Goal: Task Accomplishment & Management: Use online tool/utility

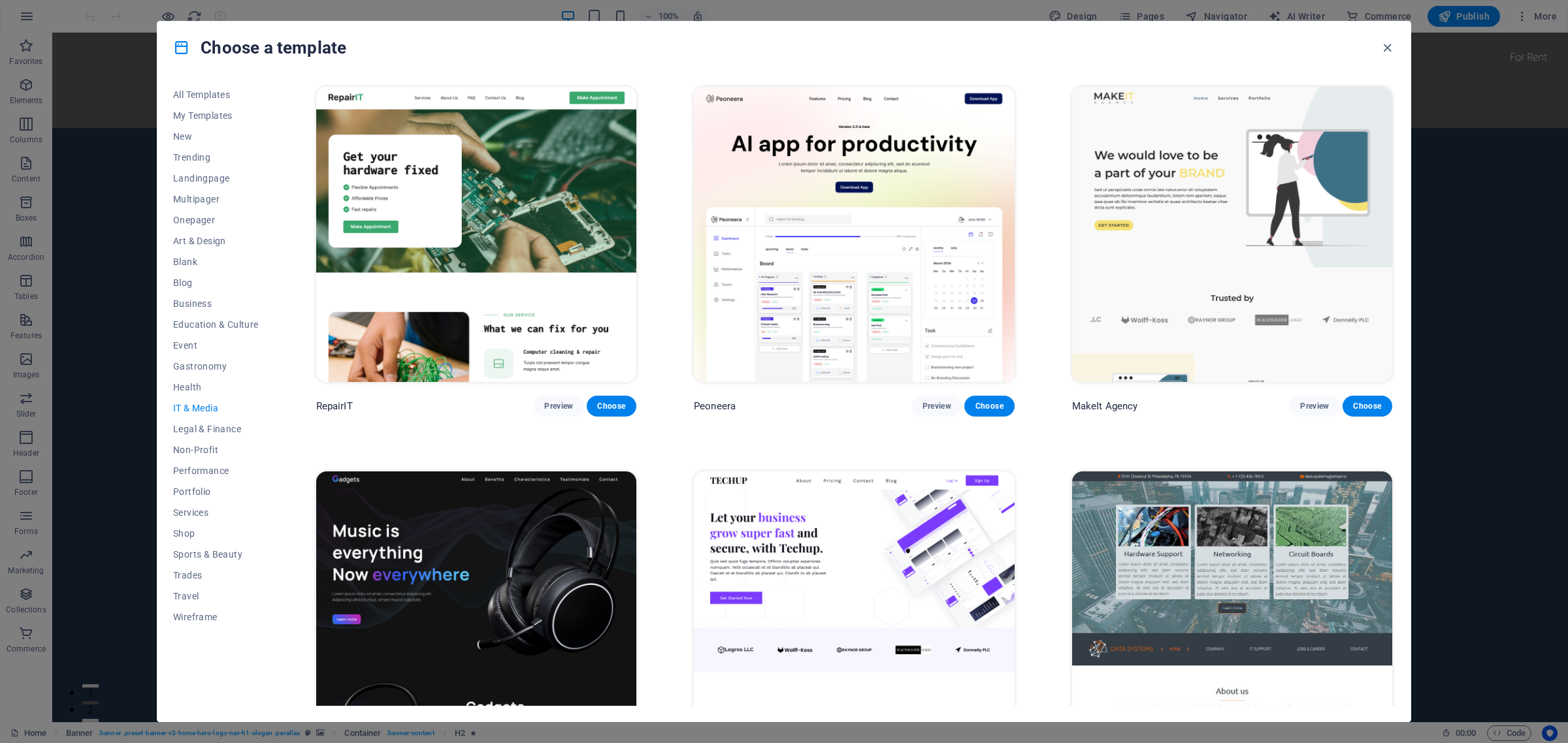
scroll to position [735, 0]
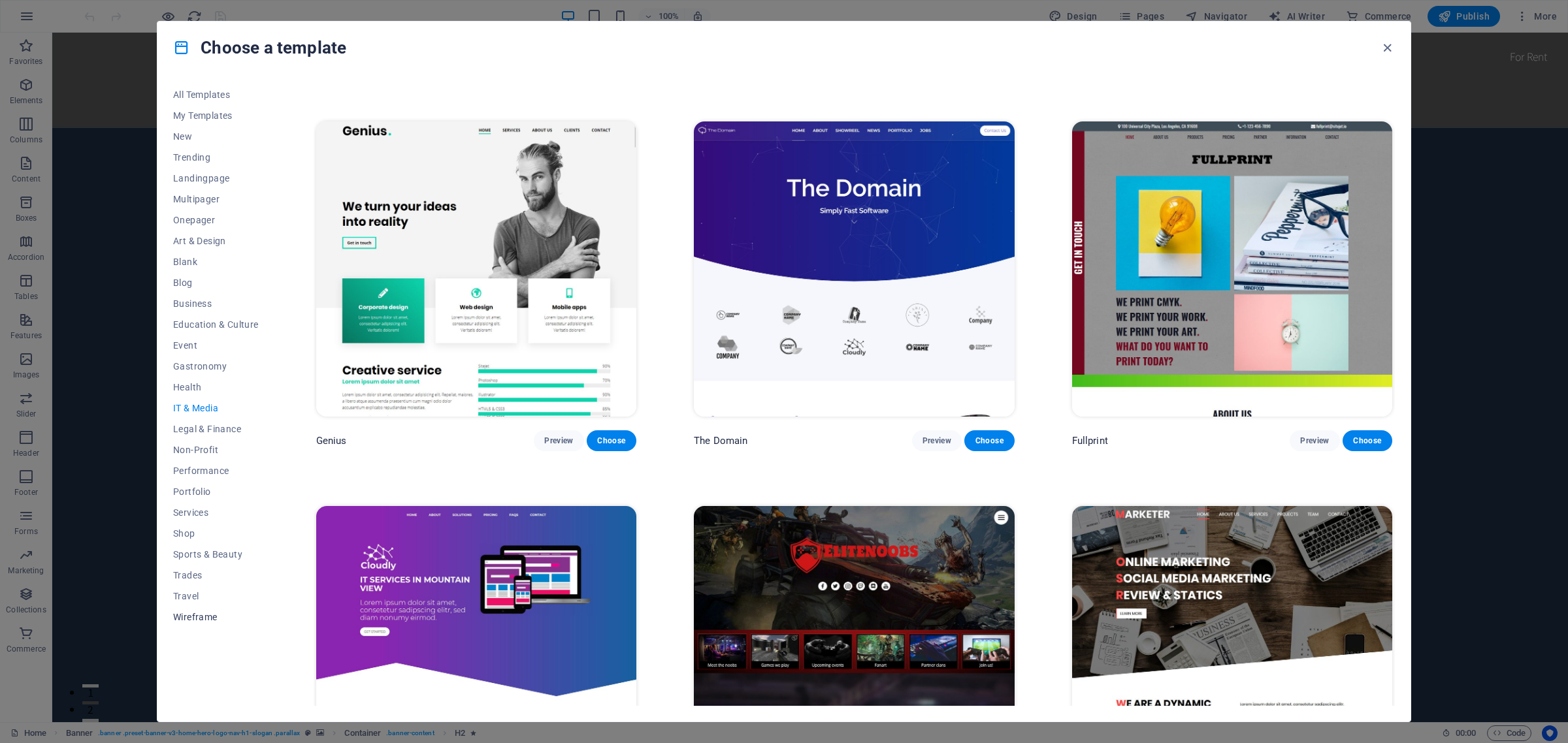
click at [197, 621] on span "Wireframe" at bounding box center [216, 617] width 86 height 10
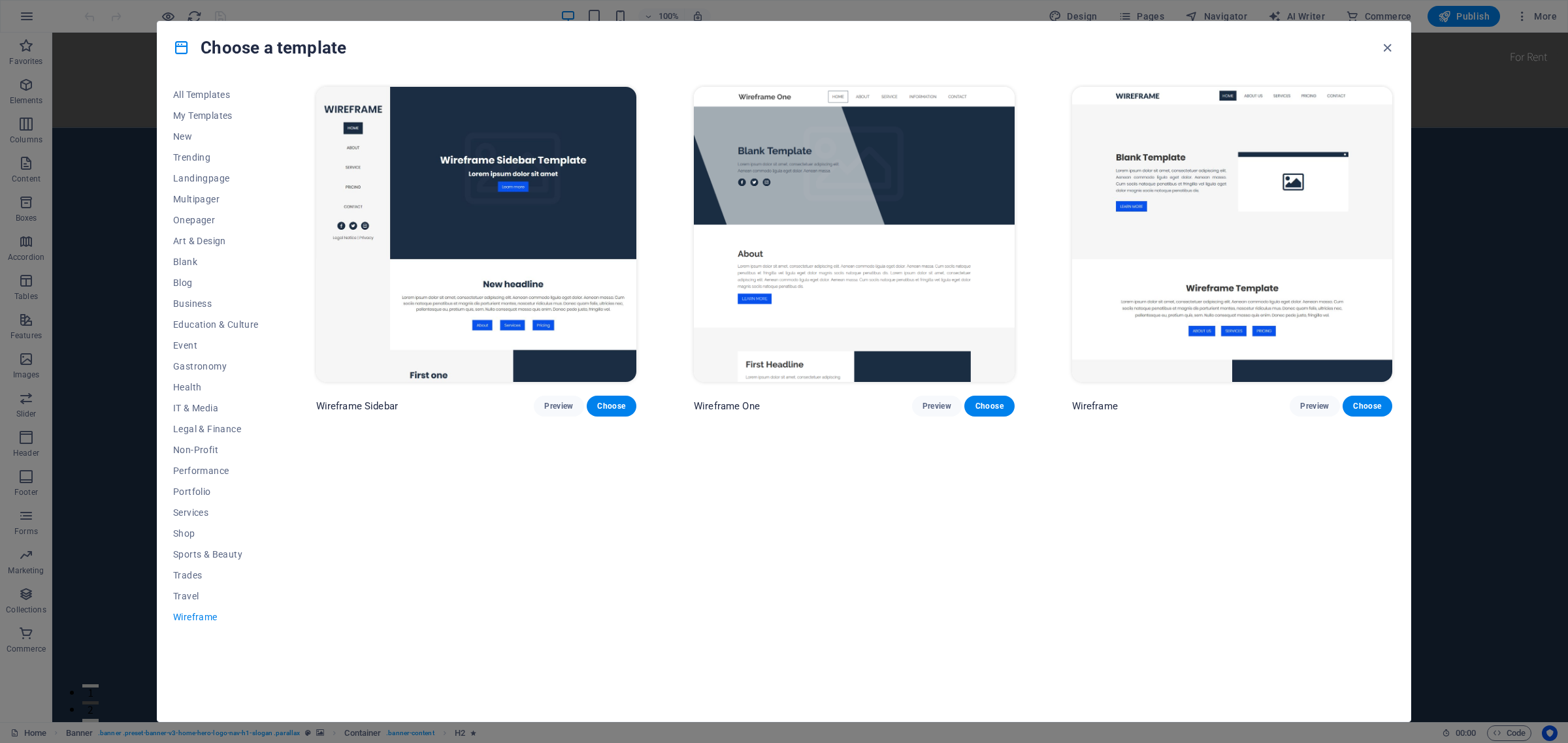
scroll to position [0, 0]
click at [197, 304] on span "Business" at bounding box center [216, 303] width 86 height 10
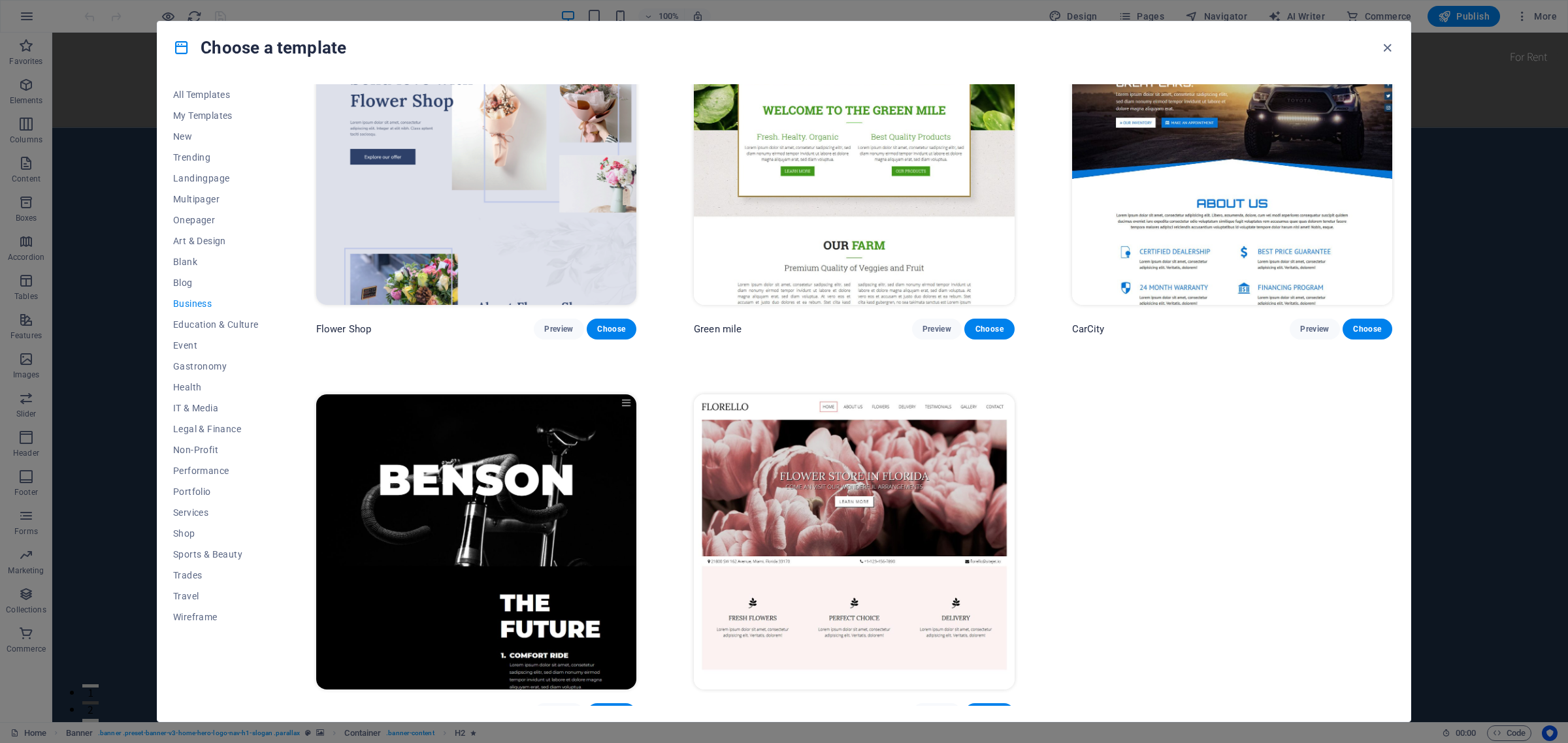
scroll to position [476, 0]
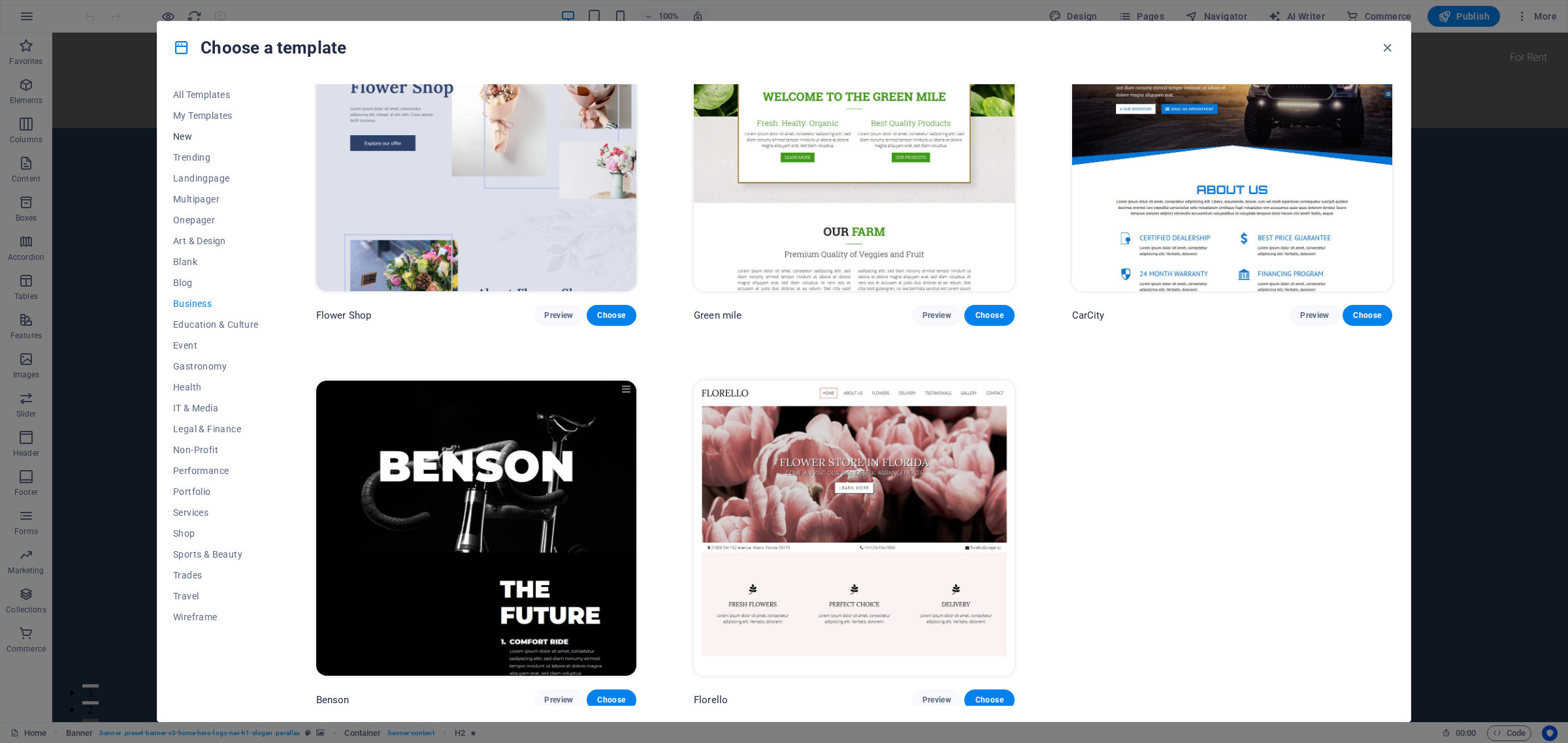
click at [180, 132] on span "New" at bounding box center [216, 136] width 86 height 10
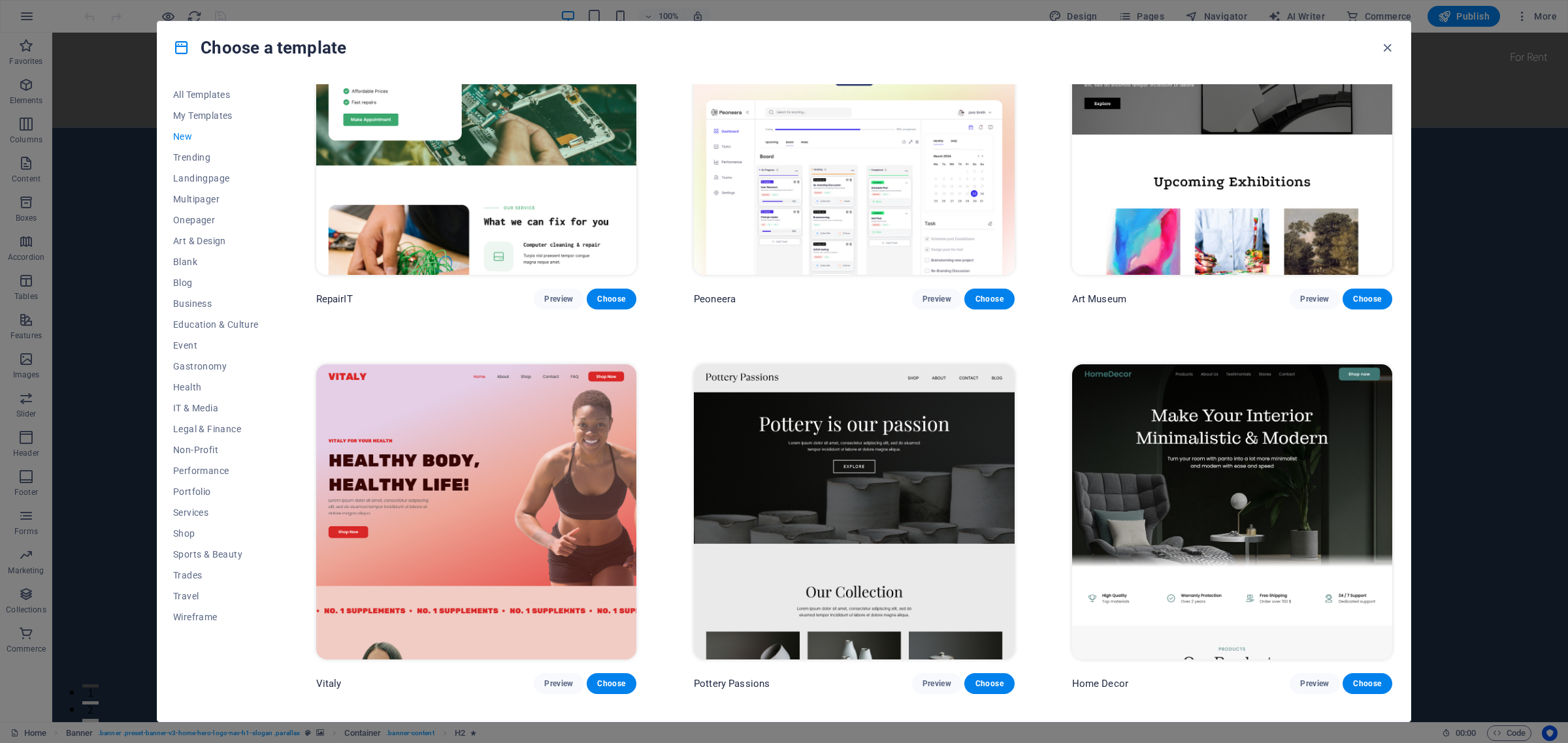
scroll to position [484, 0]
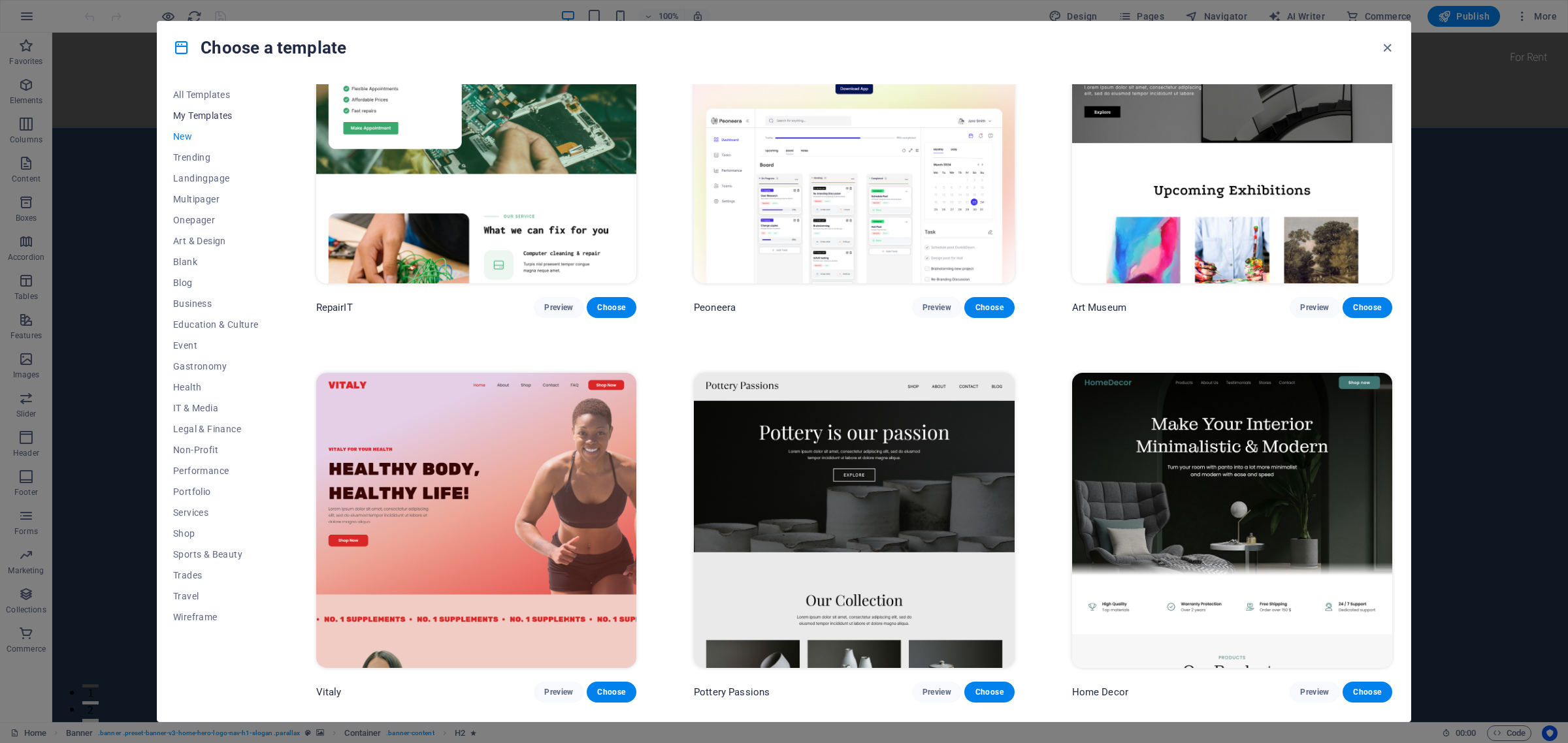
click at [205, 116] on span "My Templates" at bounding box center [216, 115] width 86 height 10
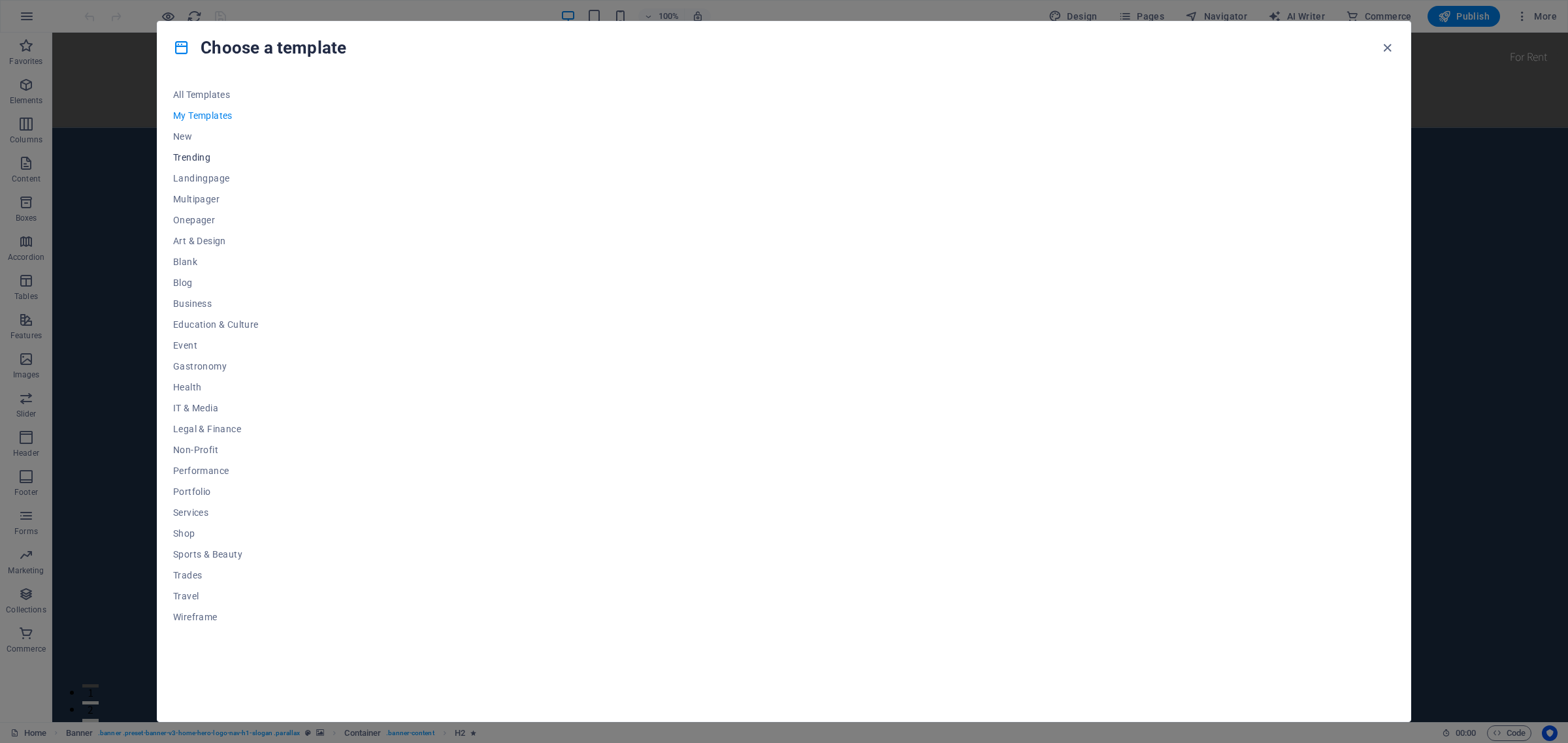
click at [193, 155] on span "Trending" at bounding box center [216, 157] width 86 height 10
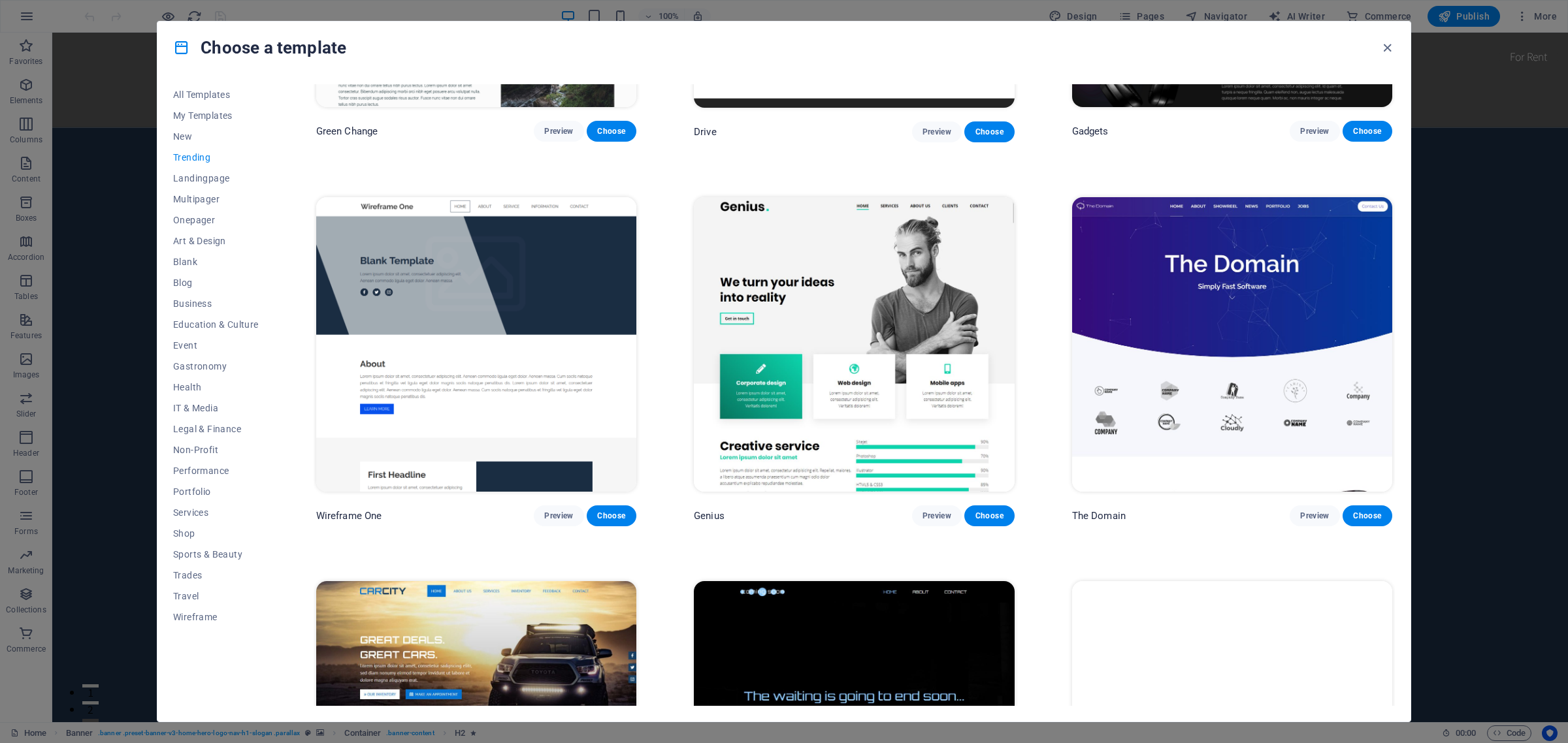
scroll to position [1381, 0]
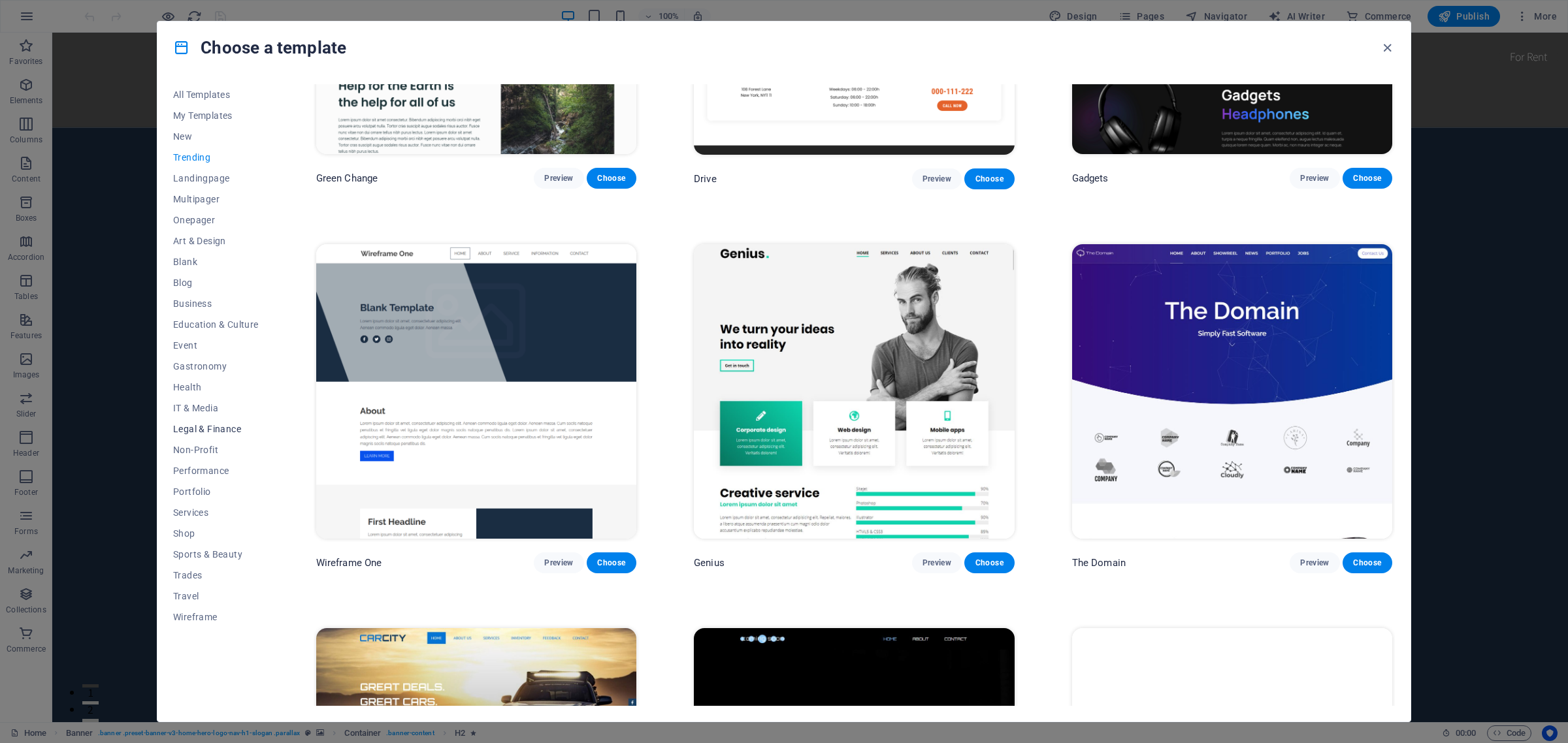
click at [213, 428] on span "Legal & Finance" at bounding box center [216, 429] width 86 height 10
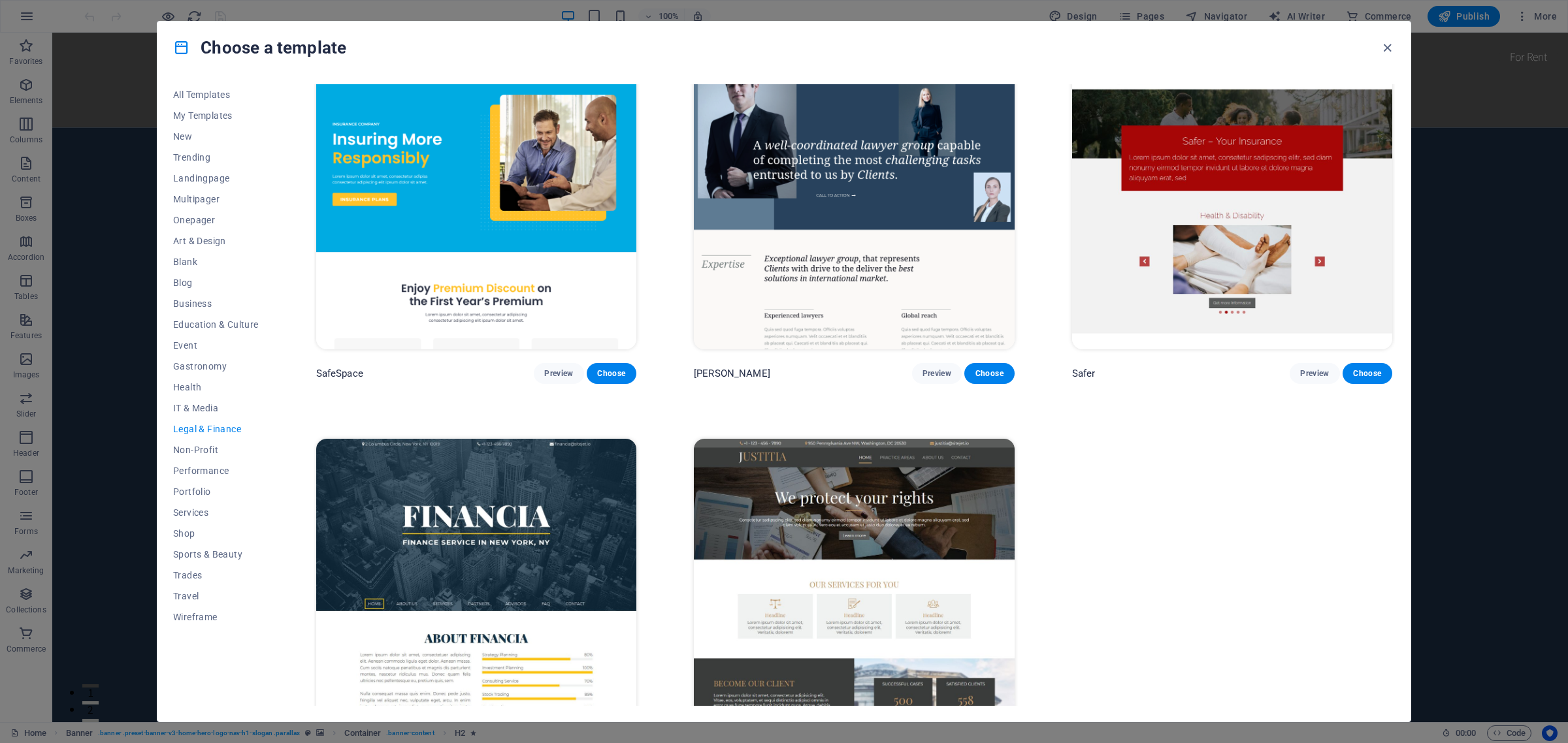
scroll to position [92, 0]
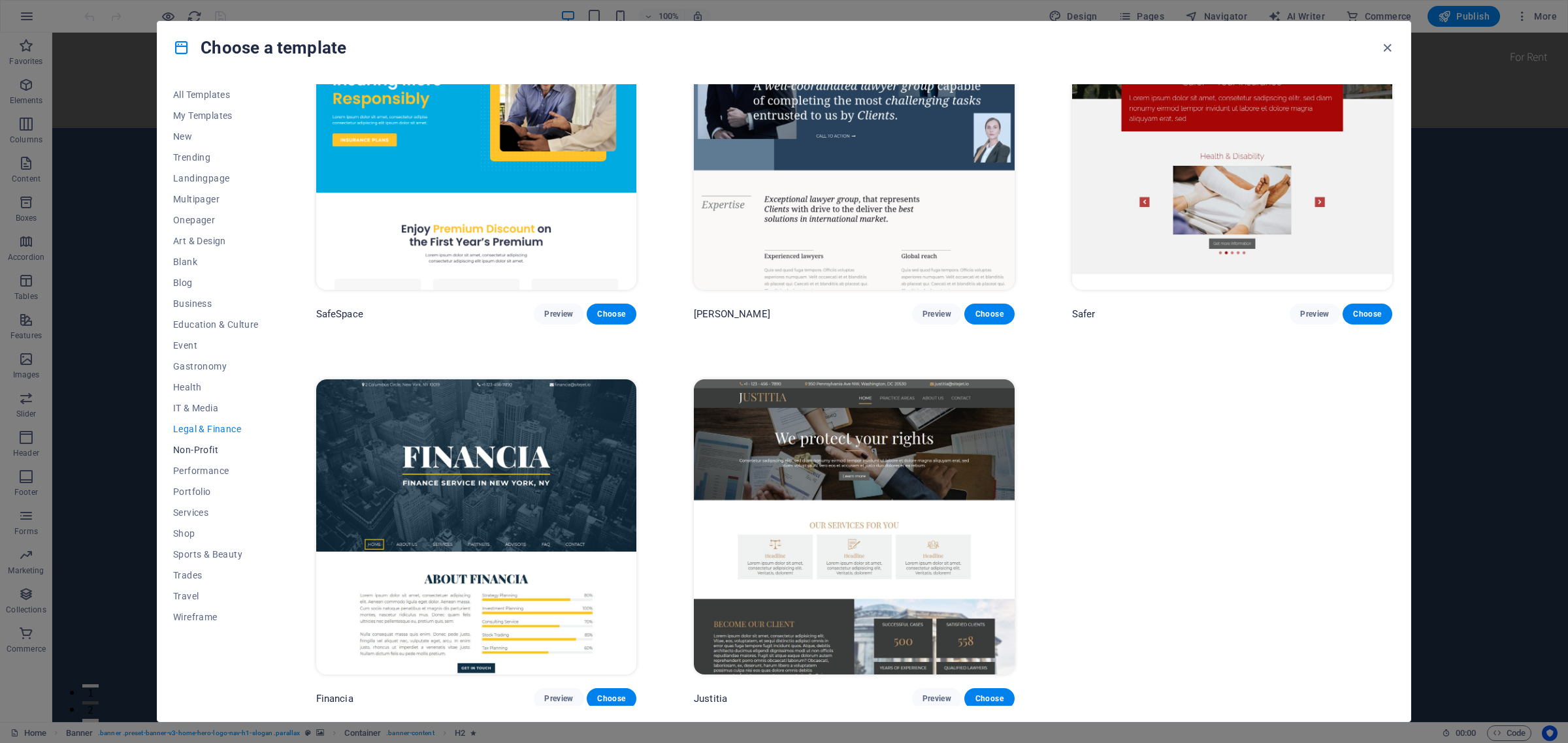
click at [209, 450] on span "Non-Profit" at bounding box center [216, 450] width 86 height 10
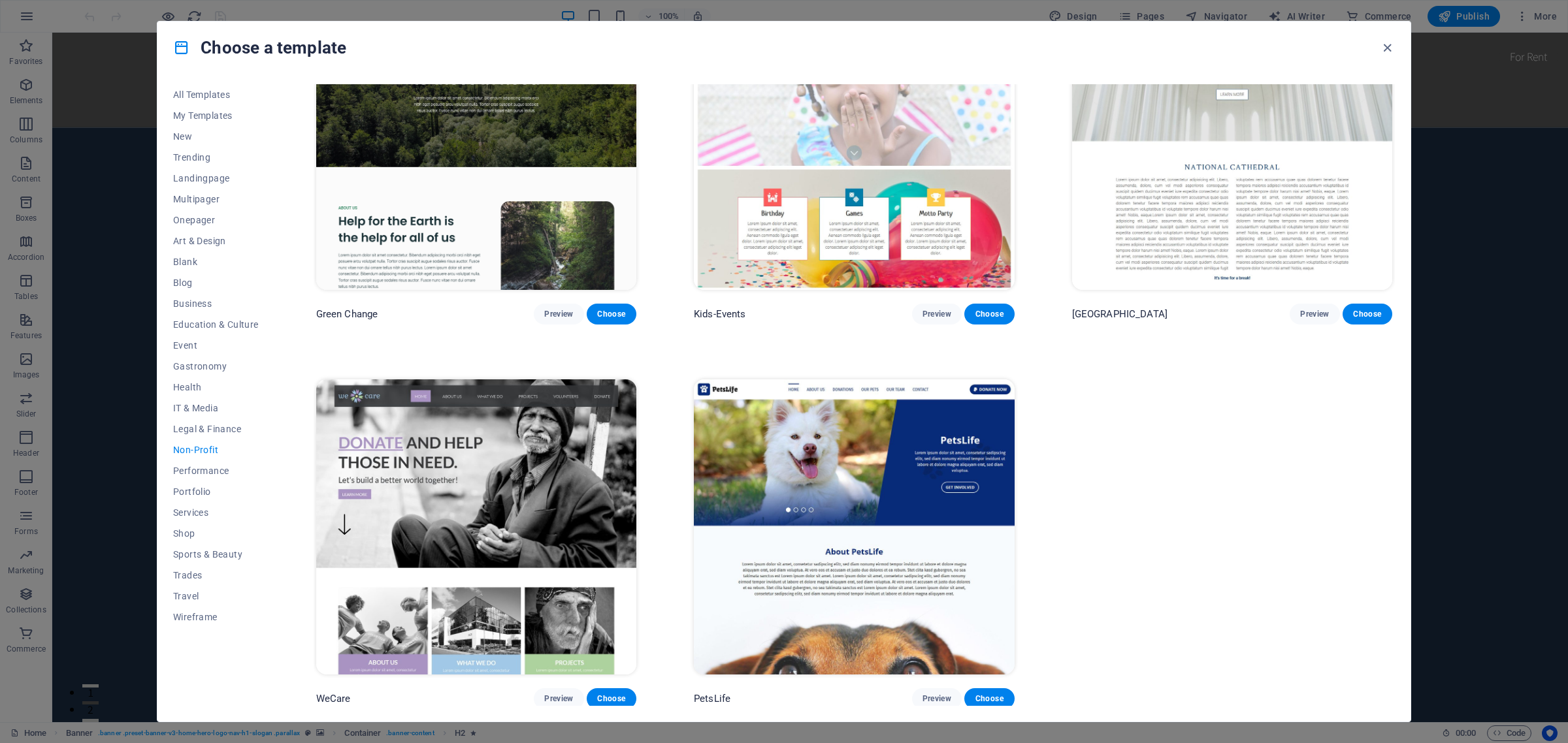
scroll to position [0, 0]
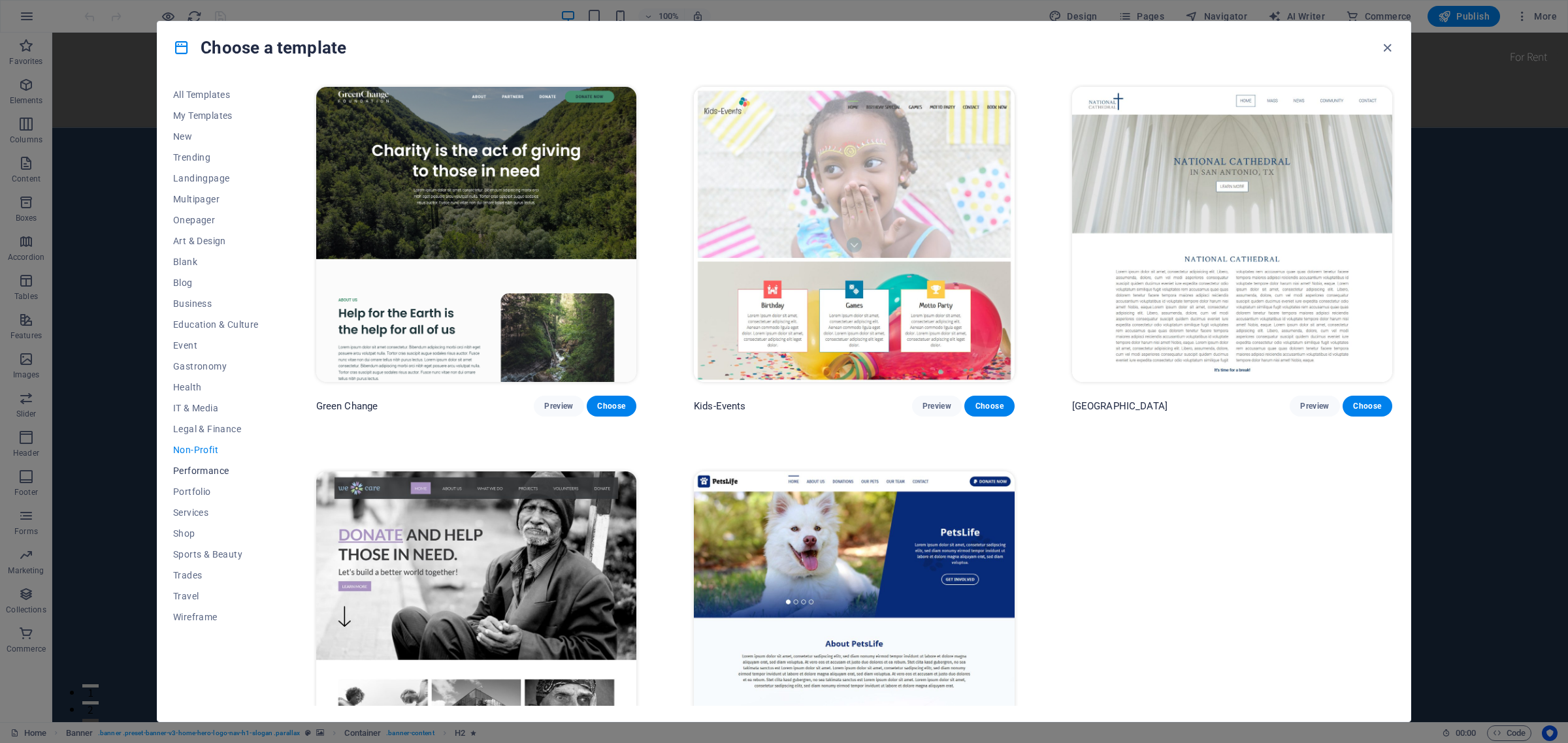
click at [200, 468] on span "Performance" at bounding box center [216, 470] width 86 height 10
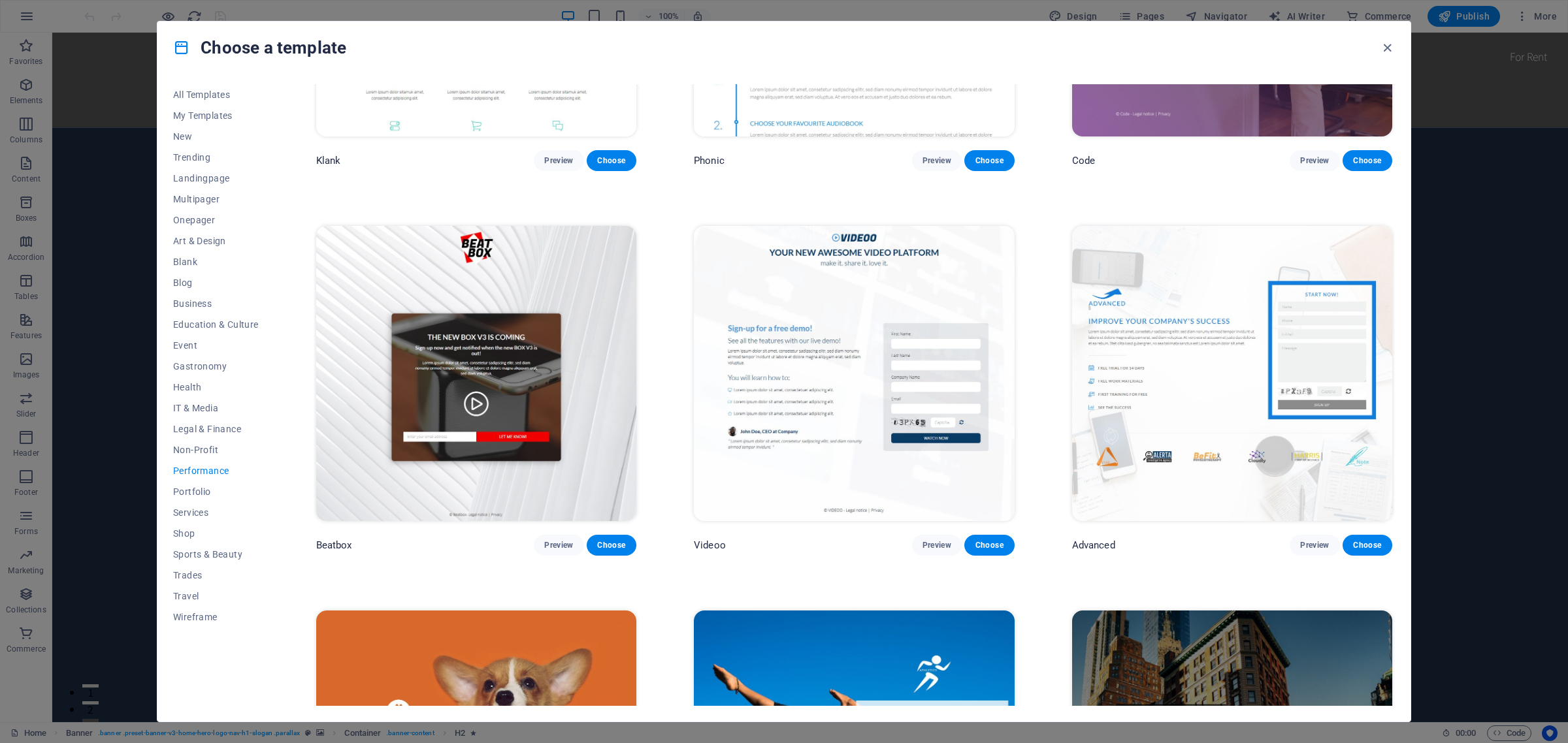
scroll to position [239, 0]
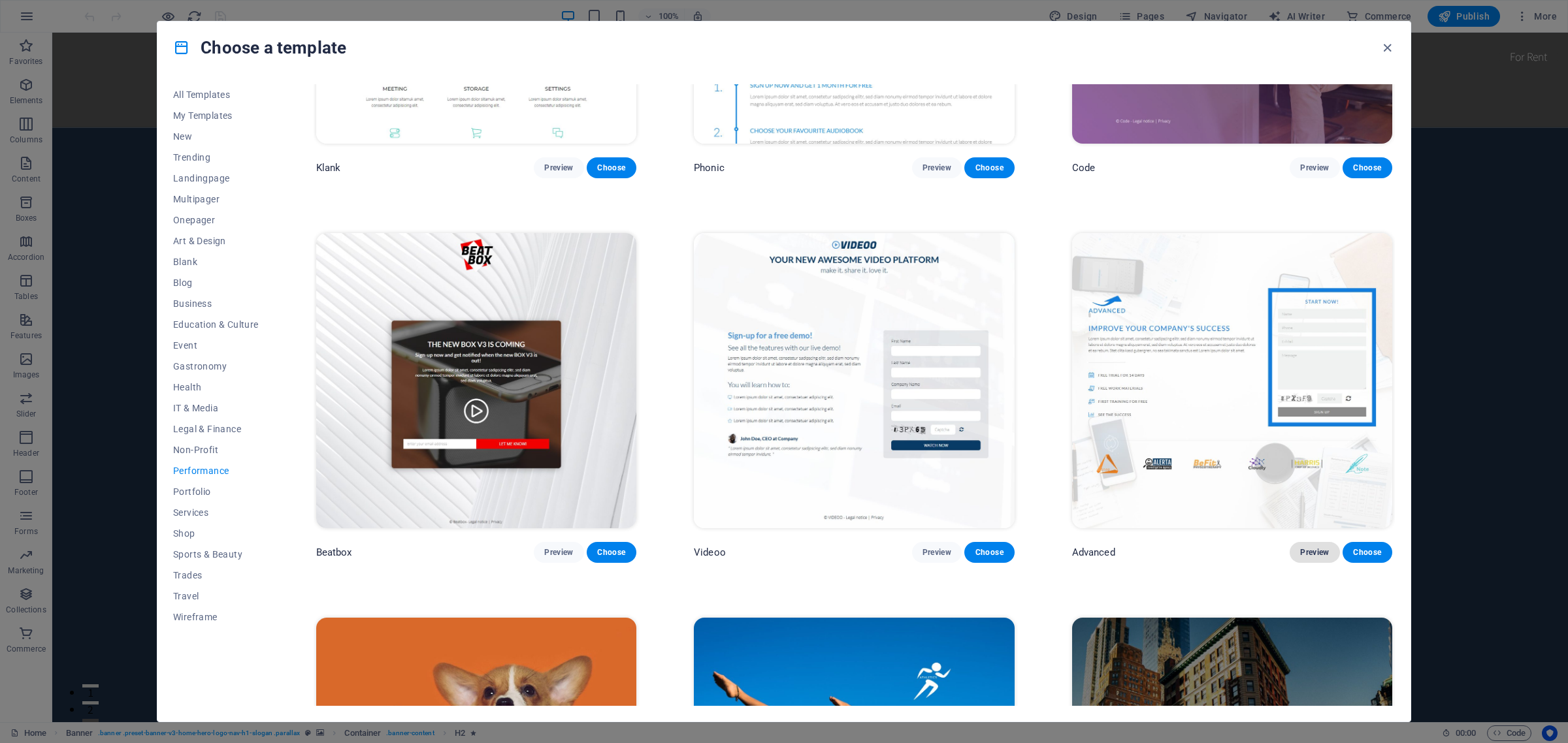
click at [1307, 547] on span "Preview" at bounding box center [1314, 552] width 29 height 10
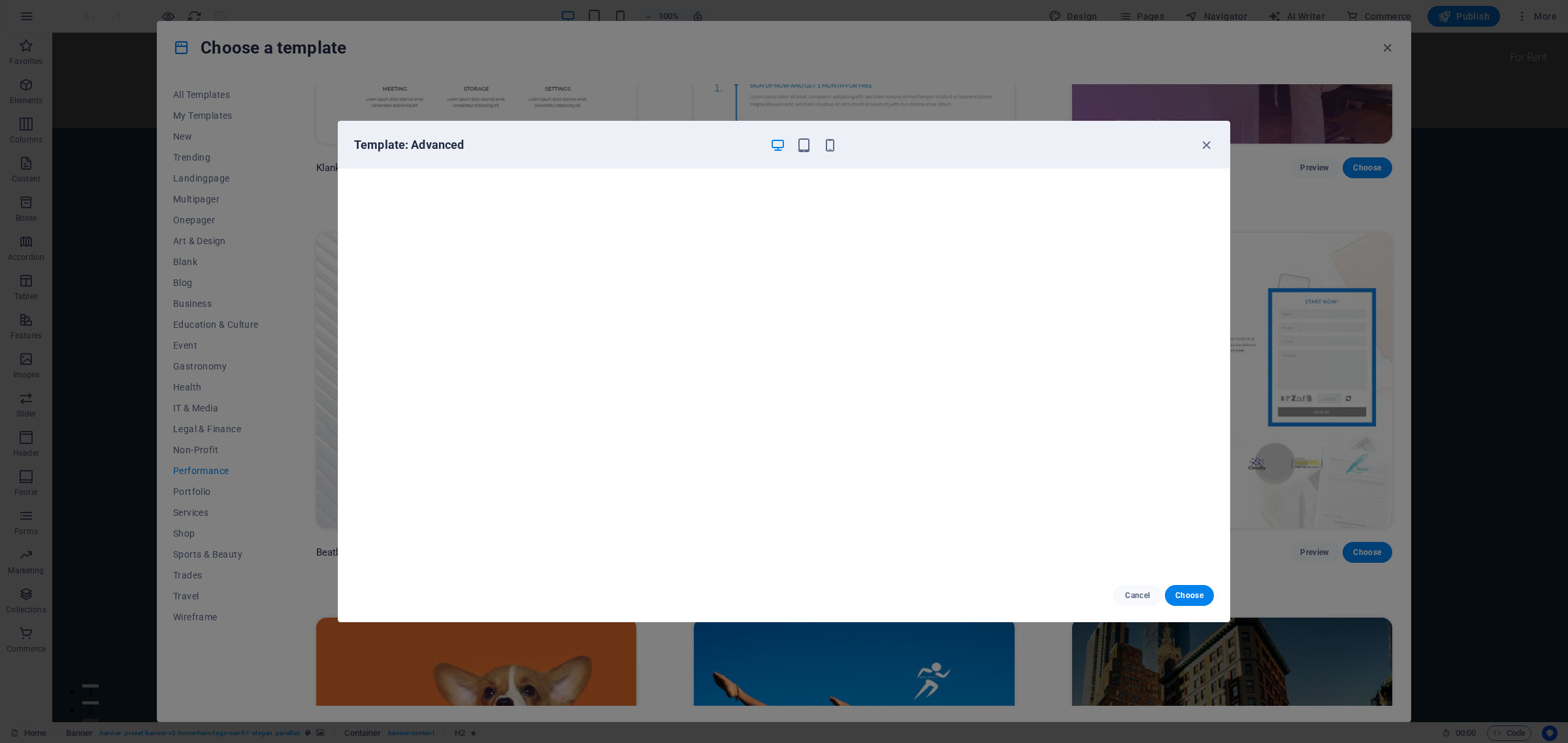
scroll to position [3, 0]
click at [1136, 593] on span "Cancel" at bounding box center [1137, 596] width 28 height 10
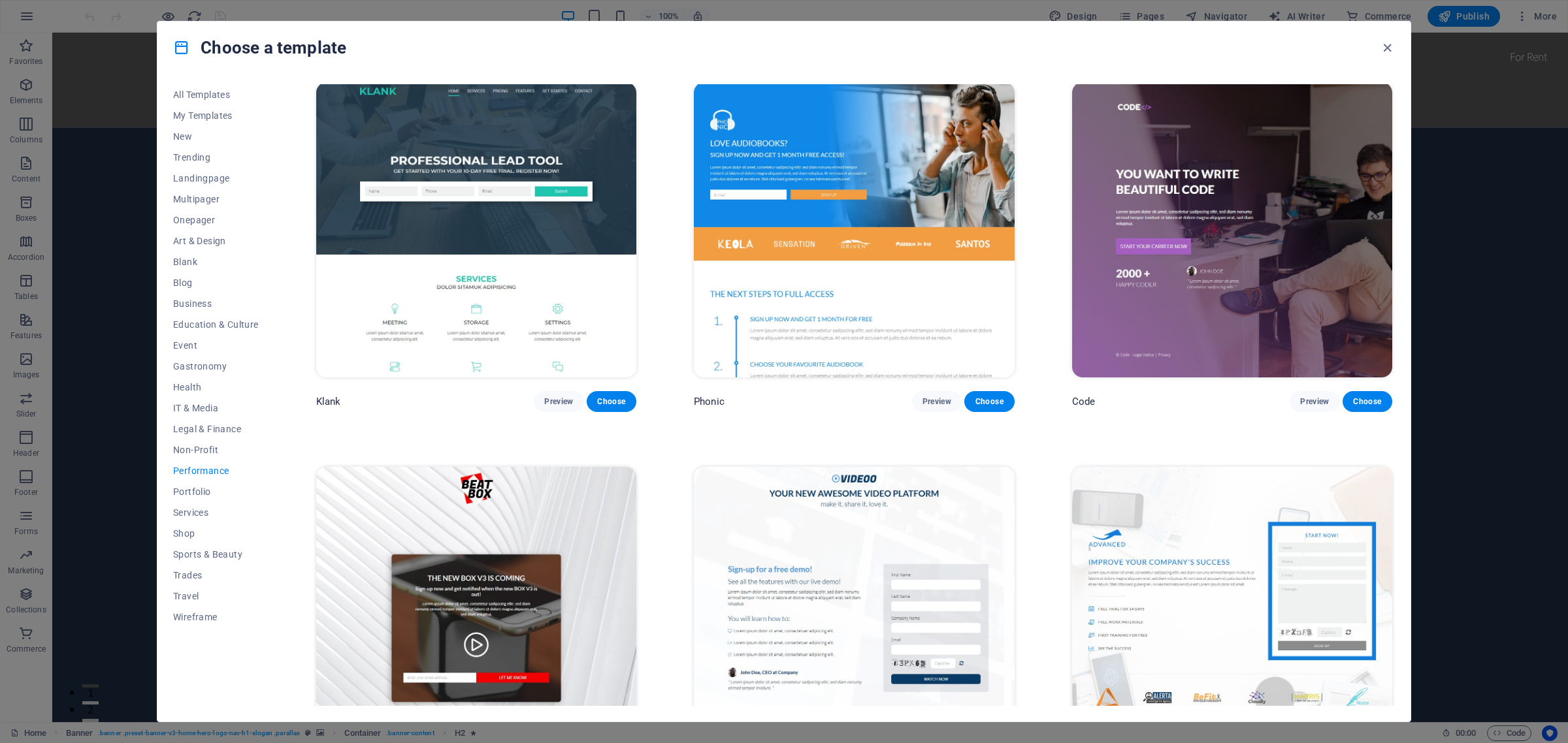
scroll to position [0, 0]
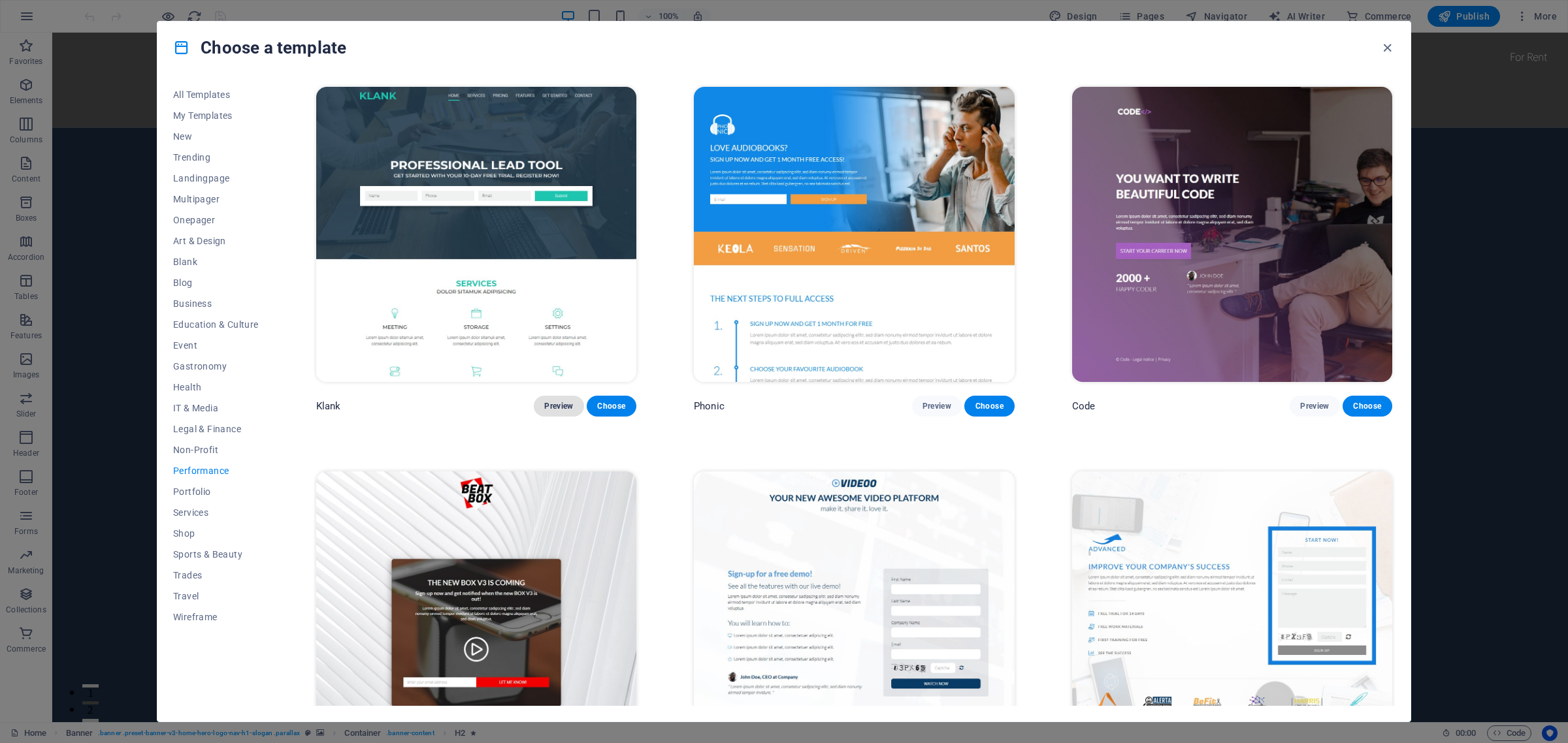
click at [558, 405] on span "Preview" at bounding box center [558, 406] width 29 height 10
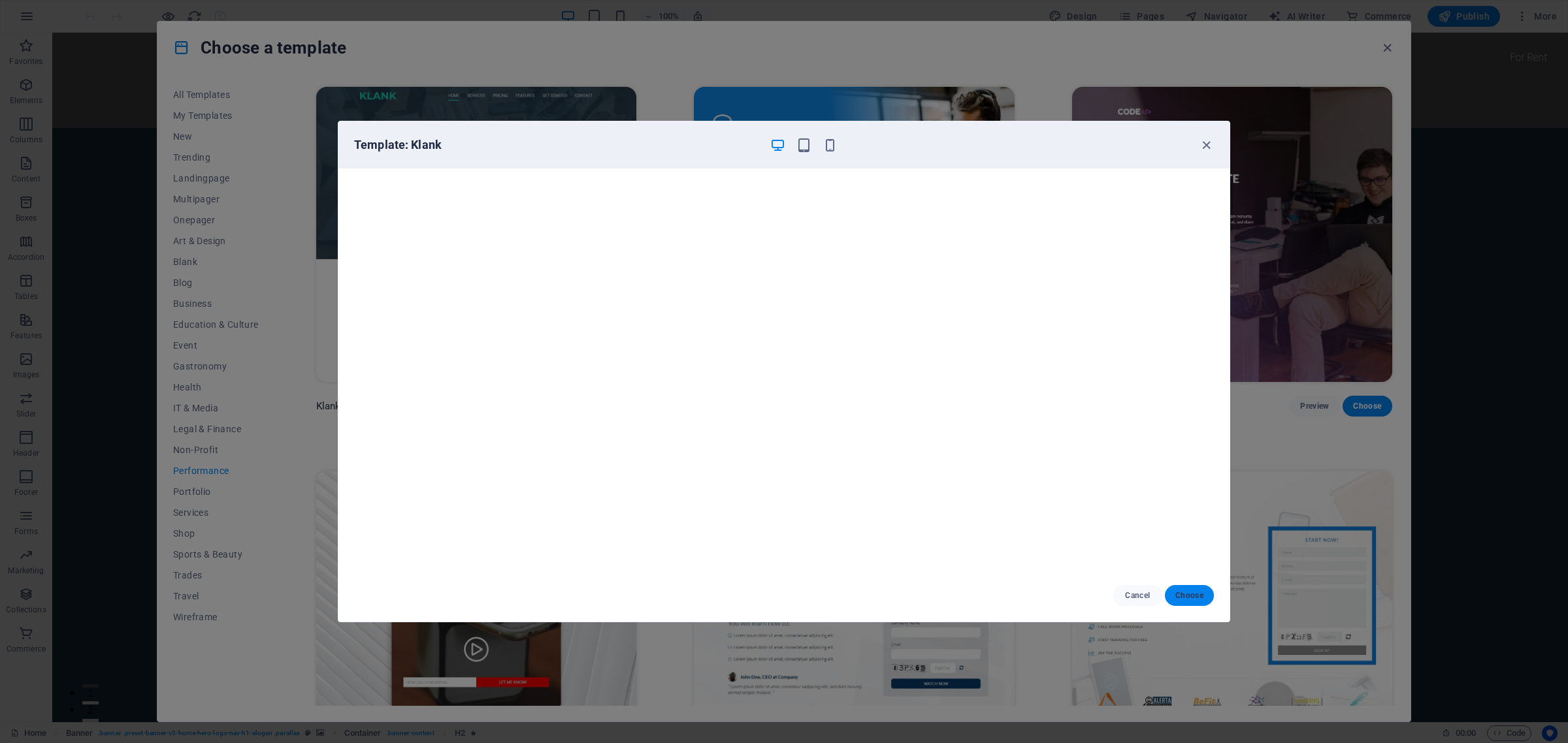
click at [1187, 595] on span "Choose" at bounding box center [1189, 596] width 28 height 10
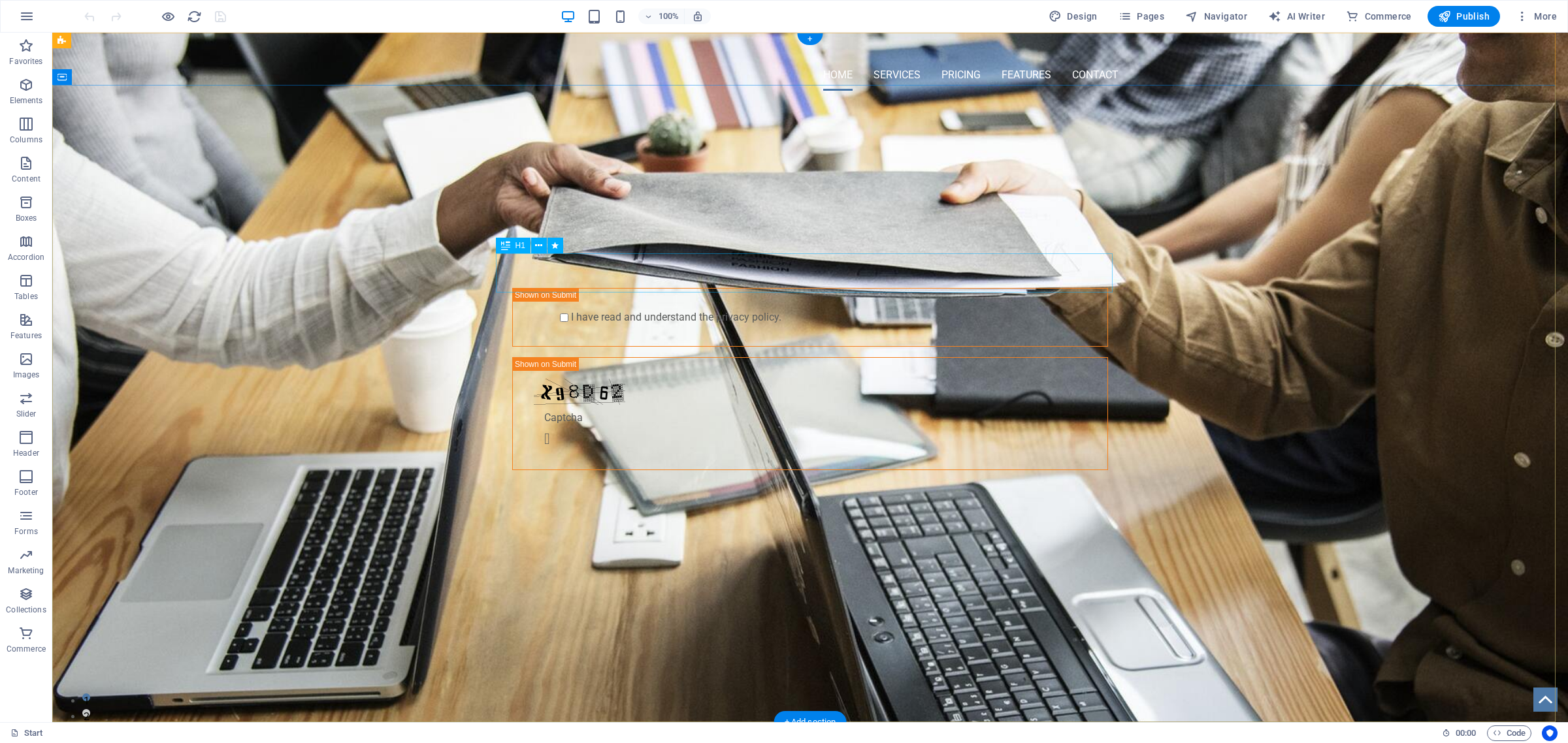
click at [785, 193] on div "PROFESSIONAL LEAD TOOL" at bounding box center [811, 173] width 617 height 39
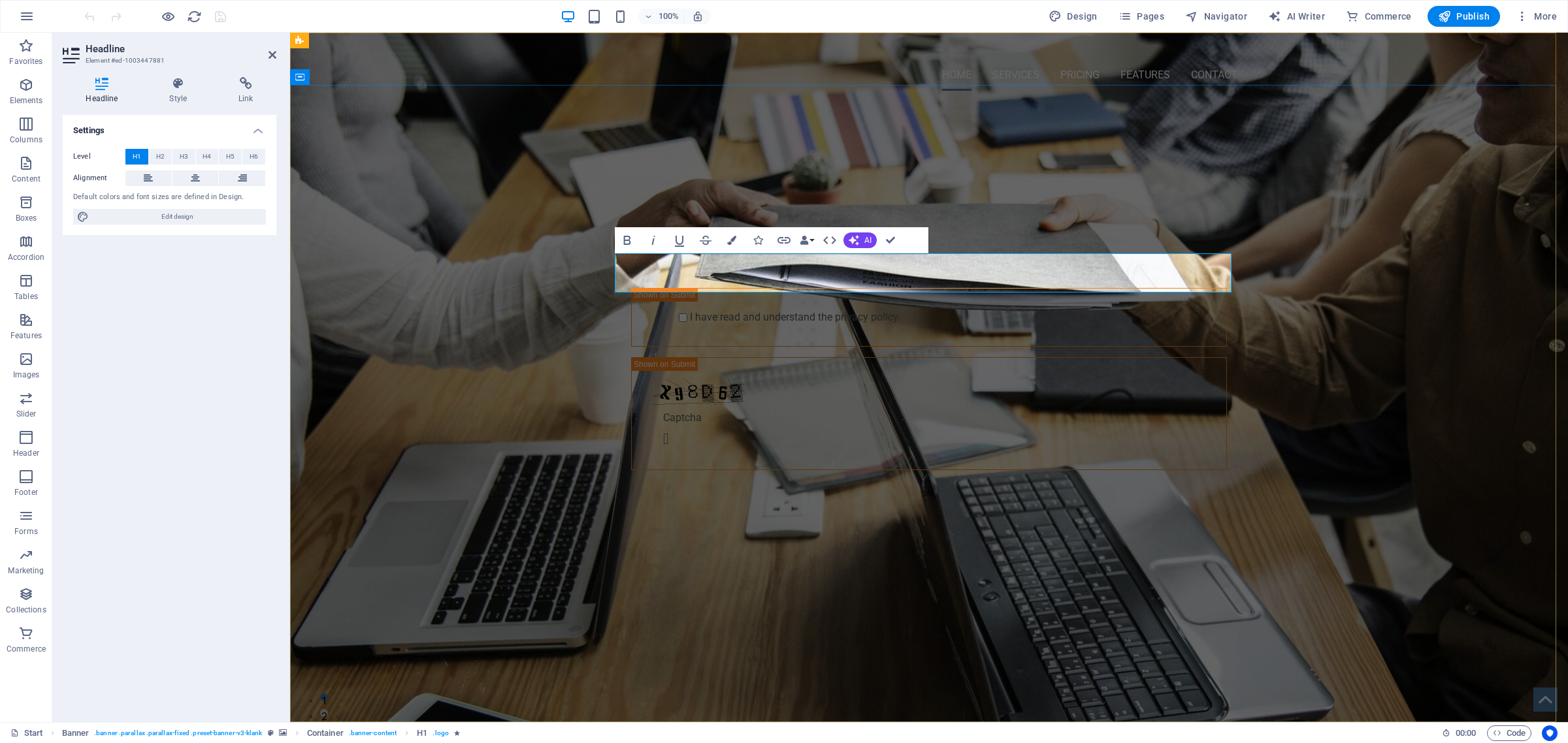
click at [944, 188] on span "PROFESSIONAL LEAD TOOL" at bounding box center [929, 173] width 334 height 31
drag, startPoint x: 942, startPoint y: 274, endPoint x: 758, endPoint y: 269, distance: 184.1
click at [762, 188] on span "PROFESSIONAL LEAD TOOL" at bounding box center [929, 173] width 334 height 31
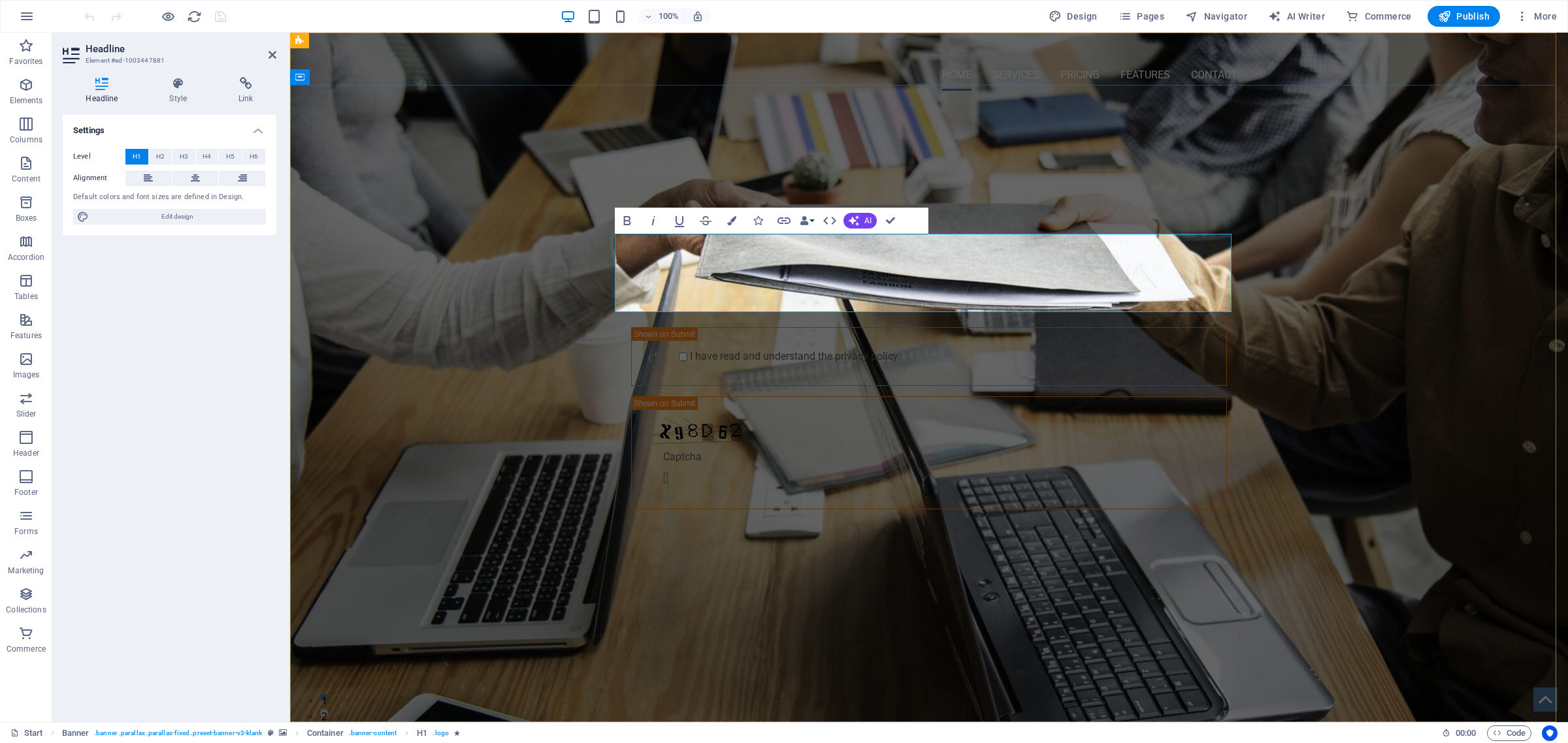
drag, startPoint x: 677, startPoint y: 255, endPoint x: 722, endPoint y: 255, distance: 45.0
click at [722, 228] on span "Omni-Services Group your LEAD to Business Development" at bounding box center [930, 193] width 528 height 70
drag, startPoint x: 1003, startPoint y: 293, endPoint x: 645, endPoint y: 253, distance: 360.2
click at [645, 232] on h1 "OMNI-SERVICES GROUP your LEAD to Business Development" at bounding box center [930, 193] width 617 height 79
click at [624, 223] on icon "button" at bounding box center [627, 221] width 7 height 10
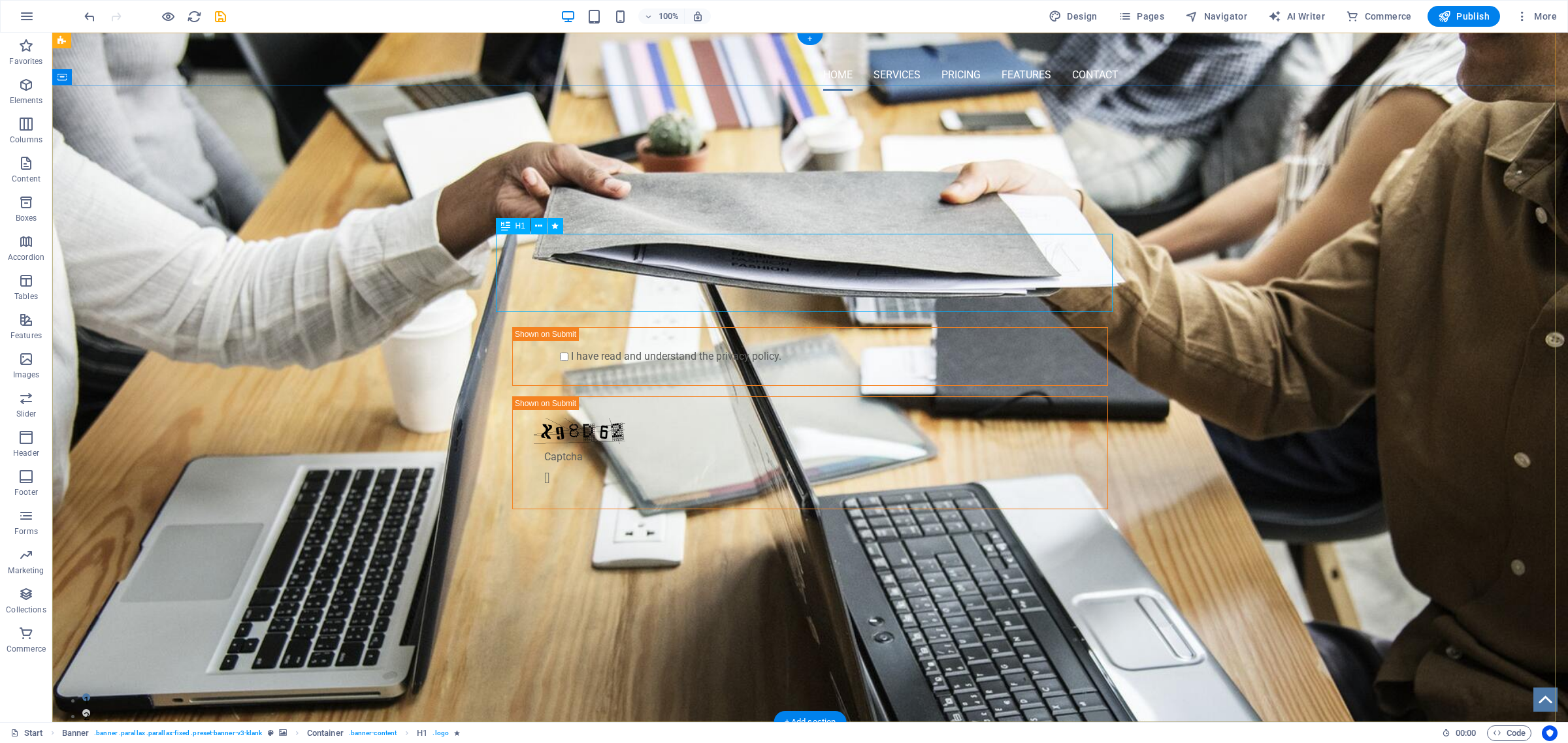
click at [919, 232] on div "OMNI-SERVICES GROUP your LEAD to Business Development" at bounding box center [811, 193] width 617 height 79
click at [536, 225] on icon at bounding box center [539, 226] width 7 height 13
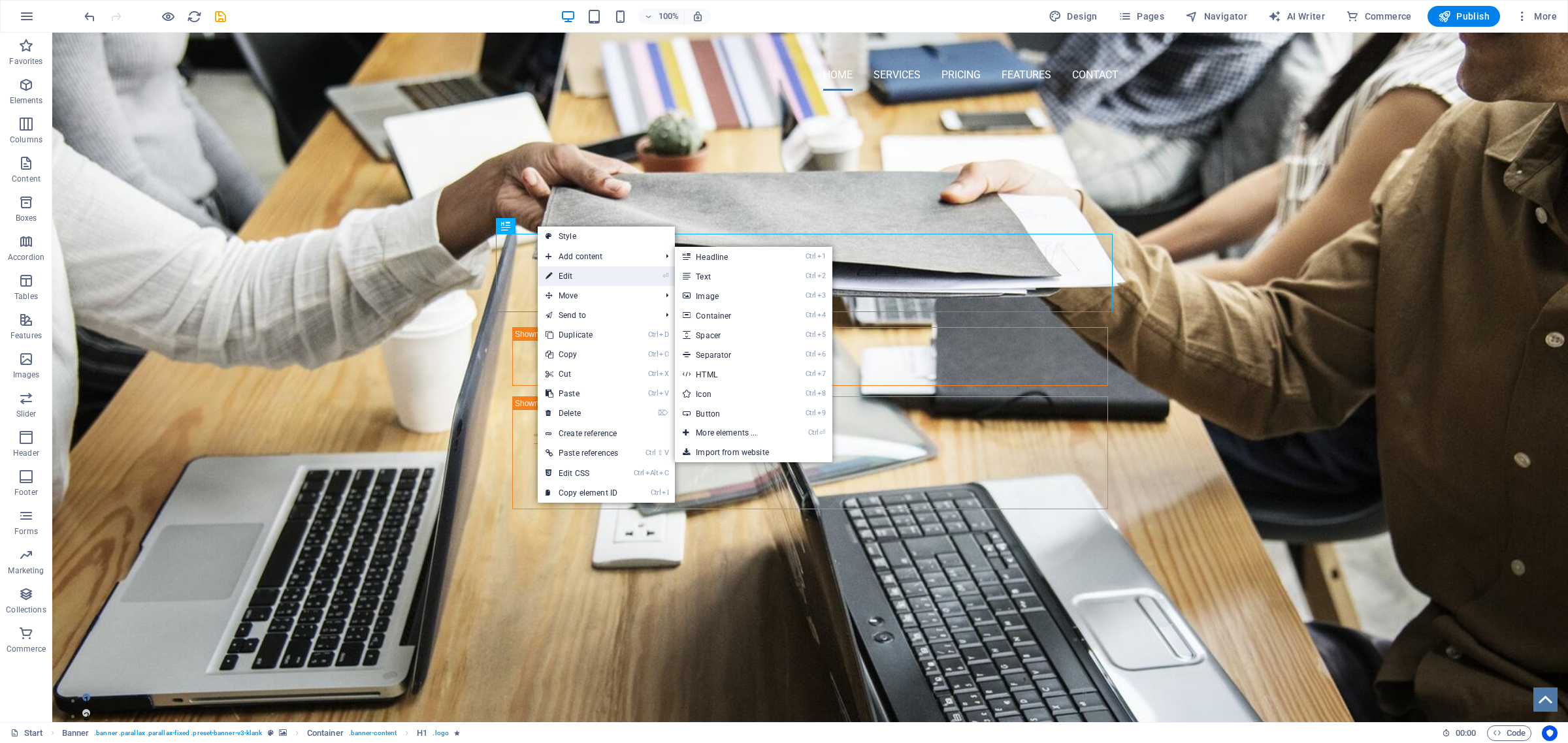
drag, startPoint x: 553, startPoint y: 274, endPoint x: 319, endPoint y: 242, distance: 236.2
click at [553, 274] on link "⏎ Edit" at bounding box center [581, 276] width 88 height 20
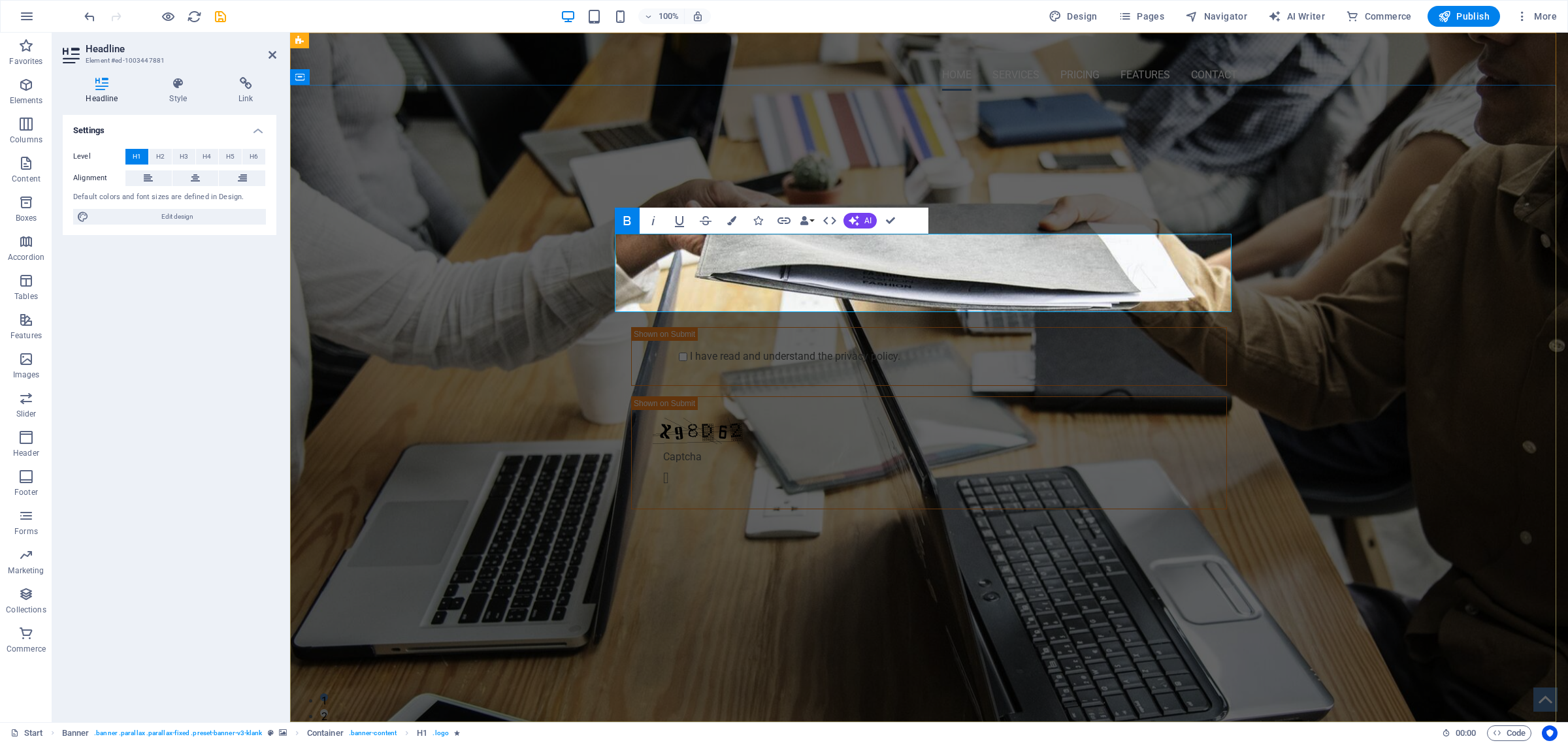
click at [932, 228] on strong "OMNI-SERVICES GROUP your LEAD to Business Development" at bounding box center [929, 193] width 567 height 70
drag, startPoint x: 932, startPoint y: 249, endPoint x: 1021, endPoint y: 282, distance: 94.9
click at [1021, 232] on h1 "OMNI-SERVICES GROUP your LEAD to Business Development" at bounding box center [930, 193] width 617 height 79
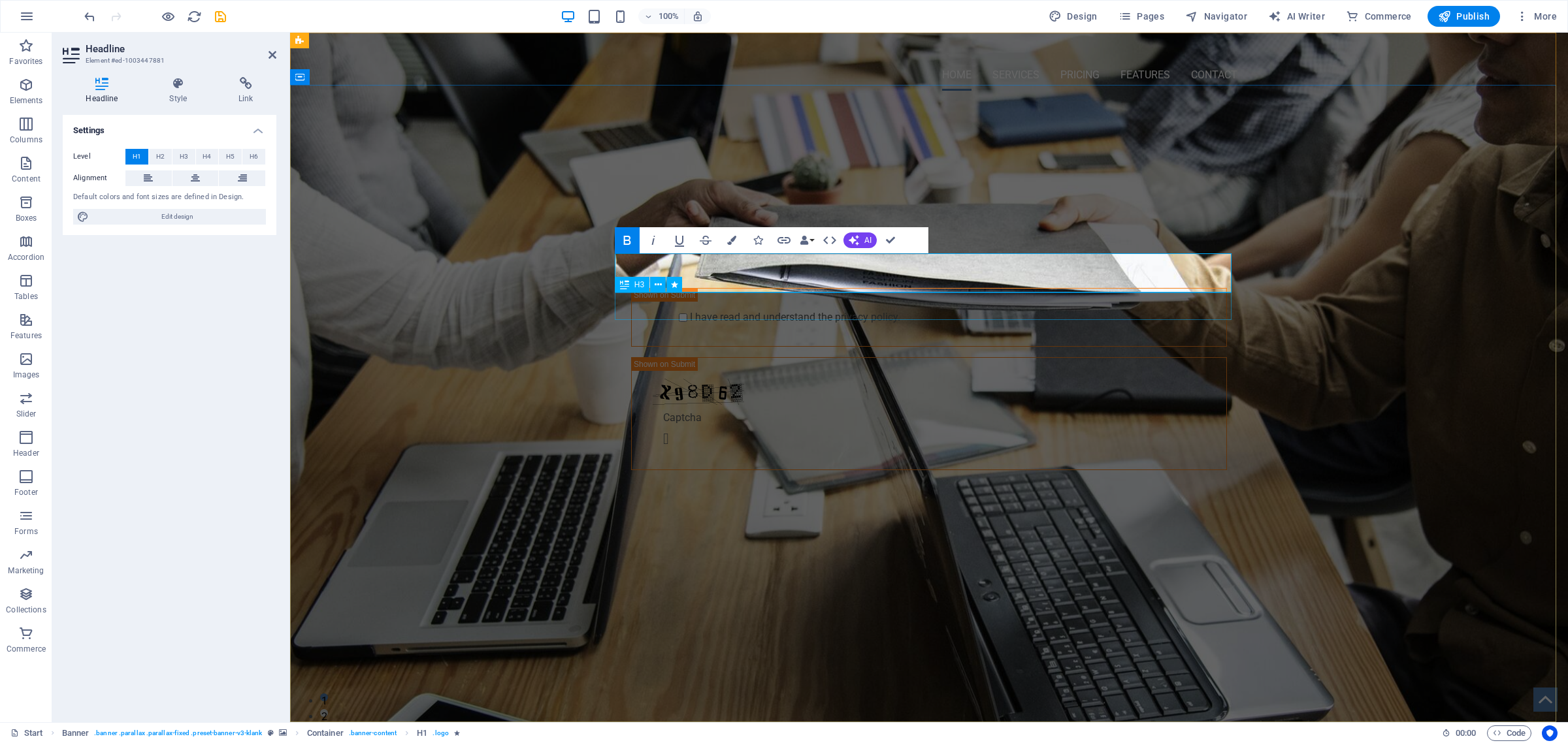
click at [696, 220] on div "GET STARTED WITH YOUR 10-DAY FREE TRIAL. REGISTER NOW!" at bounding box center [930, 206] width 617 height 28
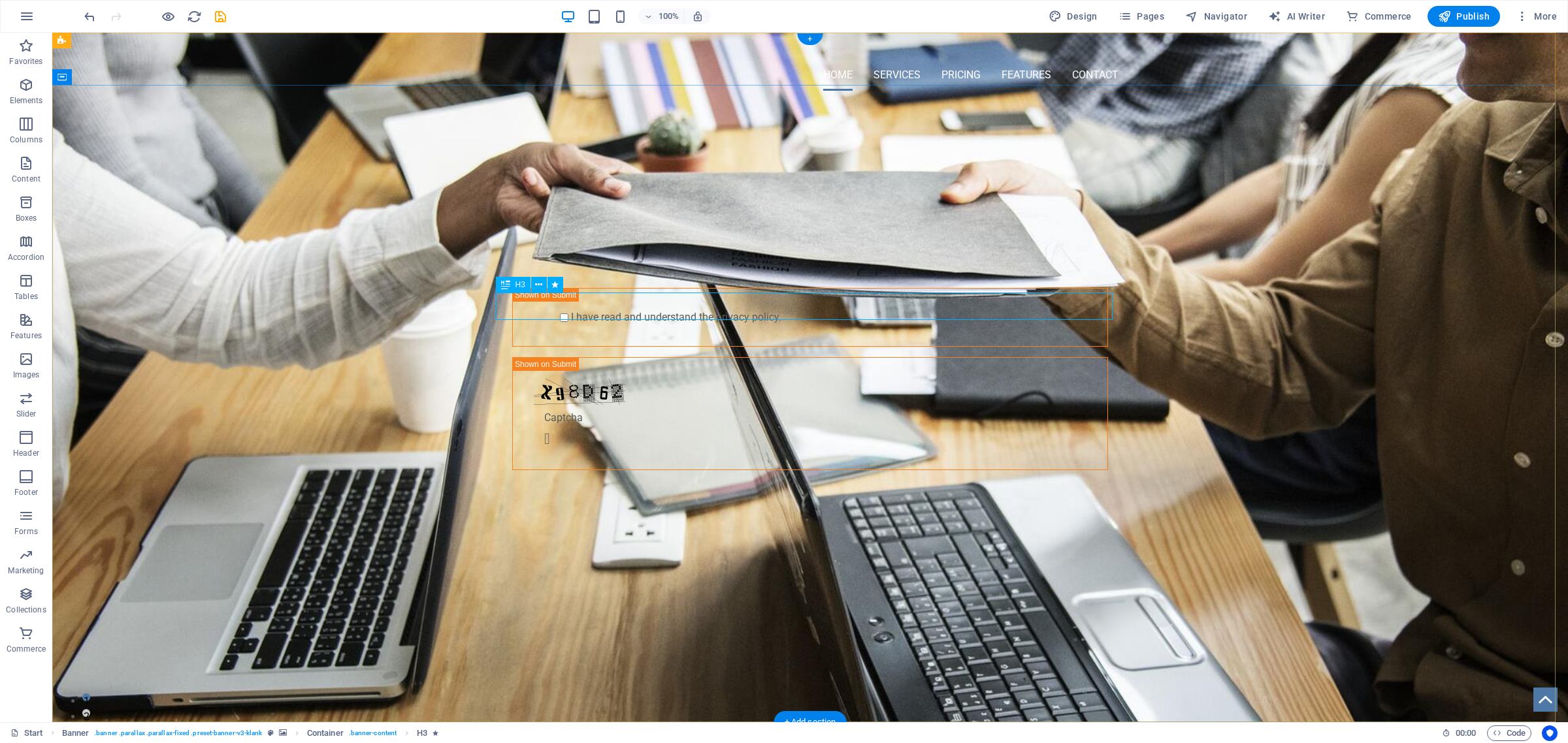
click at [543, 220] on div "GET STARTED WITH YOUR 10-DAY FREE TRIAL. REGISTER NOW!" at bounding box center [811, 206] width 617 height 28
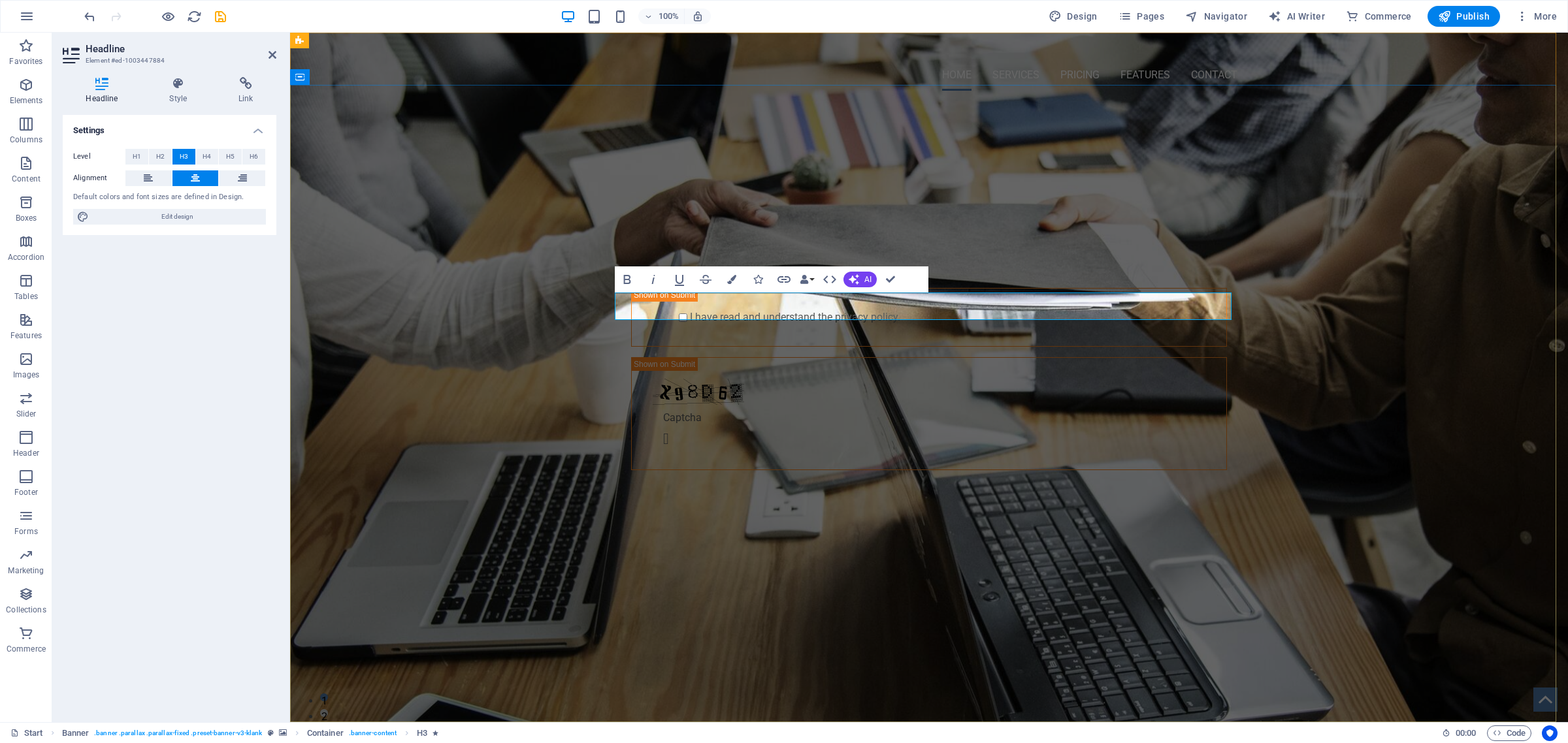
drag, startPoint x: 781, startPoint y: 306, endPoint x: 771, endPoint y: 305, distance: 10.0
click at [771, 220] on h3 "your LEAD to Business Development" at bounding box center [930, 206] width 617 height 28
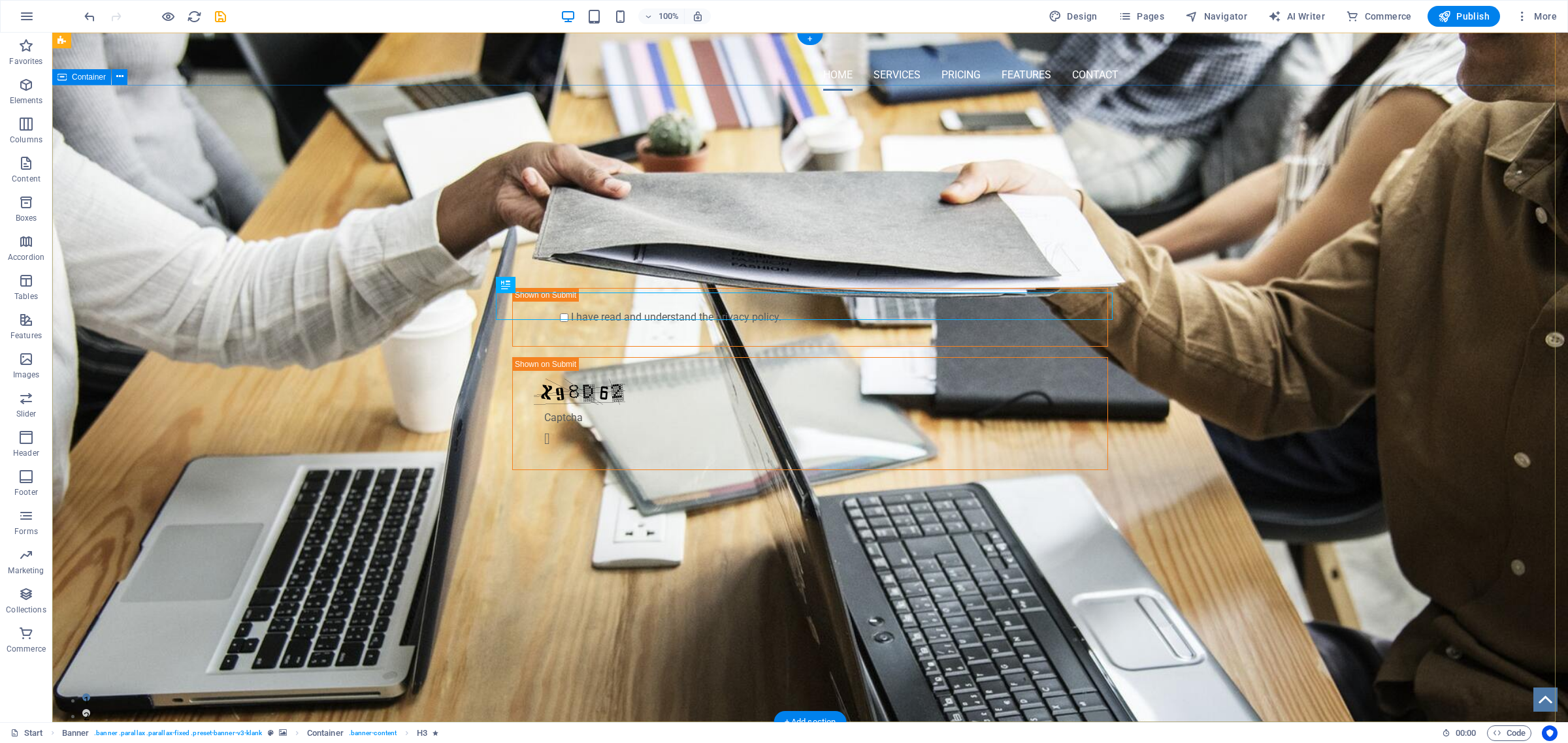
click at [1244, 291] on div "OMNI-SERVICES GROUP Your LEAD to Business Development Submit I have read and un…" at bounding box center [810, 317] width 1516 height 431
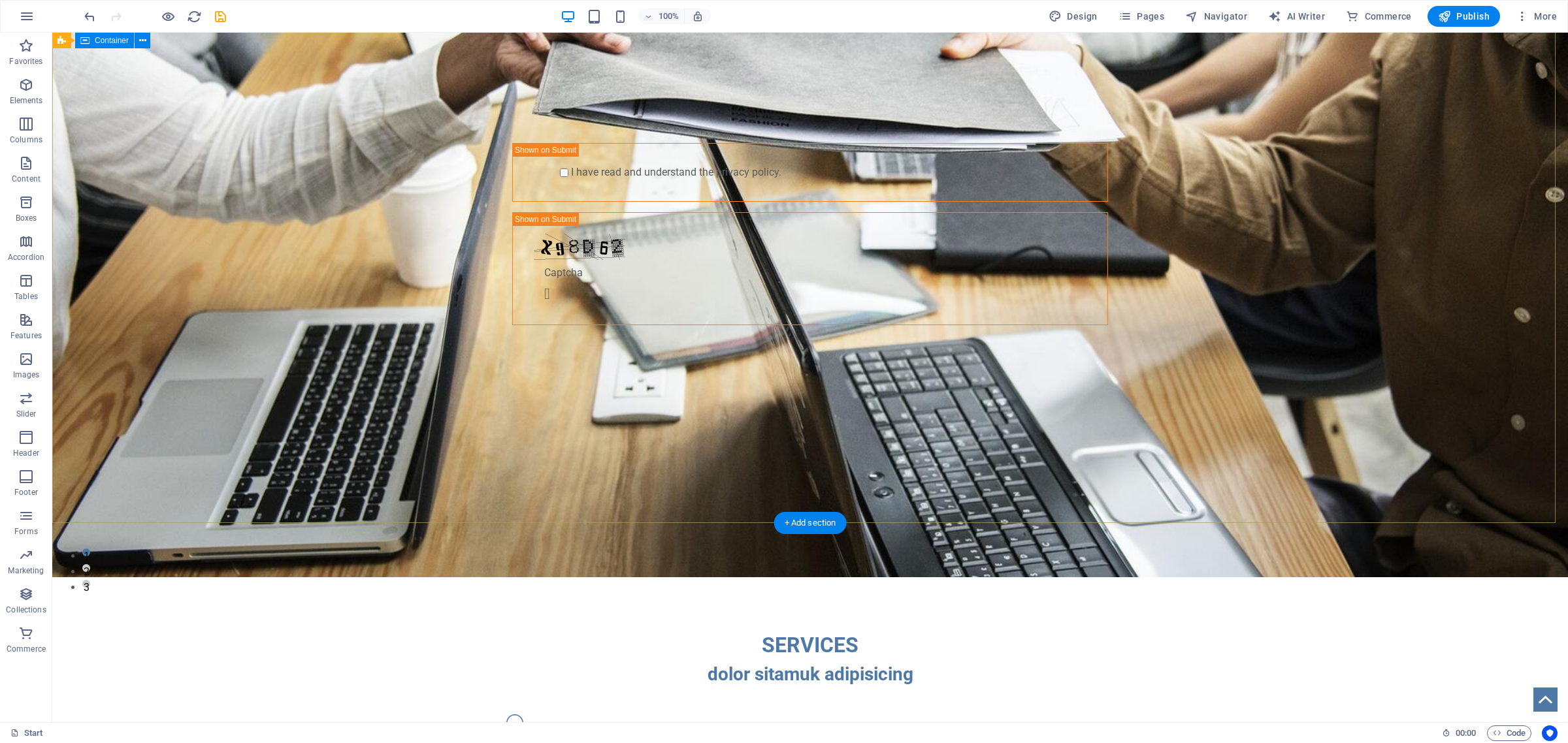
scroll to position [82, 0]
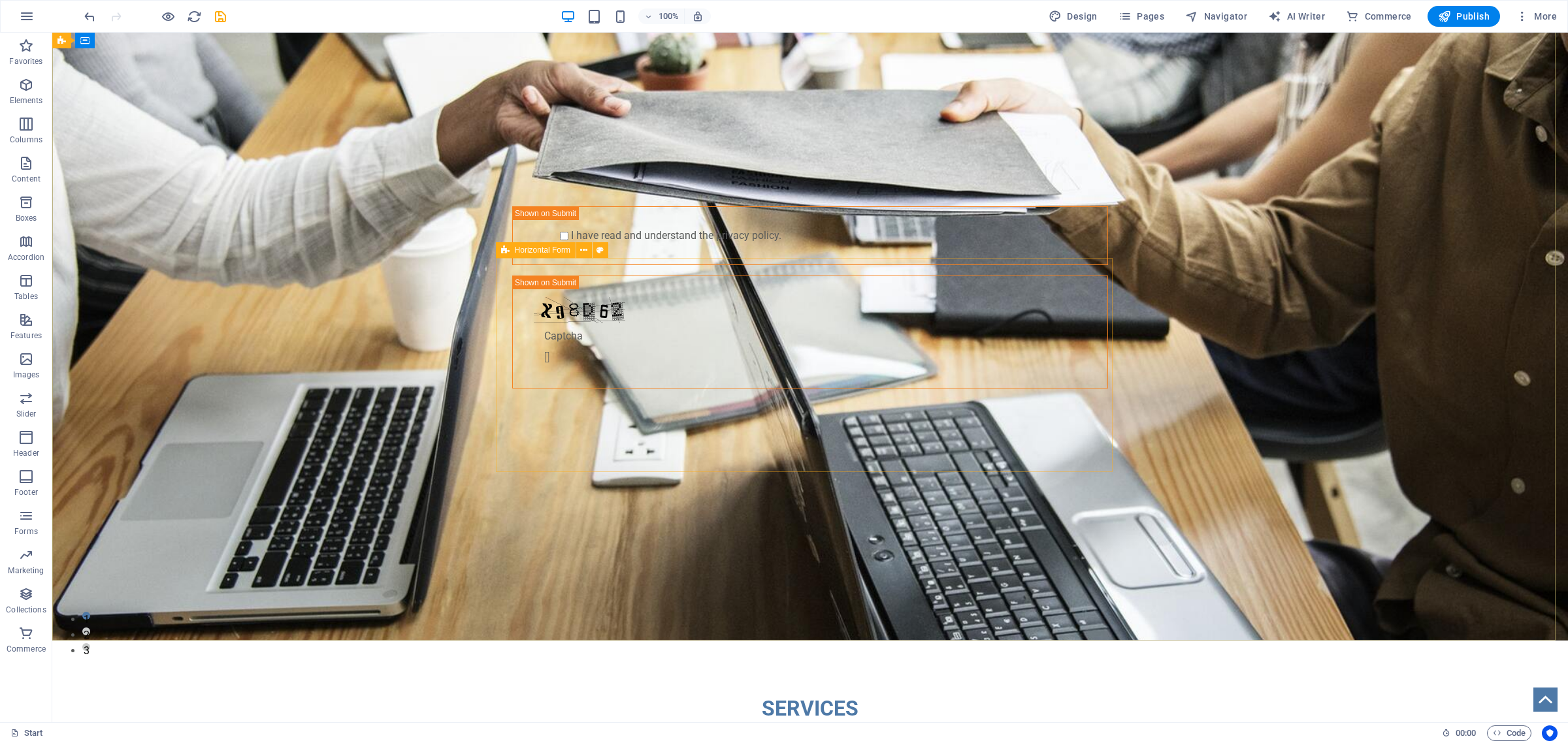
click at [501, 252] on icon at bounding box center [505, 251] width 9 height 16
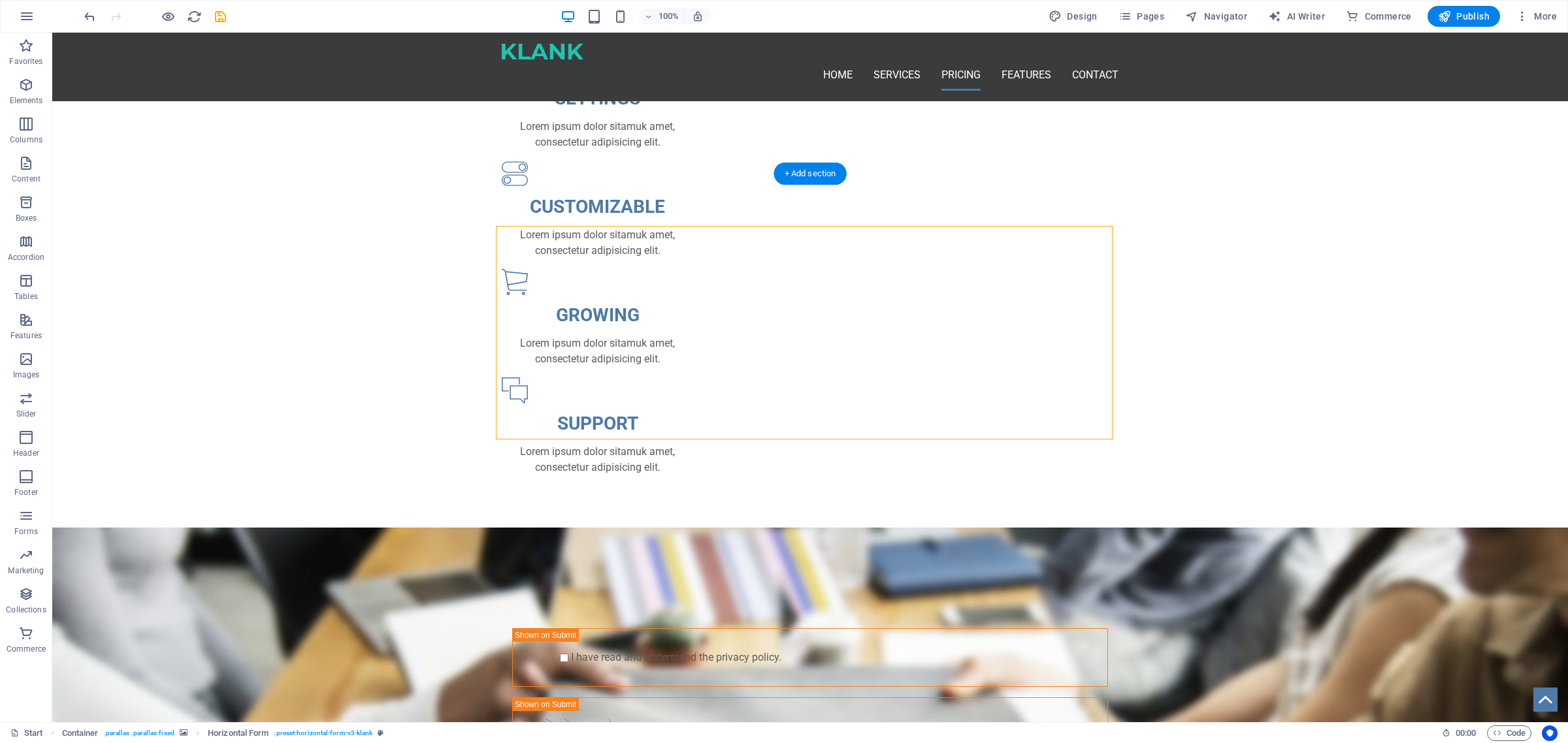
scroll to position [1025, 0]
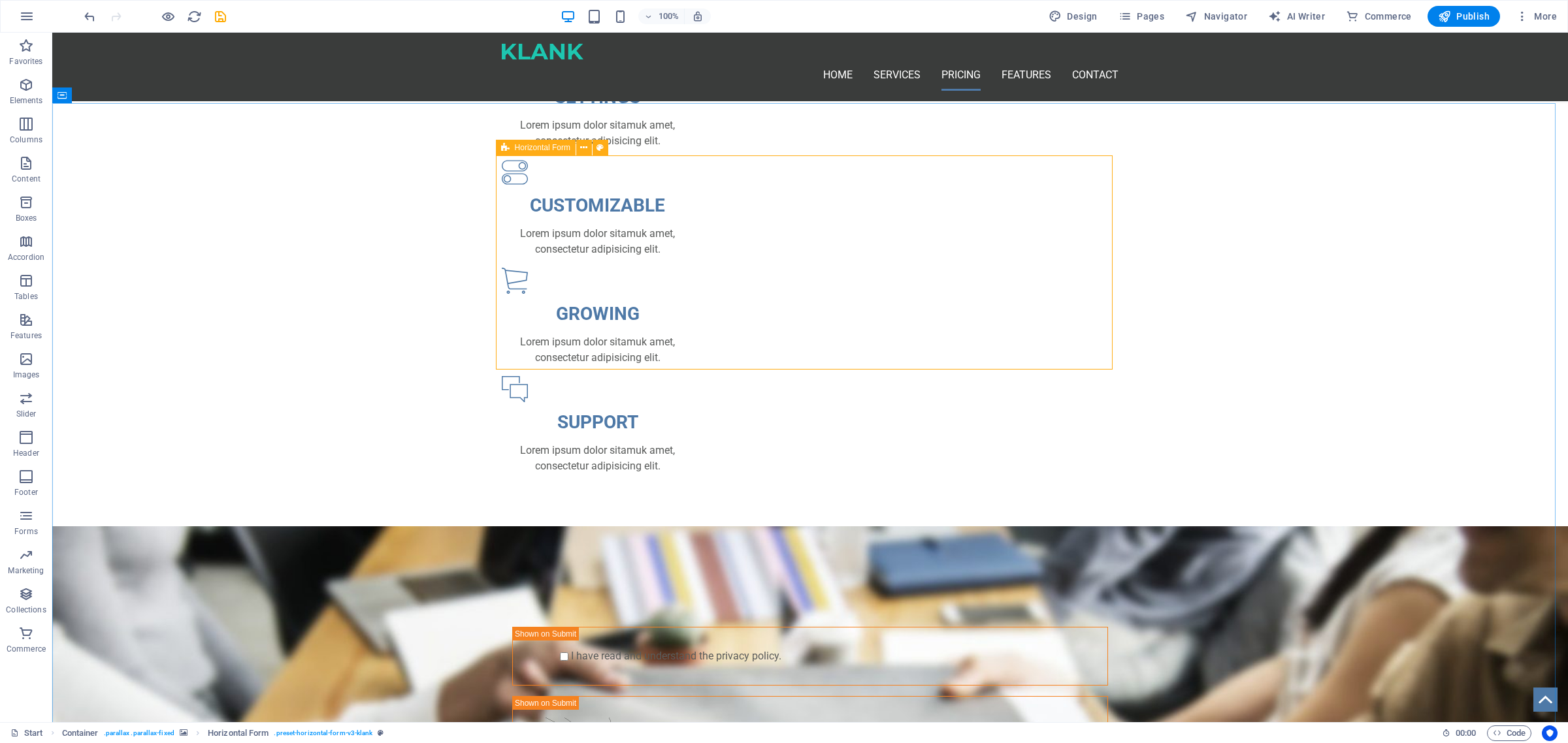
click at [501, 147] on icon at bounding box center [505, 147] width 9 height 16
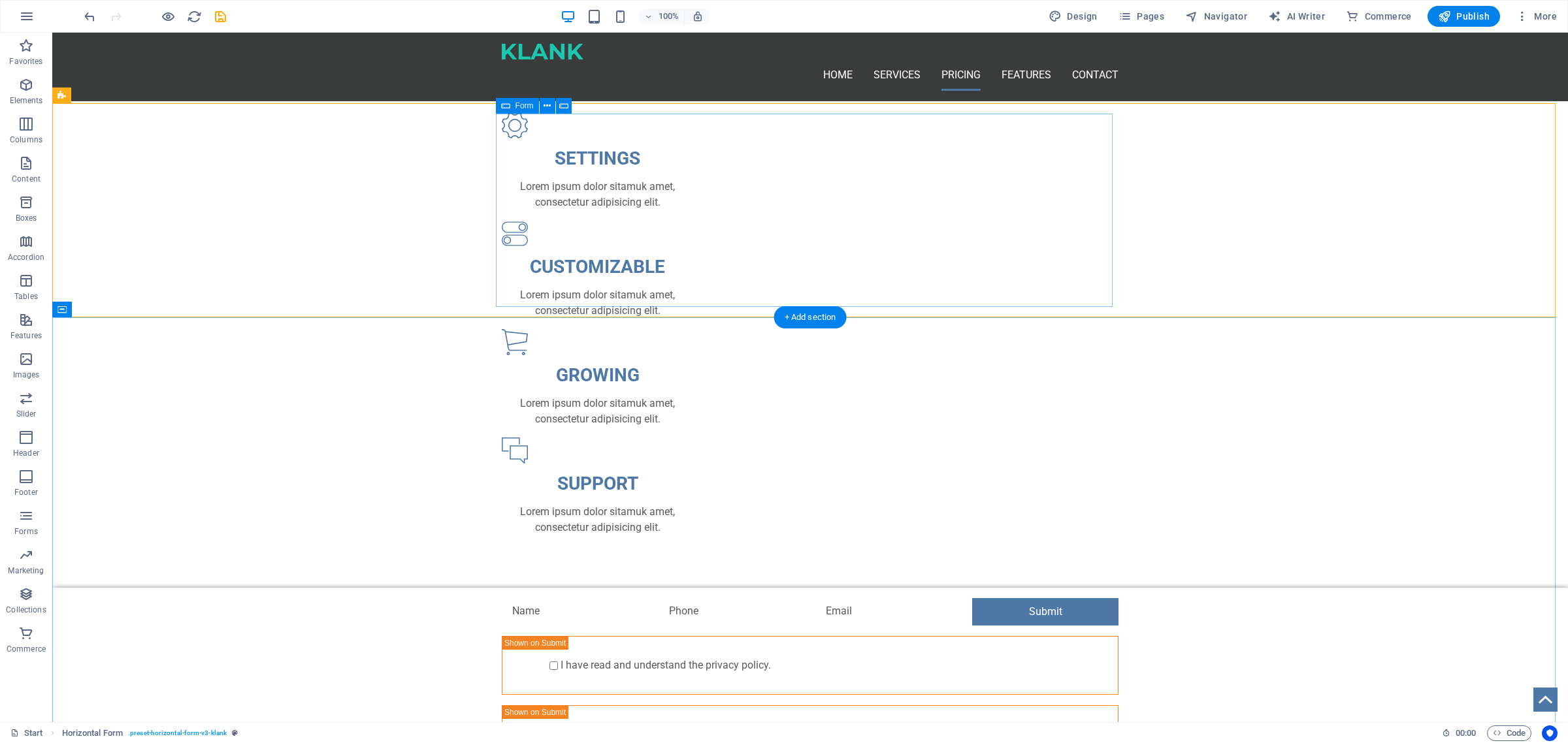
scroll to position [862, 0]
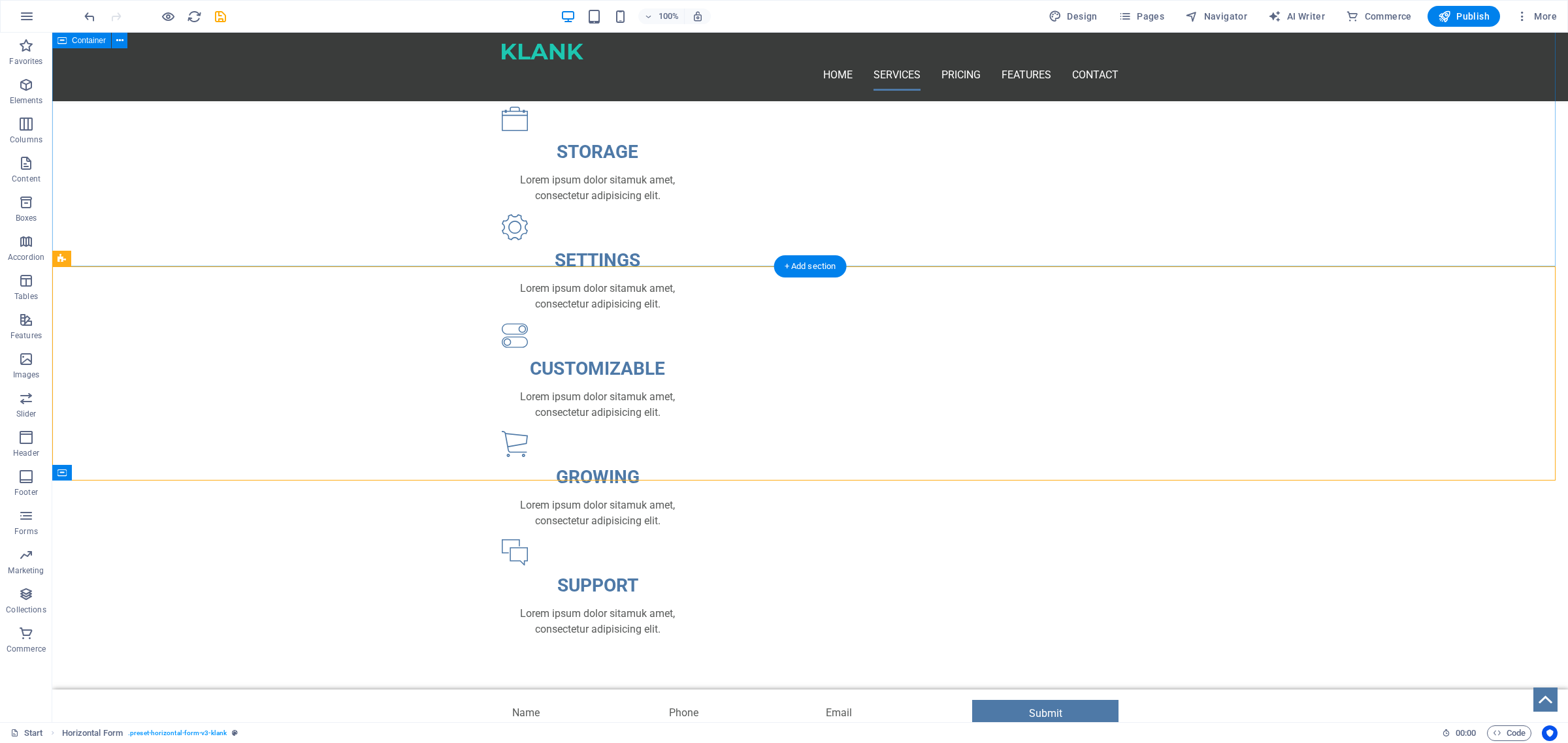
click at [285, 201] on div "SERVICES dolor sitamuk adipisicing MEETING Lorem ipsum dolor sitamuk amet, cons…" at bounding box center [810, 275] width 1516 height 829
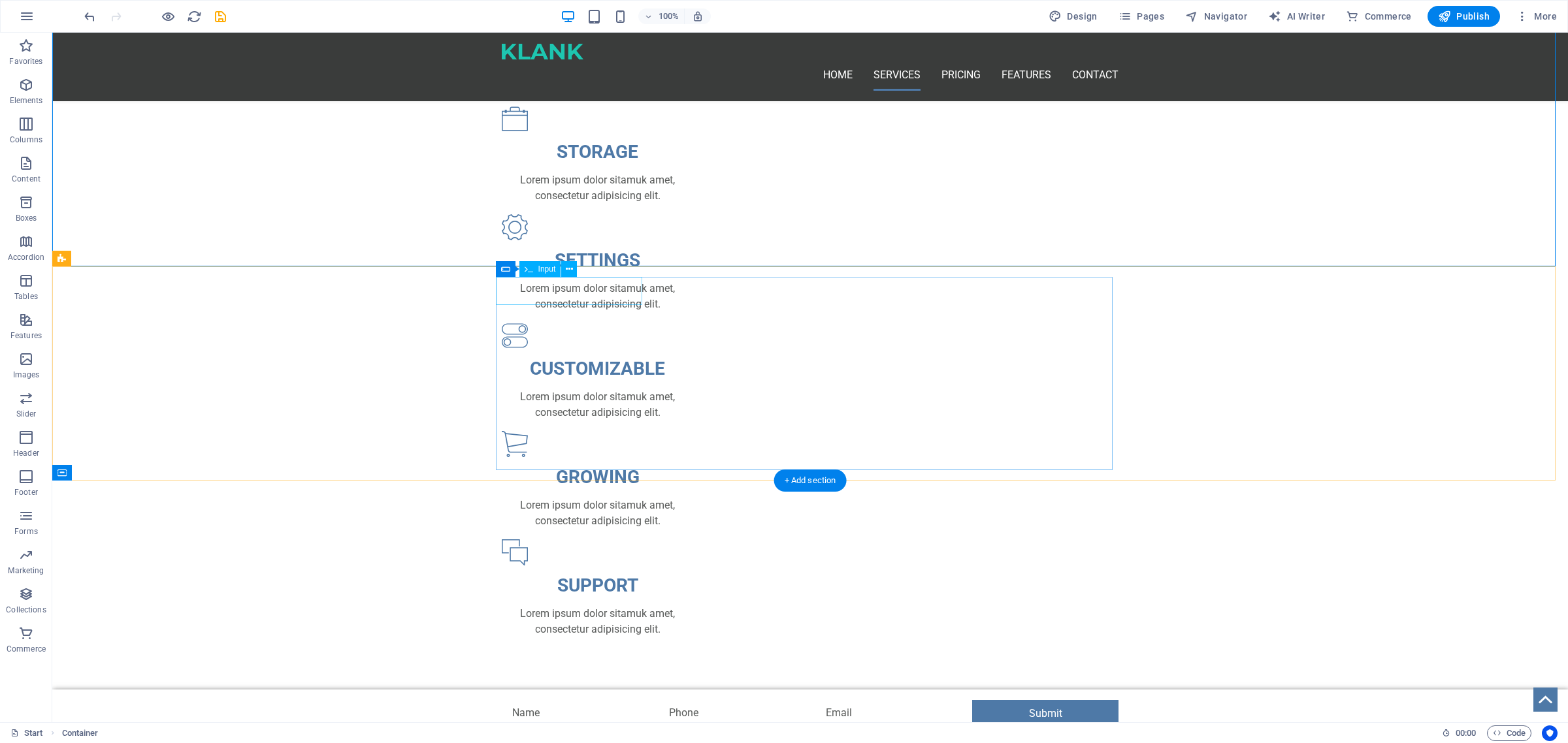
click at [520, 700] on div at bounding box center [575, 714] width 147 height 28
click at [684, 700] on div at bounding box center [731, 714] width 147 height 28
click at [838, 700] on div at bounding box center [888, 714] width 147 height 28
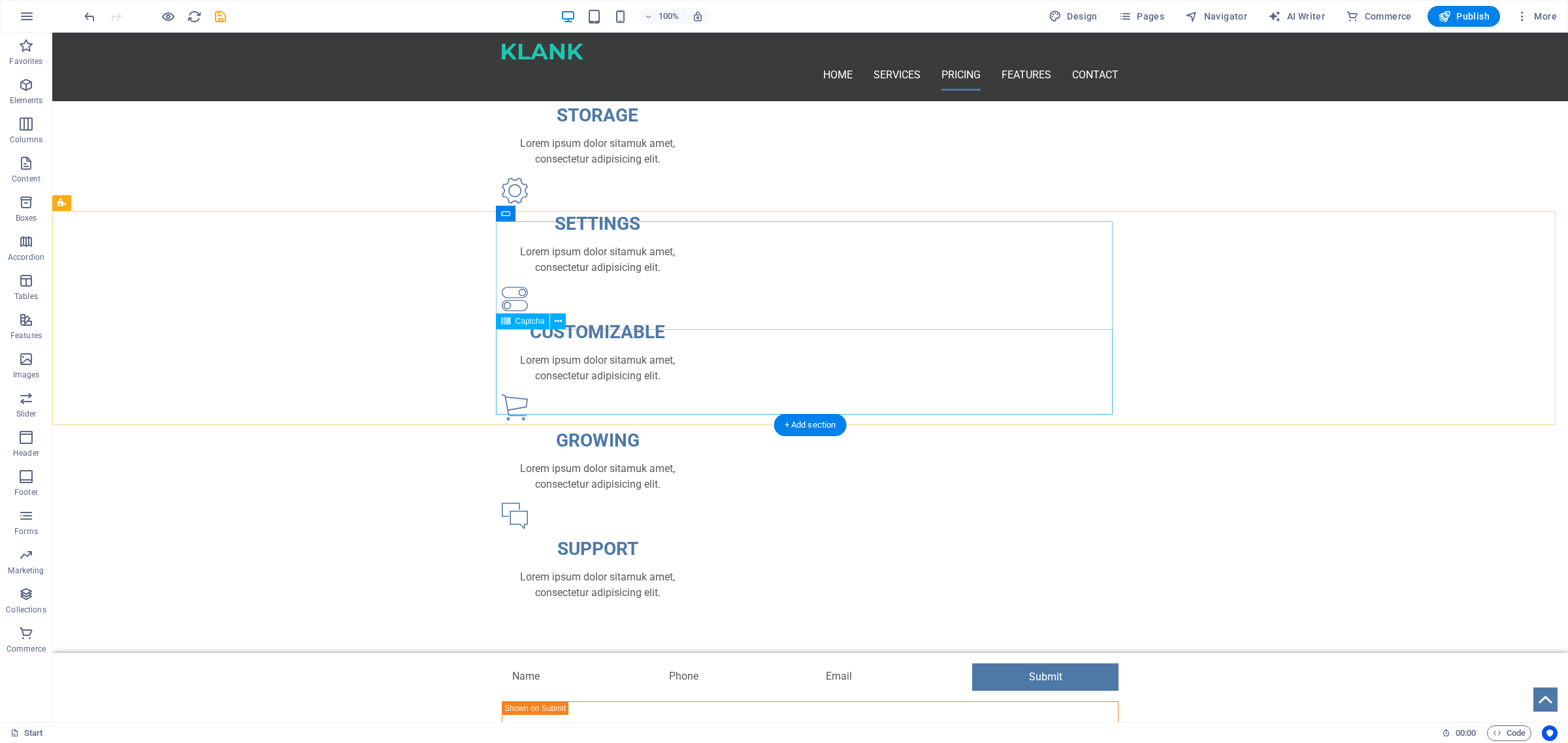
scroll to position [898, 0]
click at [502, 234] on icon at bounding box center [506, 233] width 10 height 16
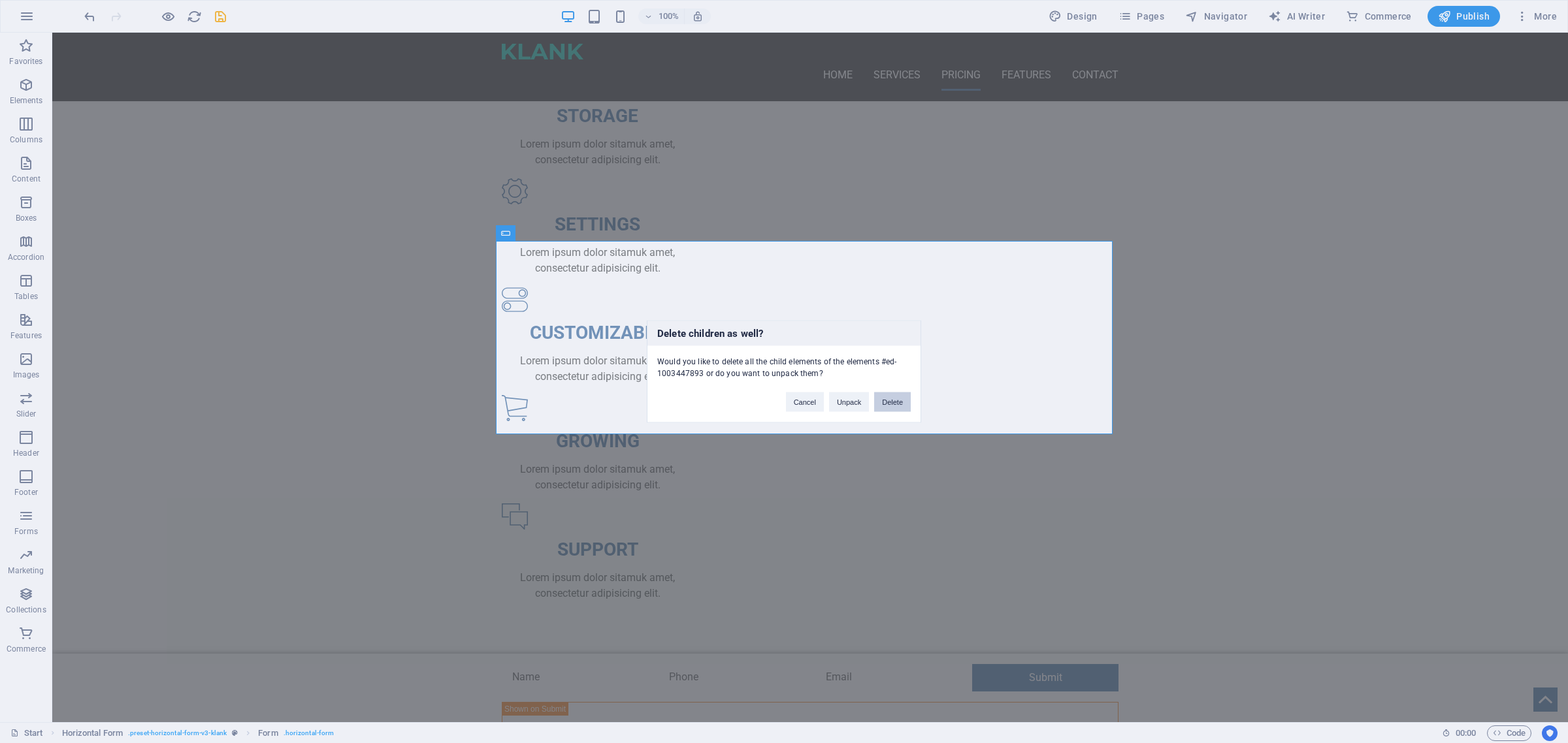
click at [896, 403] on button "Delete" at bounding box center [892, 402] width 36 height 20
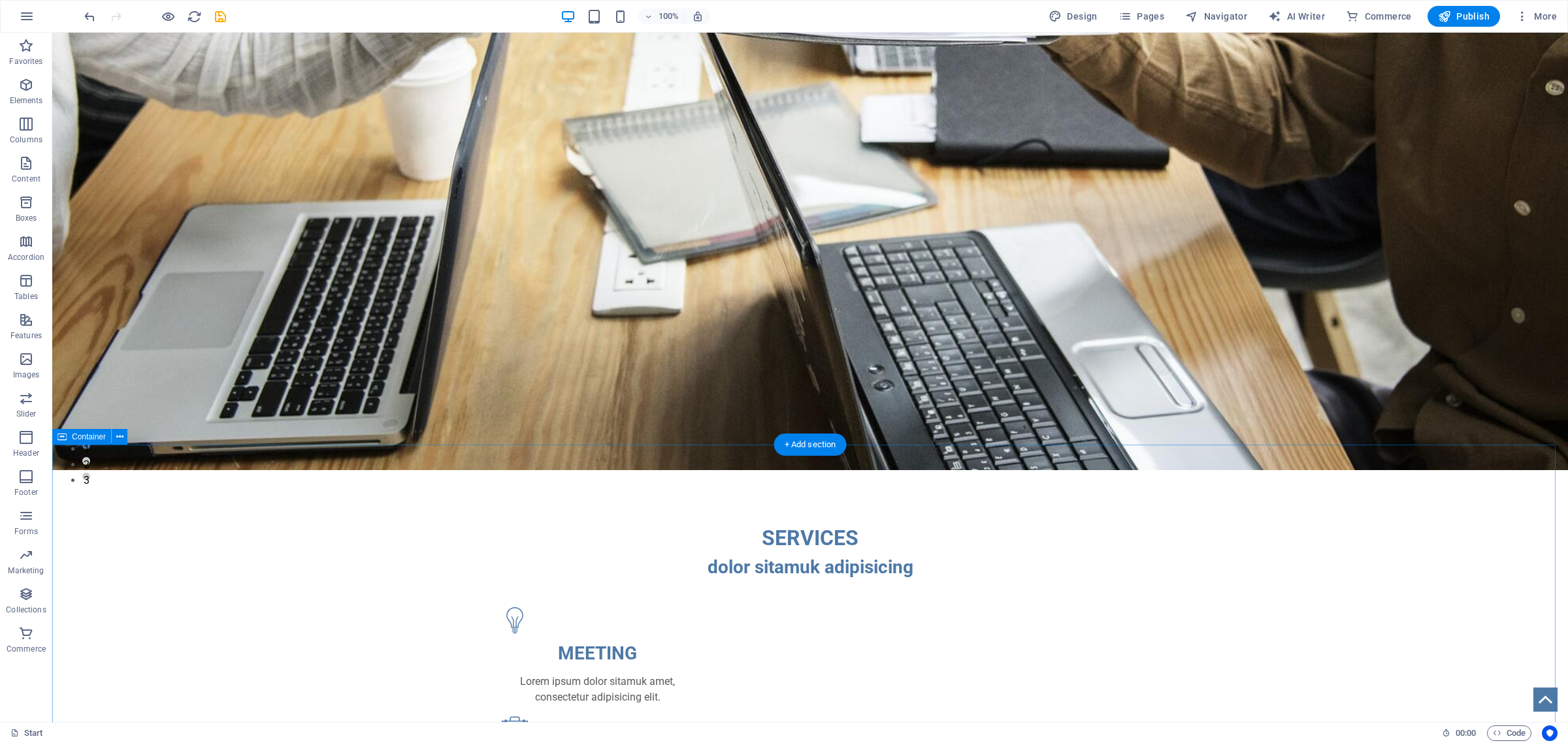
scroll to position [0, 0]
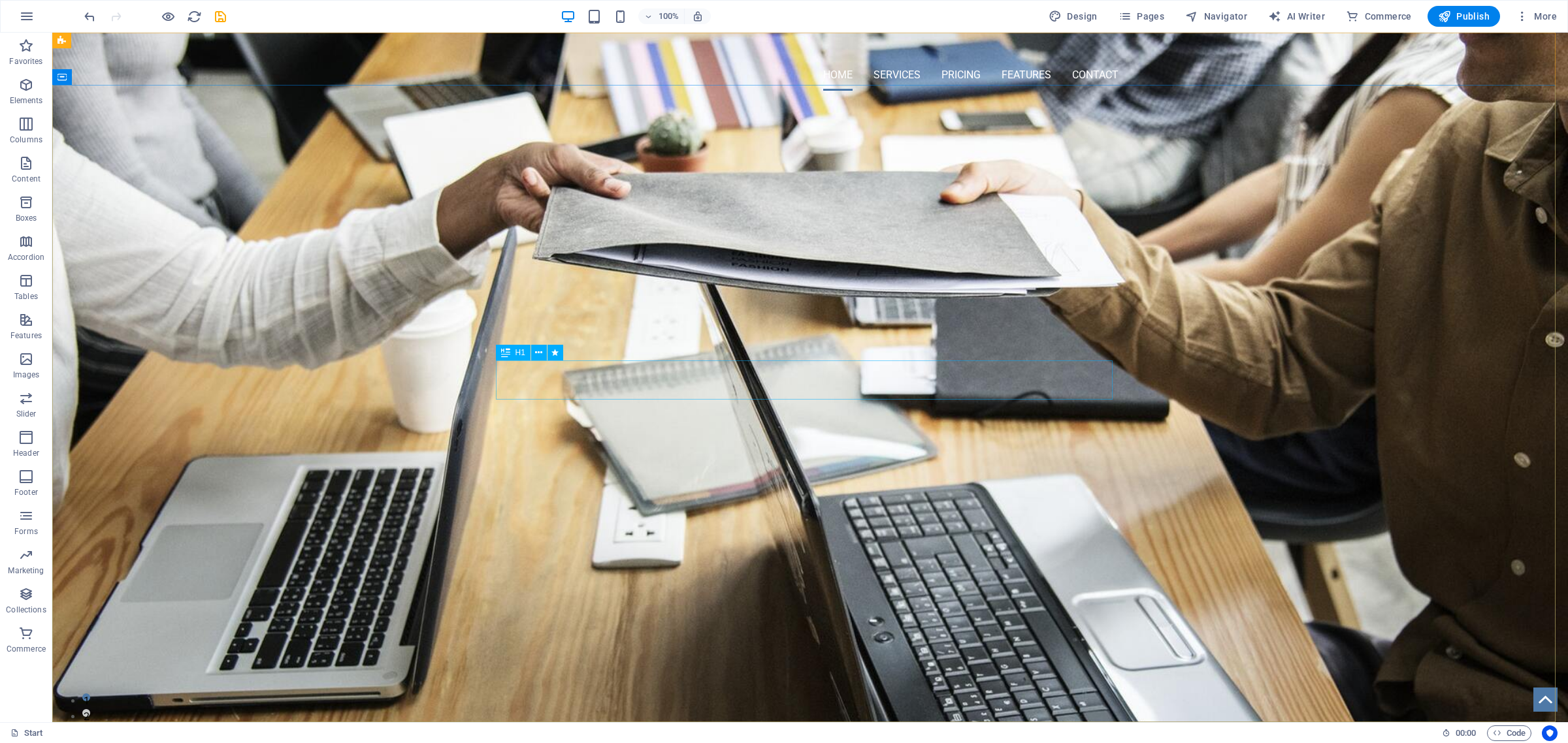
click at [517, 350] on span "H1" at bounding box center [520, 353] width 10 height 8
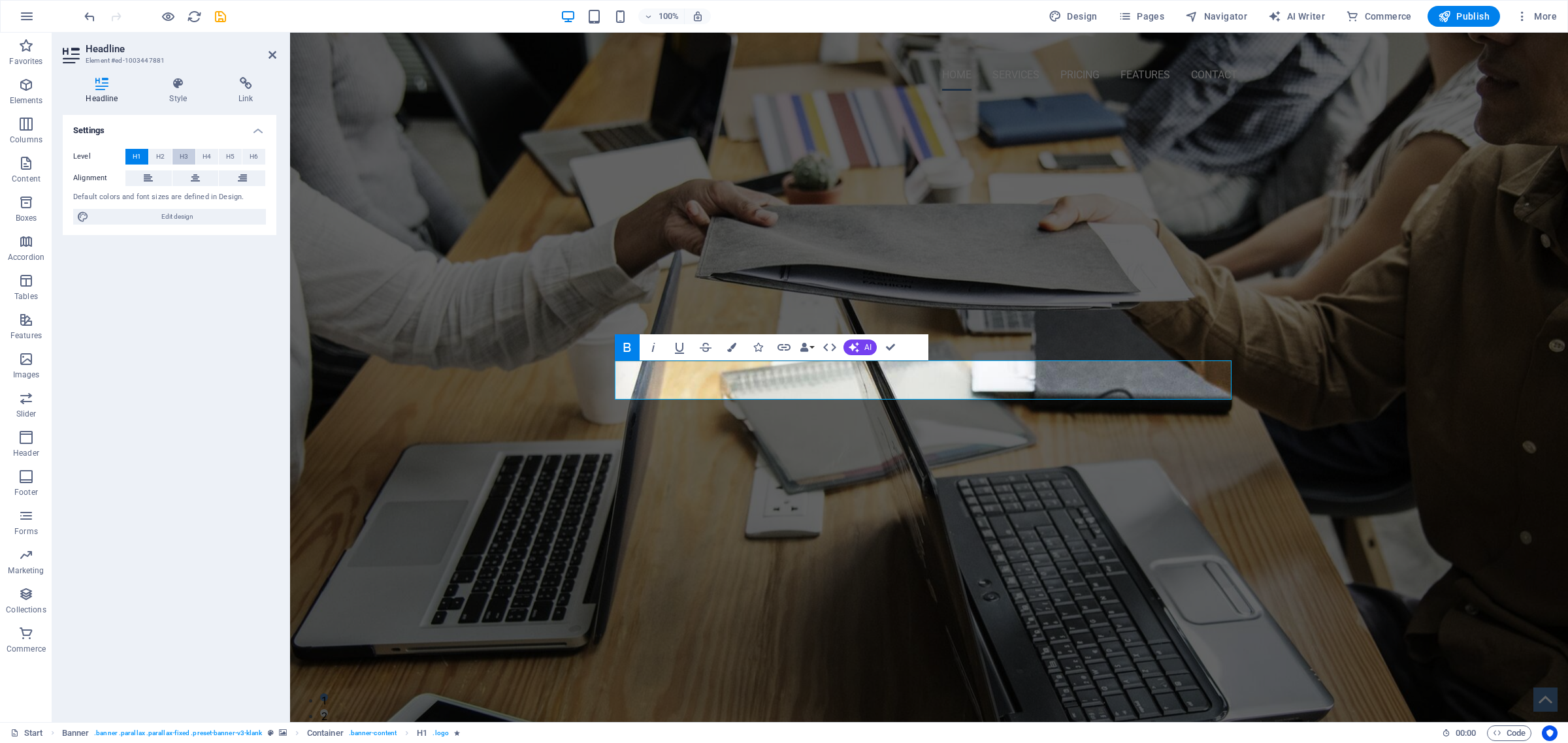
click at [183, 151] on span "H3" at bounding box center [184, 157] width 9 height 16
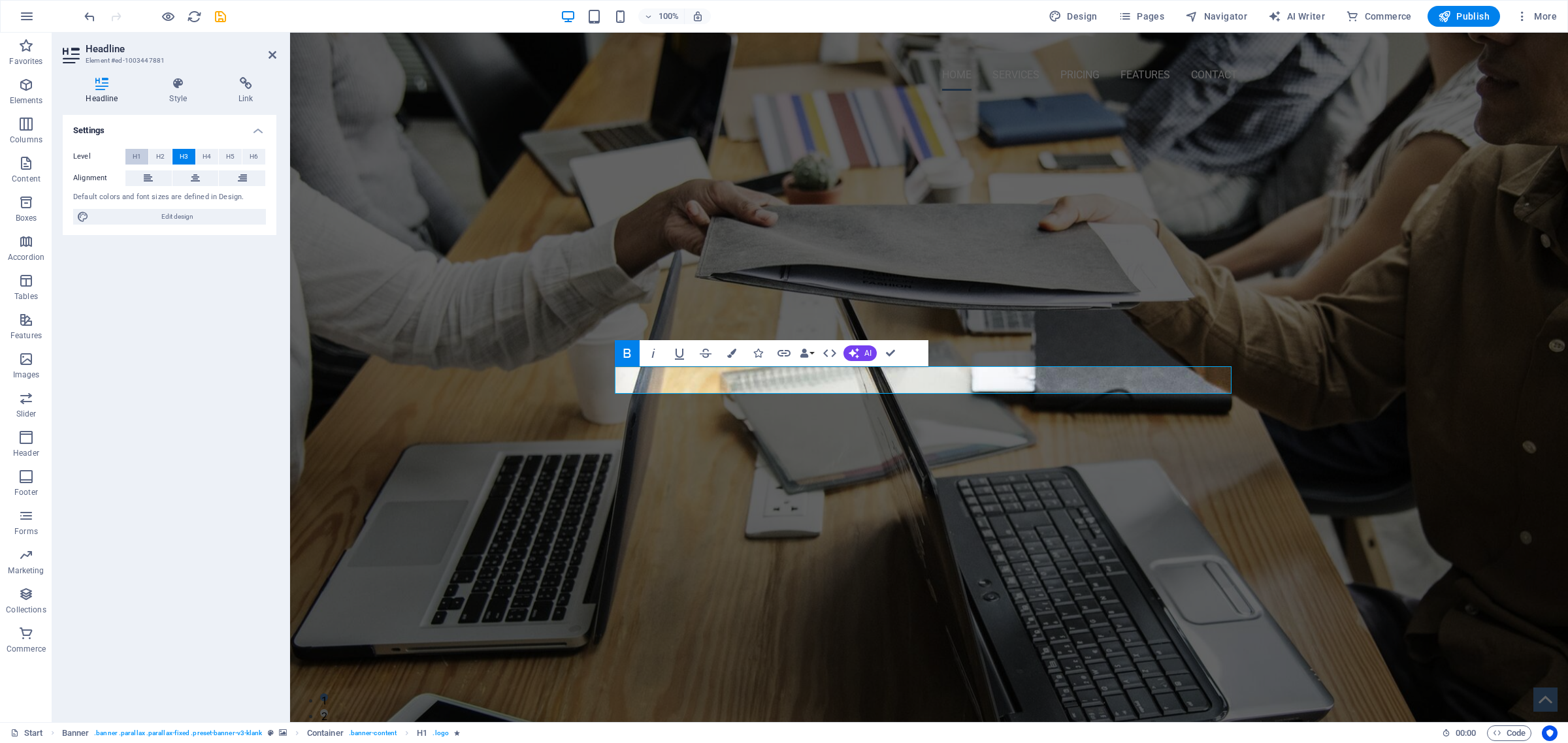
click at [136, 155] on span "H1" at bounding box center [136, 157] width 9 height 16
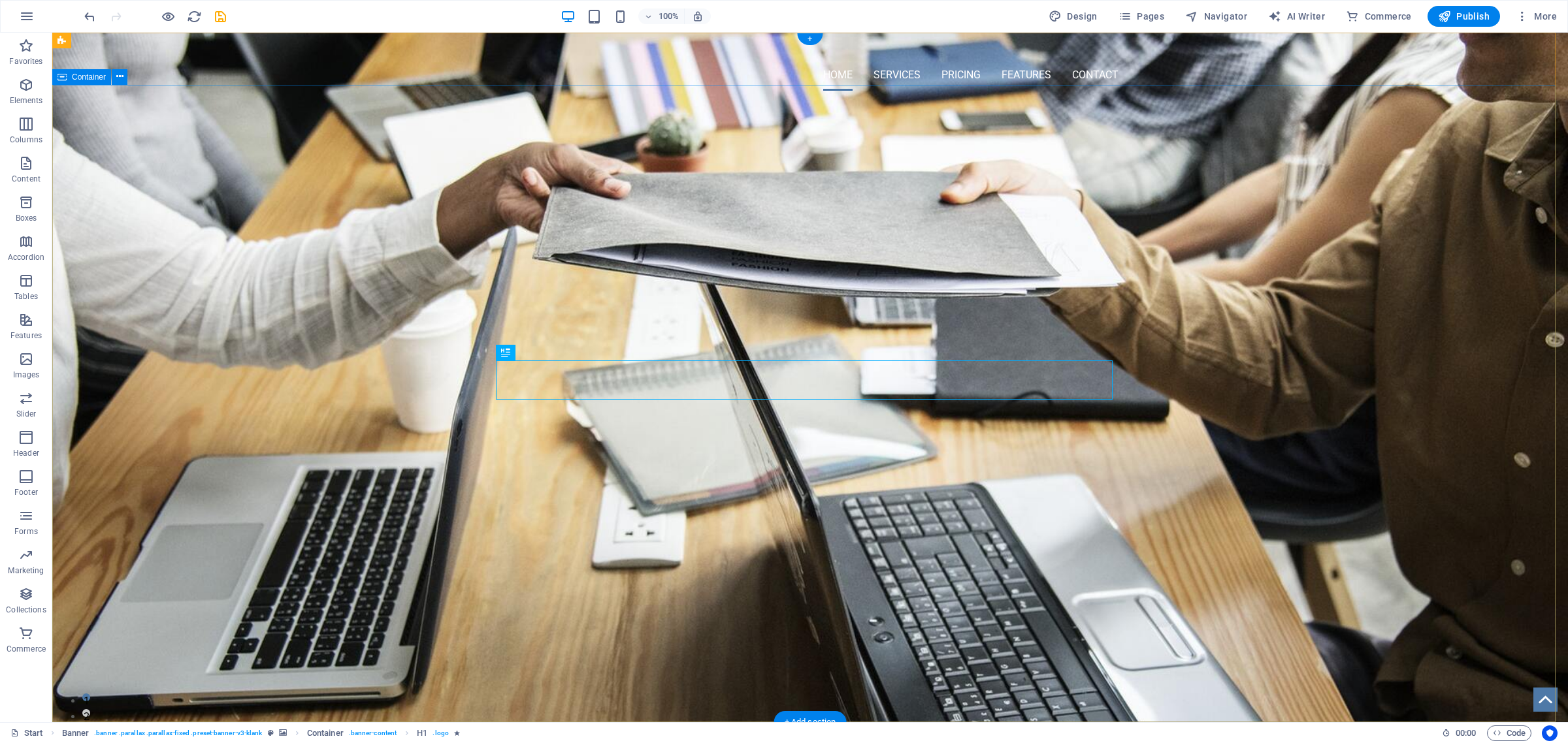
click at [482, 172] on div "OMNI-SERVICES GROUP Your LEAD to Business Development" at bounding box center [810, 197] width 1516 height 191
click at [75, 76] on span "Container" at bounding box center [89, 77] width 34 height 8
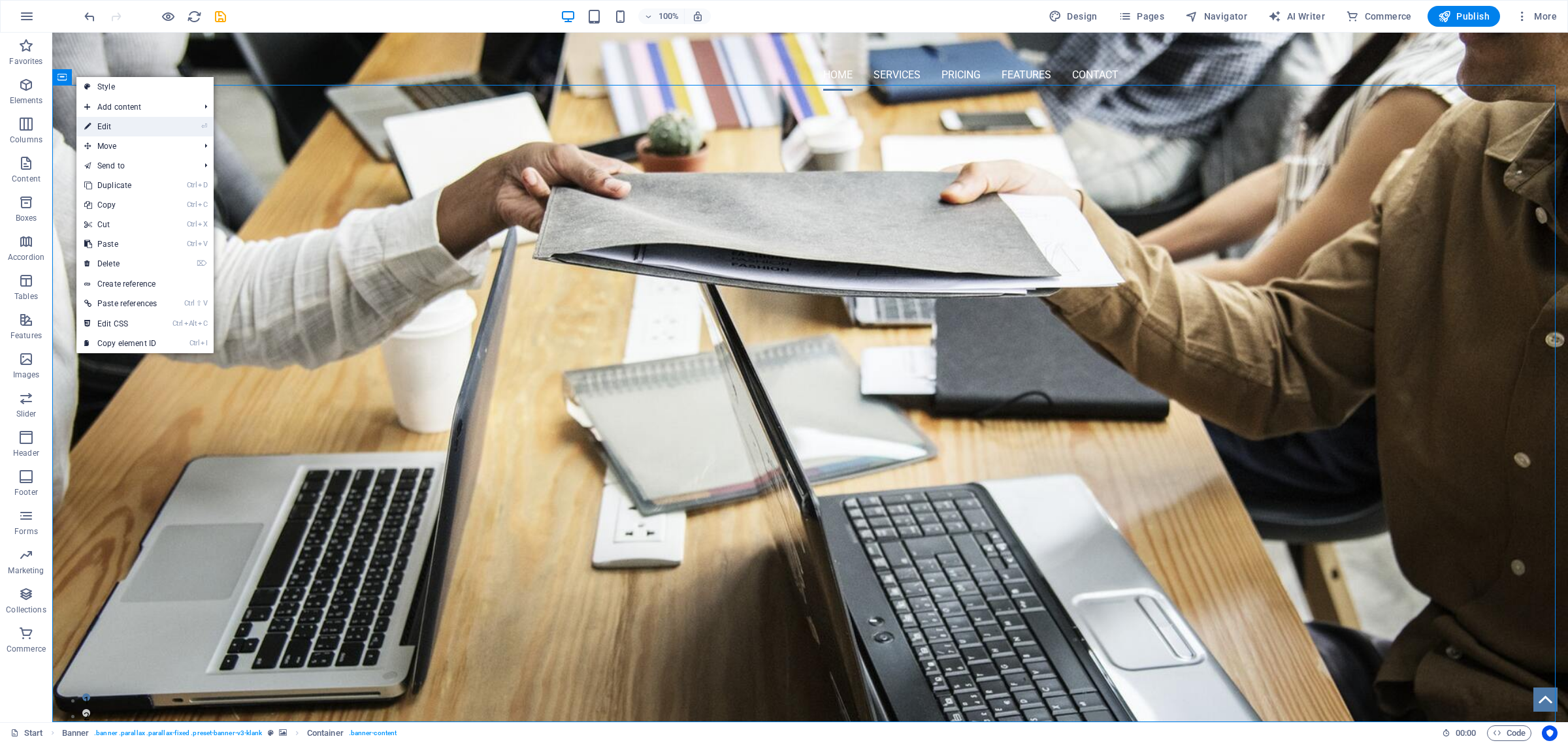
click at [137, 126] on link "⏎ Edit" at bounding box center [120, 126] width 88 height 20
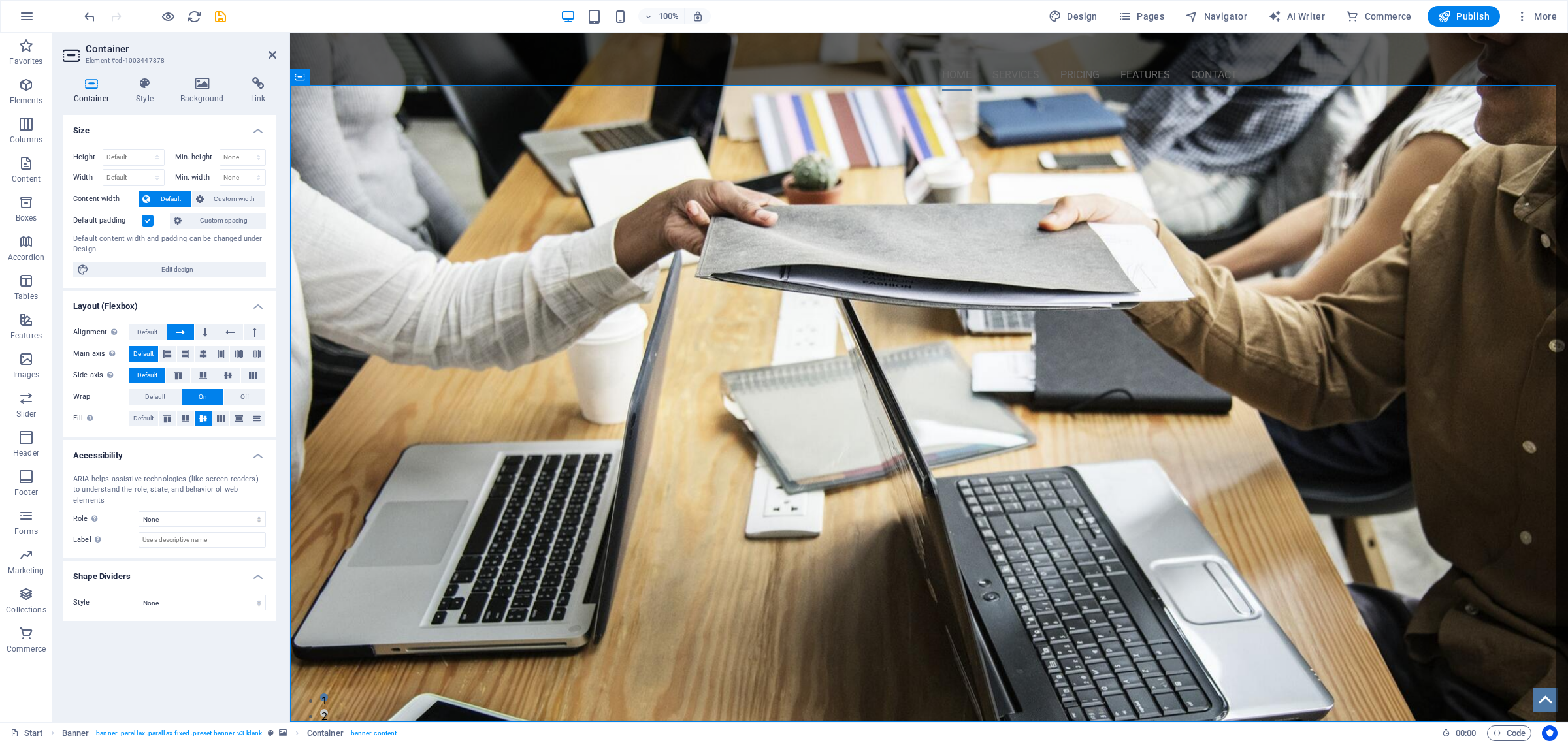
click at [86, 87] on icon at bounding box center [91, 83] width 57 height 13
click at [154, 159] on select "Default px rem % vh vw" at bounding box center [133, 158] width 61 height 16
select select "px"
click at [145, 150] on select "Default px rem % vh vw" at bounding box center [133, 158] width 61 height 16
type input "976"
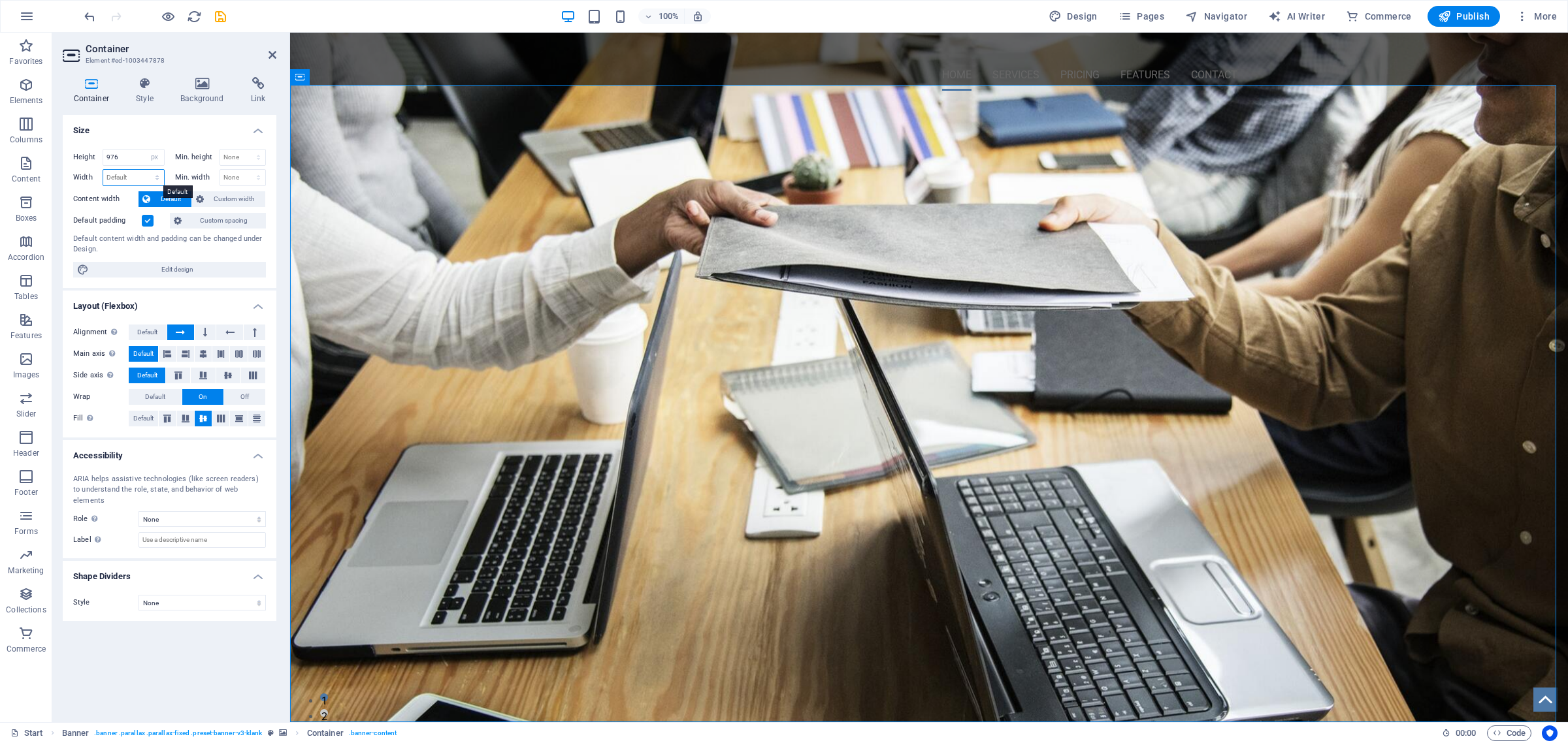
click at [155, 175] on select "Default px rem % em vh vw" at bounding box center [133, 178] width 61 height 16
select select "px"
click at [145, 170] on select "Default px rem % em vh vw" at bounding box center [133, 178] width 61 height 16
type input "1938"
drag, startPoint x: 112, startPoint y: 162, endPoint x: 98, endPoint y: 162, distance: 14.0
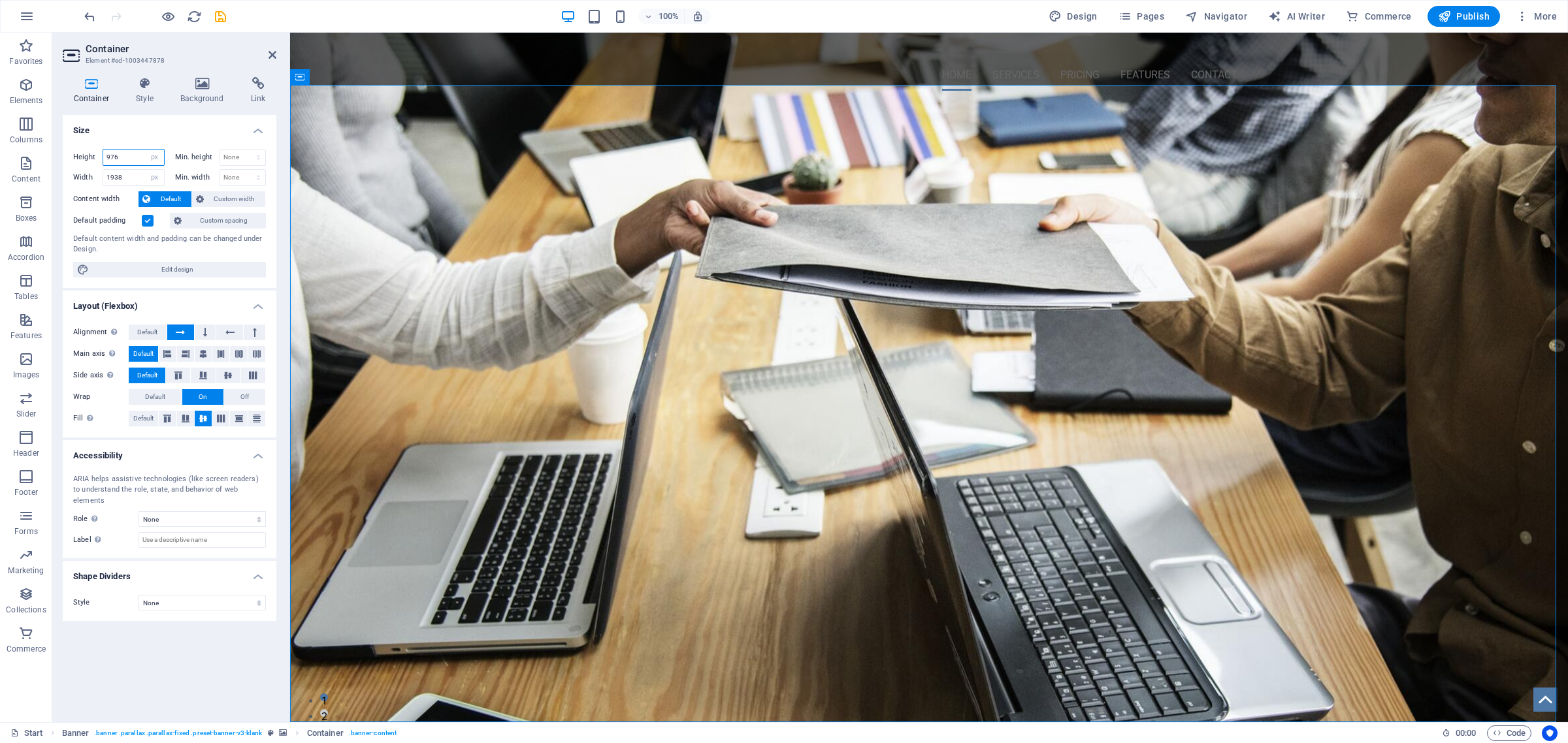
click at [98, 162] on div "Height 976 Default px rem % vh vw" at bounding box center [118, 157] width 91 height 17
type input "76"
click at [518, 151] on div "OMNI-SERVICES GROUP Your LEAD to Business Development" at bounding box center [923, 126] width 1266 height 50
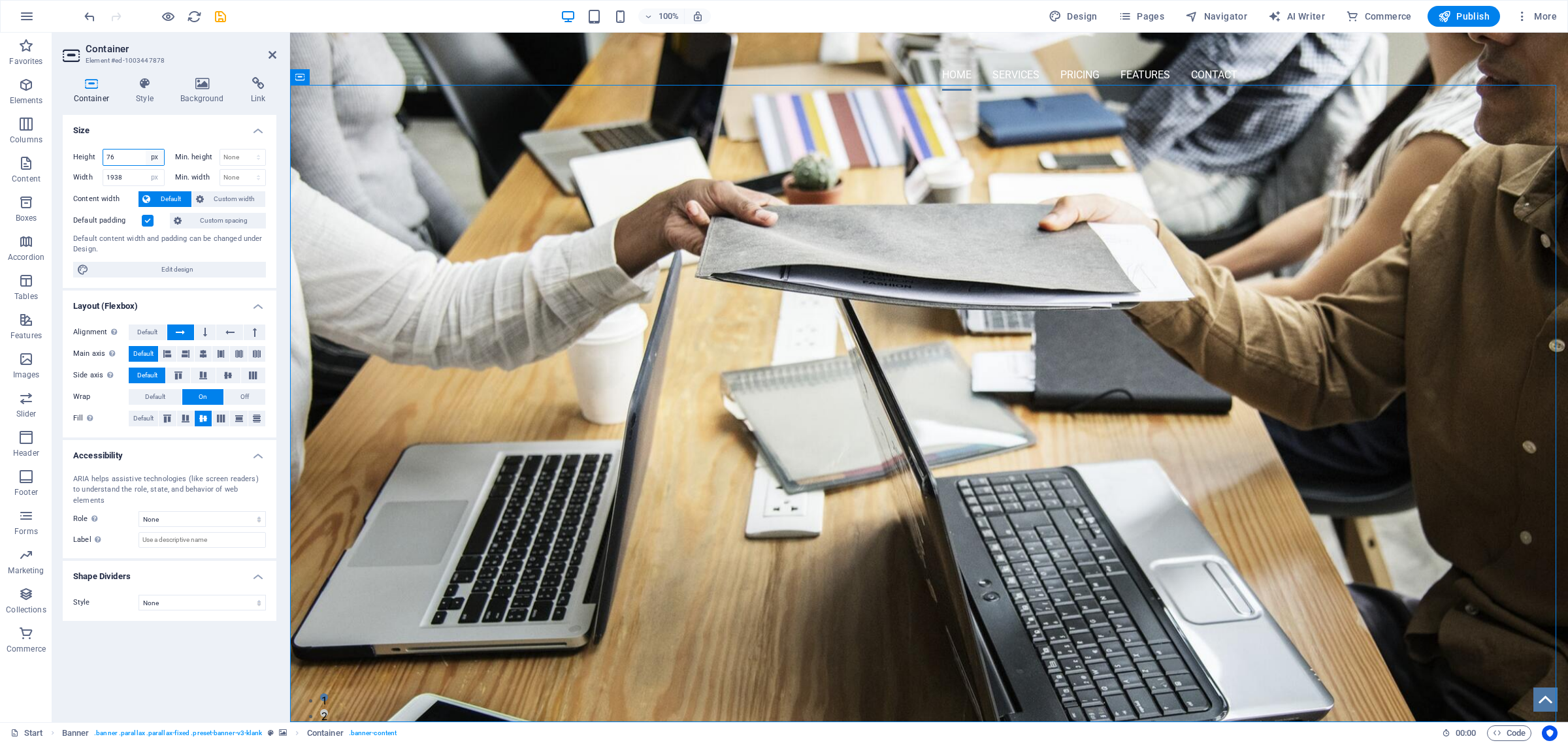
click at [158, 154] on select "Default px rem % vh vw" at bounding box center [155, 158] width 18 height 16
select select "default"
click at [146, 150] on select "Default px rem % vh vw" at bounding box center [155, 158] width 18 height 16
click at [579, 279] on div "OMNI-SERVICES GROUP Your LEAD to Business Development" at bounding box center [923, 197] width 1266 height 191
click at [151, 157] on select "Default px rem % vh vw" at bounding box center [133, 158] width 61 height 16
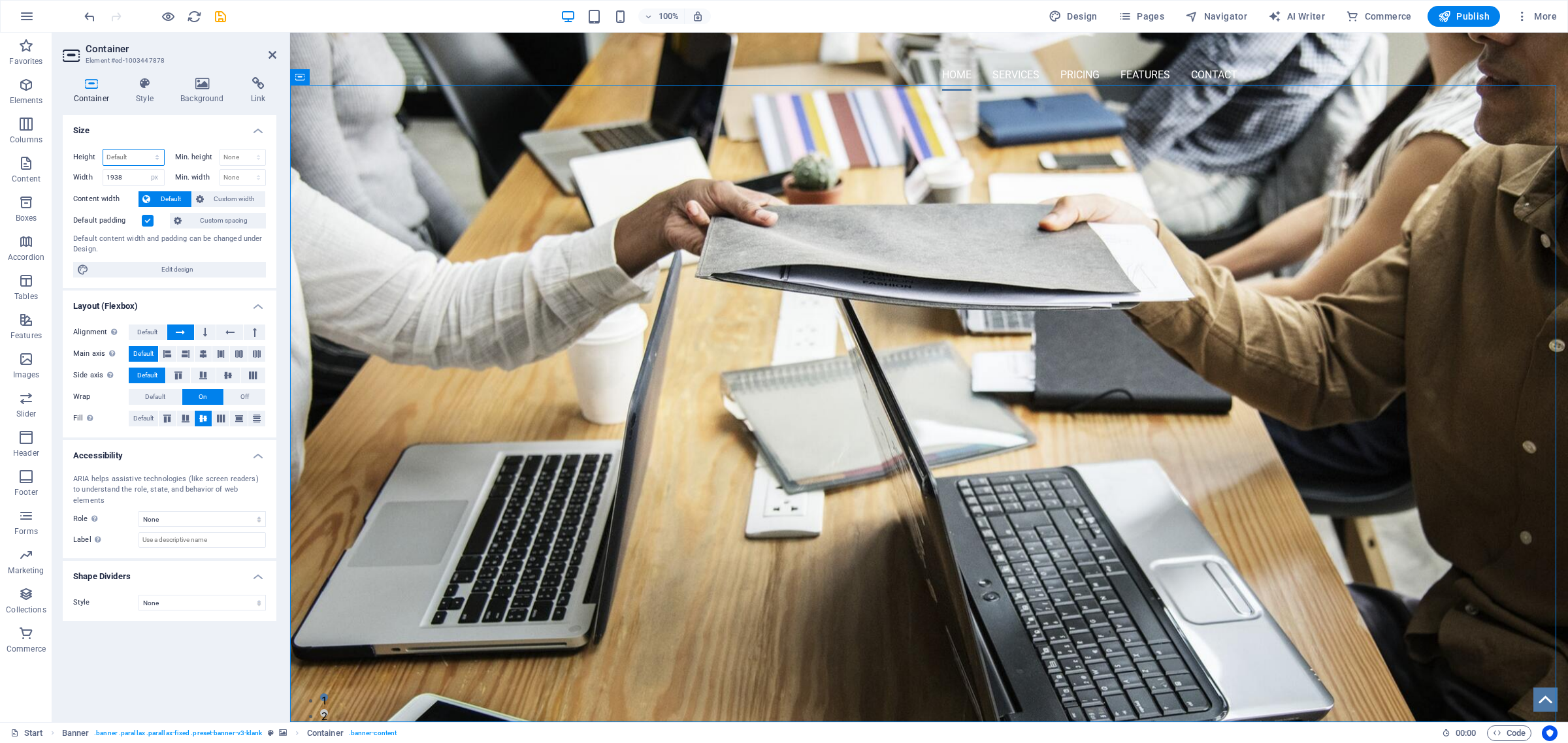
select select "px"
click at [145, 150] on select "Default px rem % vh vw" at bounding box center [133, 158] width 61 height 16
type input "976"
click at [154, 177] on select "Default px rem % em vh vw" at bounding box center [155, 178] width 18 height 16
click at [128, 178] on input "1938" at bounding box center [133, 178] width 61 height 16
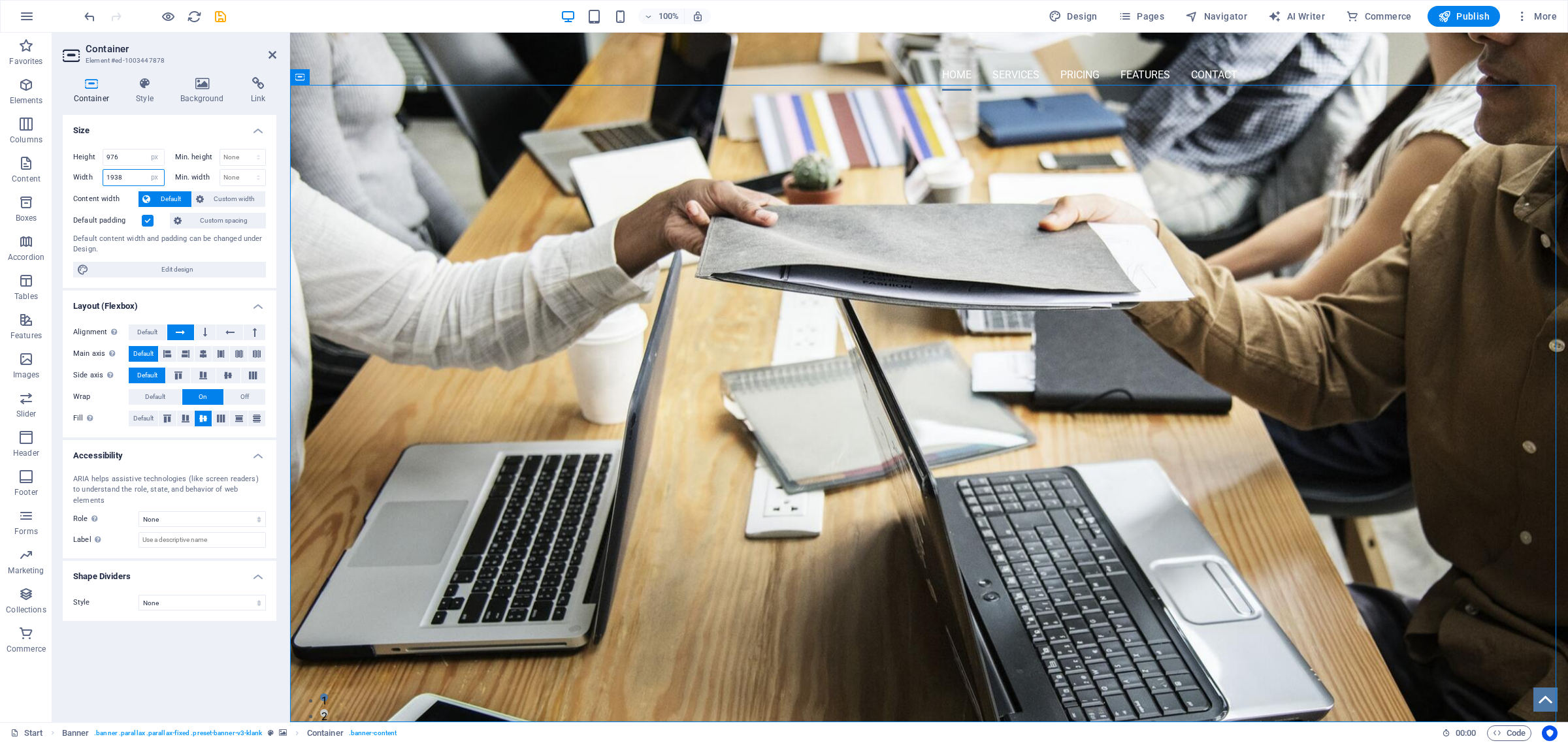
drag, startPoint x: 109, startPoint y: 178, endPoint x: 67, endPoint y: 181, distance: 42.1
click at [67, 181] on div "Height 976 Default px rem % vh vw Min. height None px rem % vh vw Width 1938 De…" at bounding box center [169, 213] width 213 height 150
type input "1938"
click at [234, 155] on select "None px rem % vh vw" at bounding box center [243, 158] width 46 height 16
select select "px"
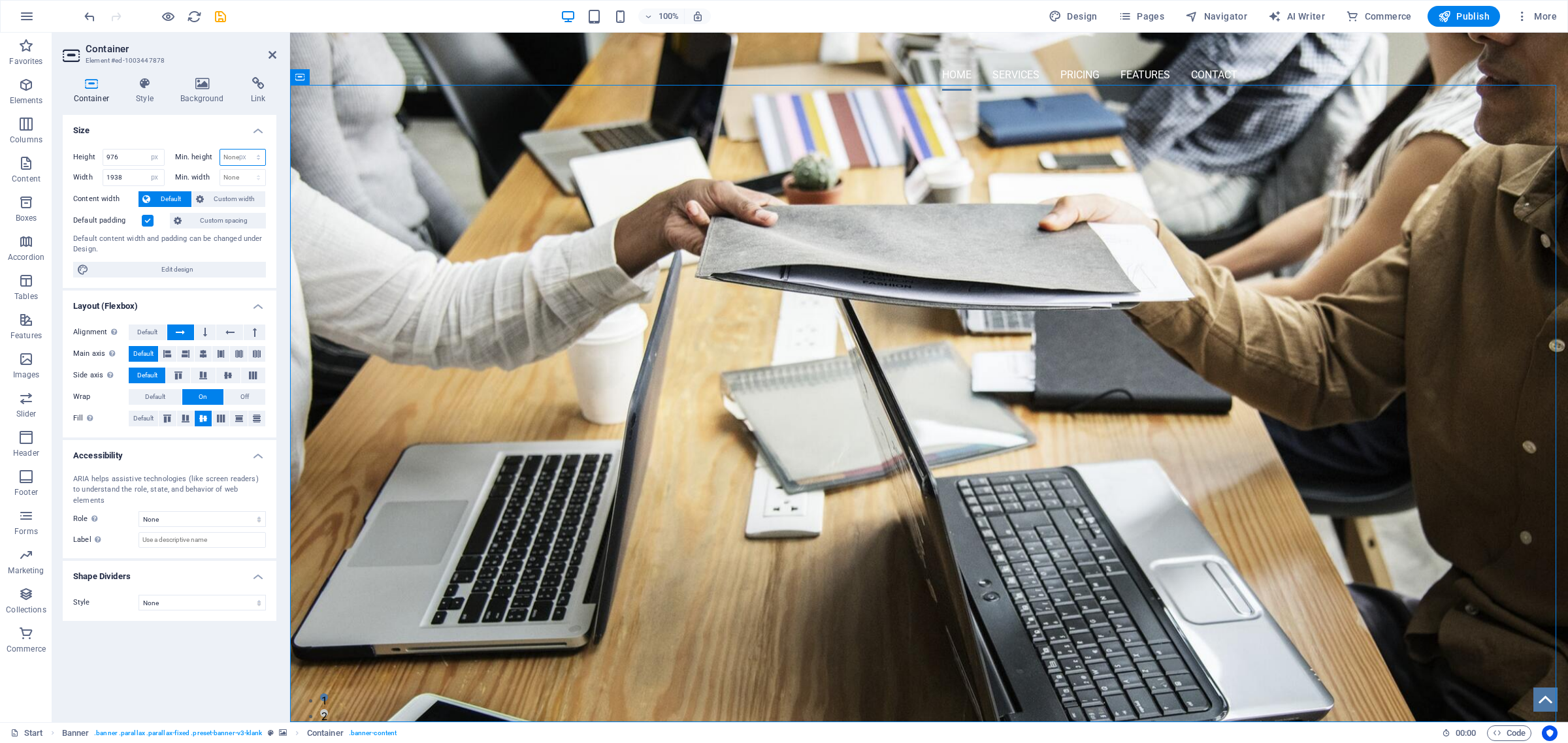
click at [247, 150] on select "None px rem % vh vw" at bounding box center [243, 158] width 46 height 16
type input "1"
click at [255, 159] on select "None px rem % vh vw" at bounding box center [255, 158] width 18 height 16
click at [247, 150] on select "None px rem % vh vw" at bounding box center [255, 158] width 18 height 16
select select "DISABLED_OPTION_VALUE"
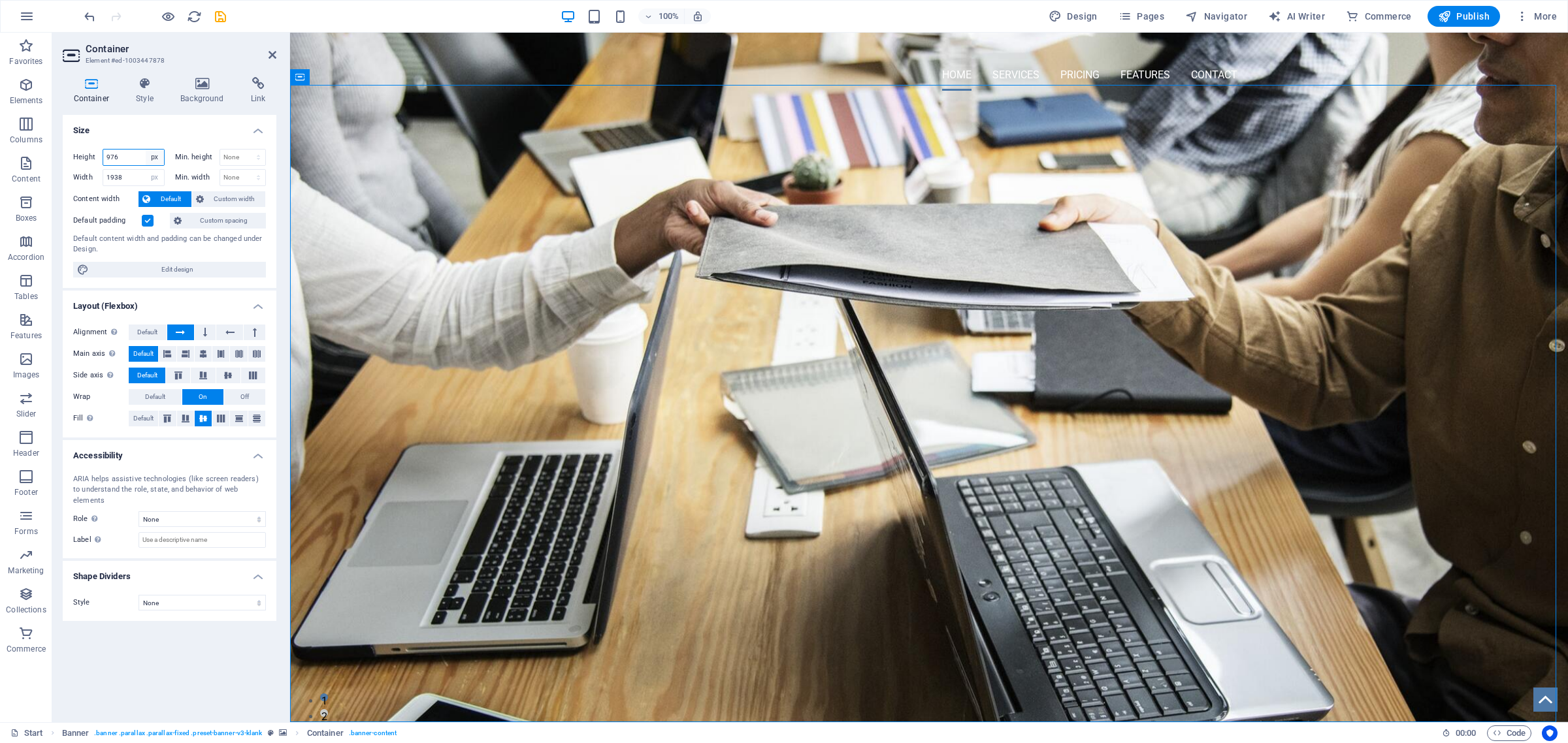
click at [157, 158] on select "Default px rem % vh vw" at bounding box center [155, 158] width 18 height 16
select select "default"
click at [146, 150] on select "Default px rem % vh vw" at bounding box center [155, 158] width 18 height 16
select select "DISABLED_OPTION_VALUE"
click at [155, 178] on select "Default px rem % em vh vw" at bounding box center [155, 178] width 18 height 16
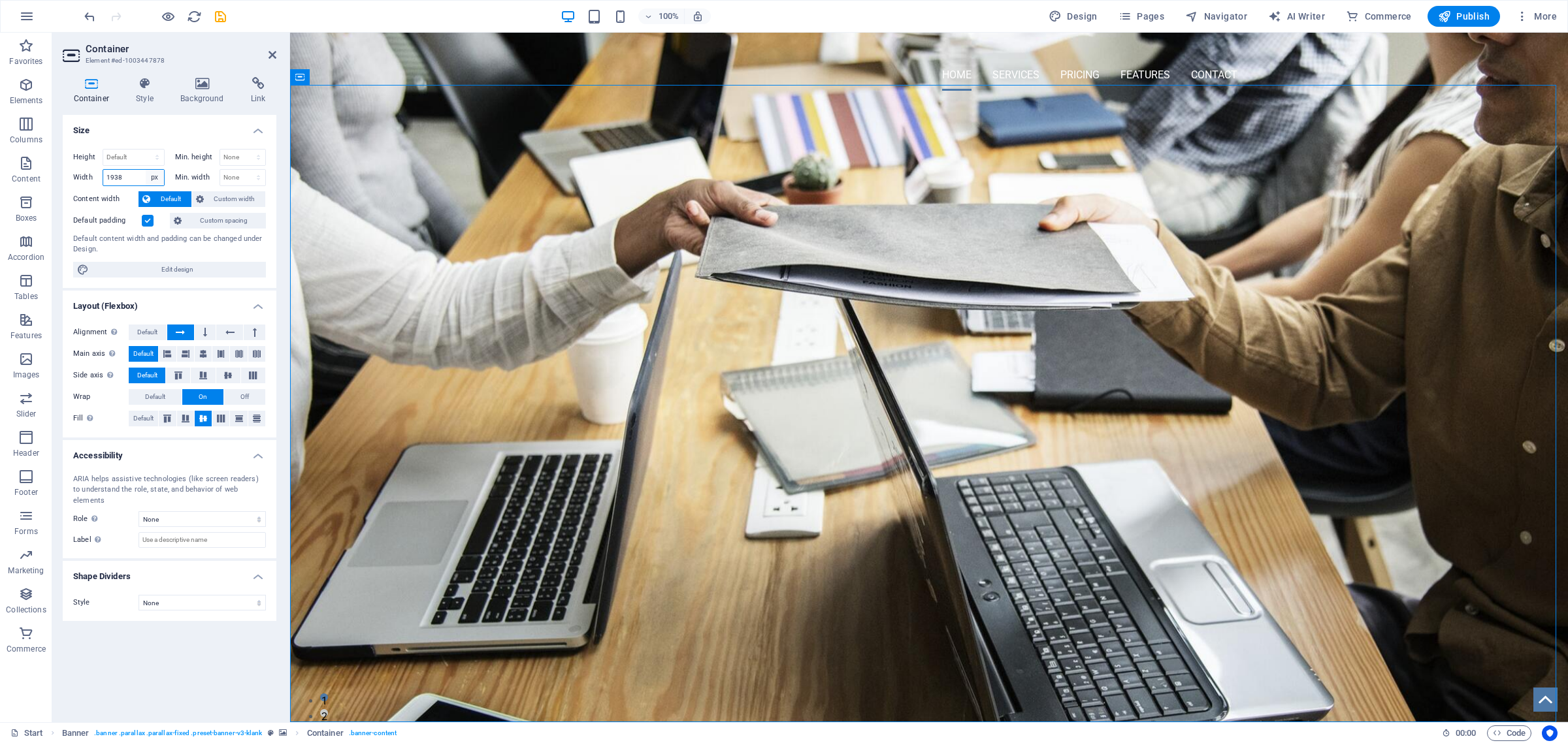
select select "default"
click at [146, 170] on select "Default px rem % em vh vw" at bounding box center [155, 178] width 18 height 16
select select "DISABLED_OPTION_VALUE"
click at [144, 220] on label at bounding box center [148, 220] width 12 height 12
click at [0, 0] on input "Default padding" at bounding box center [0, 0] width 0 height 0
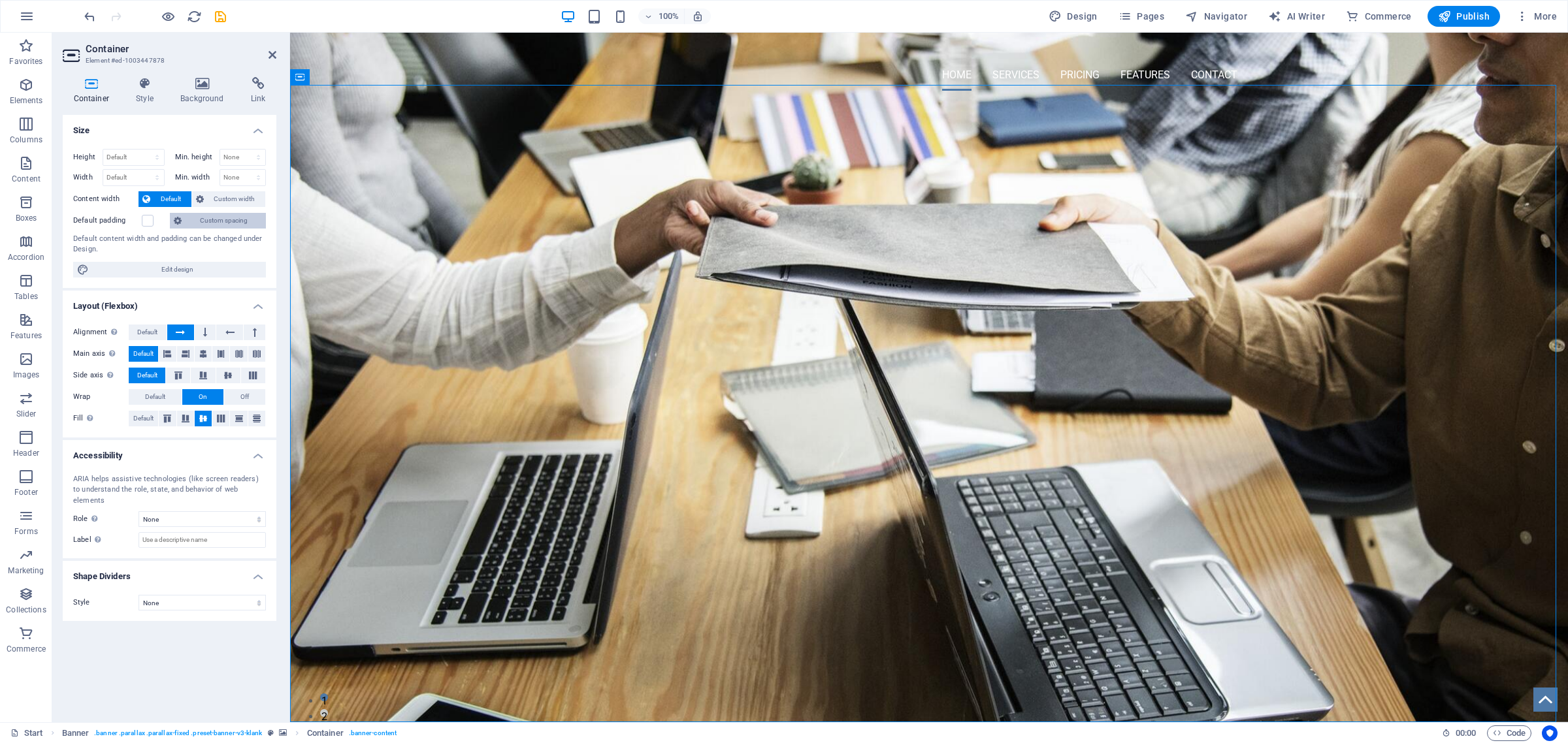
click at [216, 219] on span "Custom spacing" at bounding box center [224, 221] width 76 height 16
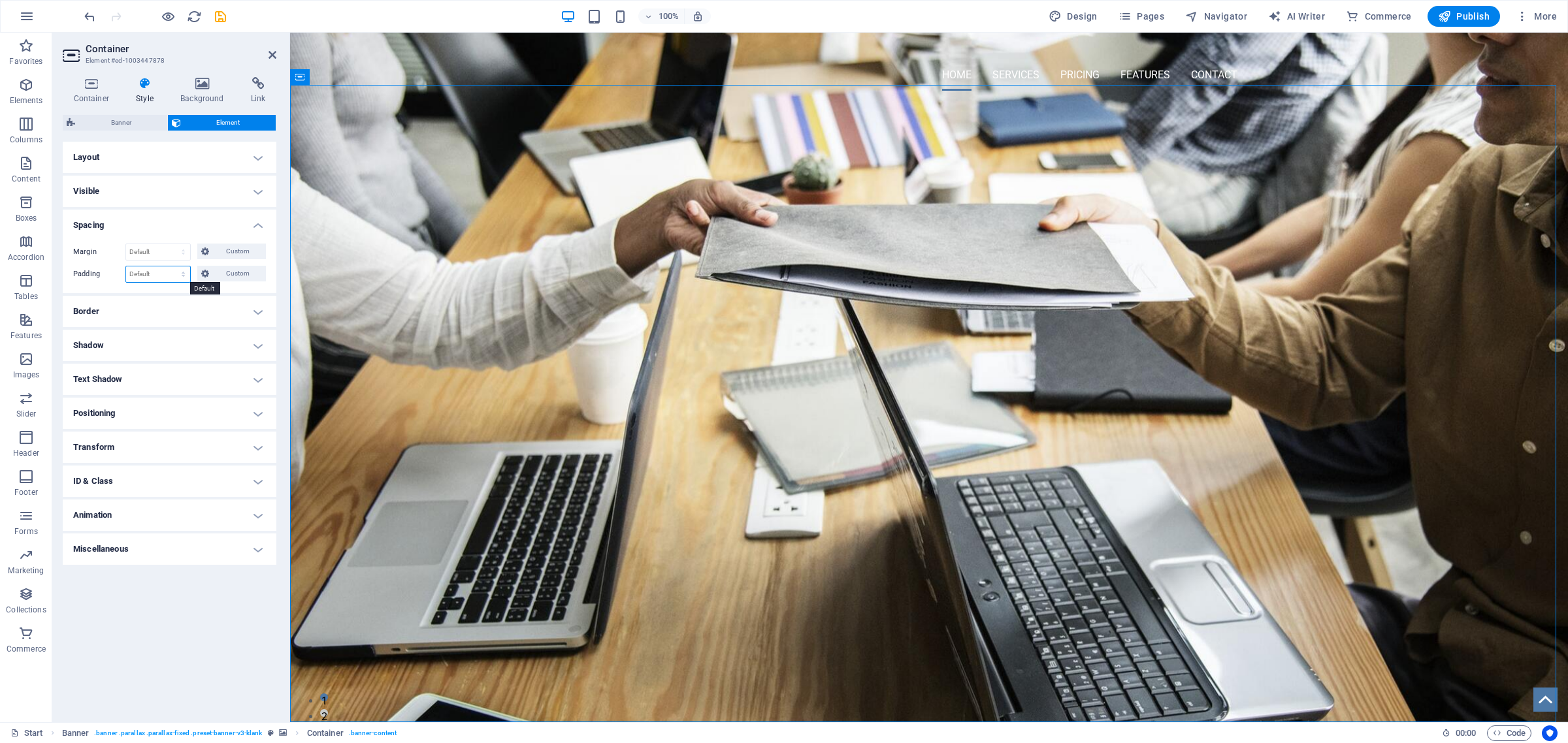
click at [185, 278] on select "Default px rem % vh vw Custom" at bounding box center [158, 274] width 64 height 16
select select "px"
click at [172, 266] on select "Default px rem % vh vw Custom" at bounding box center [158, 274] width 64 height 16
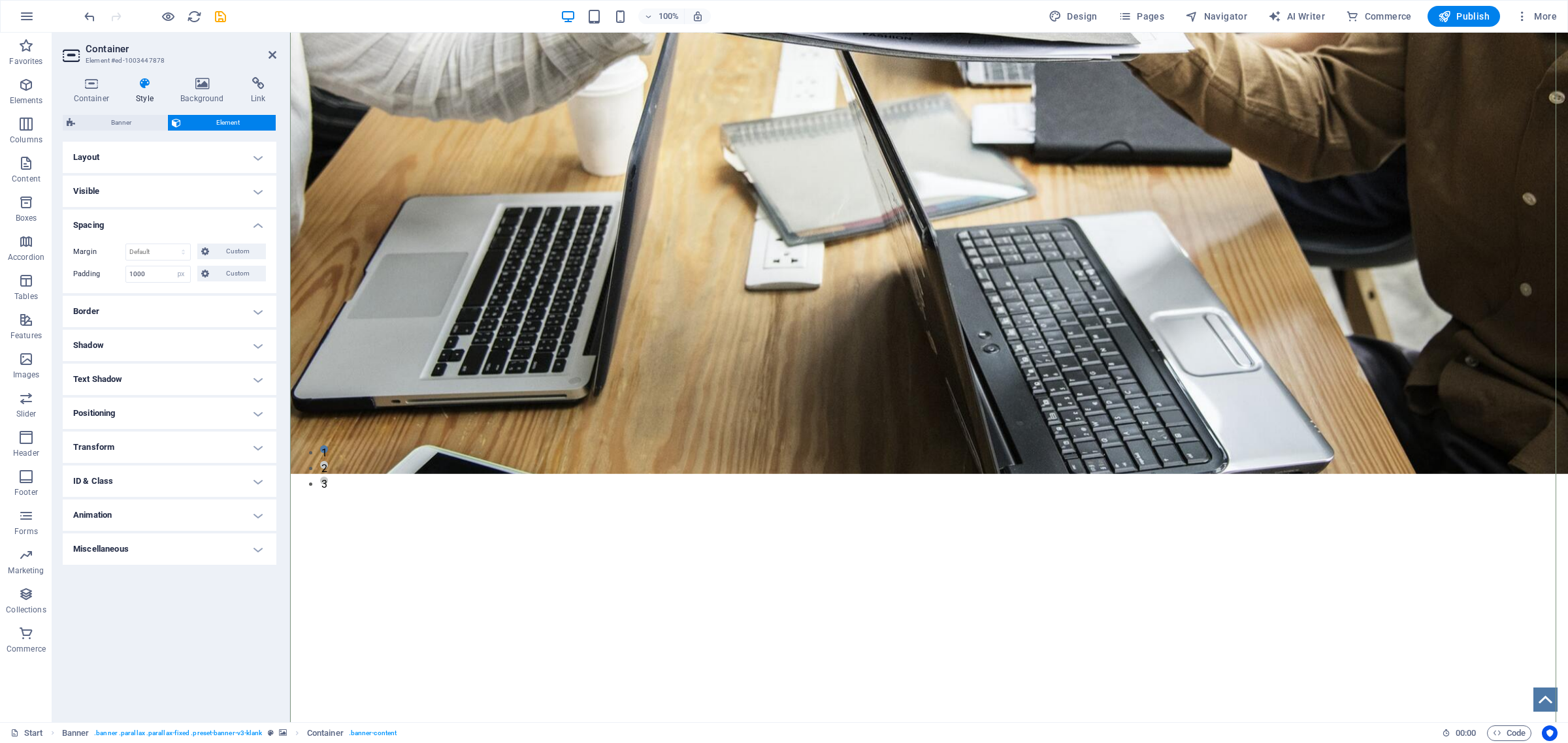
scroll to position [490, 0]
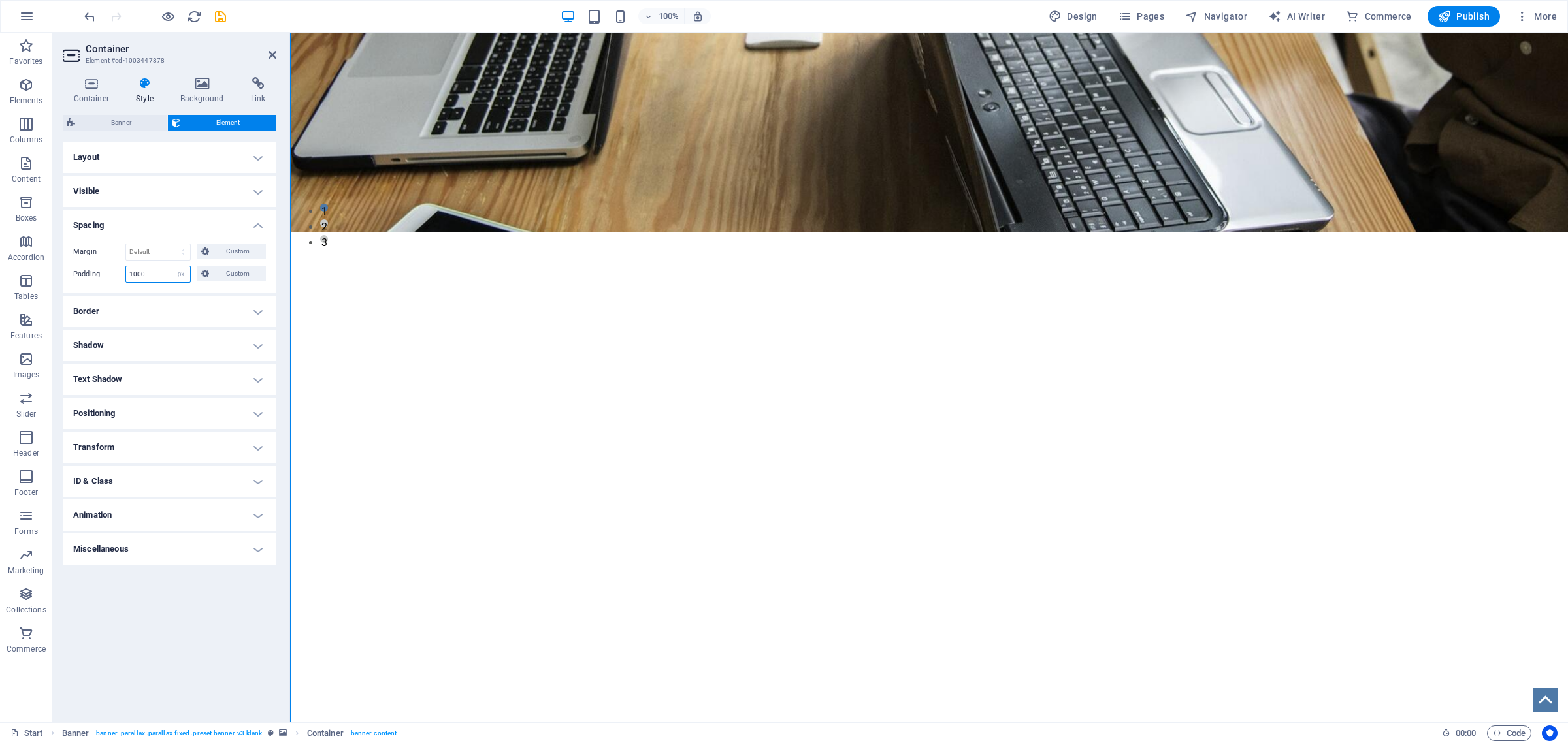
click at [158, 270] on input "1000" at bounding box center [158, 274] width 64 height 16
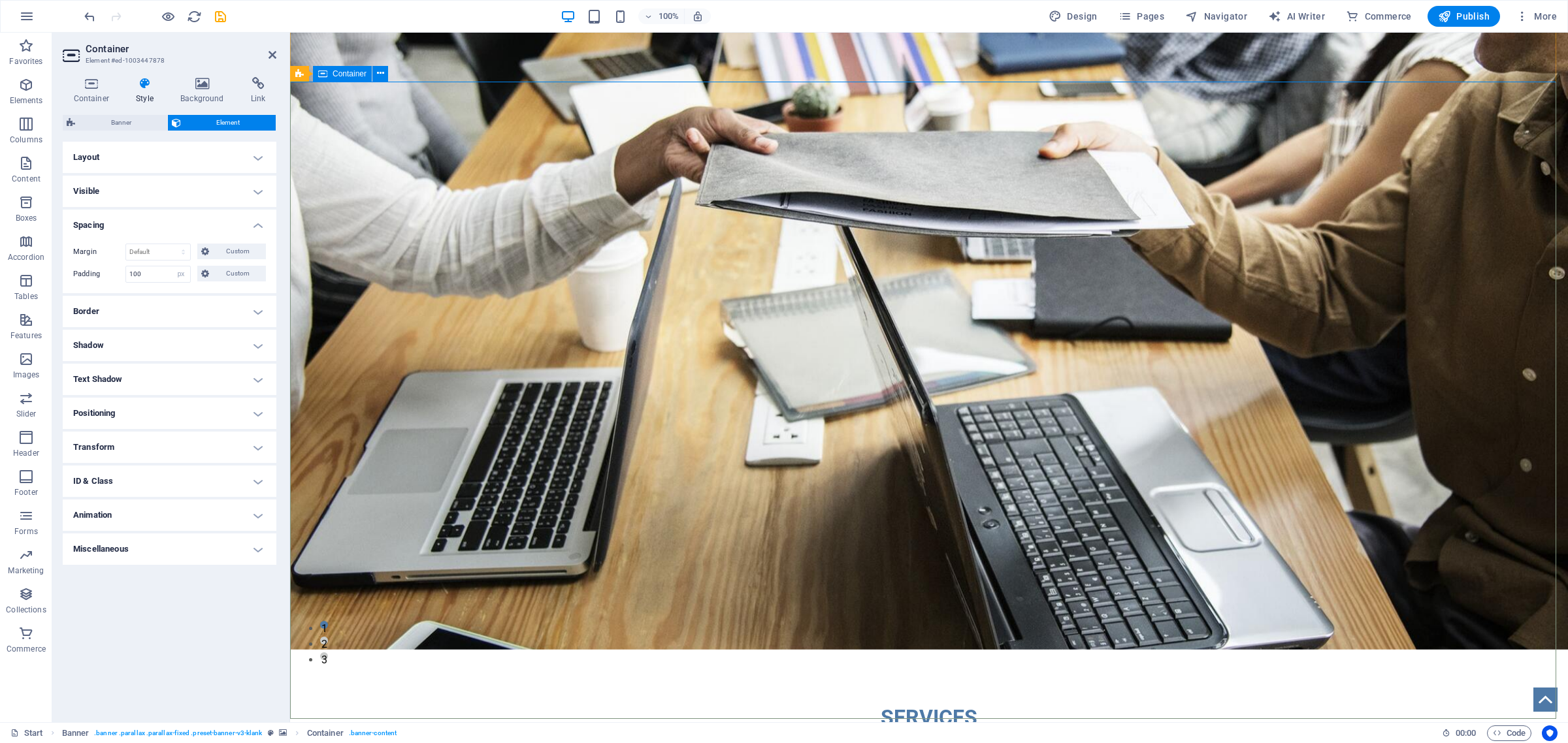
scroll to position [0, 0]
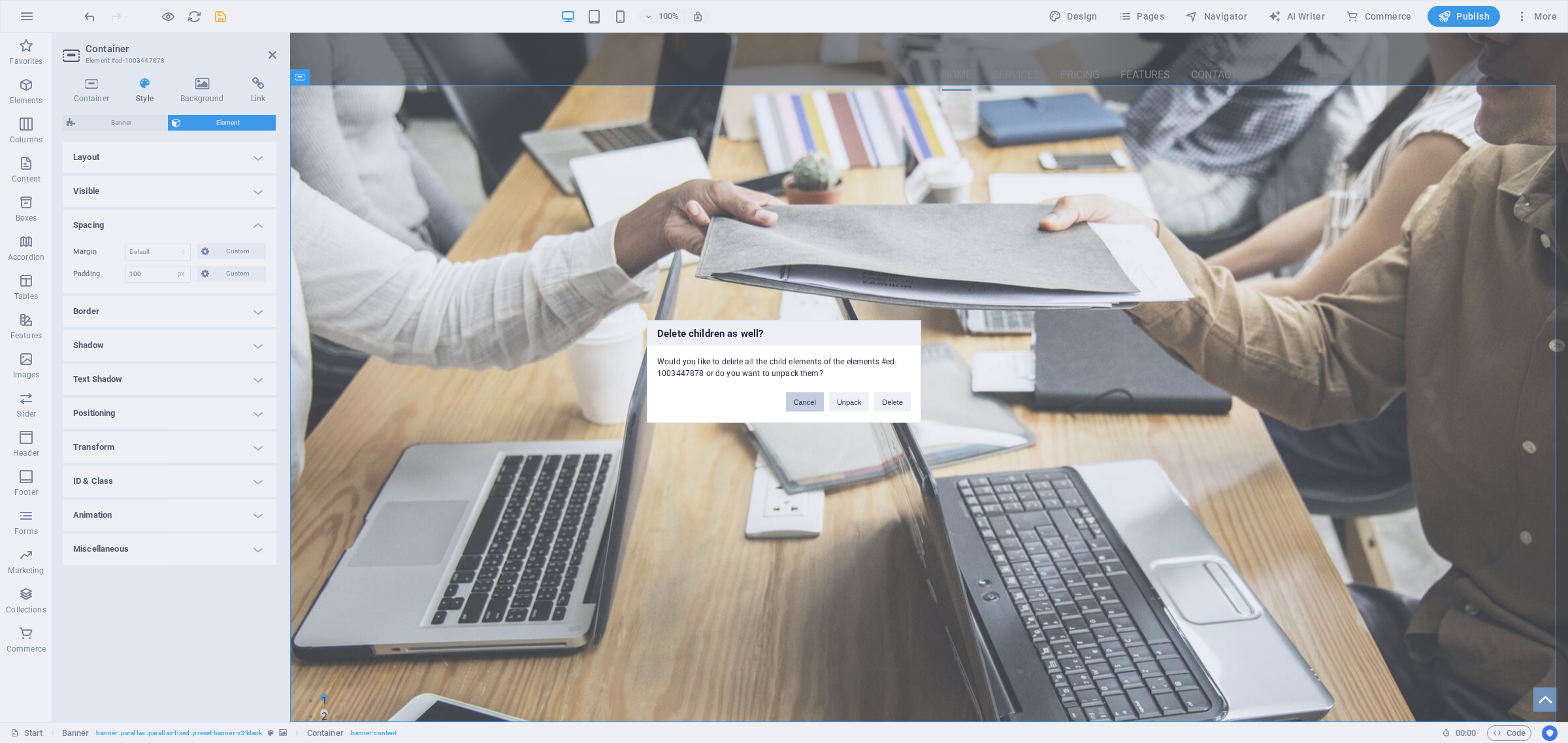
click at [795, 400] on button "Cancel" at bounding box center [805, 402] width 38 height 20
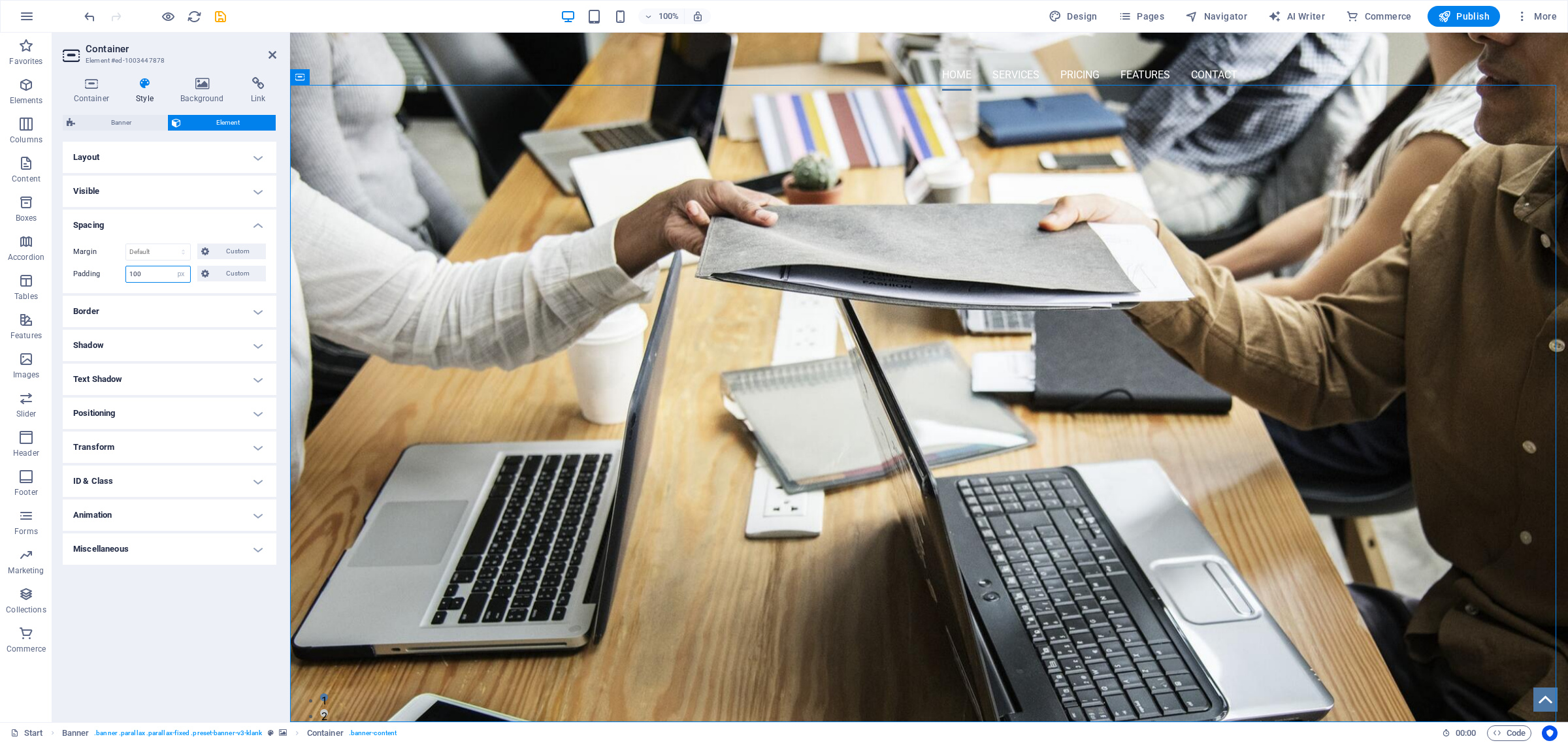
click at [158, 278] on input "100" at bounding box center [158, 274] width 64 height 16
type input "10"
click at [625, 147] on div "OMNI-SERVICES GROUP" at bounding box center [929, 127] width 624 height 39
click at [183, 275] on select "Default px rem % vh vw Custom" at bounding box center [181, 274] width 18 height 16
select select "default"
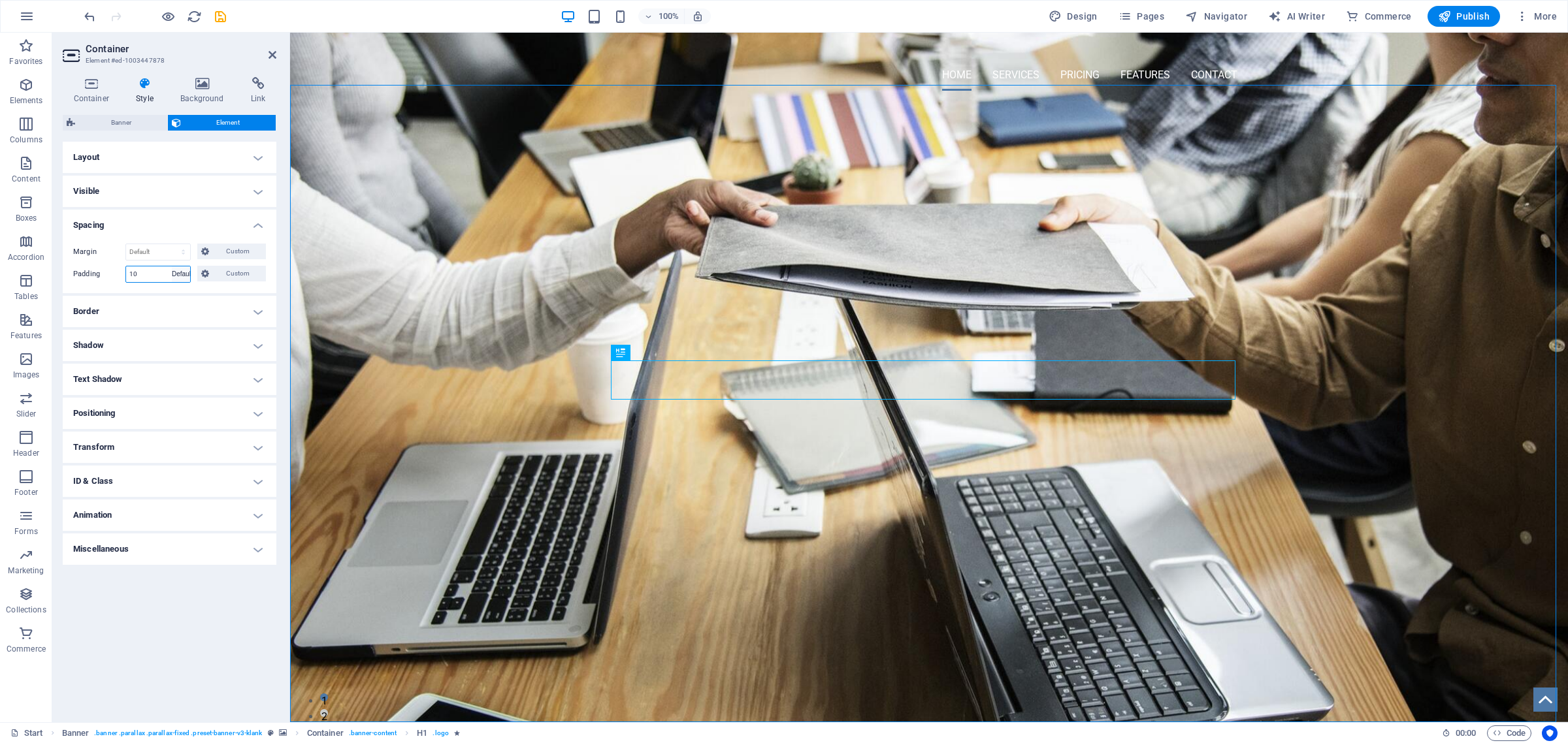
click at [172, 266] on select "Default px rem % vh vw Custom" at bounding box center [181, 274] width 18 height 16
select select "DISABLED_OPTION_VALUE"
click at [259, 311] on h4 "Border" at bounding box center [169, 312] width 213 height 32
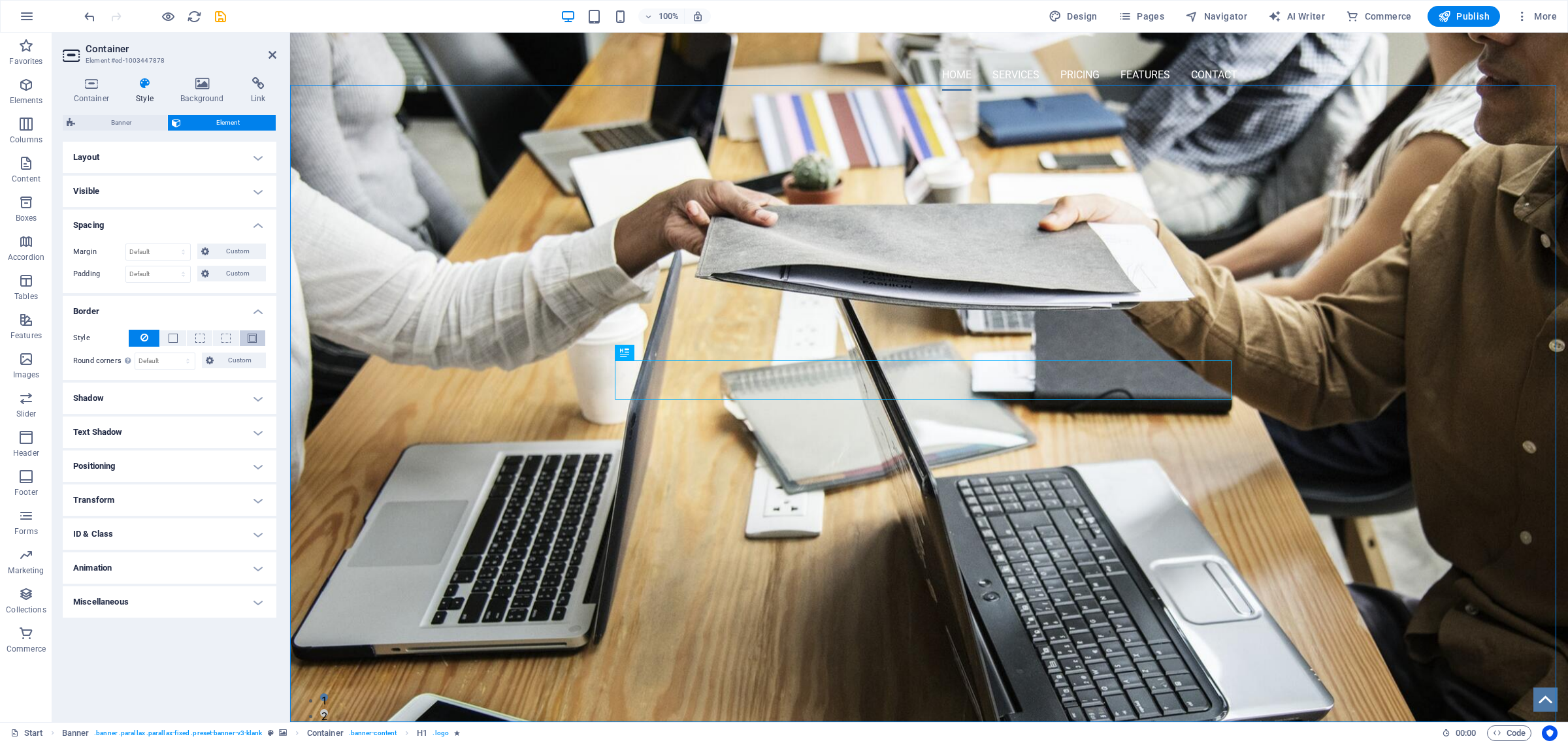
click at [252, 343] on span at bounding box center [252, 339] width 10 height 10
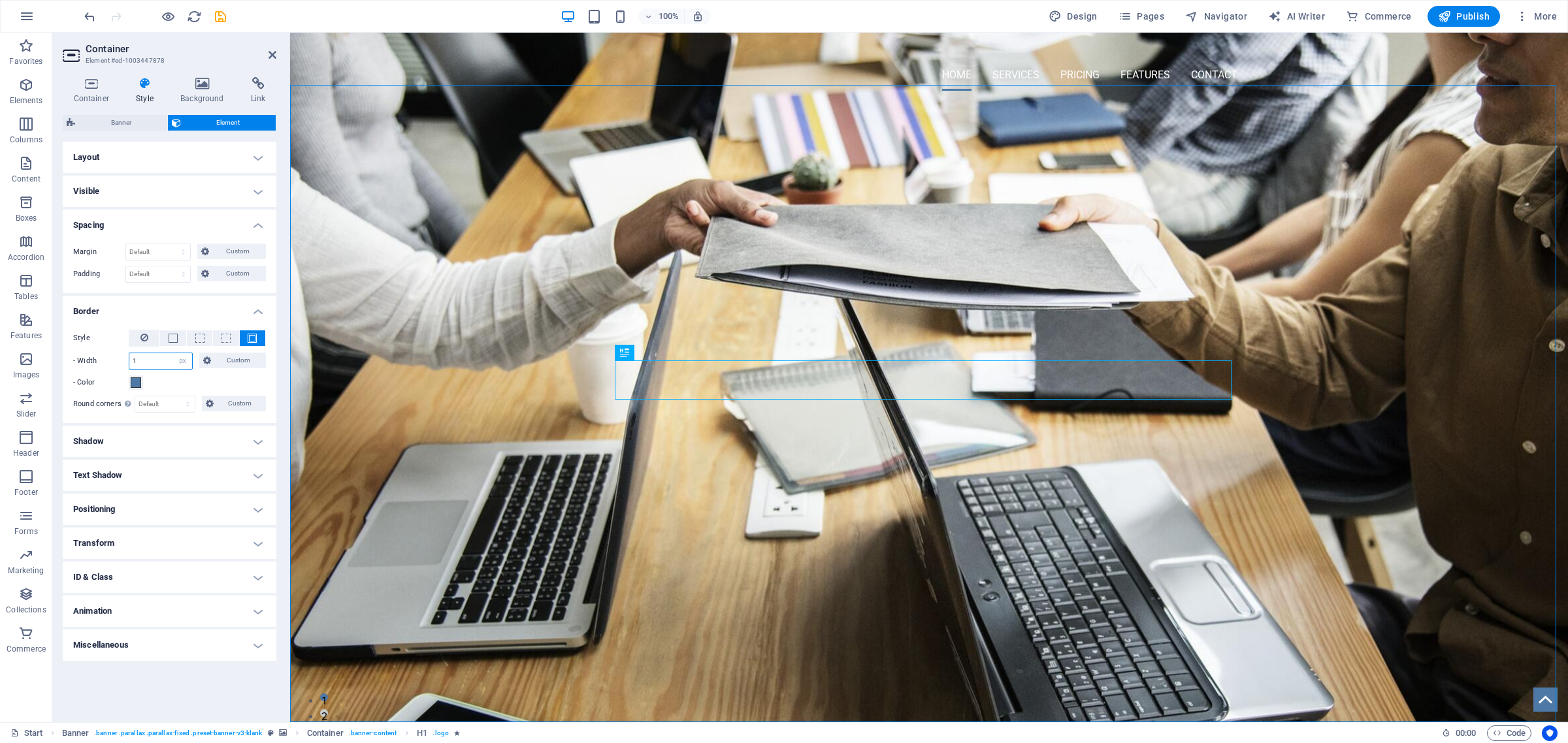
drag, startPoint x: 145, startPoint y: 362, endPoint x: 85, endPoint y: 362, distance: 60.0
click at [86, 363] on div "- Width 1 auto px rem % vh vw Custom Custom" at bounding box center [169, 361] width 193 height 17
type input "5"
click at [134, 384] on span at bounding box center [136, 382] width 10 height 10
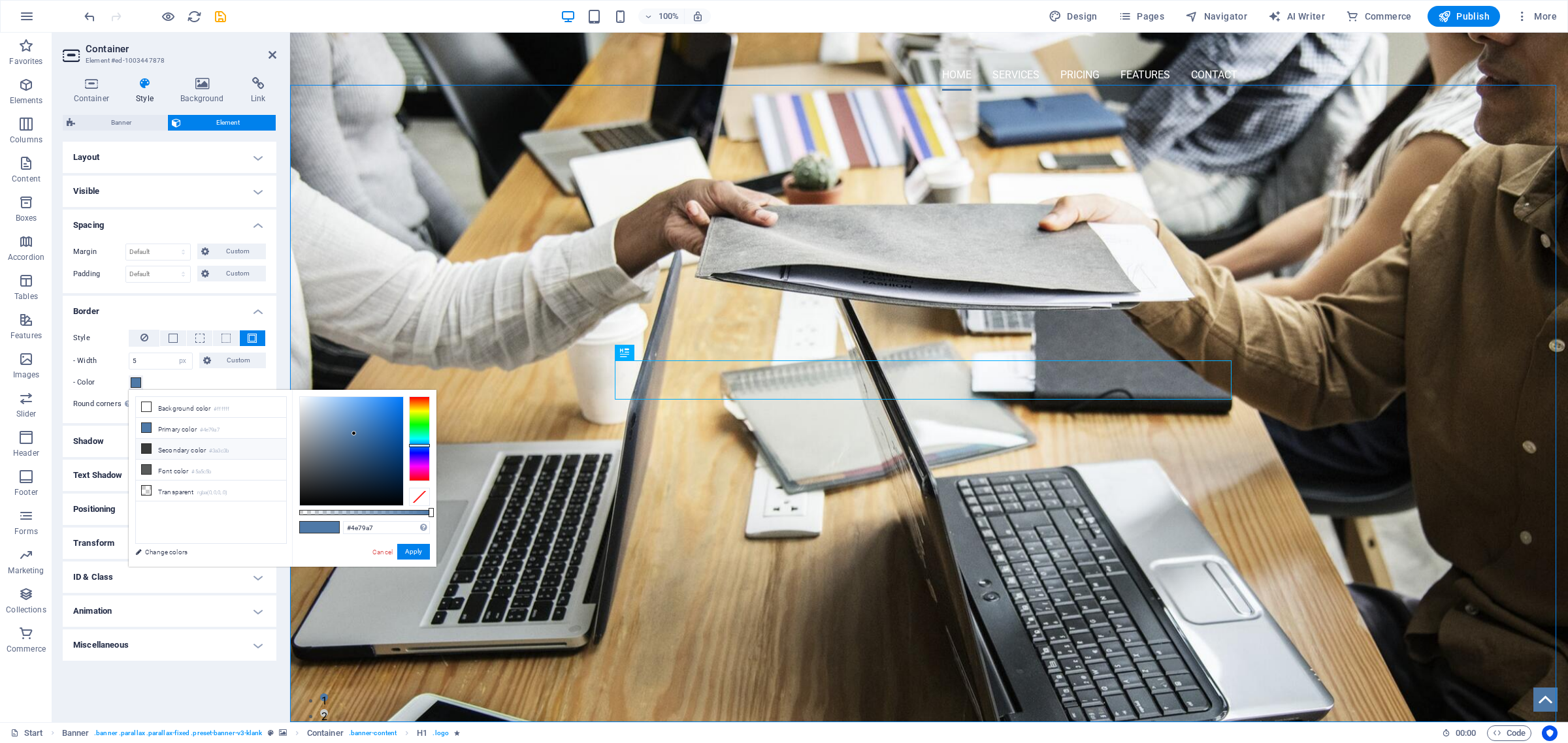
click at [147, 451] on icon at bounding box center [147, 449] width 10 height 10
type input "#000000"
drag, startPoint x: 302, startPoint y: 477, endPoint x: 278, endPoint y: 540, distance: 67.4
click at [278, 540] on div "less Background color #ffffff Primary color #4e79a7 Secondary color #3a3c3b Fon…" at bounding box center [282, 478] width 308 height 177
click at [412, 553] on button "Apply" at bounding box center [413, 552] width 33 height 16
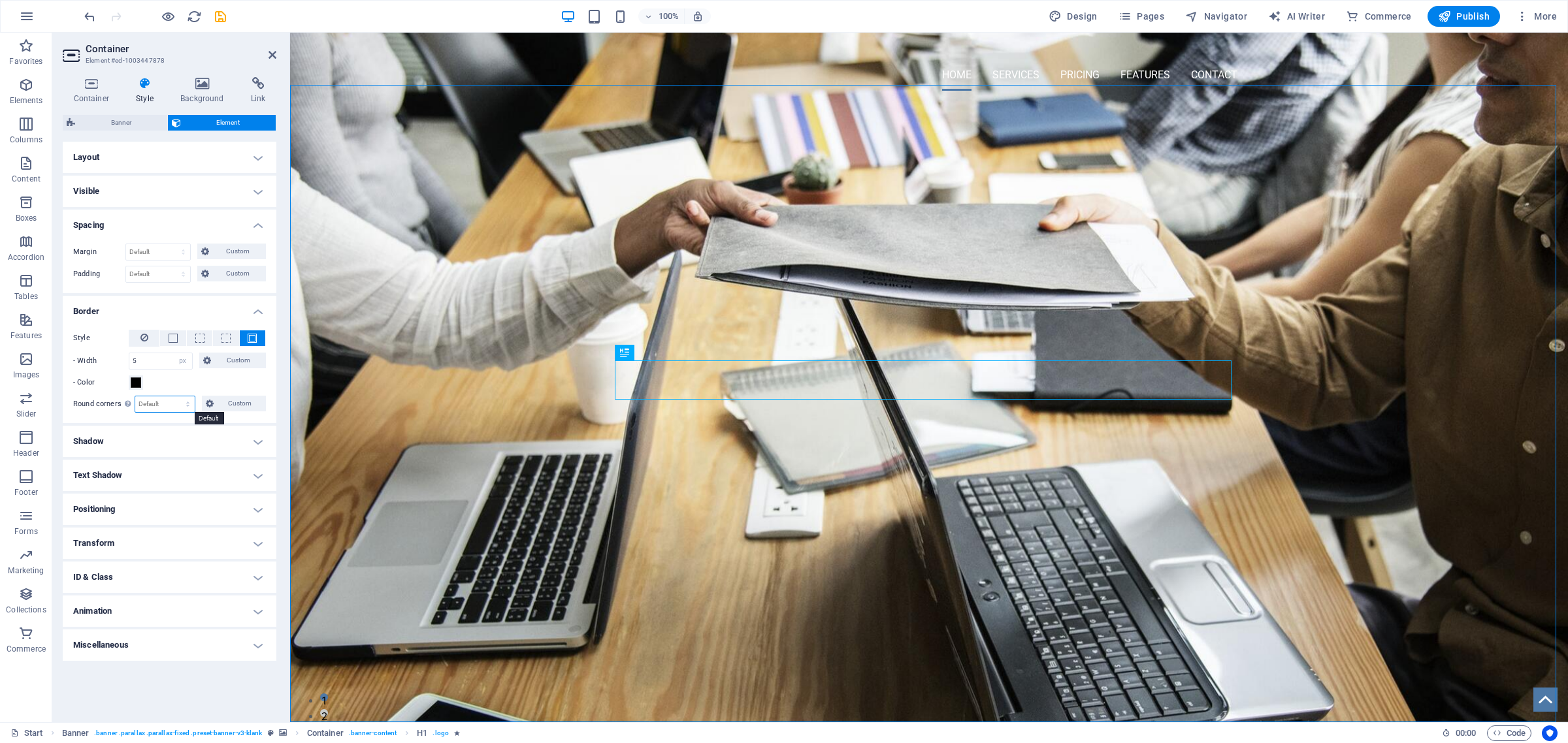
click at [184, 406] on select "Default px rem % vh vw Custom" at bounding box center [165, 404] width 59 height 16
select select "px"
click at [176, 396] on select "Default px rem % vh vw Custom" at bounding box center [165, 404] width 59 height 16
type input "25"
click at [478, 194] on div "OMNI-SERVICES GROUP Your LEAD to Business Development" at bounding box center [929, 147] width 1278 height 93
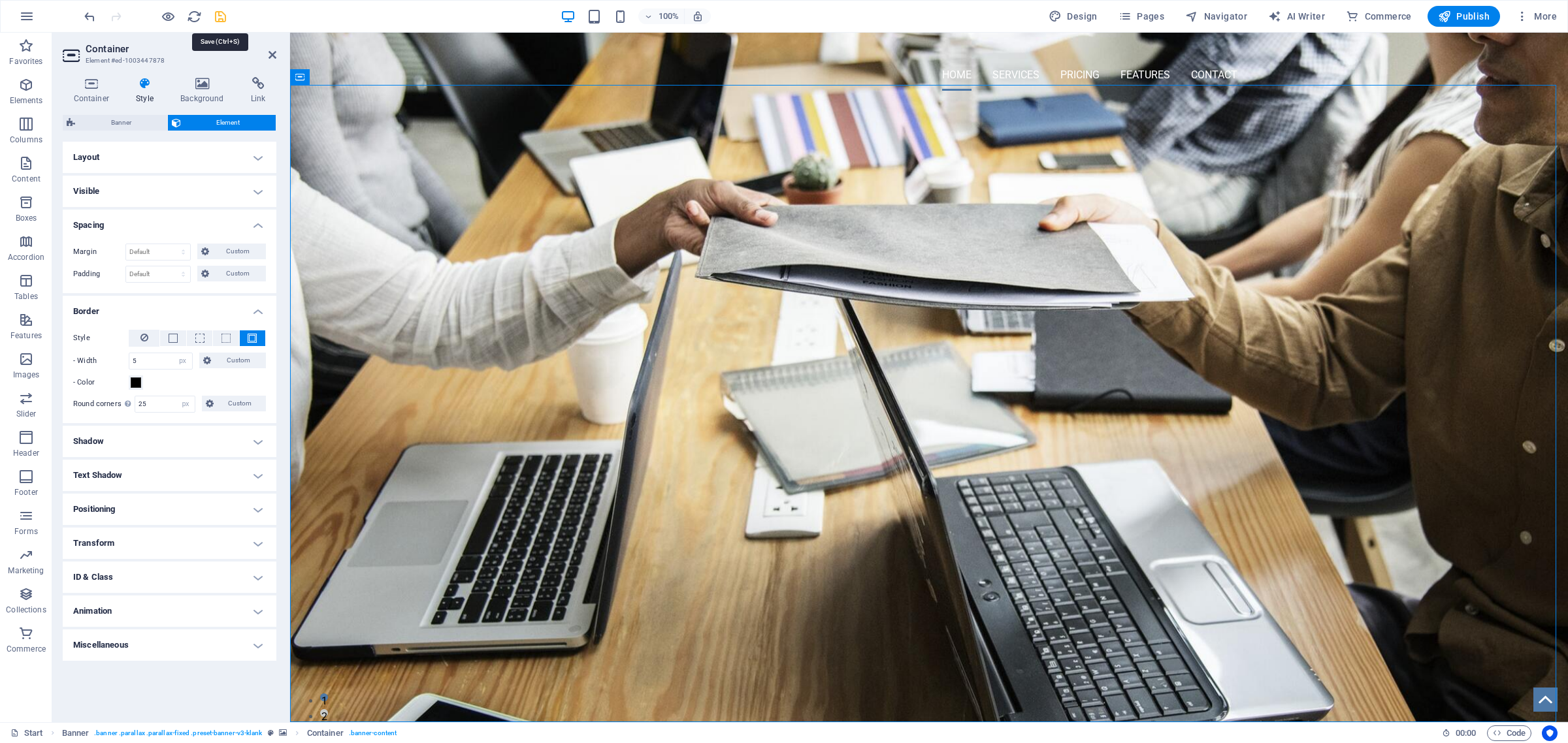
click at [220, 11] on icon "save" at bounding box center [220, 17] width 15 height 15
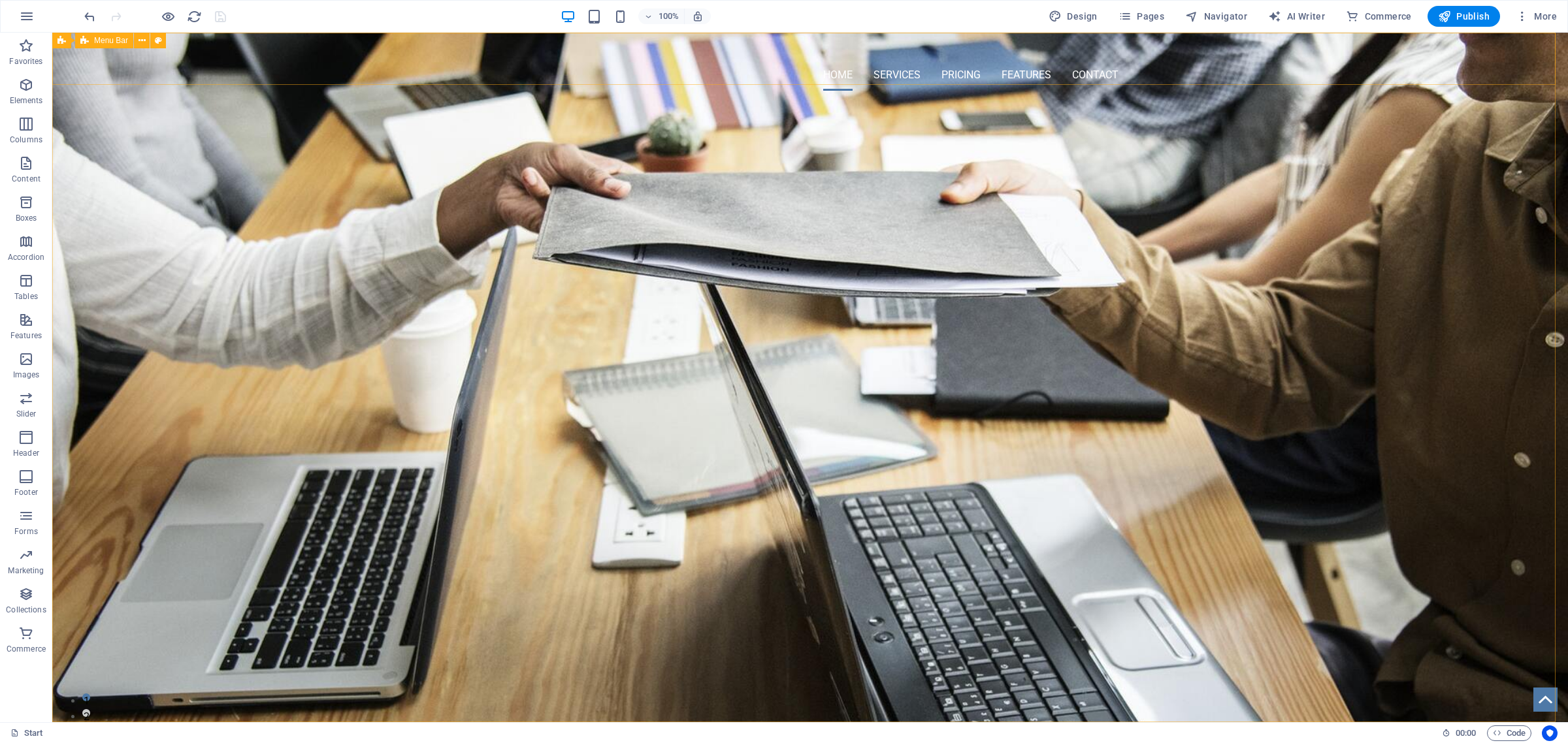
click at [112, 41] on span "Menu Bar" at bounding box center [111, 40] width 34 height 8
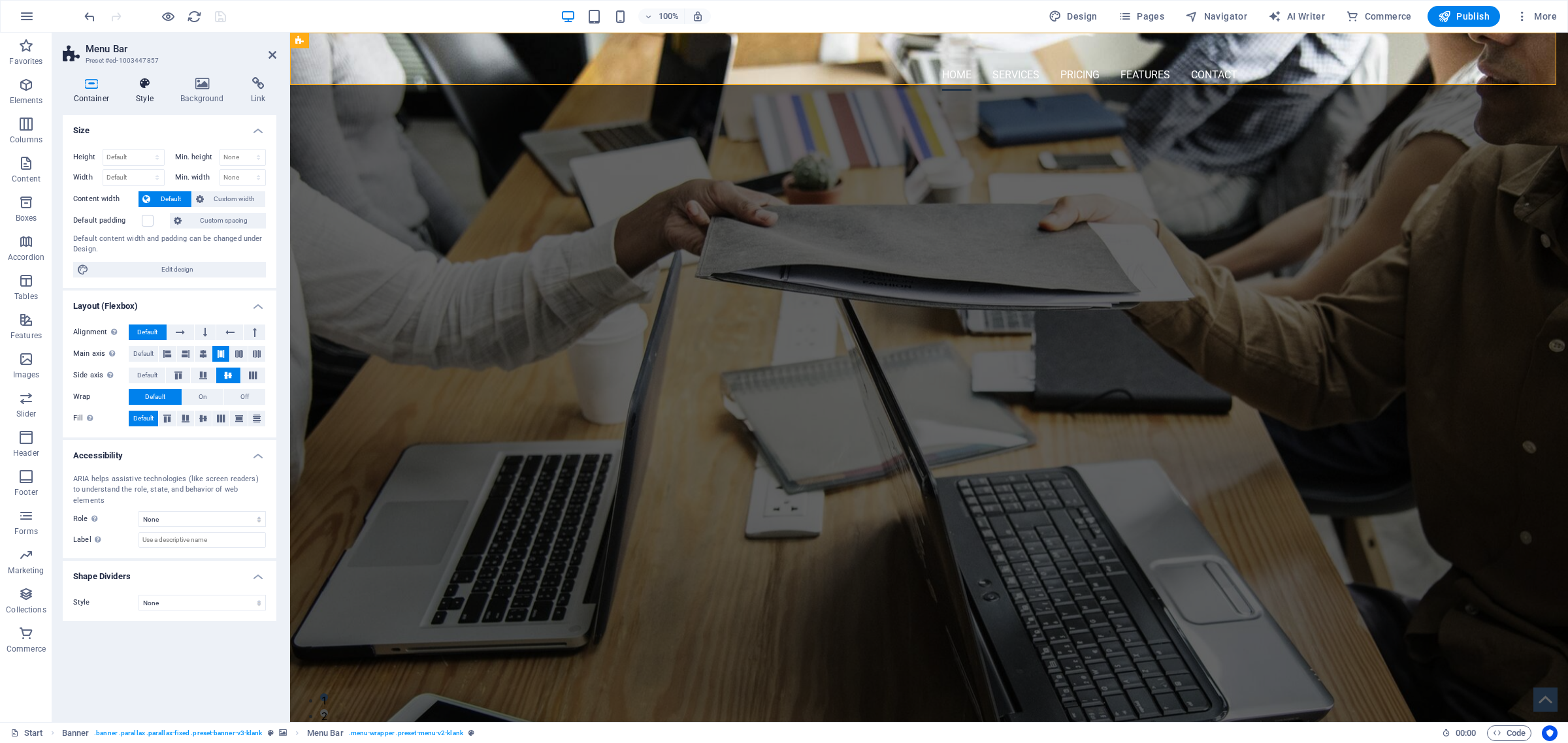
click at [135, 93] on h4 "Style" at bounding box center [148, 90] width 44 height 28
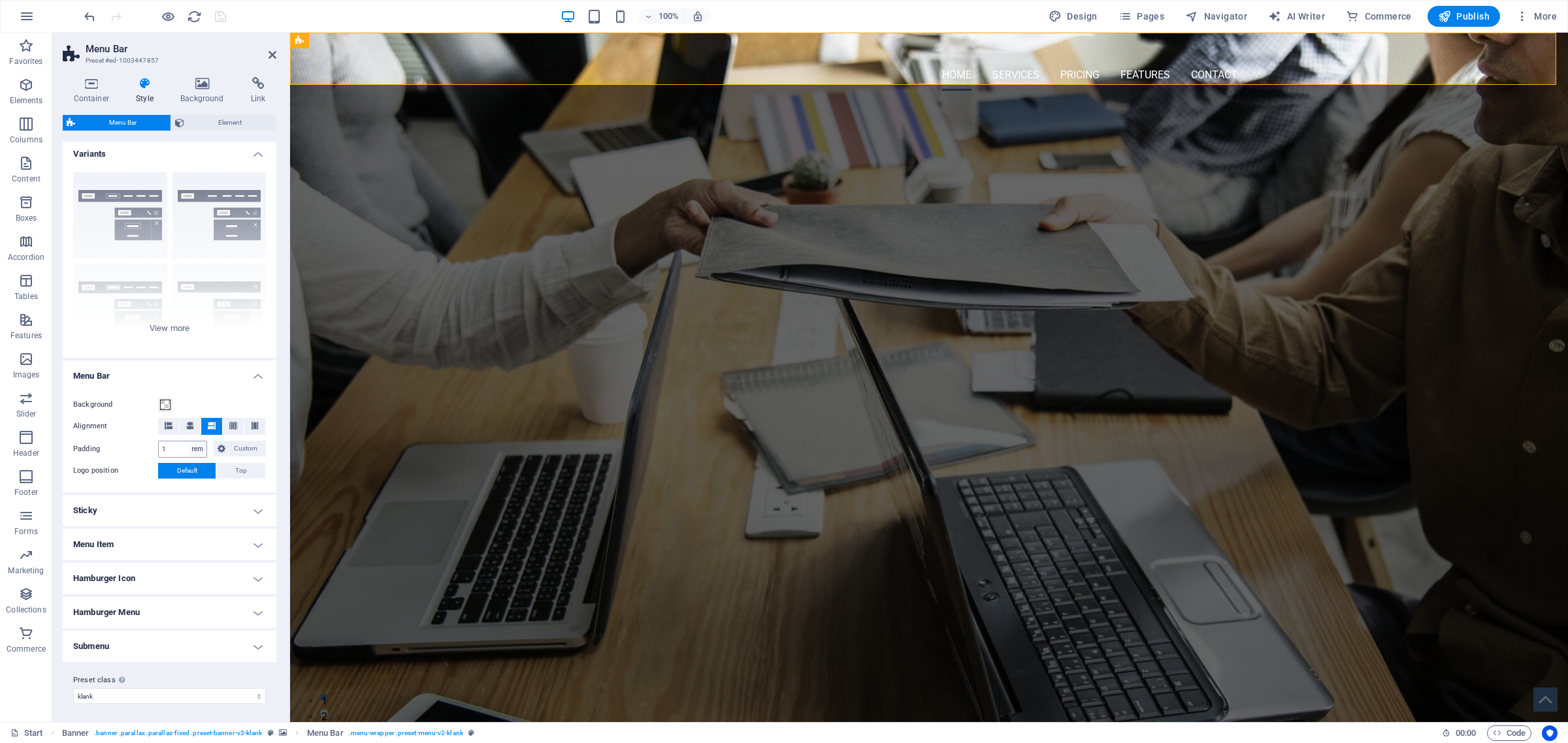
scroll to position [4, 0]
click at [93, 87] on icon at bounding box center [91, 83] width 57 height 13
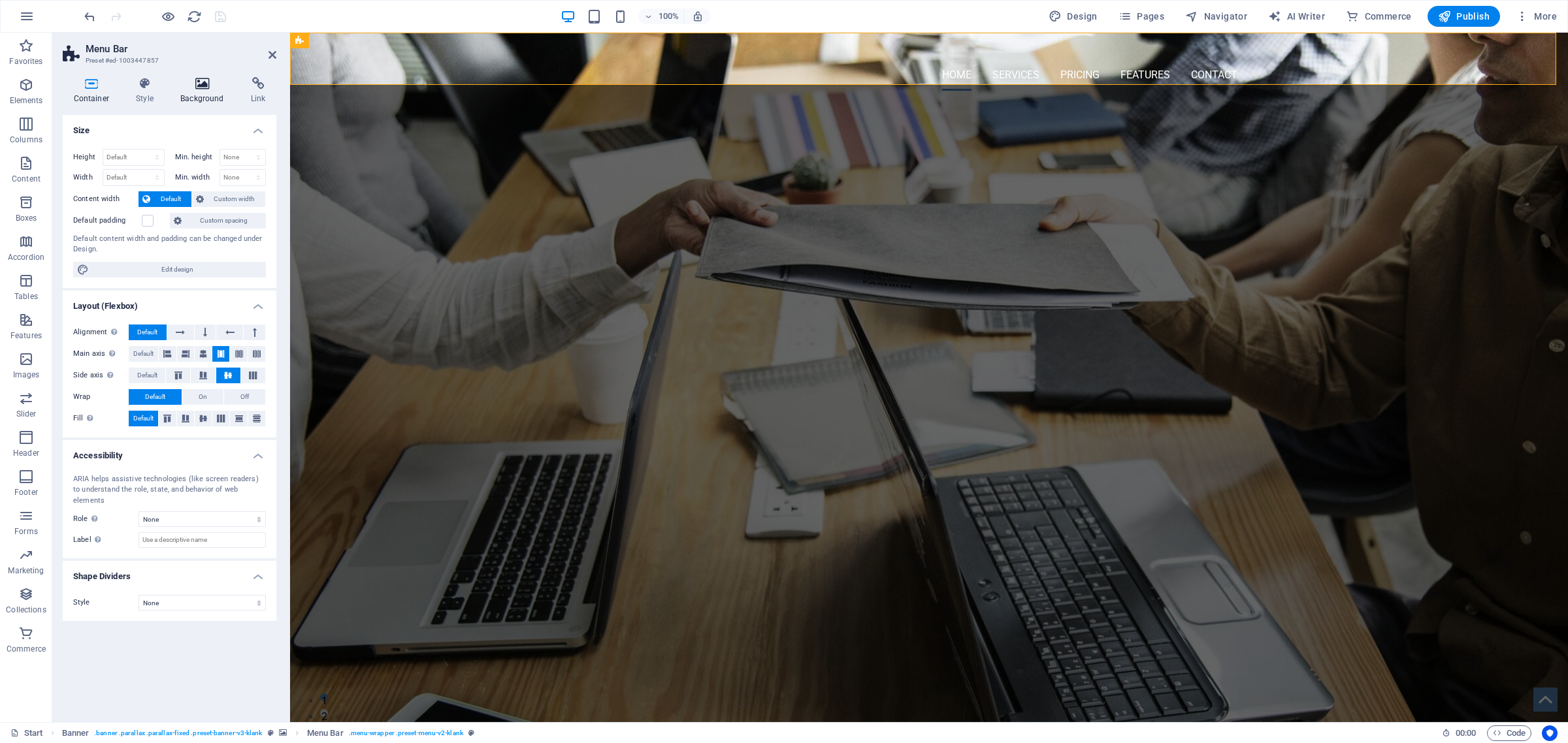
click at [196, 82] on icon at bounding box center [202, 83] width 65 height 13
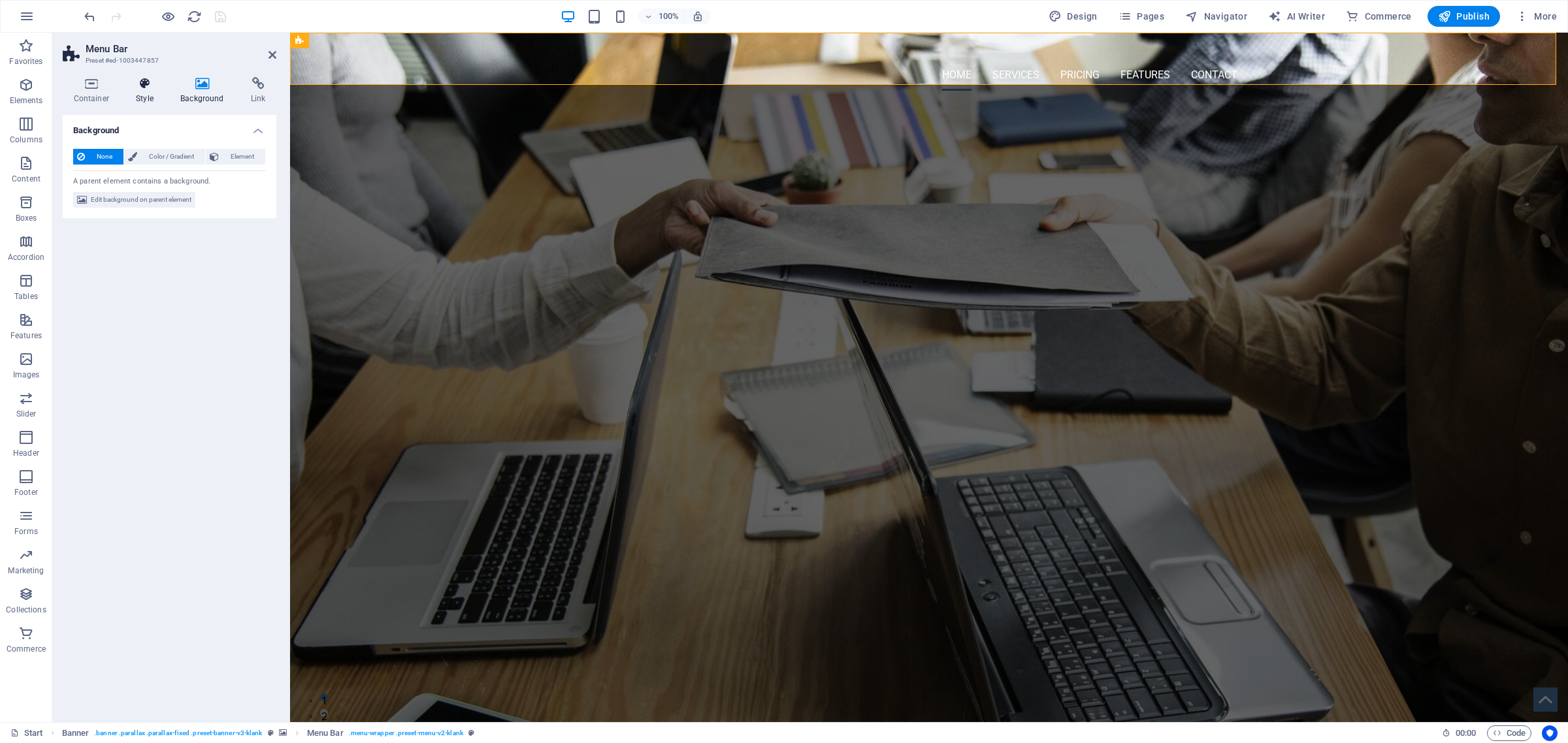
click at [137, 90] on icon at bounding box center [144, 83] width 39 height 13
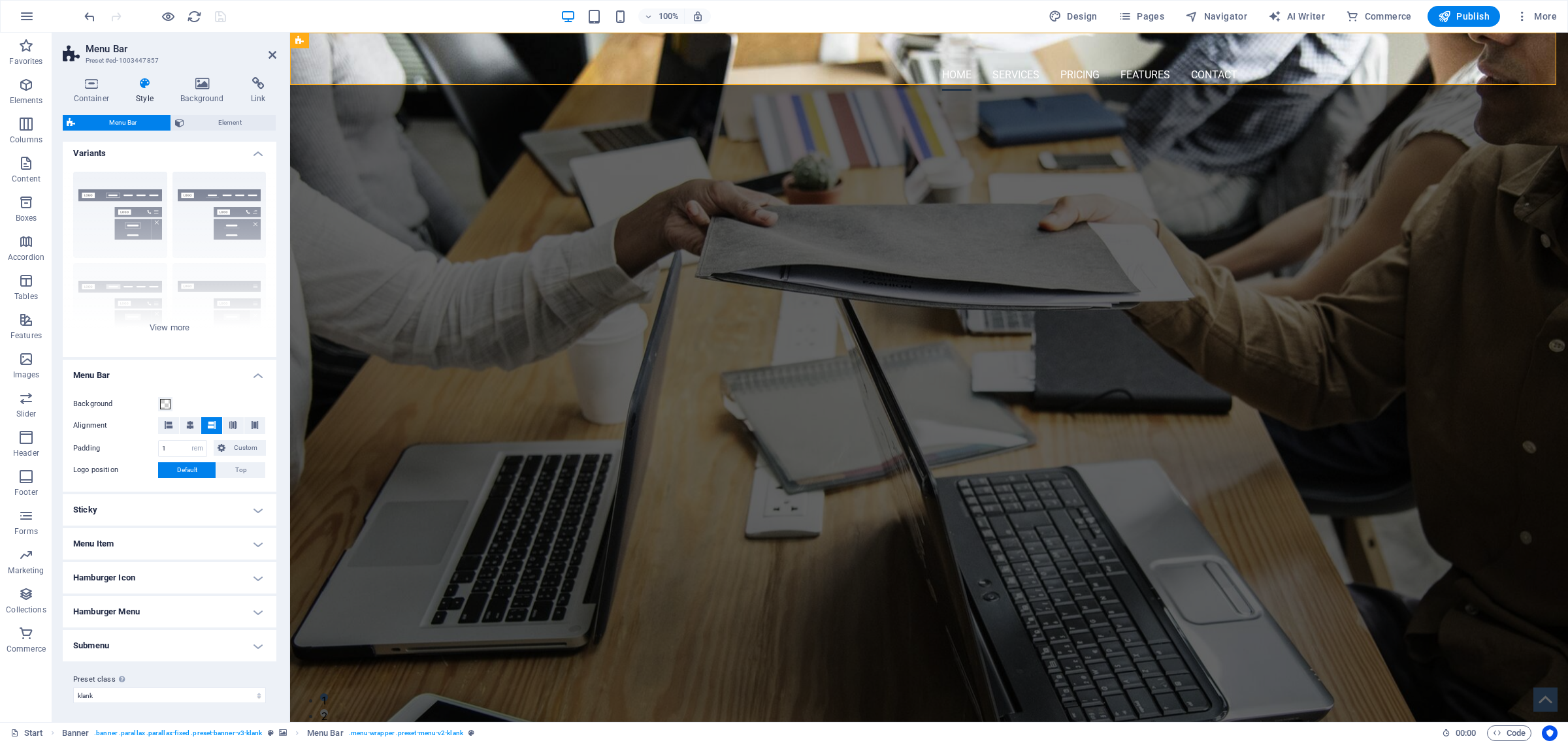
click at [183, 511] on h4 "Sticky" at bounding box center [169, 511] width 213 height 32
click at [186, 510] on h4 "Sticky" at bounding box center [169, 507] width 213 height 24
click at [180, 544] on h4 "Menu Item" at bounding box center [169, 544] width 213 height 32
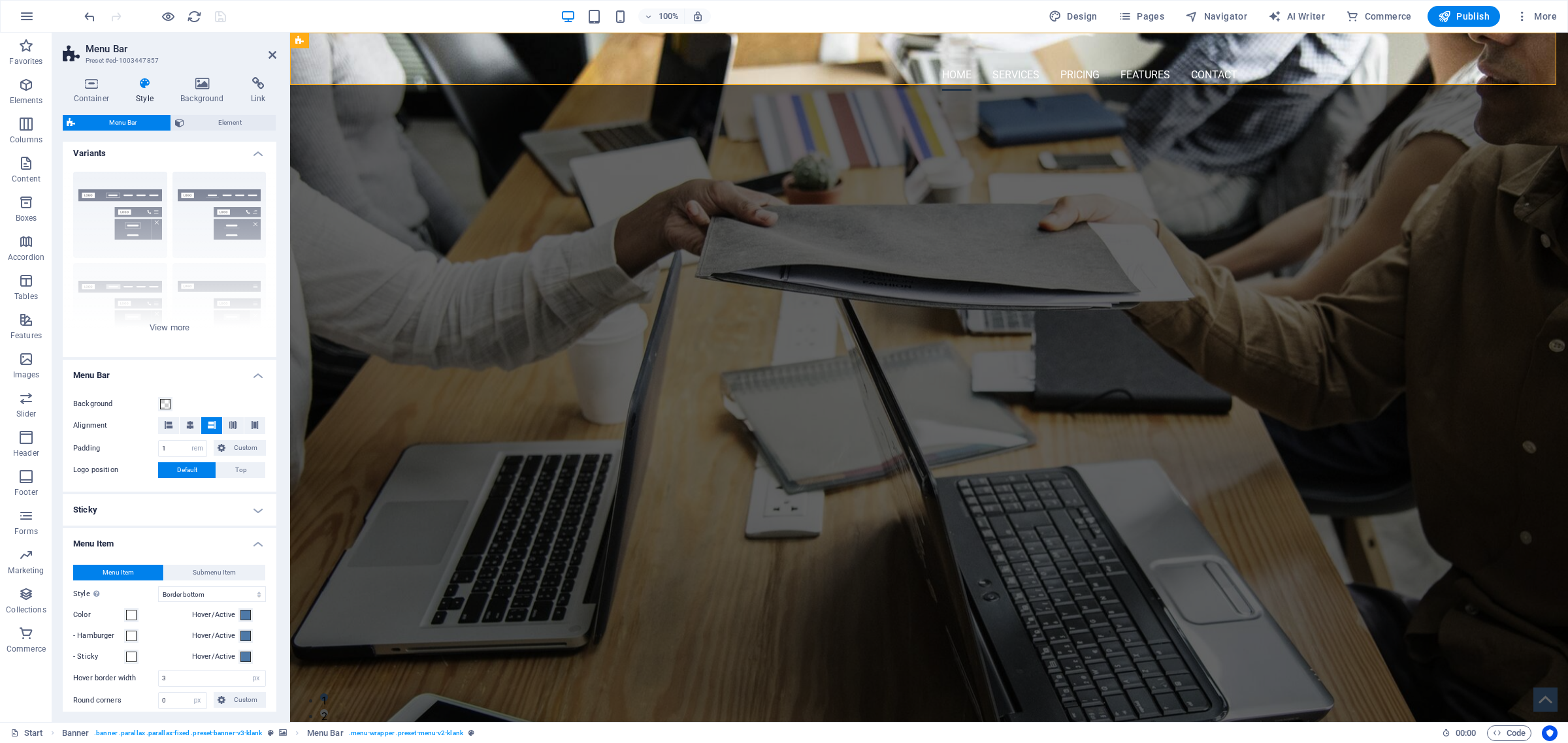
click at [182, 542] on h4 "Menu Item" at bounding box center [169, 540] width 213 height 24
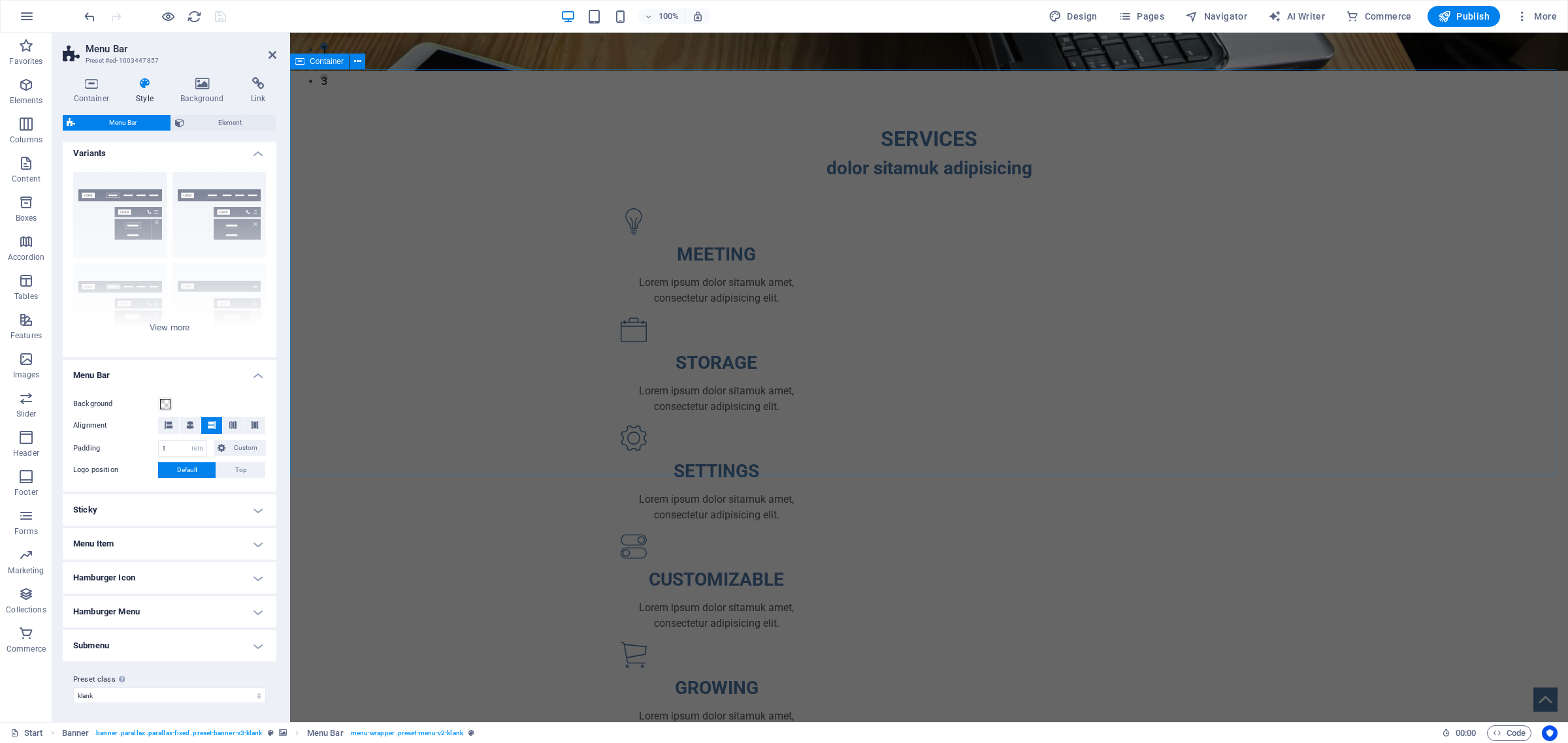
scroll to position [653, 0]
click at [423, 320] on div "SERVICES dolor sitamuk adipisicing MEETING Lorem ipsum dolor sitamuk amet, cons…" at bounding box center [929, 484] width 1278 height 829
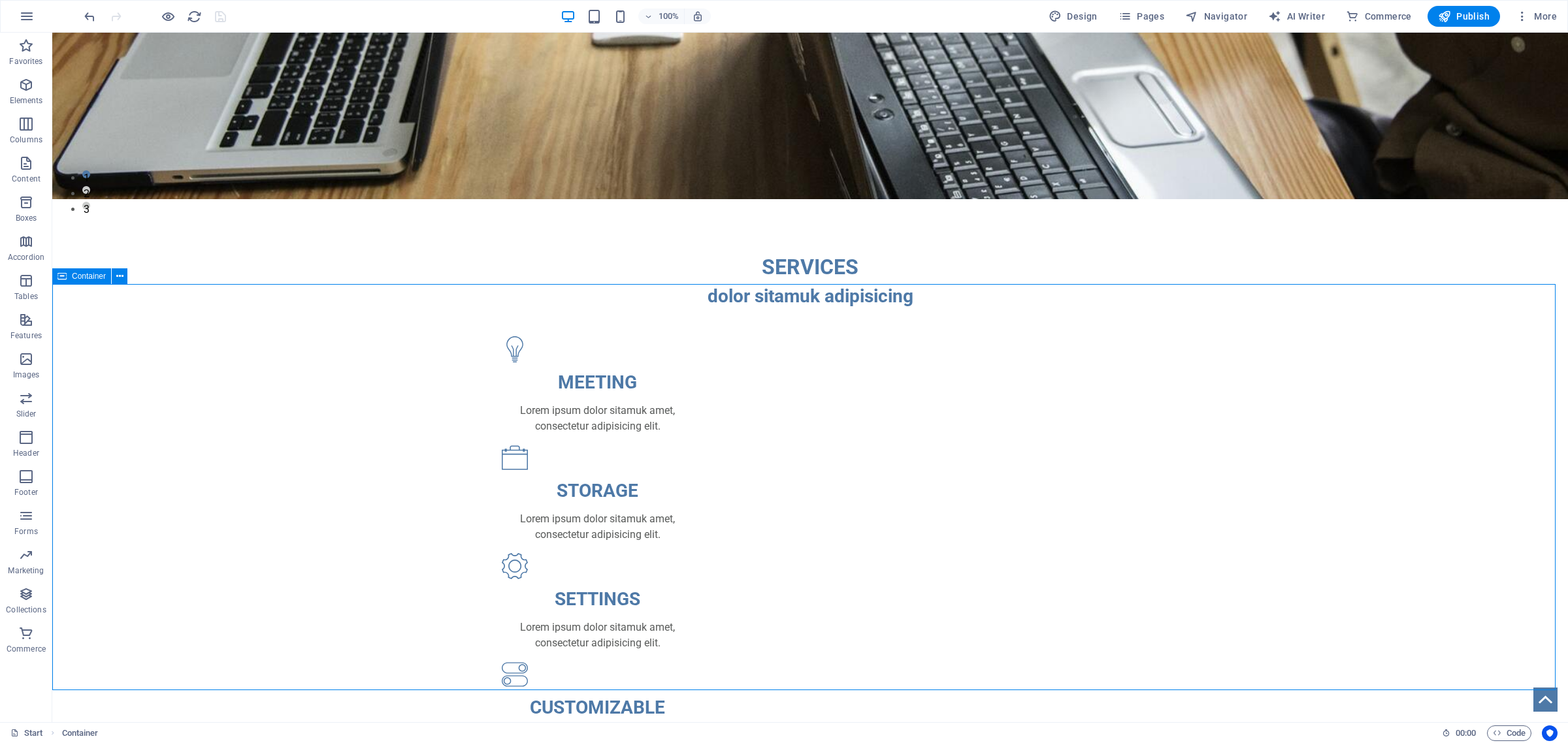
scroll to position [327, 0]
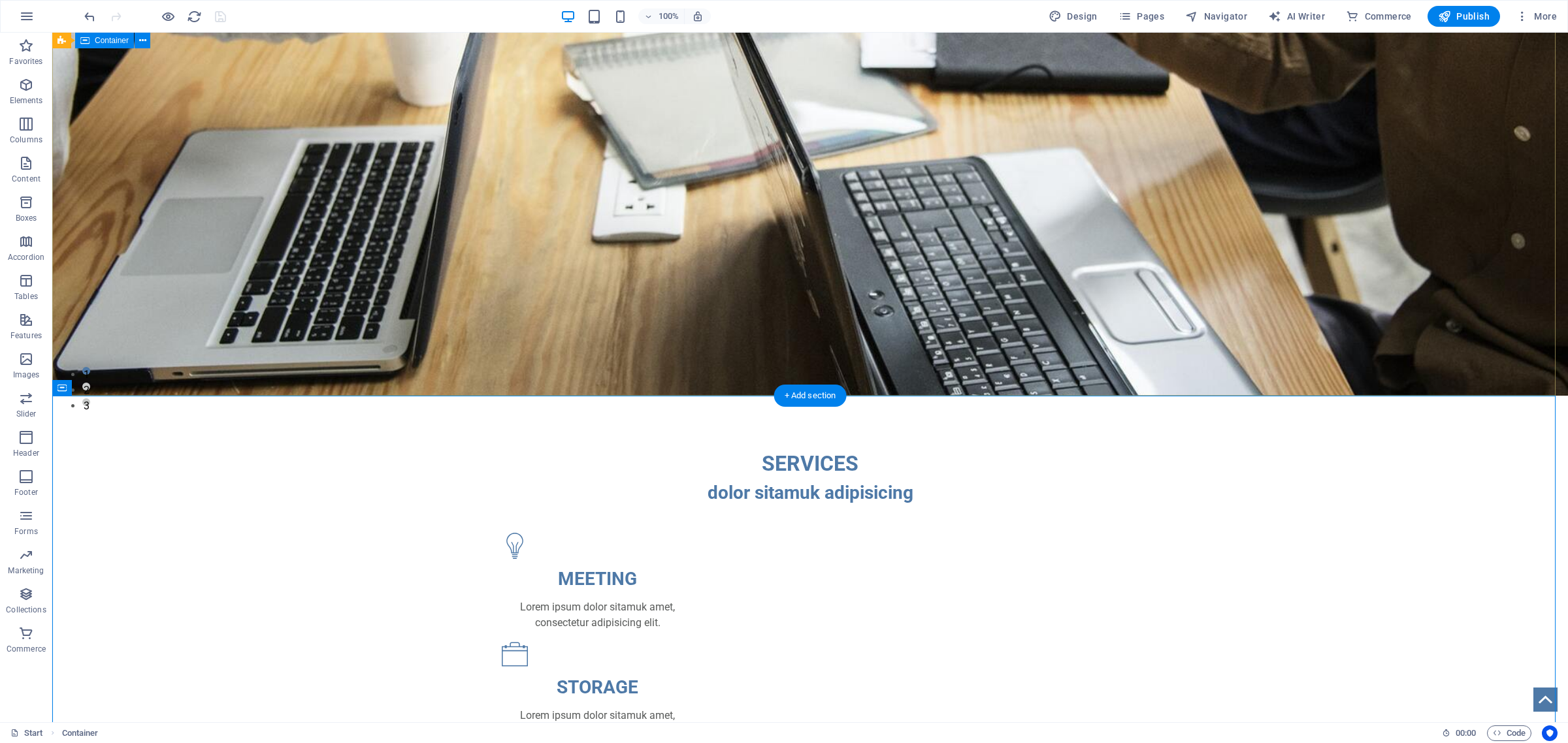
select select "px"
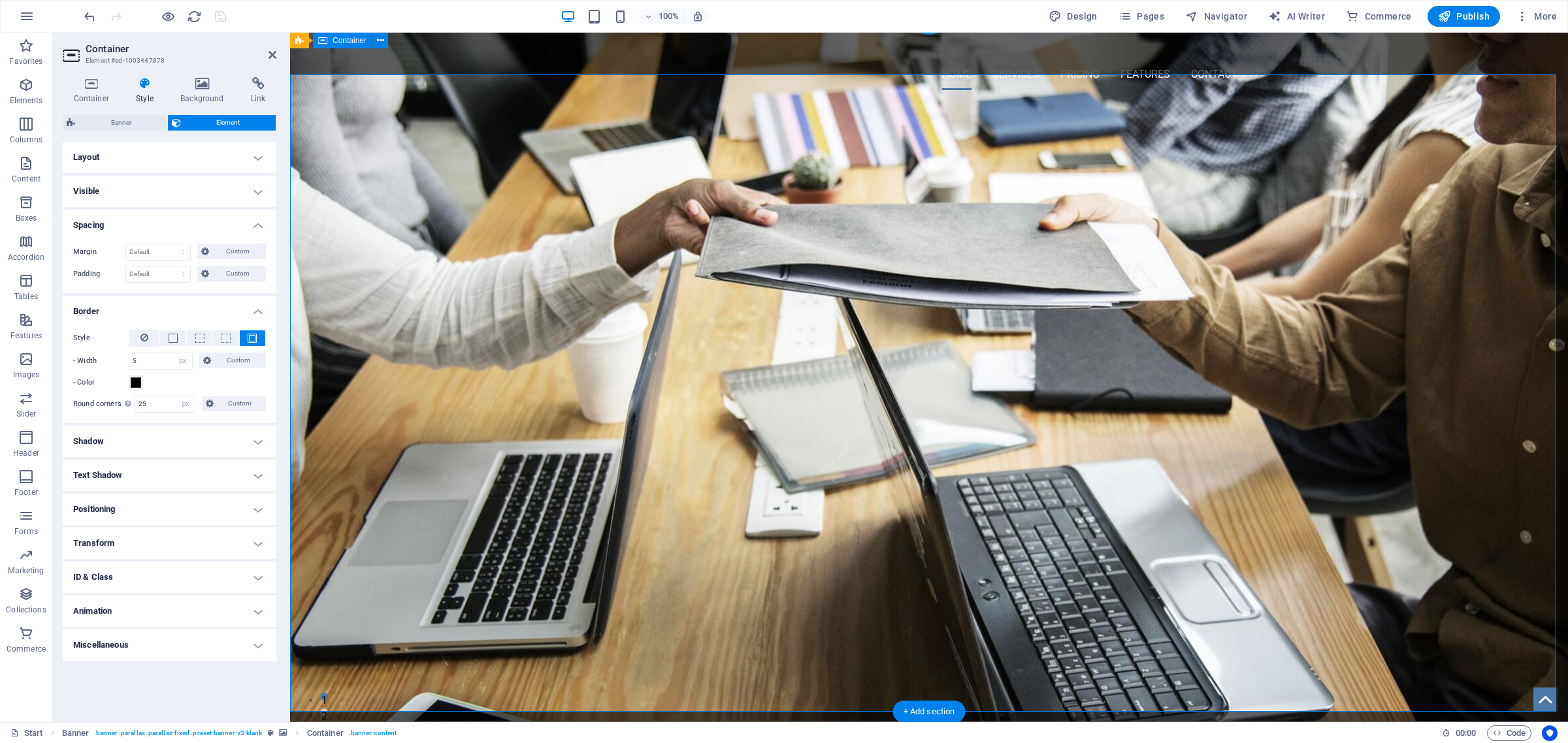
scroll to position [0, 0]
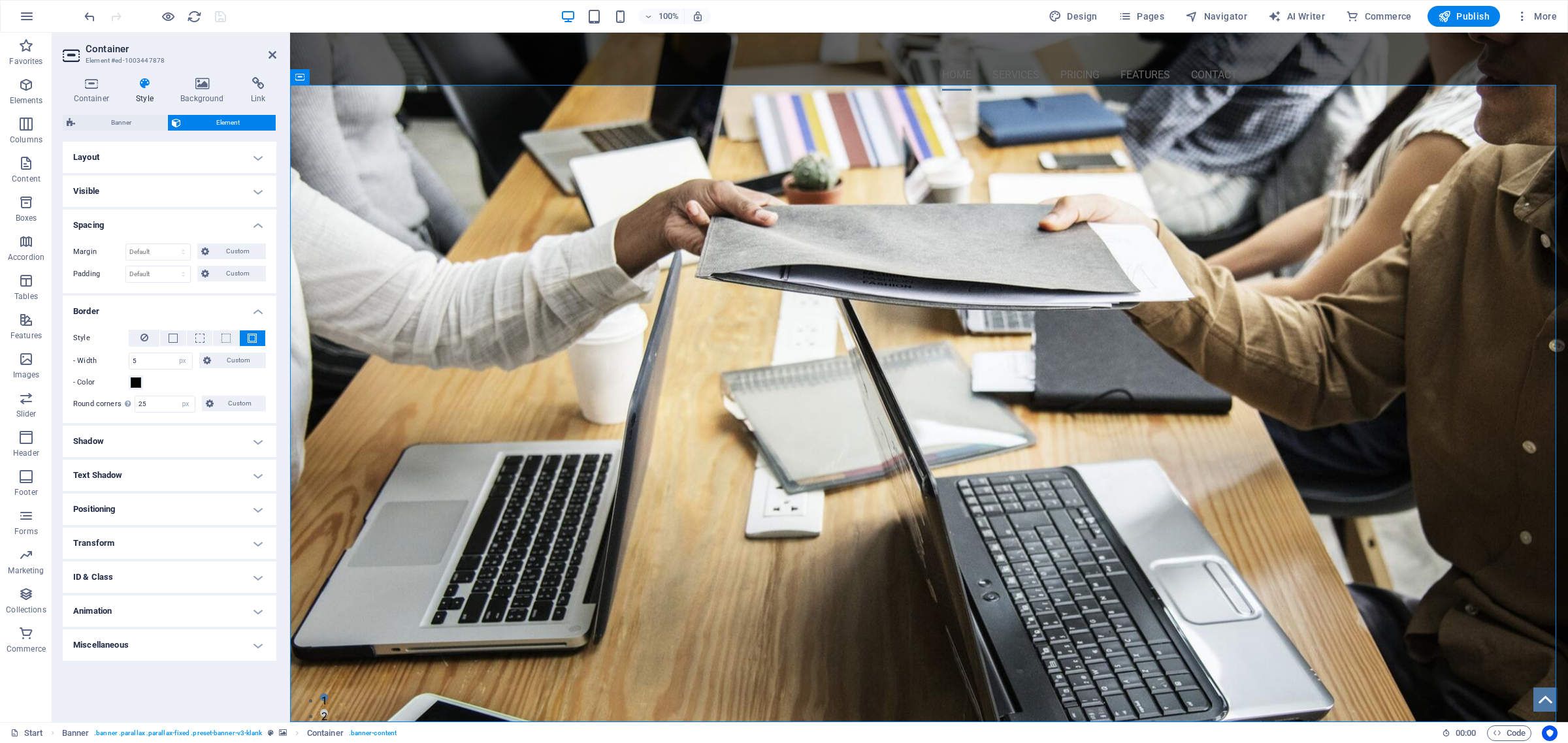
click at [102, 155] on h4 "Layout" at bounding box center [169, 158] width 213 height 32
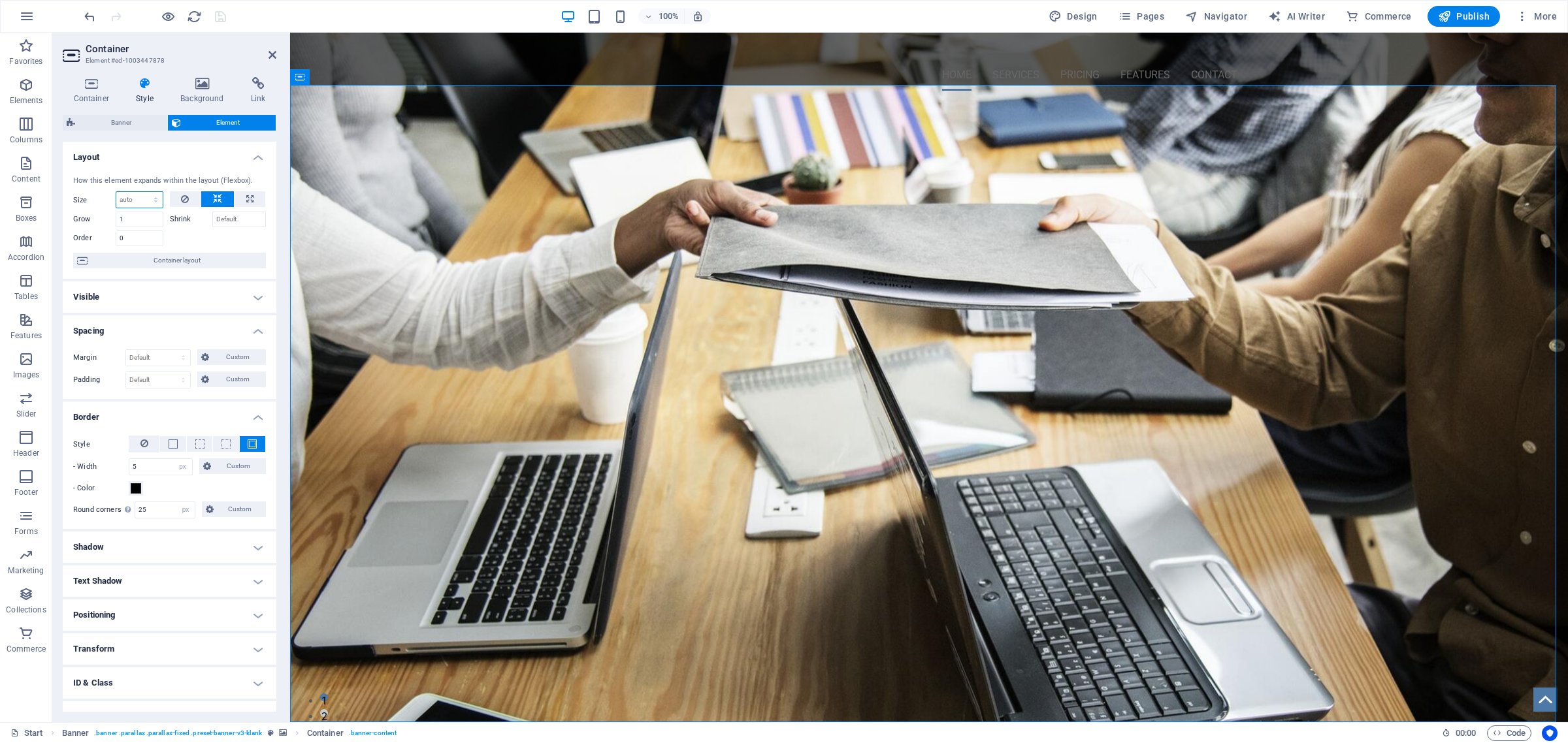
click at [154, 198] on select "Default auto px % 1/1 1/2 1/3 1/4 1/5 1/6 1/7 1/8 1/9 1/10" at bounding box center [140, 200] width 46 height 16
select select "px"
click at [143, 192] on select "Default auto px % 1/1 1/2 1/3 1/4 1/5 1/6 1/7 1/8 1/9 1/10" at bounding box center [140, 200] width 46 height 16
type input "2"
click at [148, 201] on select "Default auto px % 1/1 1/2 1/3 1/4 1/5 1/6 1/7 1/8 1/9 1/10" at bounding box center [153, 200] width 18 height 16
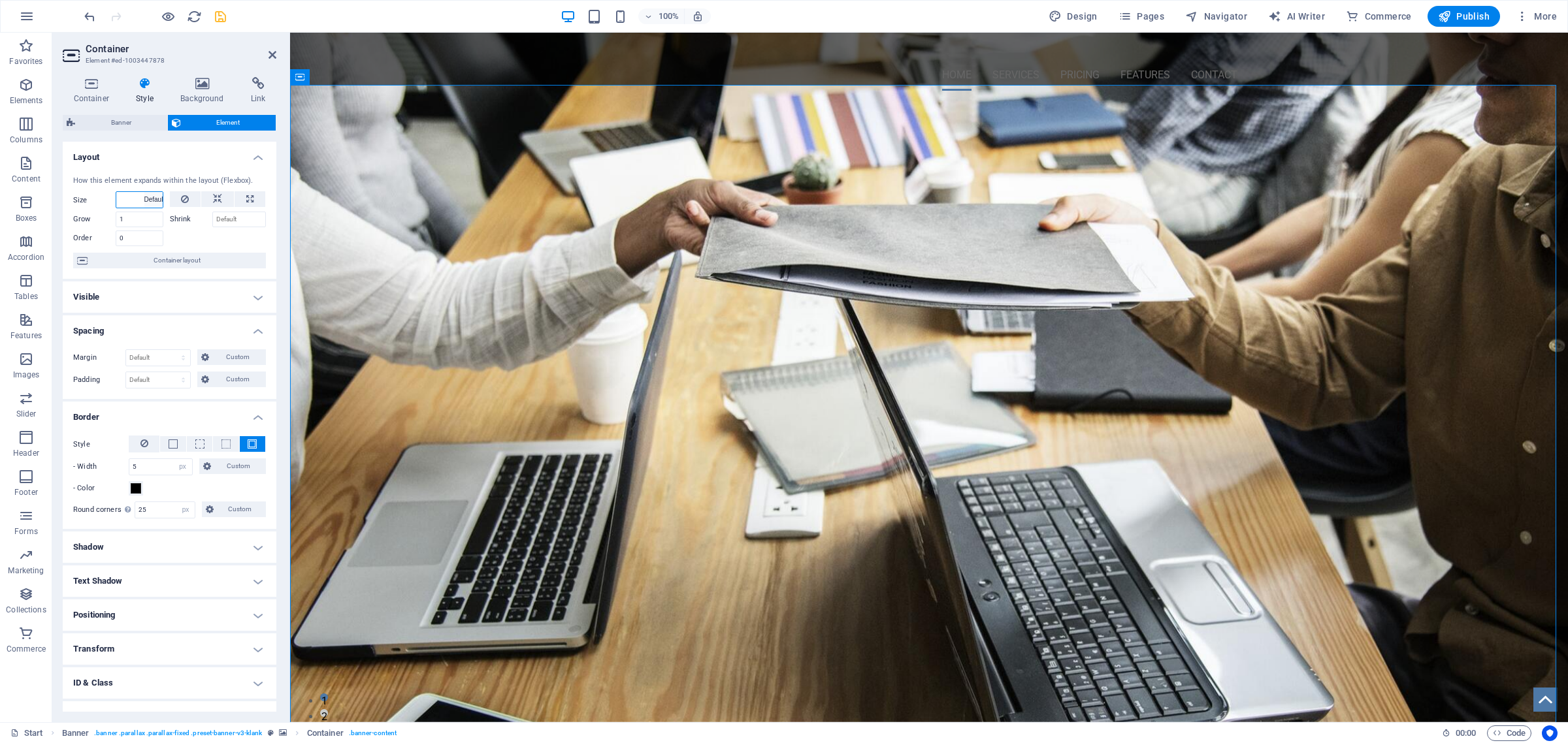
click at [144, 192] on select "Default auto px % 1/1 1/2 1/3 1/4 1/5 1/6 1/7 1/8 1/9 1/10" at bounding box center [153, 200] width 18 height 16
select select "DISABLED_OPTION_VALUE"
click at [242, 198] on button at bounding box center [250, 199] width 31 height 16
type input "100"
select select "%"
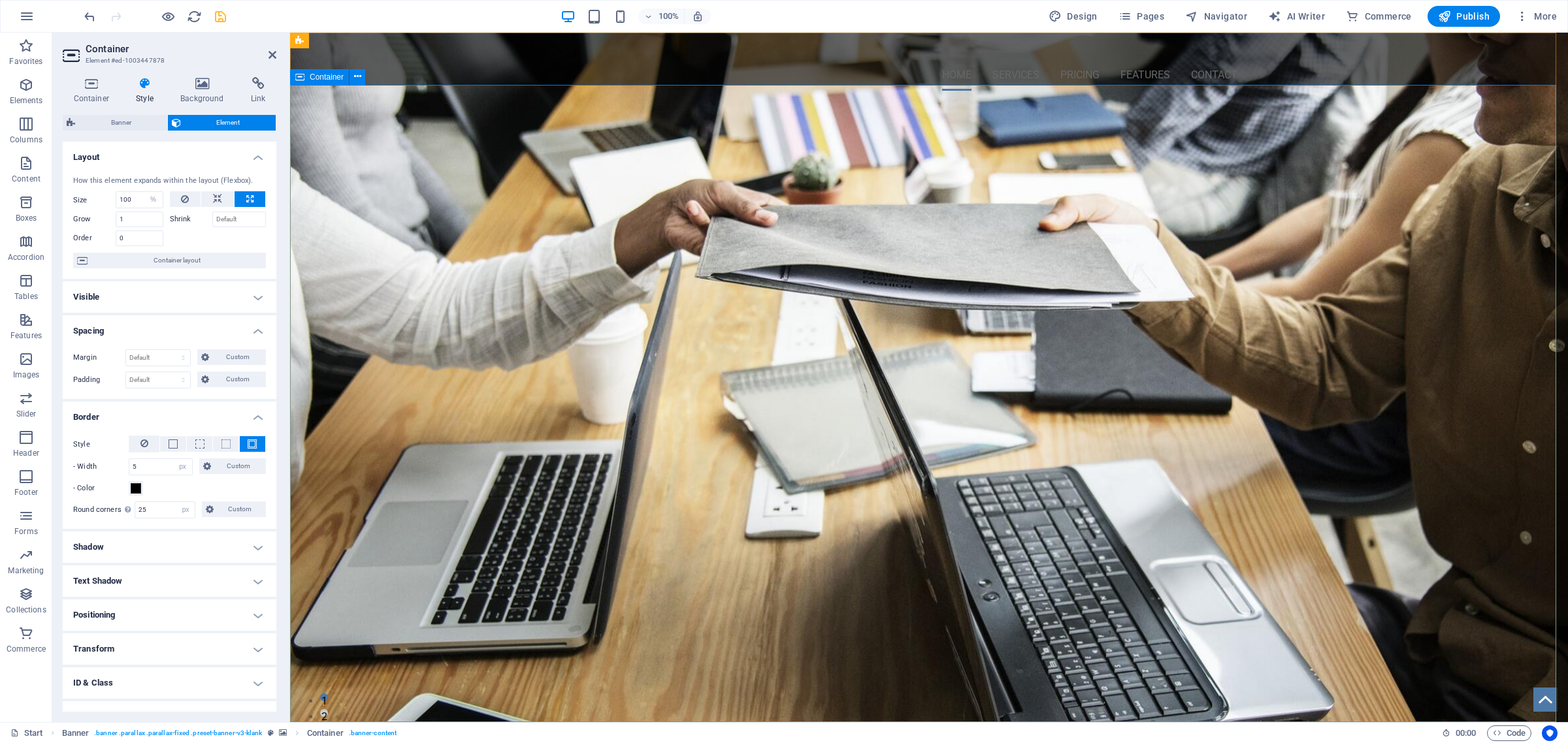
click at [316, 76] on span "Container" at bounding box center [326, 77] width 34 height 8
click at [213, 191] on icon at bounding box center [218, 199] width 10 height 16
select select "DISABLED_OPTION_VALUE"
click at [248, 201] on icon at bounding box center [250, 199] width 7 height 16
type input "100"
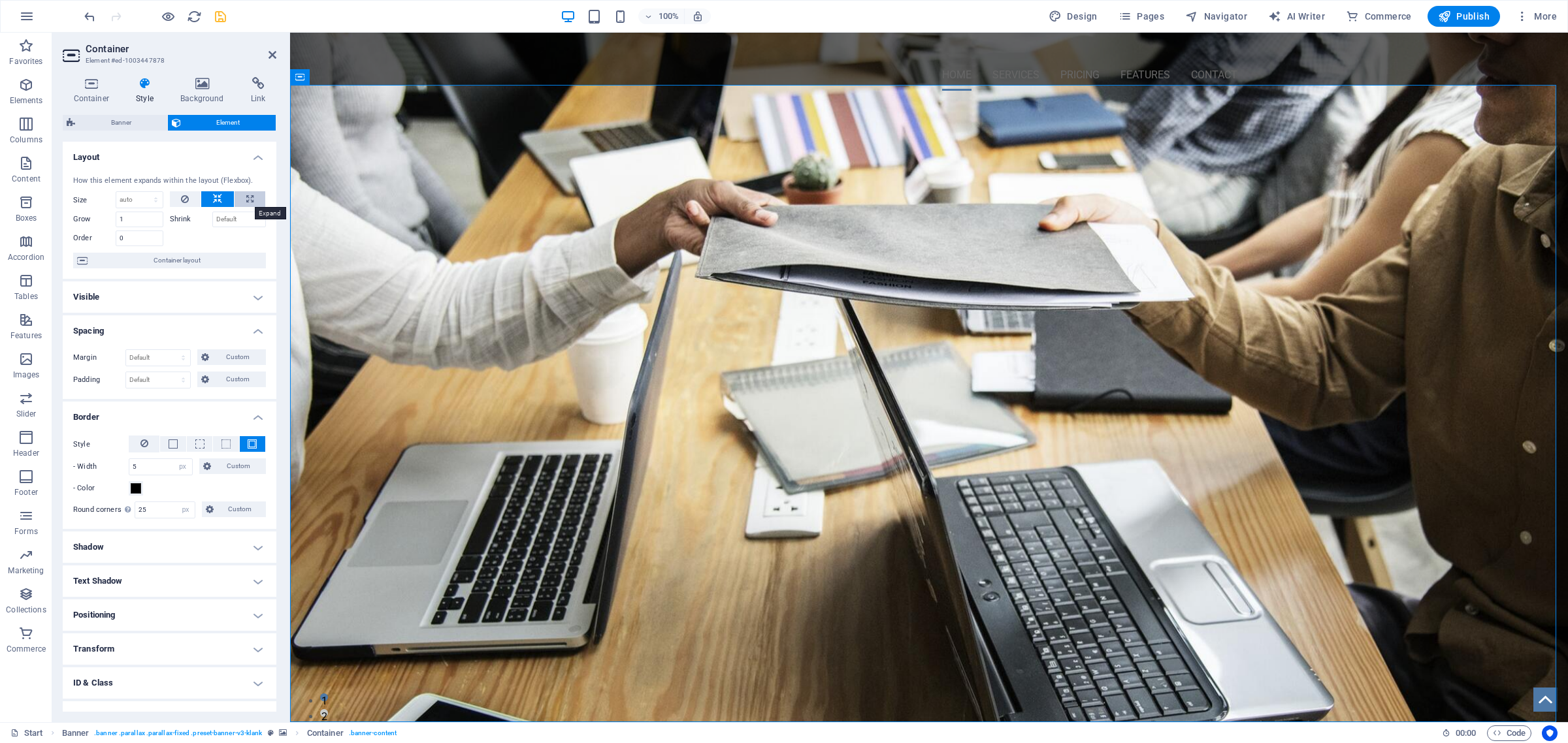
select select "%"
click at [182, 256] on span "Container layout" at bounding box center [176, 261] width 171 height 16
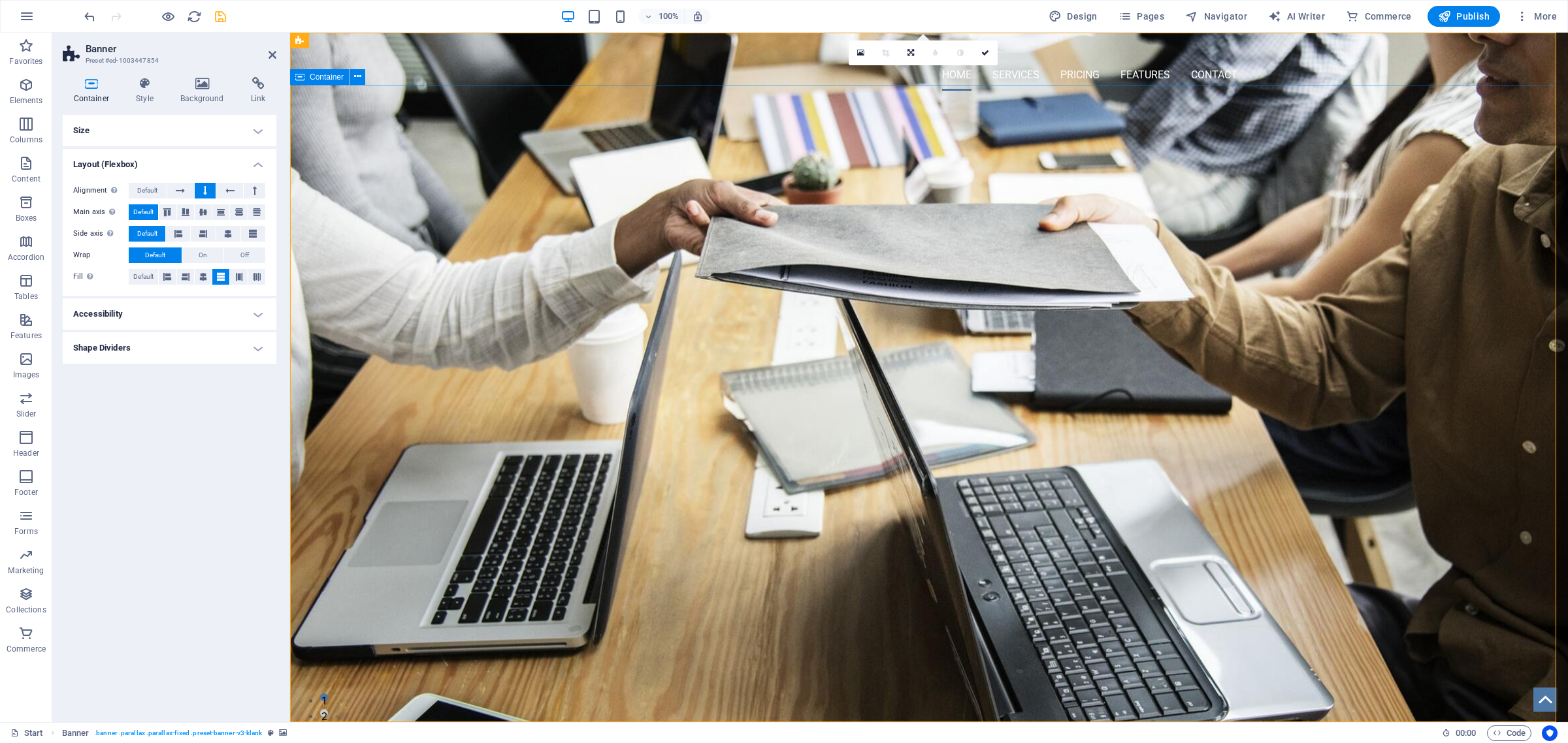
click at [438, 194] on div "OMNI-SERVICES GROUP Your LEAD to Business Development" at bounding box center [929, 147] width 1278 height 93
click at [328, 79] on span "Container" at bounding box center [326, 77] width 34 height 8
select select "%"
select select "px"
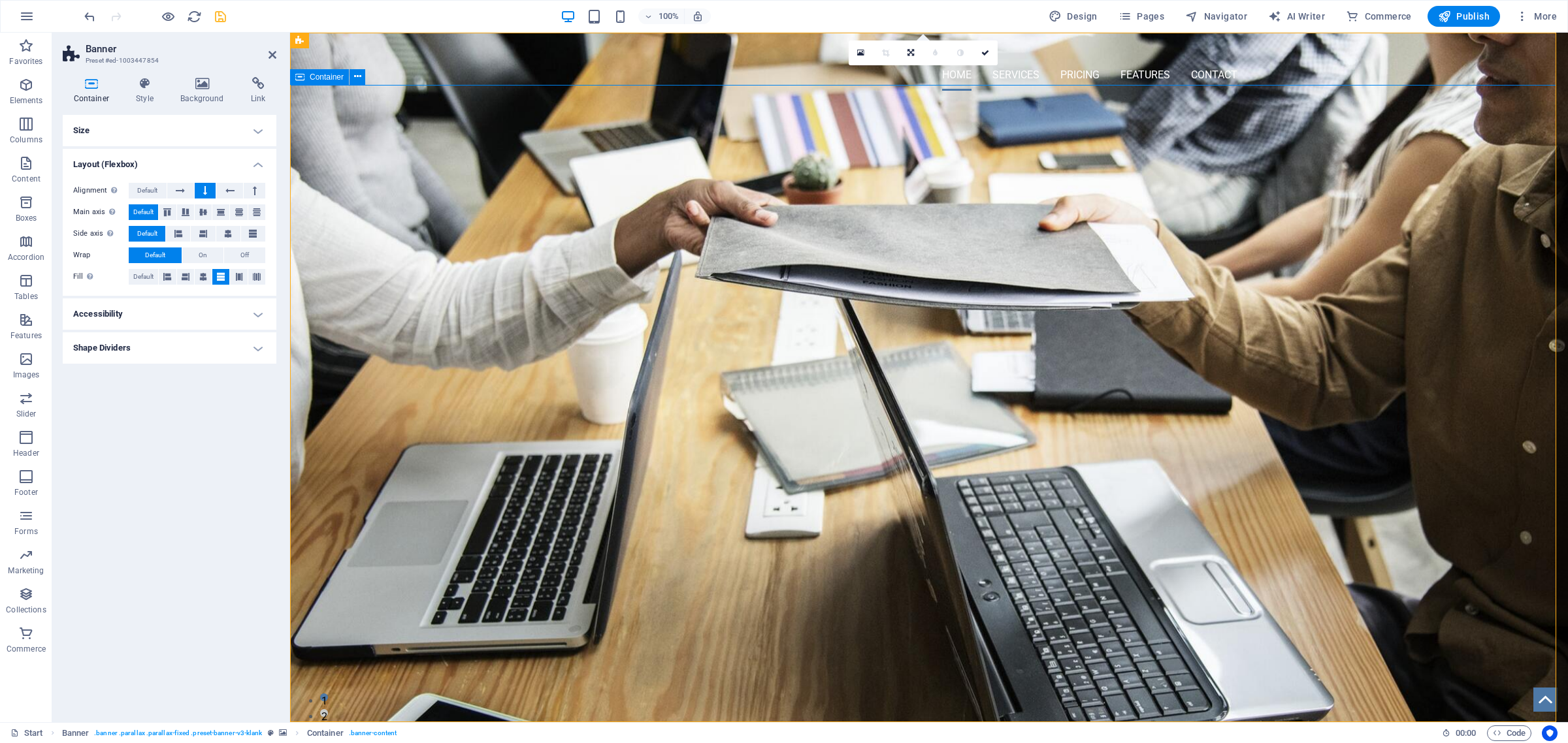
select select "px"
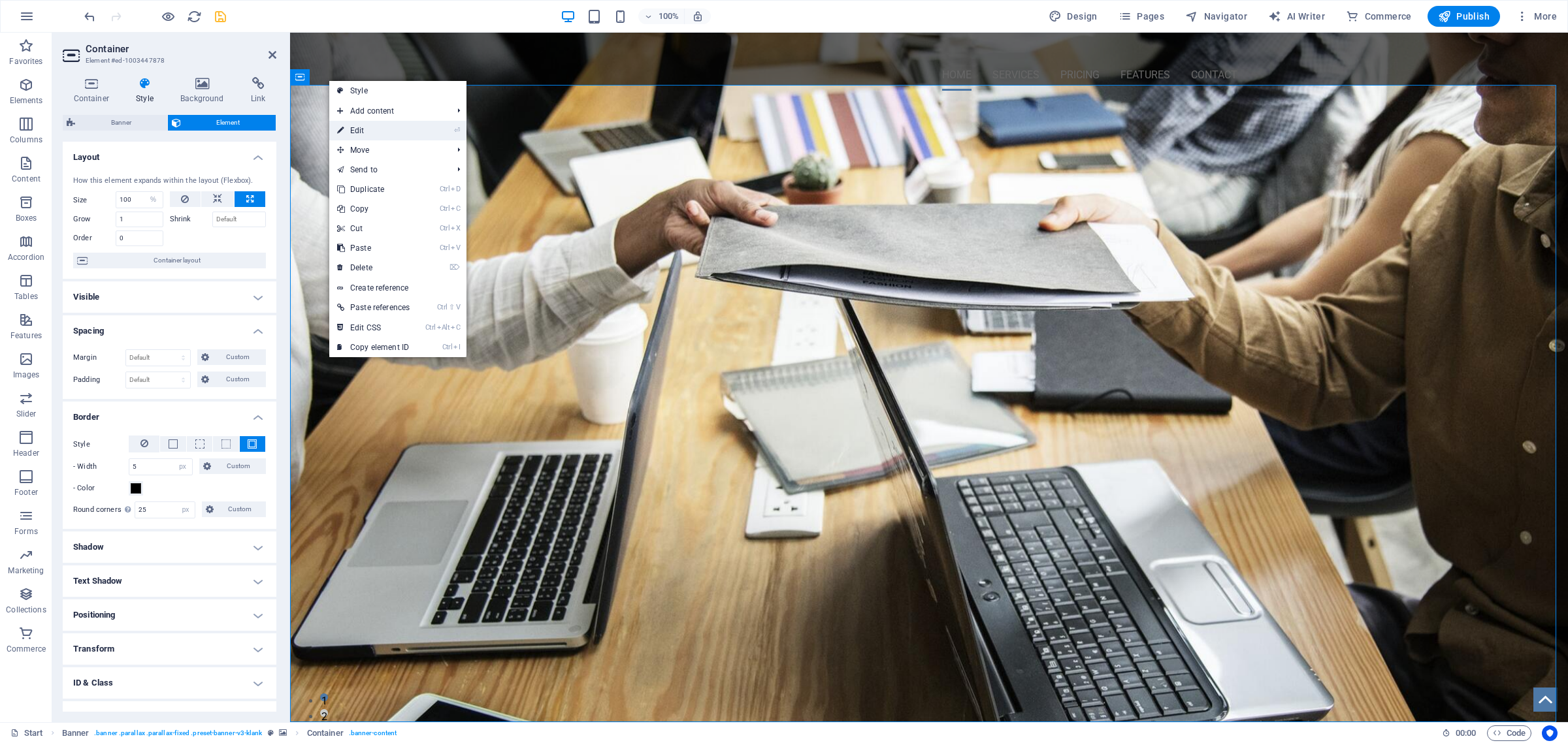
click at [363, 128] on link "⏎ Edit" at bounding box center [373, 130] width 88 height 20
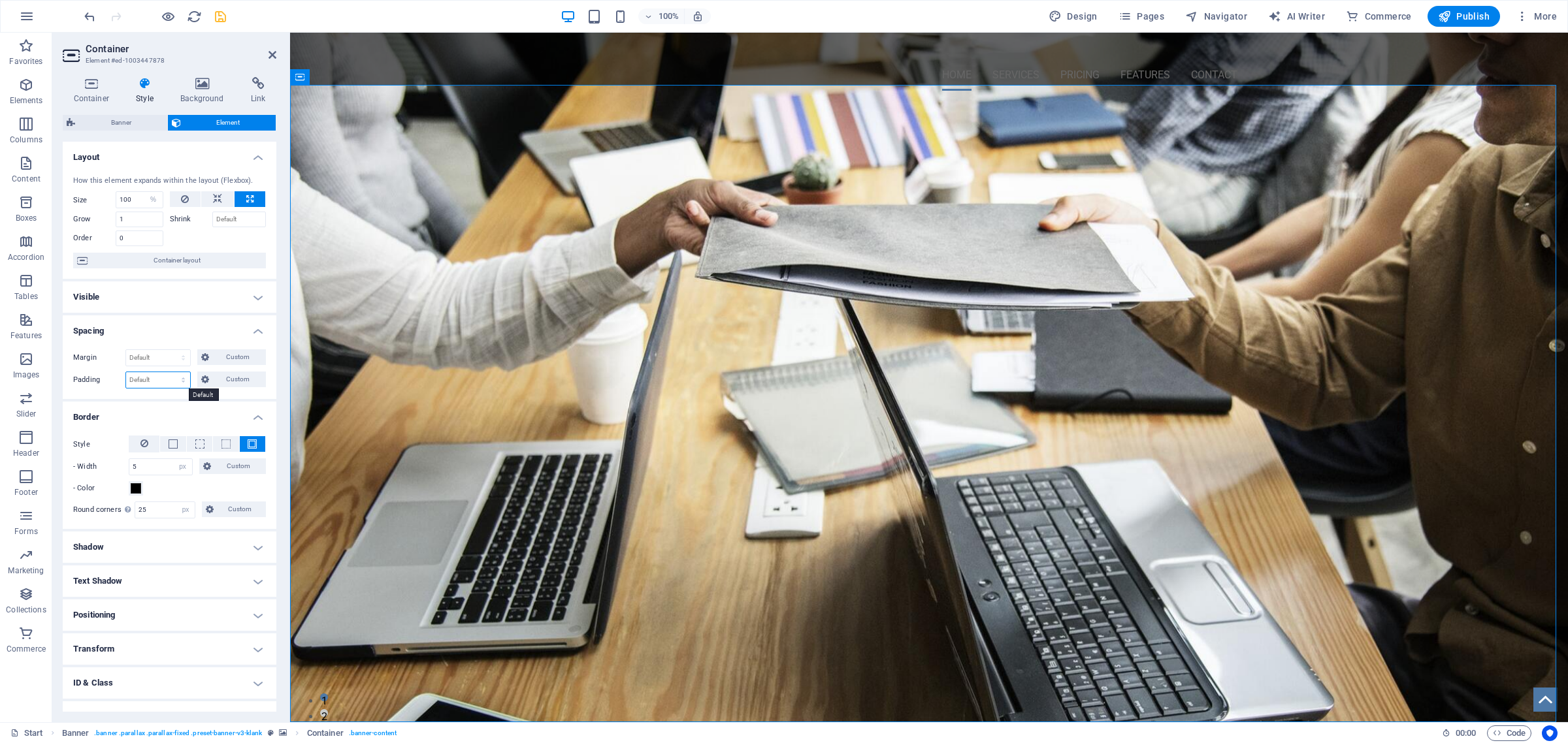
click at [183, 381] on select "Default px rem % vh vw Custom" at bounding box center [158, 381] width 64 height 16
select select "px"
click at [171, 373] on select "Default px rem % vh vw Custom" at bounding box center [158, 381] width 64 height 16
type input "1"
click at [182, 386] on select "Default px rem % vh vw Custom" at bounding box center [181, 381] width 18 height 16
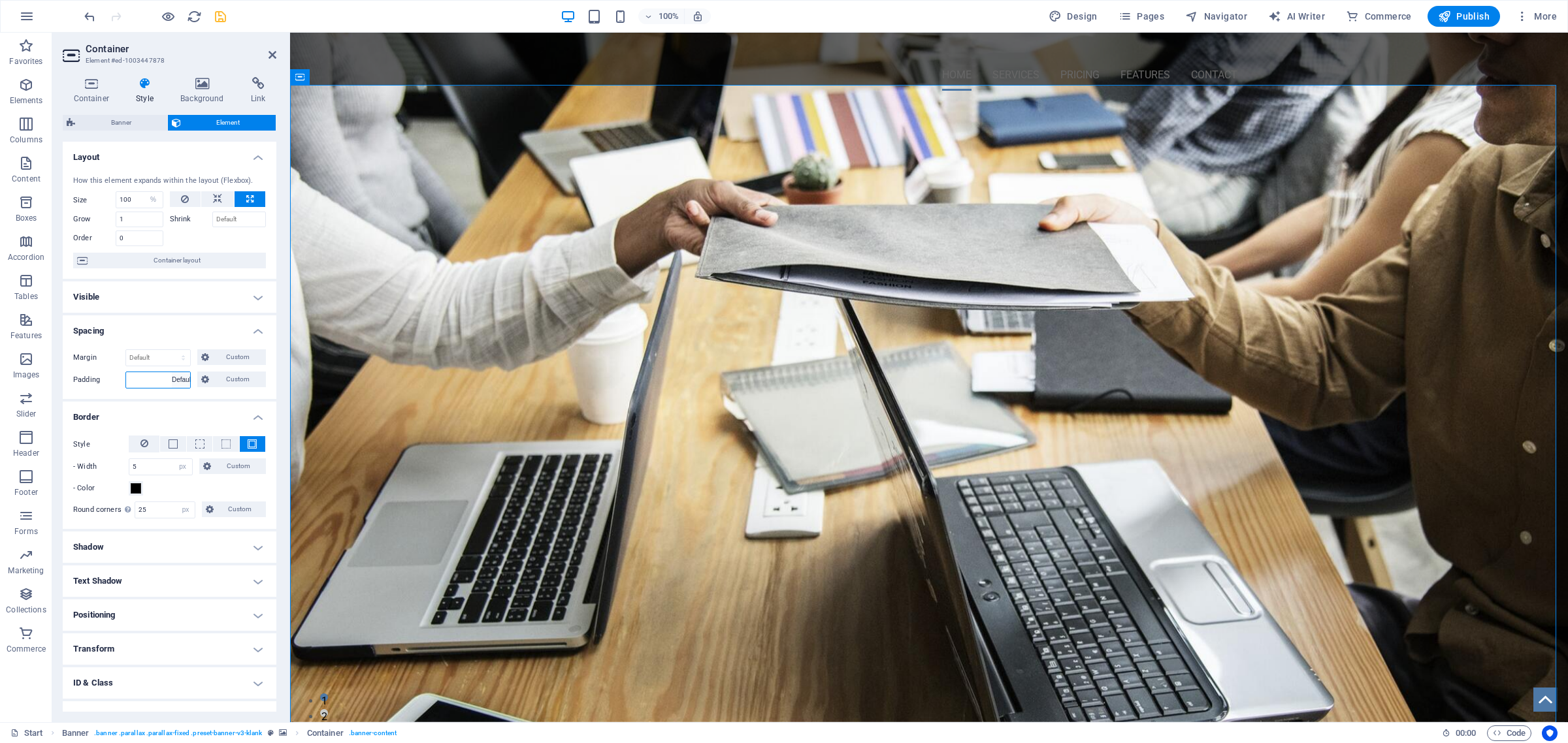
click at [172, 373] on select "Default px rem % vh vw Custom" at bounding box center [181, 381] width 18 height 16
select select "DISABLED_OPTION_VALUE"
click at [224, 386] on span "Custom" at bounding box center [238, 380] width 49 height 16
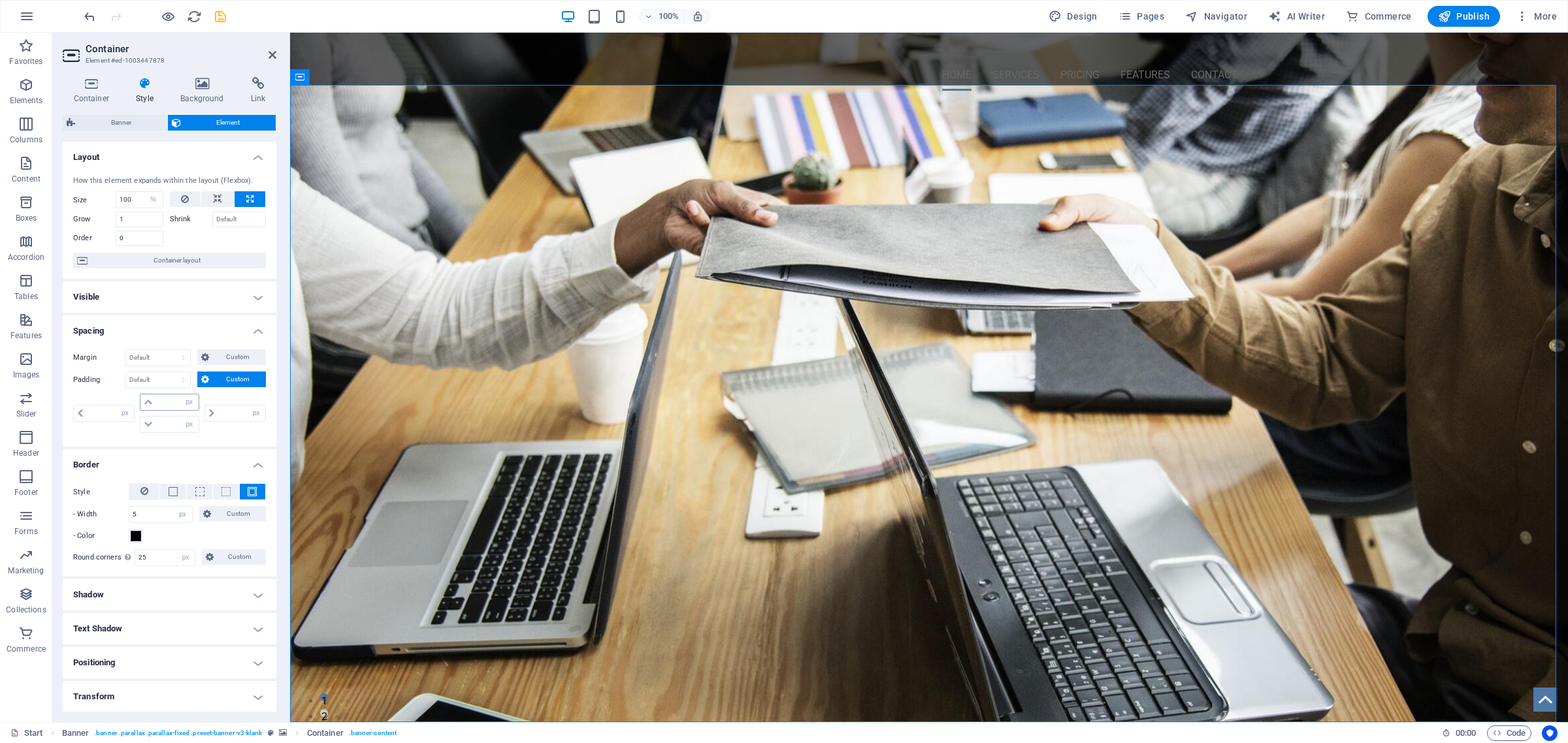
click at [149, 402] on icon at bounding box center [148, 402] width 8 height 8
click at [167, 402] on input "number" at bounding box center [177, 403] width 42 height 16
type input "100"
type input "0"
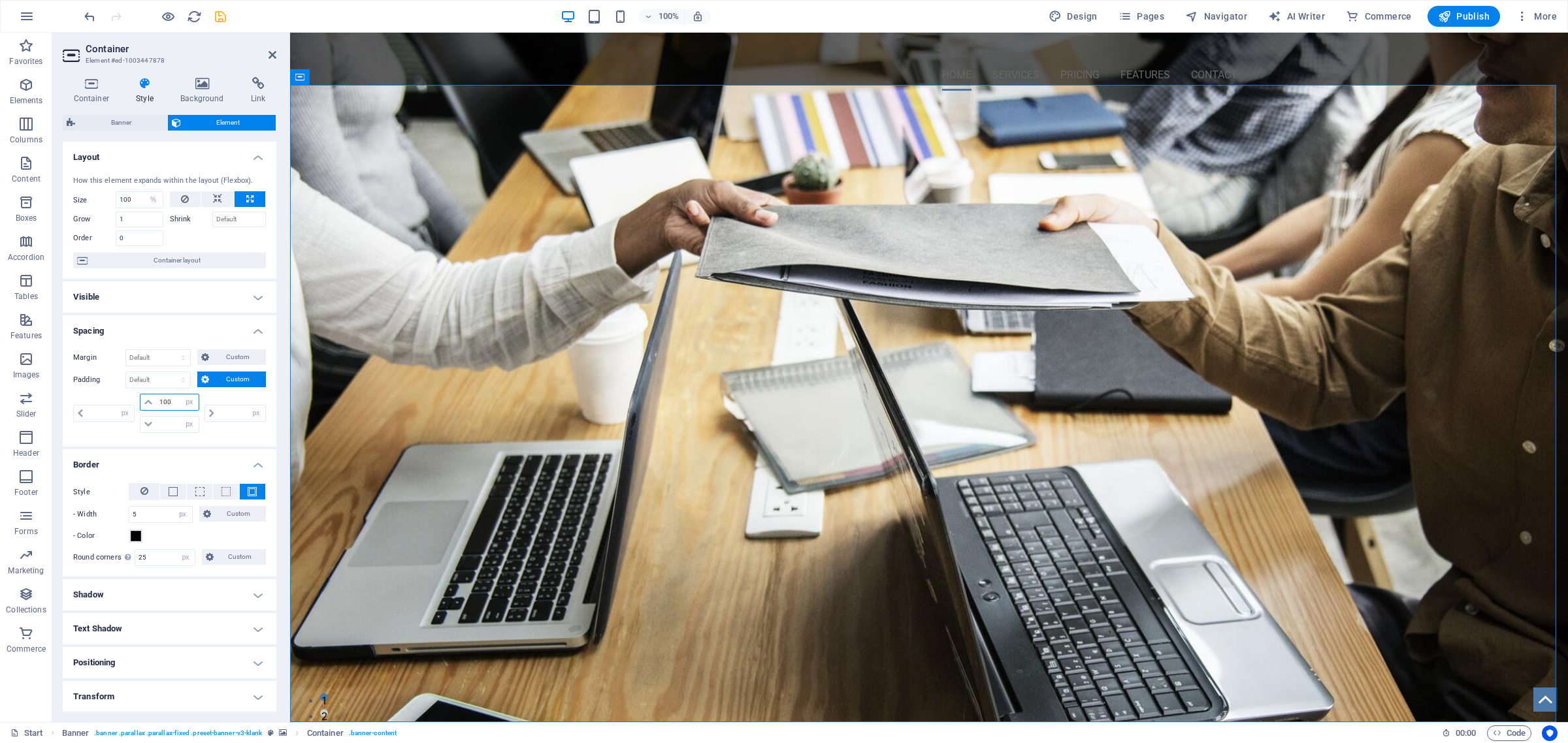
type input "0"
type input "1"
click at [158, 421] on input "0" at bounding box center [177, 425] width 42 height 16
type input "100"
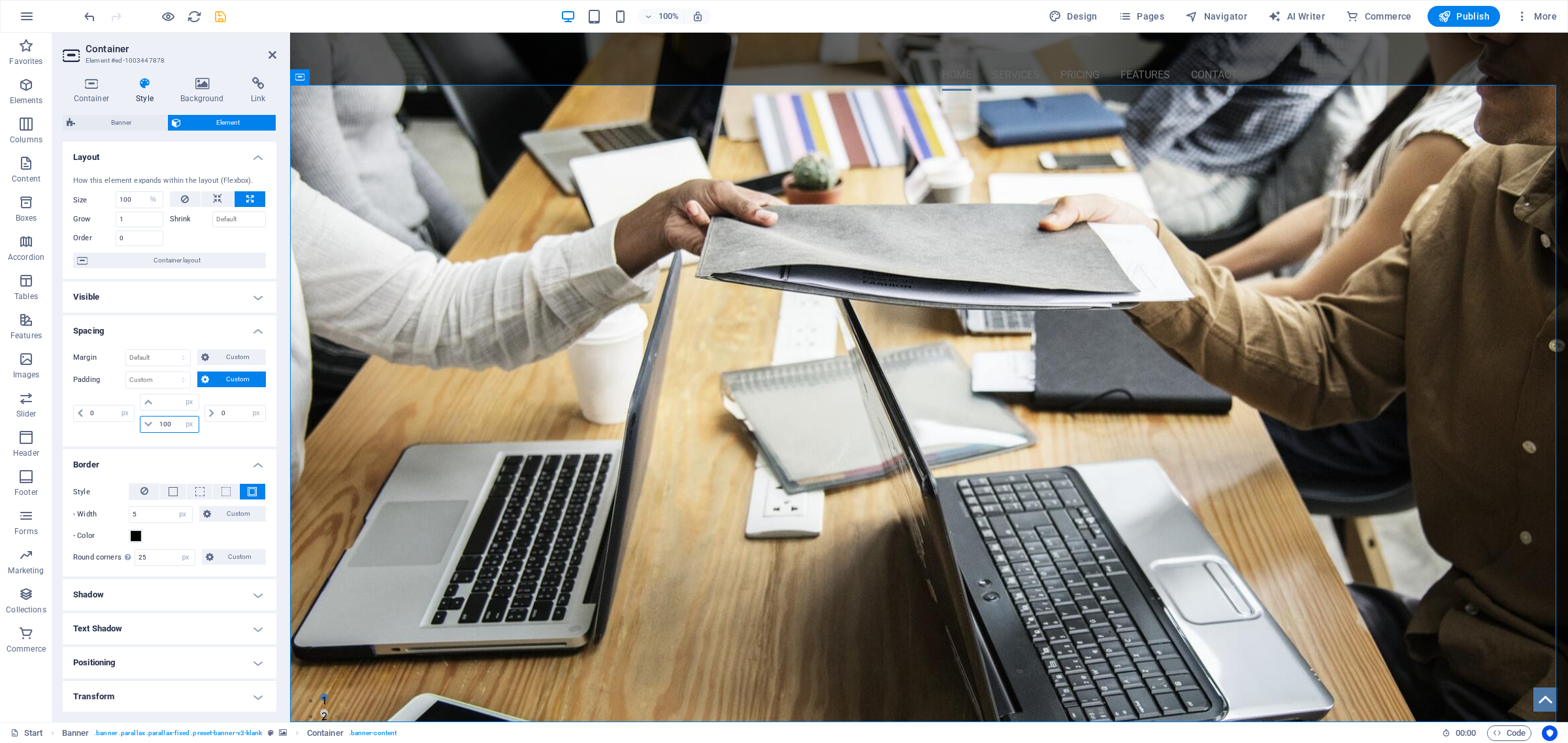
type input "100"
type input "1000"
click at [174, 402] on input "100" at bounding box center [177, 403] width 42 height 16
type input "1"
drag, startPoint x: 151, startPoint y: 395, endPoint x: 158, endPoint y: 442, distance: 47.5
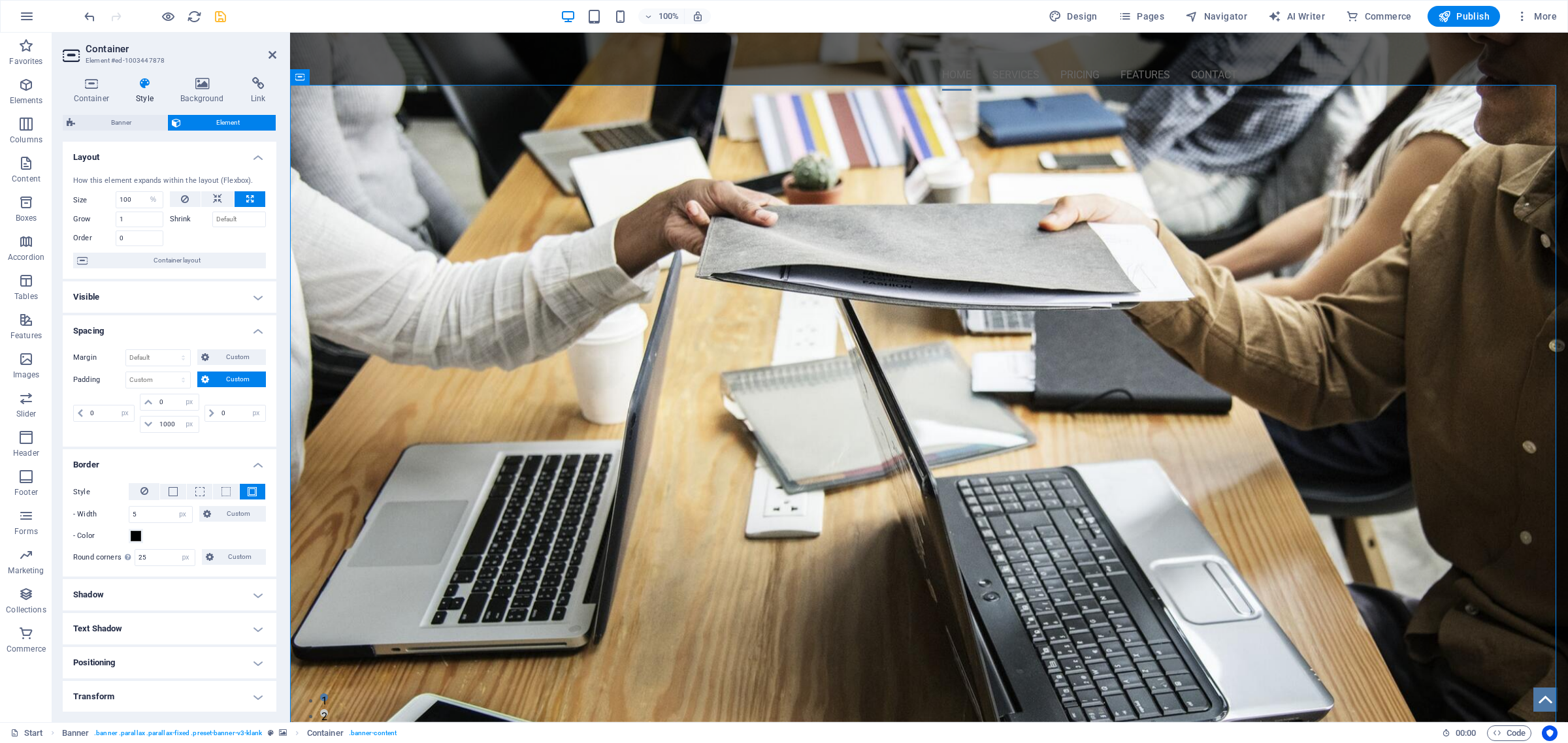
click at [151, 396] on span at bounding box center [148, 403] width 16 height 16
click at [157, 404] on input "0" at bounding box center [177, 403] width 42 height 16
type input "100"
click at [128, 197] on input "100" at bounding box center [140, 200] width 46 height 16
type input "100"
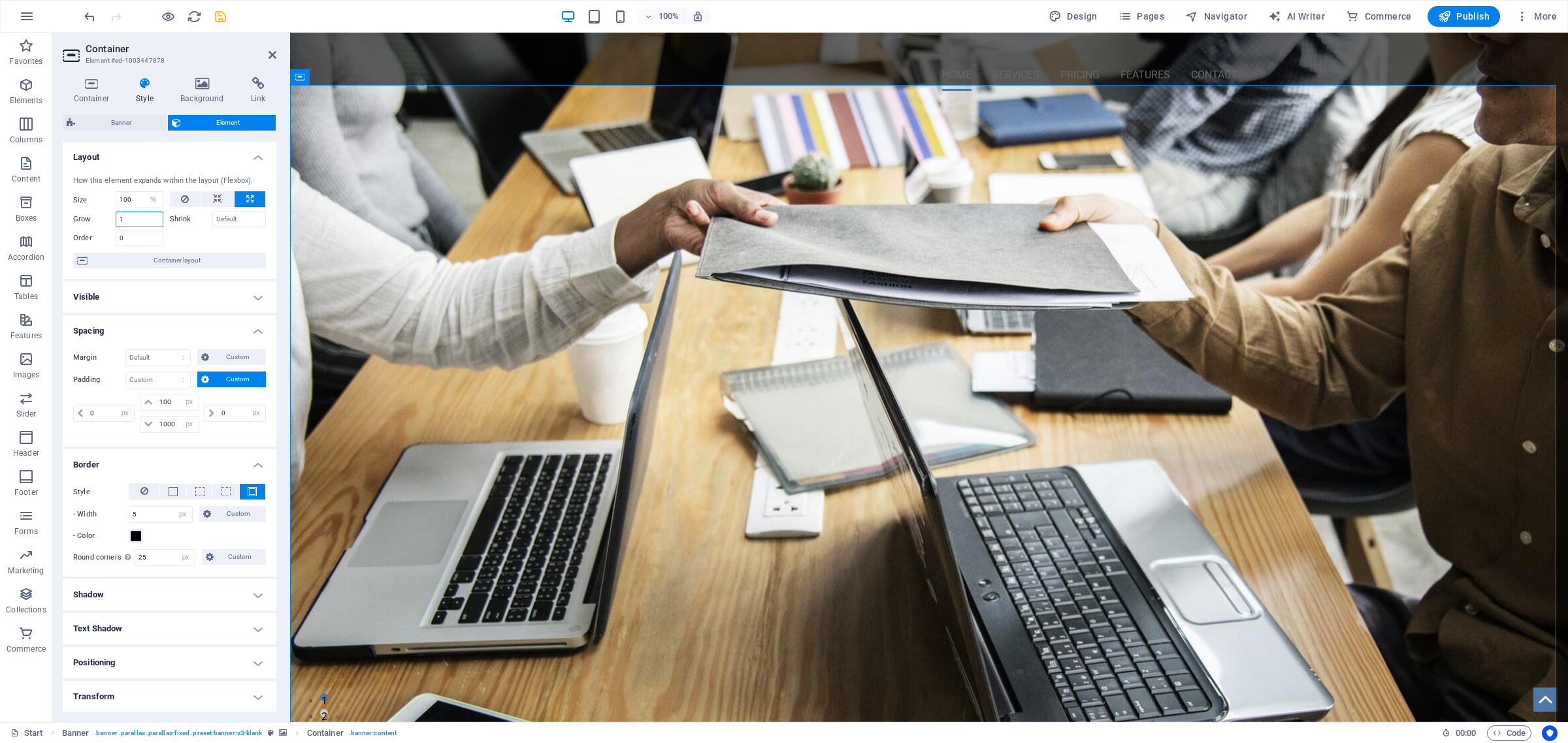
click at [125, 220] on input "1" at bounding box center [140, 220] width 48 height 16
type input "1"
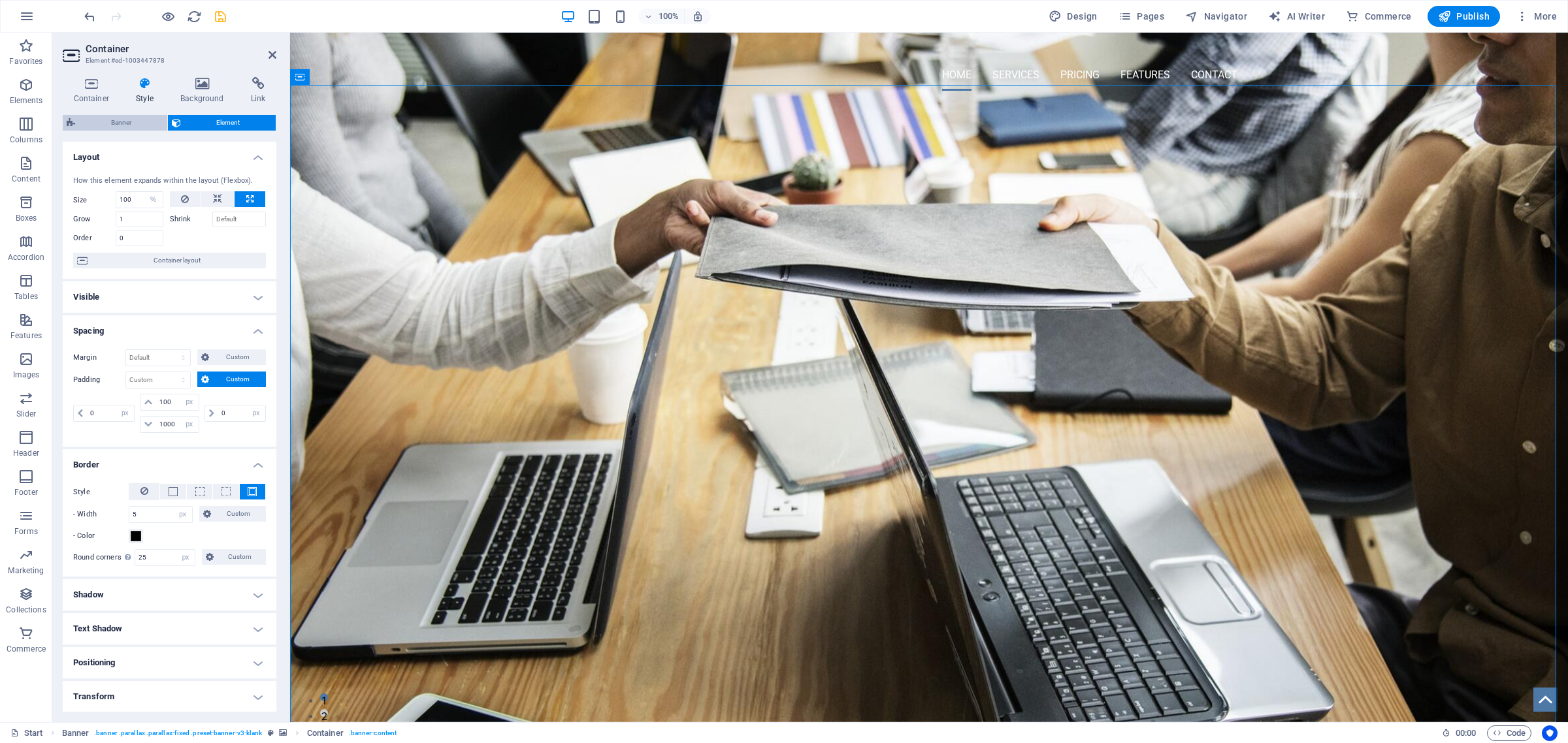
click at [115, 118] on span "Banner" at bounding box center [121, 123] width 84 height 16
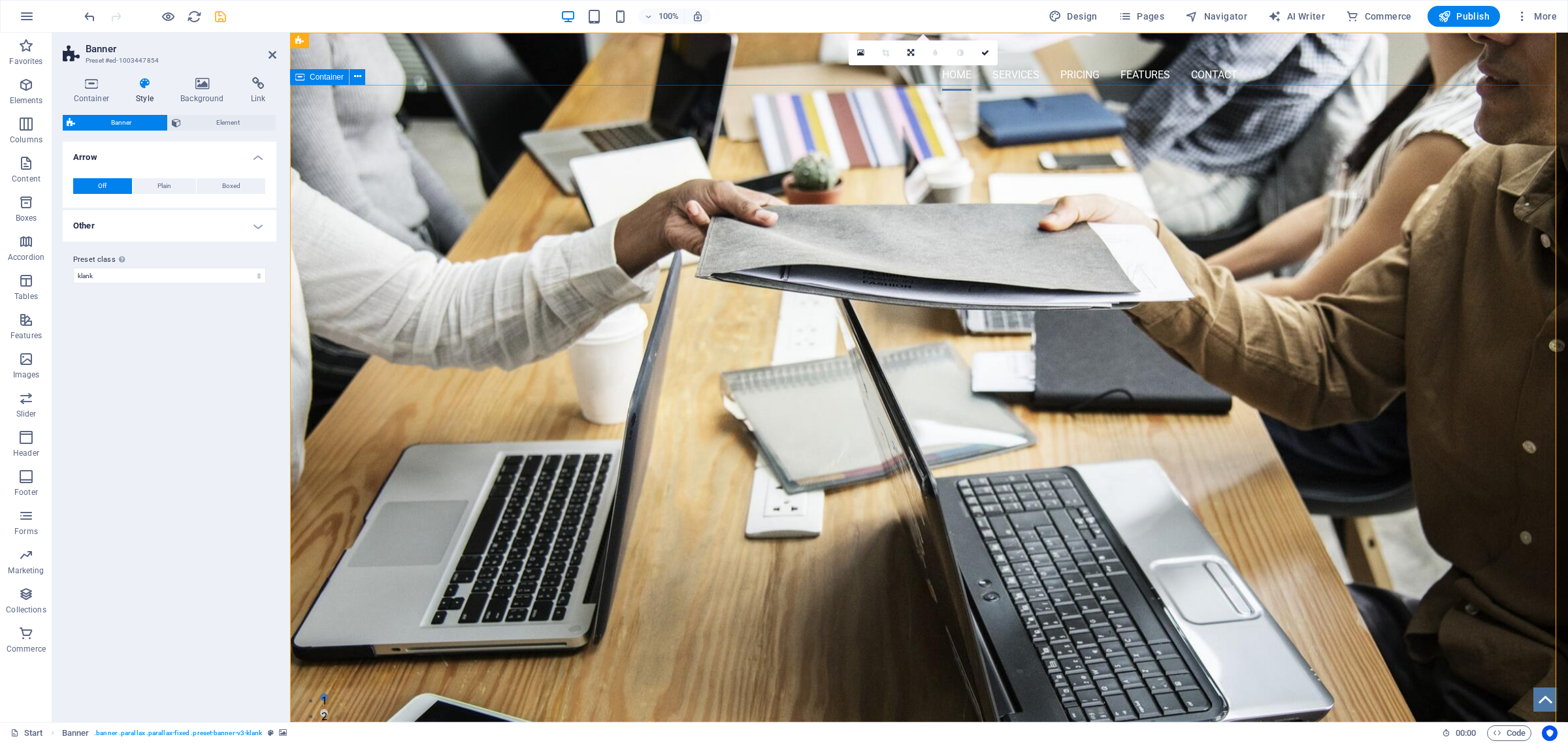
click at [488, 302] on div "OMNI-SERVICES GROUP Your LEAD to Business Development" at bounding box center [929, 507] width 1278 height 811
click at [335, 80] on span "Container" at bounding box center [326, 77] width 34 height 8
select select "%"
select select "px"
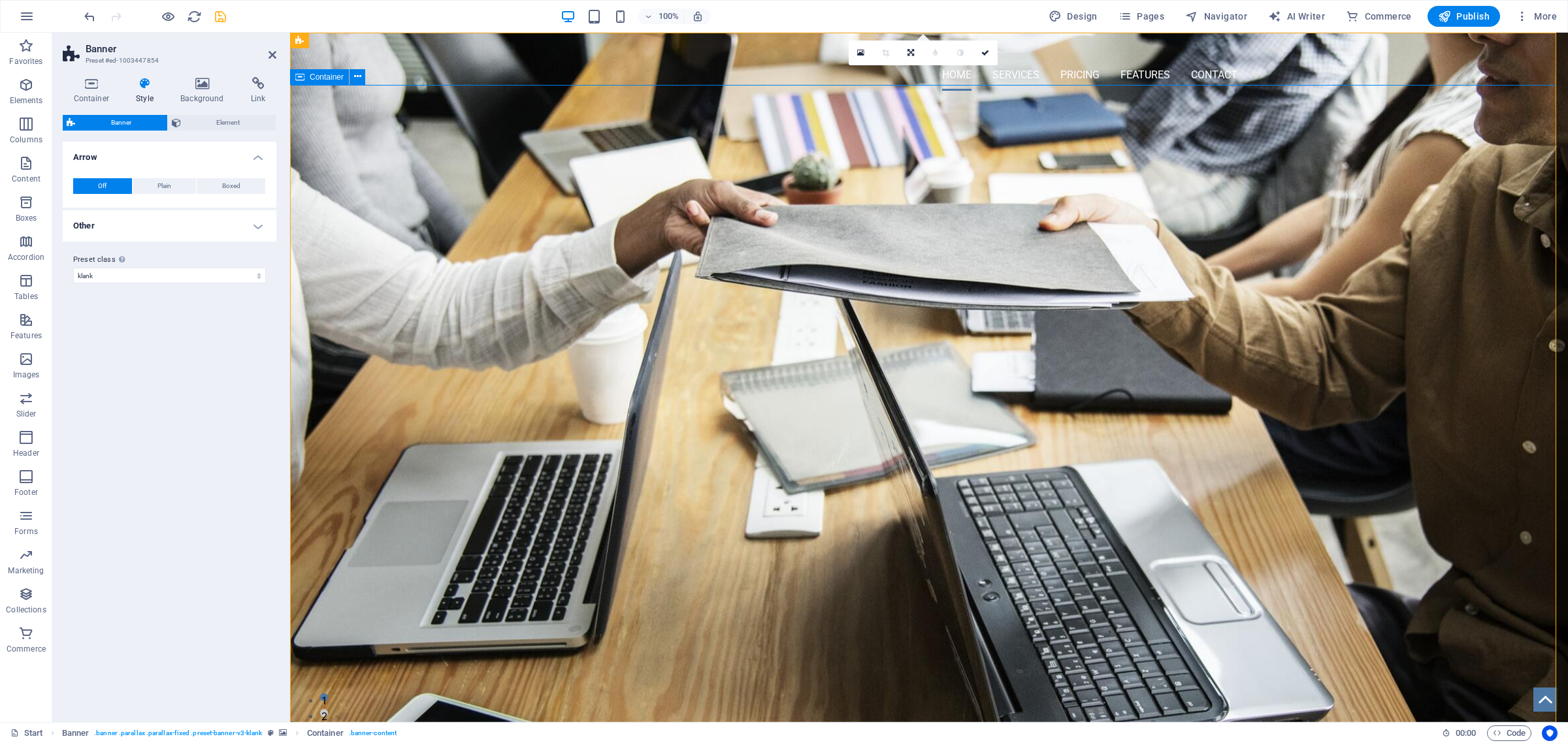
select select "px"
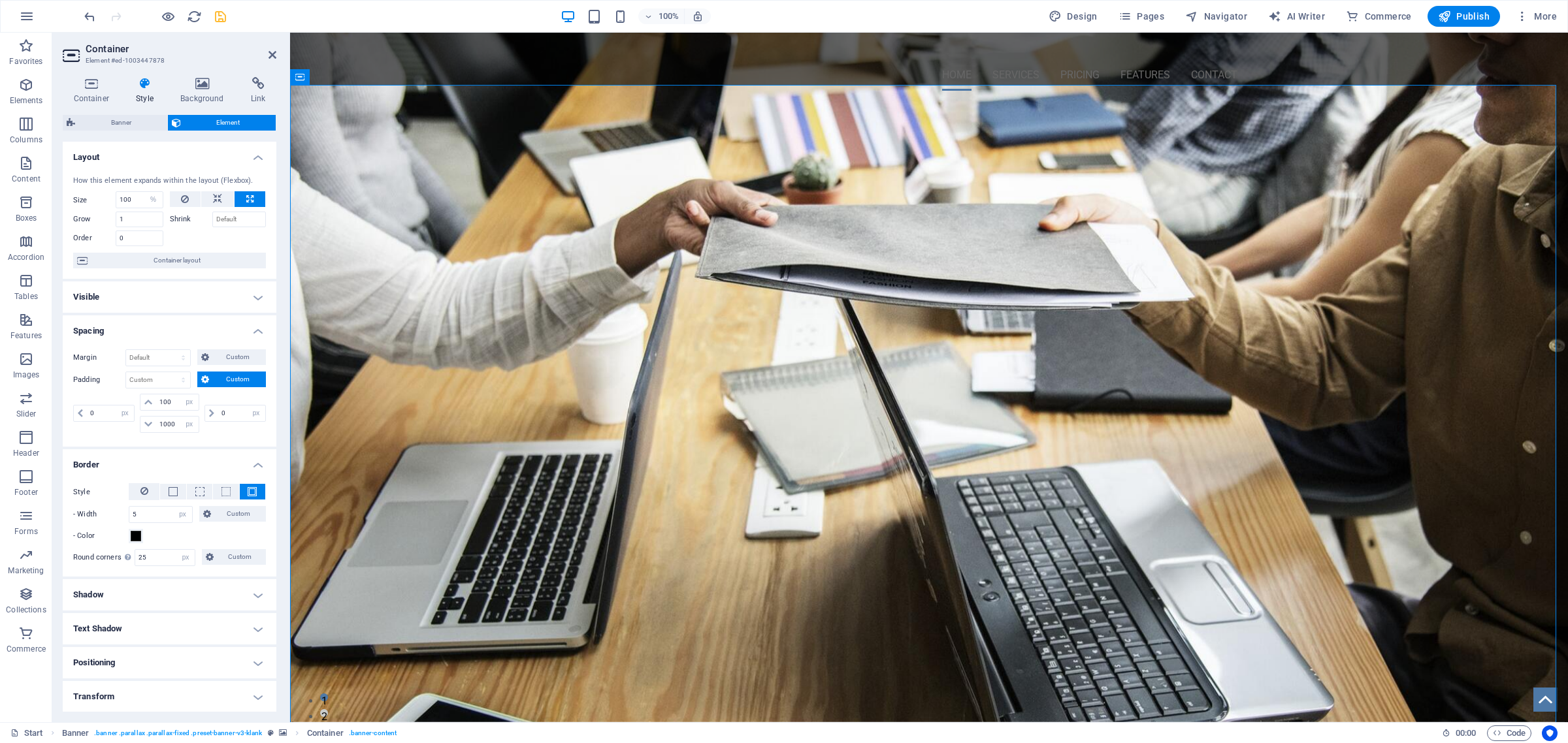
click at [109, 298] on h4 "Visible" at bounding box center [169, 297] width 213 height 32
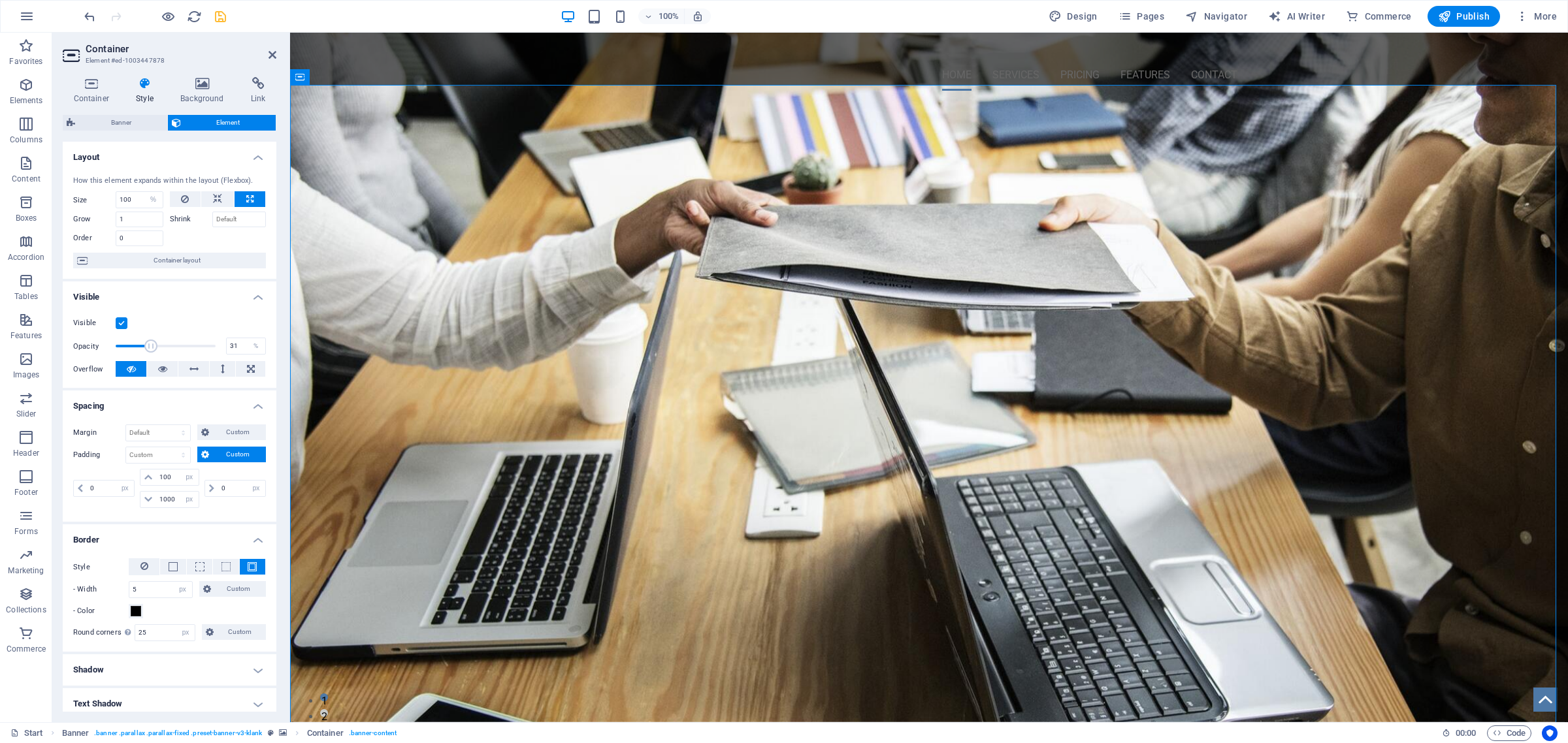
drag, startPoint x: 210, startPoint y: 343, endPoint x: 145, endPoint y: 347, distance: 65.1
click at [145, 347] on span at bounding box center [151, 346] width 13 height 13
type input "100"
drag, startPoint x: 145, startPoint y: 347, endPoint x: 255, endPoint y: 350, distance: 110.0
click at [255, 350] on div "Opacity 100 %" at bounding box center [169, 346] width 193 height 20
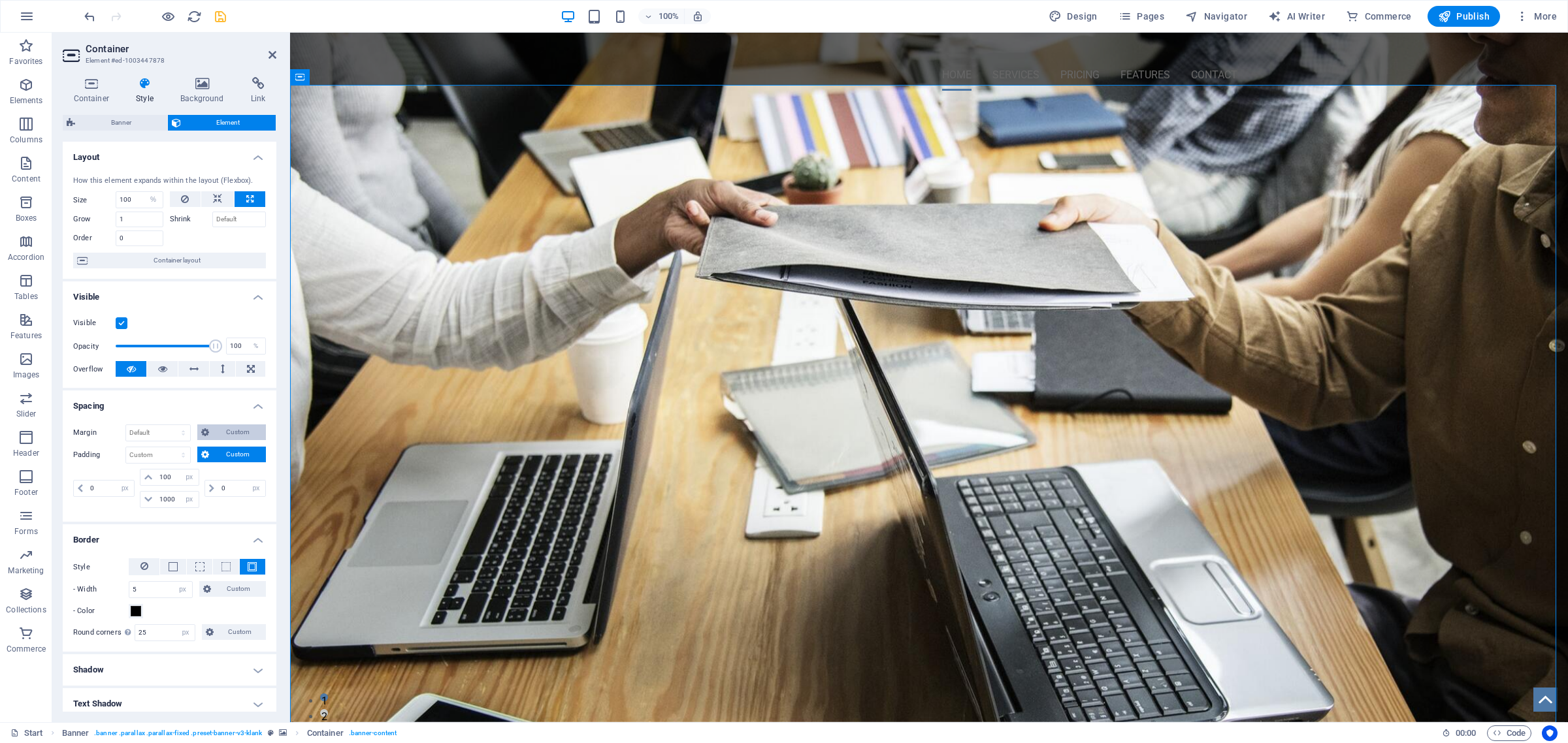
click at [217, 433] on span "Custom" at bounding box center [238, 432] width 49 height 16
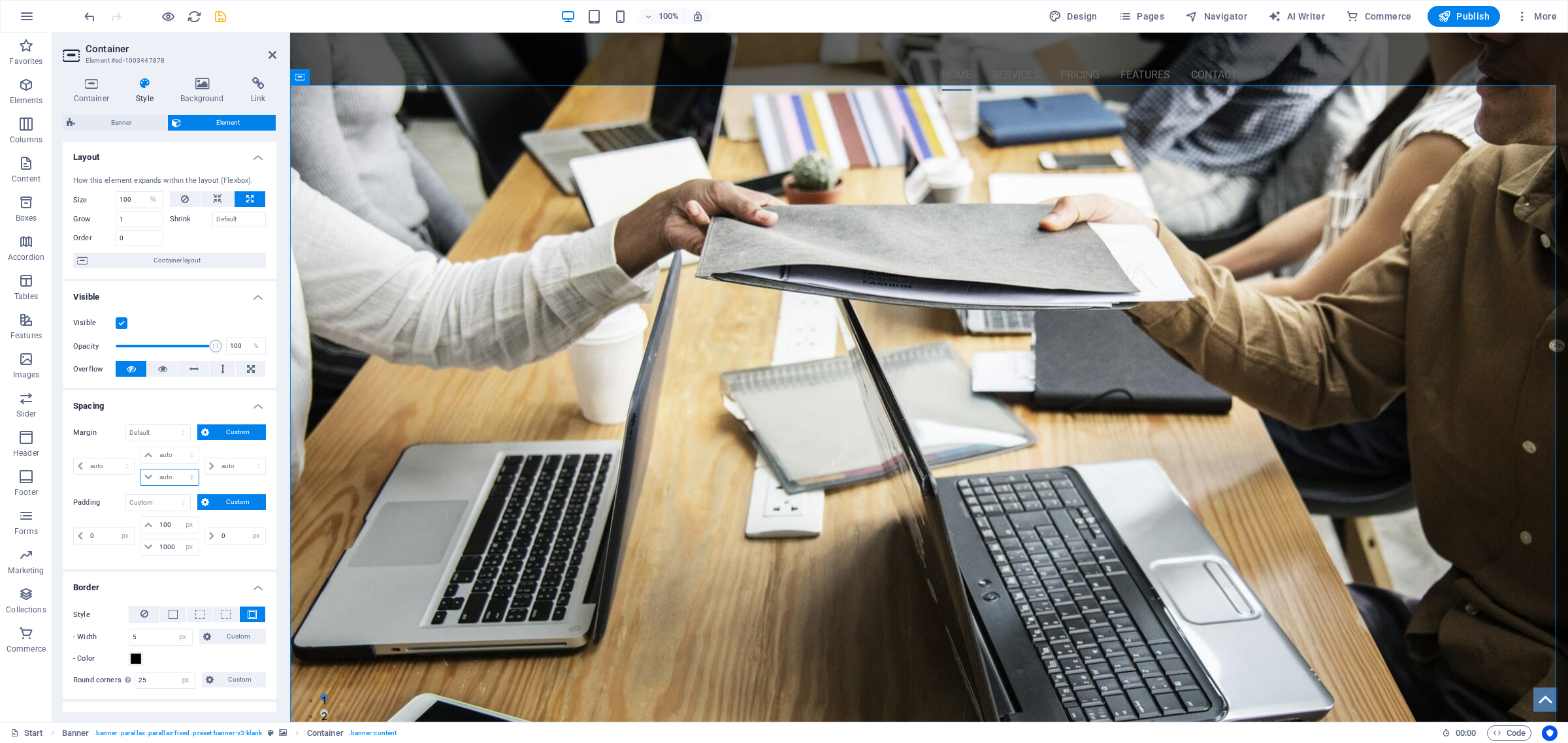
click at [148, 480] on select "auto px % rem vw vh" at bounding box center [169, 477] width 57 height 16
select select "px"
click at [178, 470] on select "auto px % rem vw vh" at bounding box center [169, 477] width 57 height 16
type input "0"
select select "px"
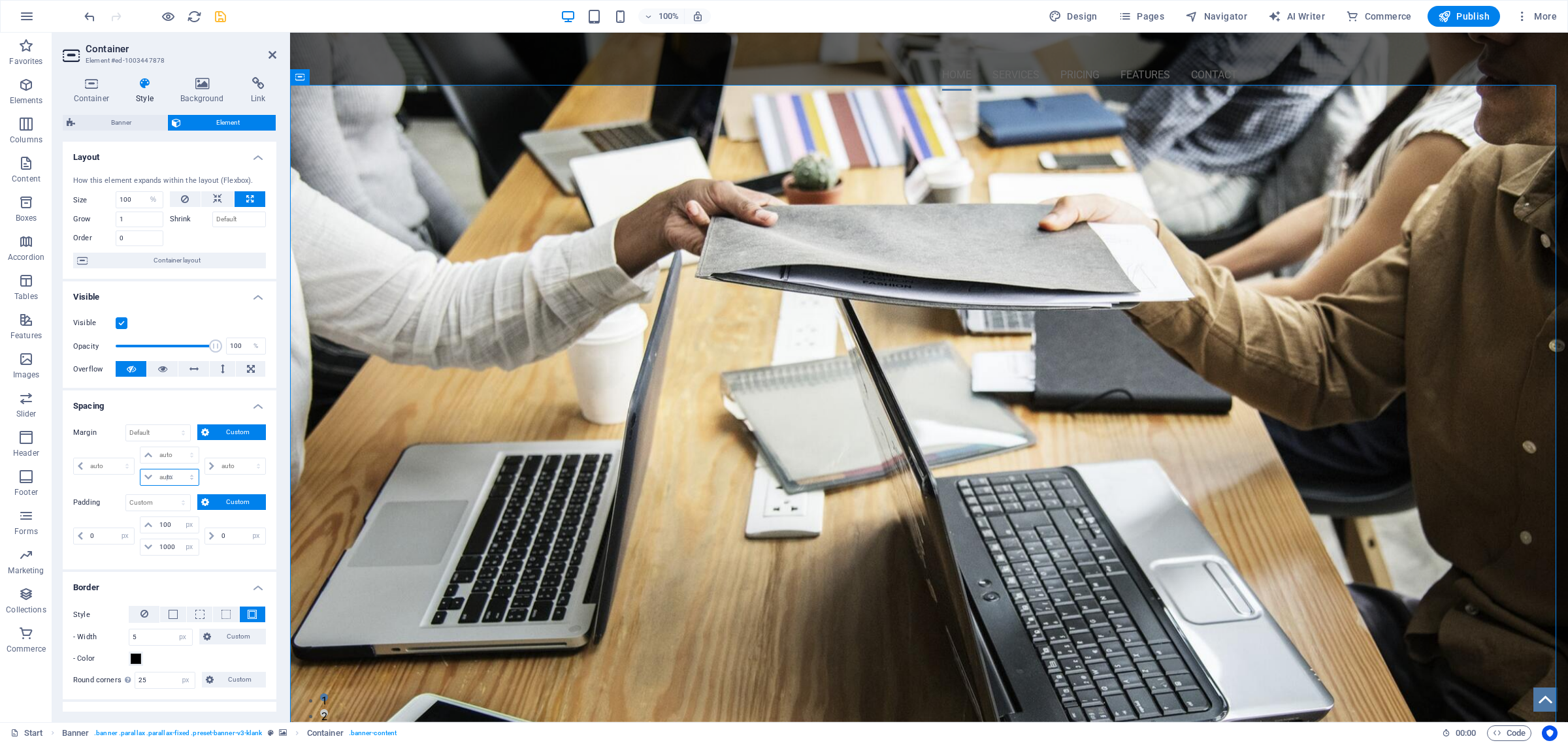
type input "0"
select select "px"
type input "0"
select select "px"
type input "0"
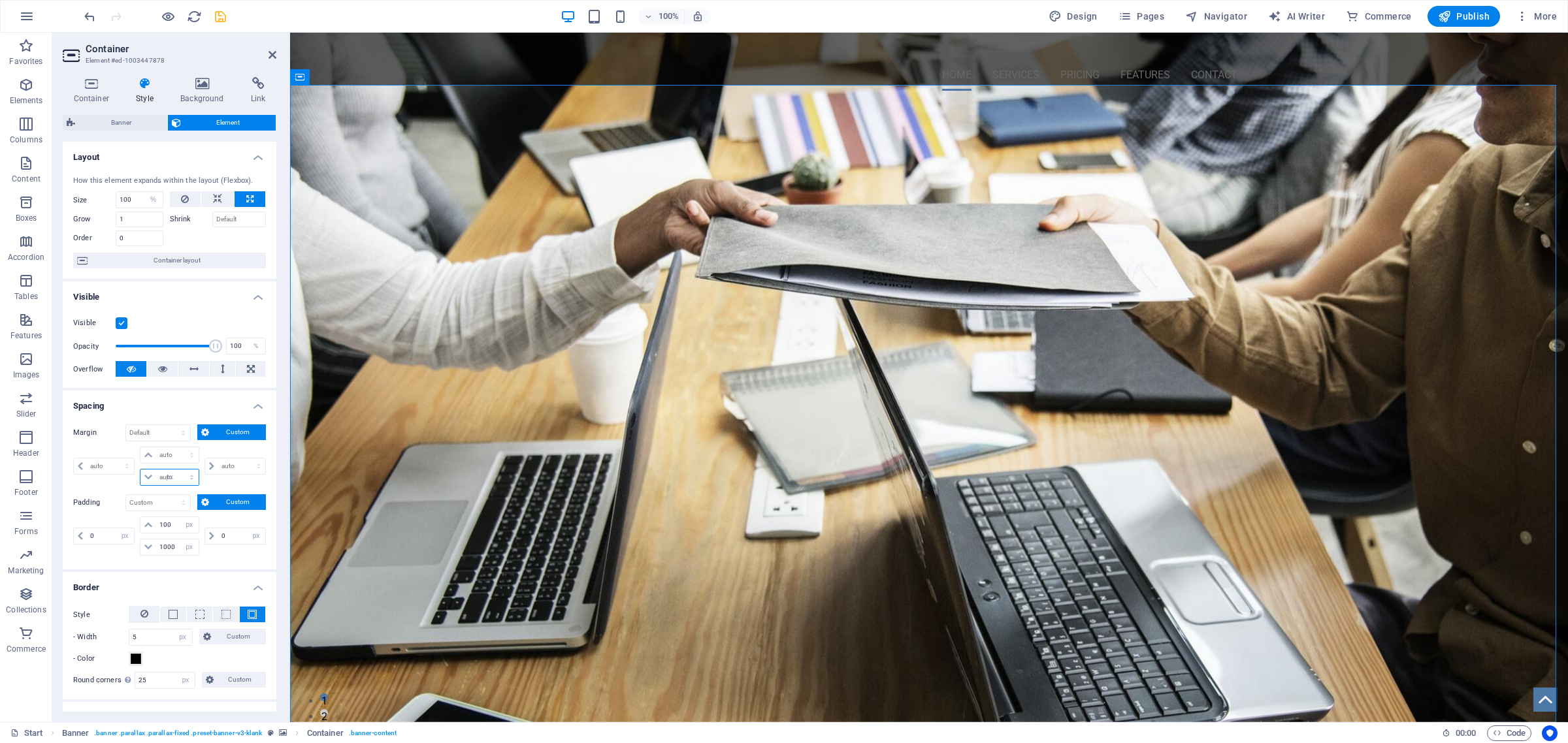
type input "0"
select select "px"
type input "100"
select select "DISABLED_OPTION_VALUE"
type input "1"
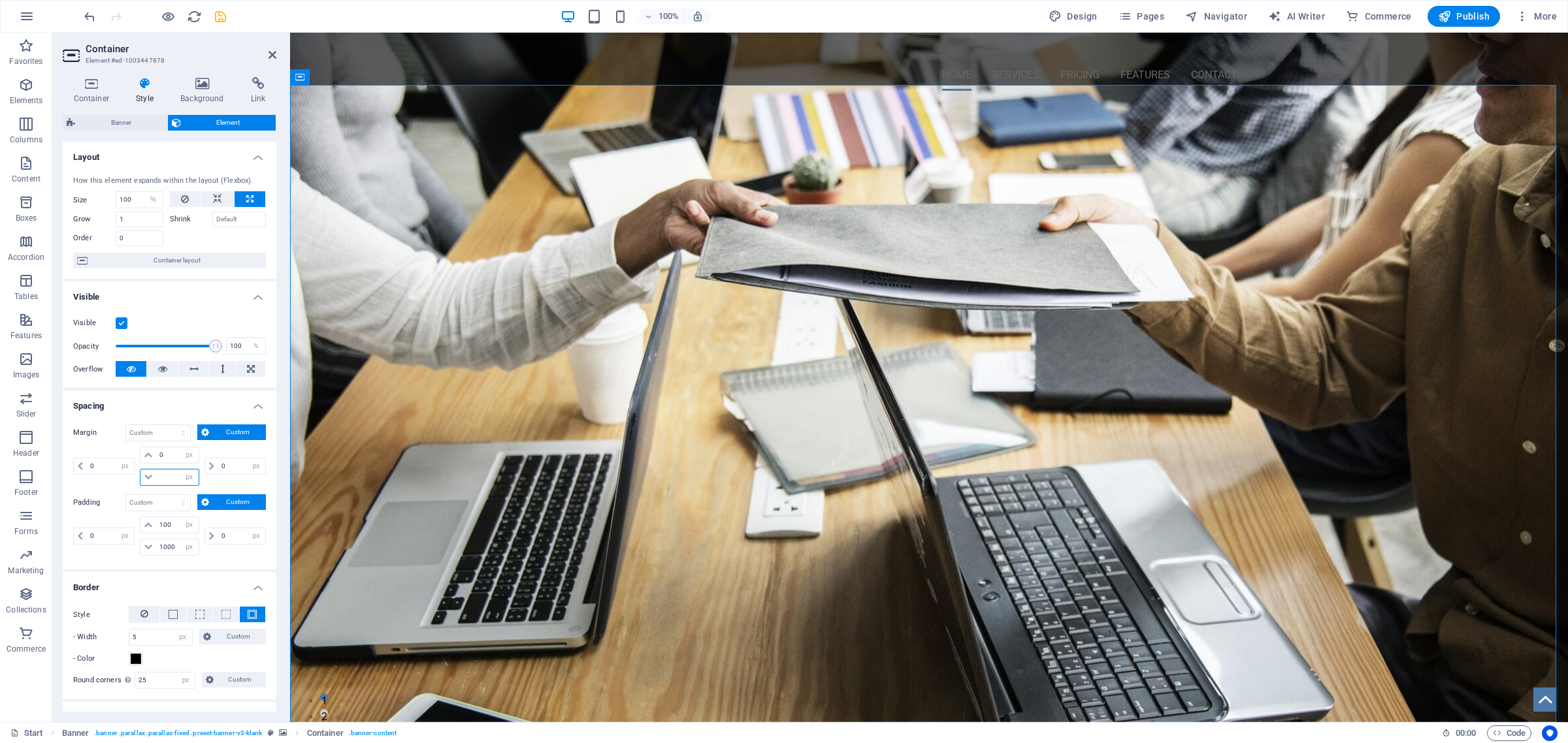
type input "0"
select select "px"
click at [160, 454] on input "0" at bounding box center [177, 455] width 42 height 16
type input "10"
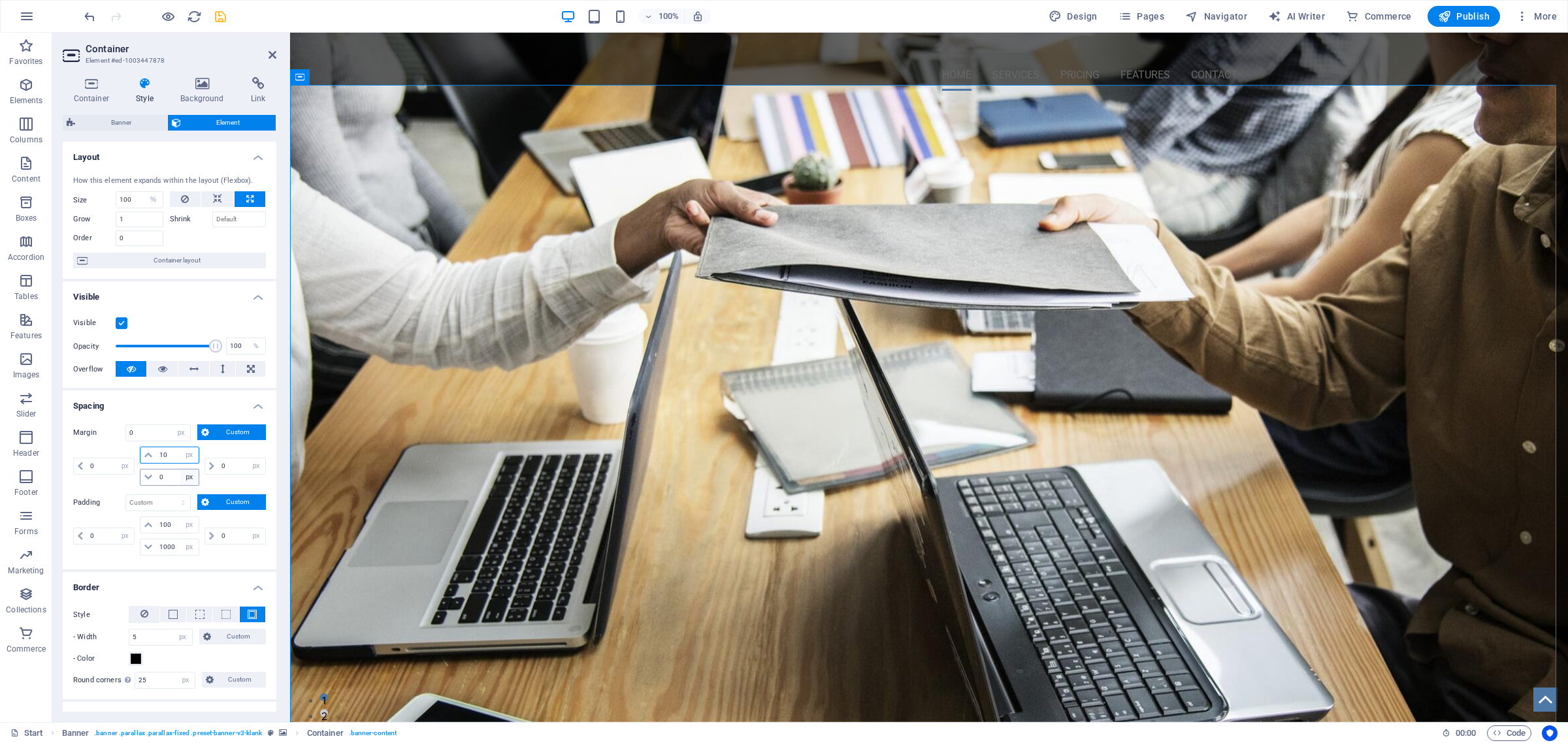
select select "DISABLED_OPTION_VALUE"
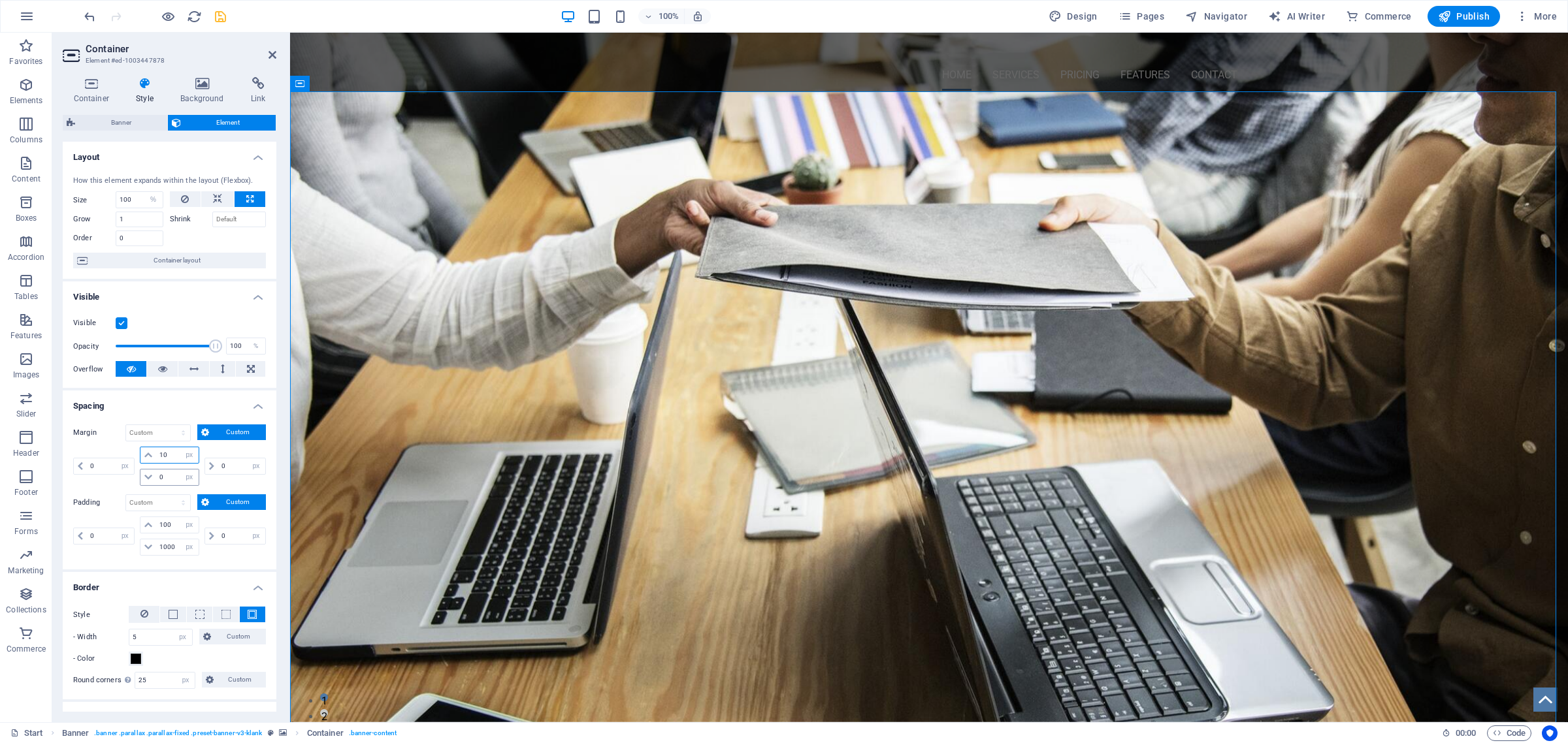
type input "10"
click at [157, 477] on input "0" at bounding box center [177, 477] width 42 height 16
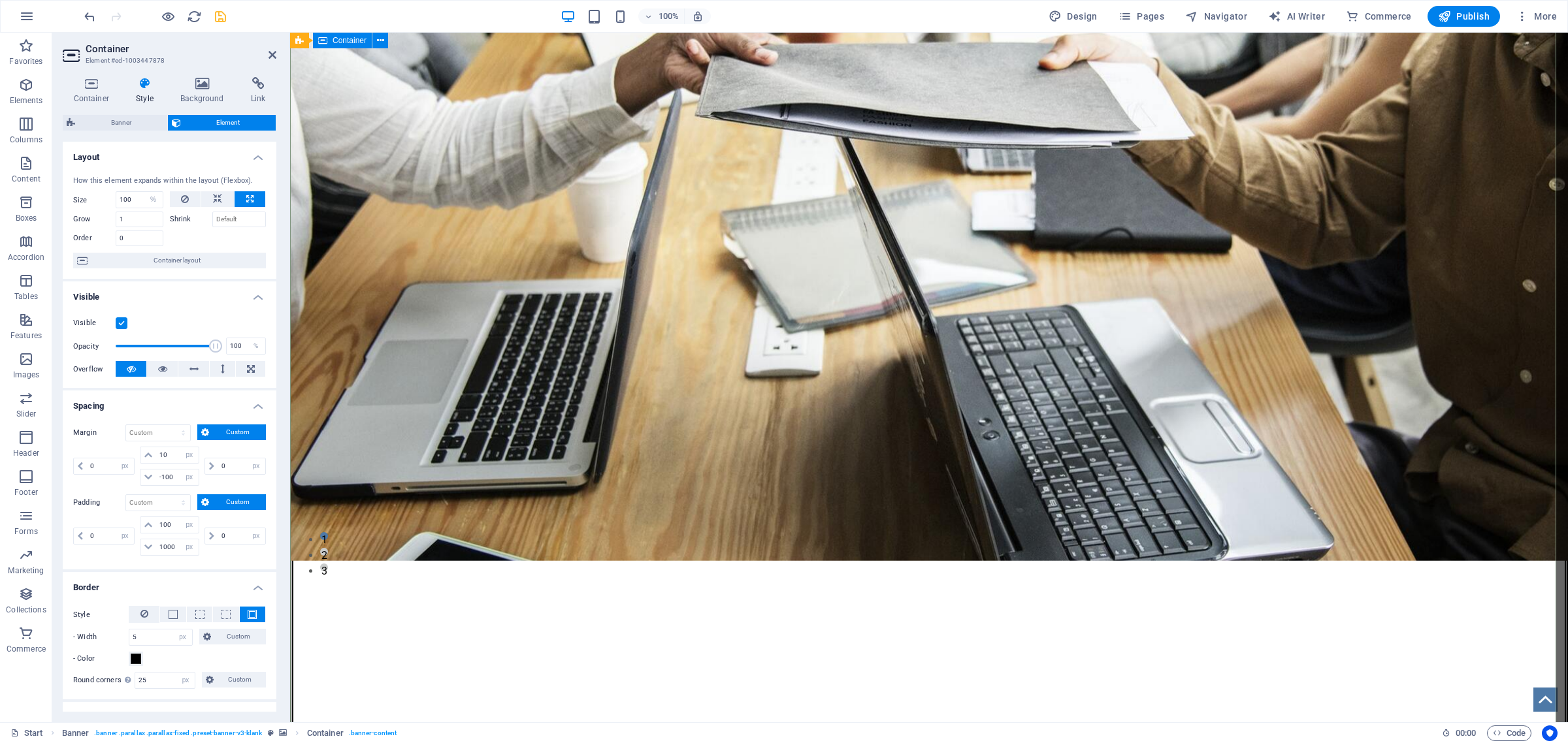
scroll to position [163, 0]
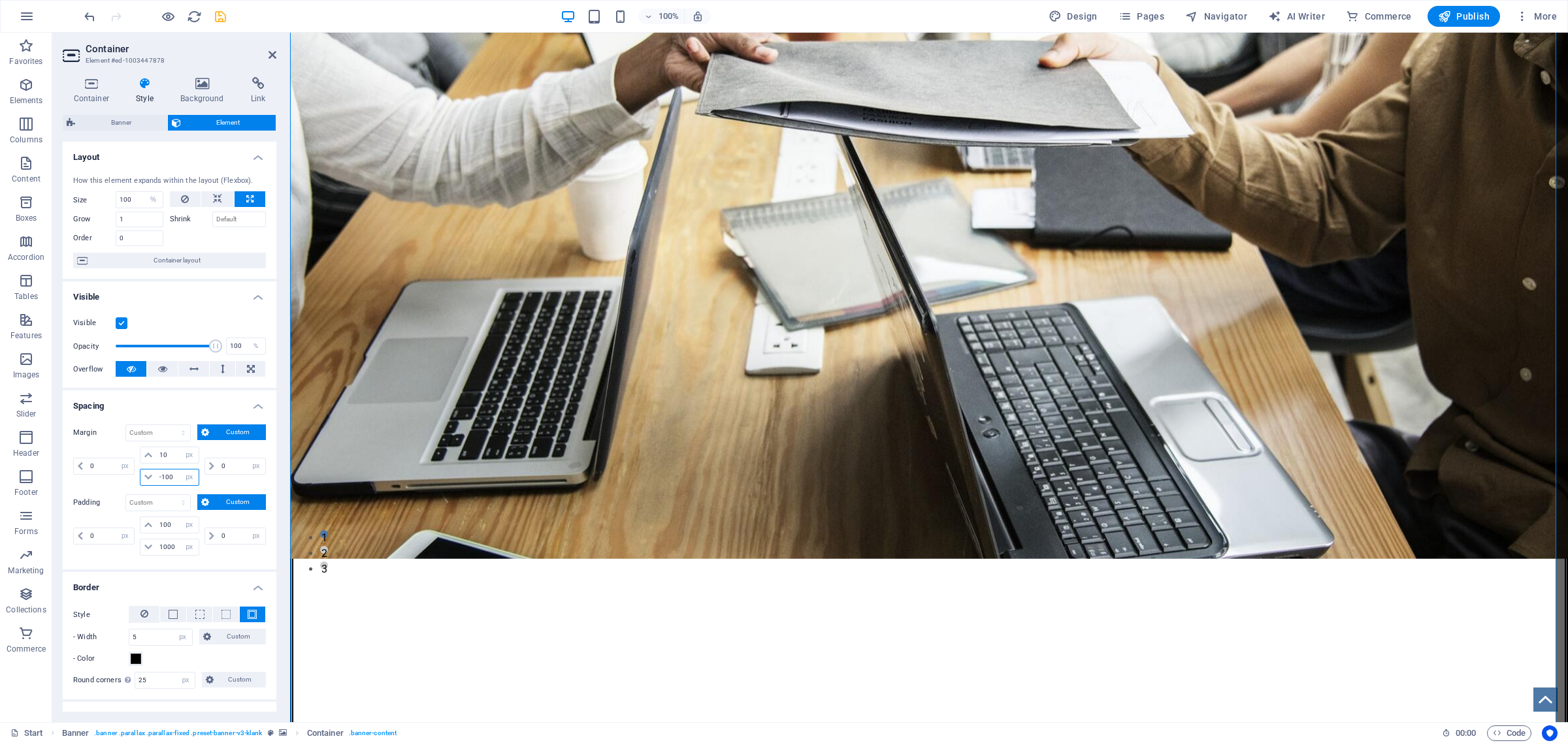
click at [163, 478] on input "-100" at bounding box center [177, 477] width 42 height 16
click at [162, 477] on input "-1500" at bounding box center [177, 477] width 42 height 16
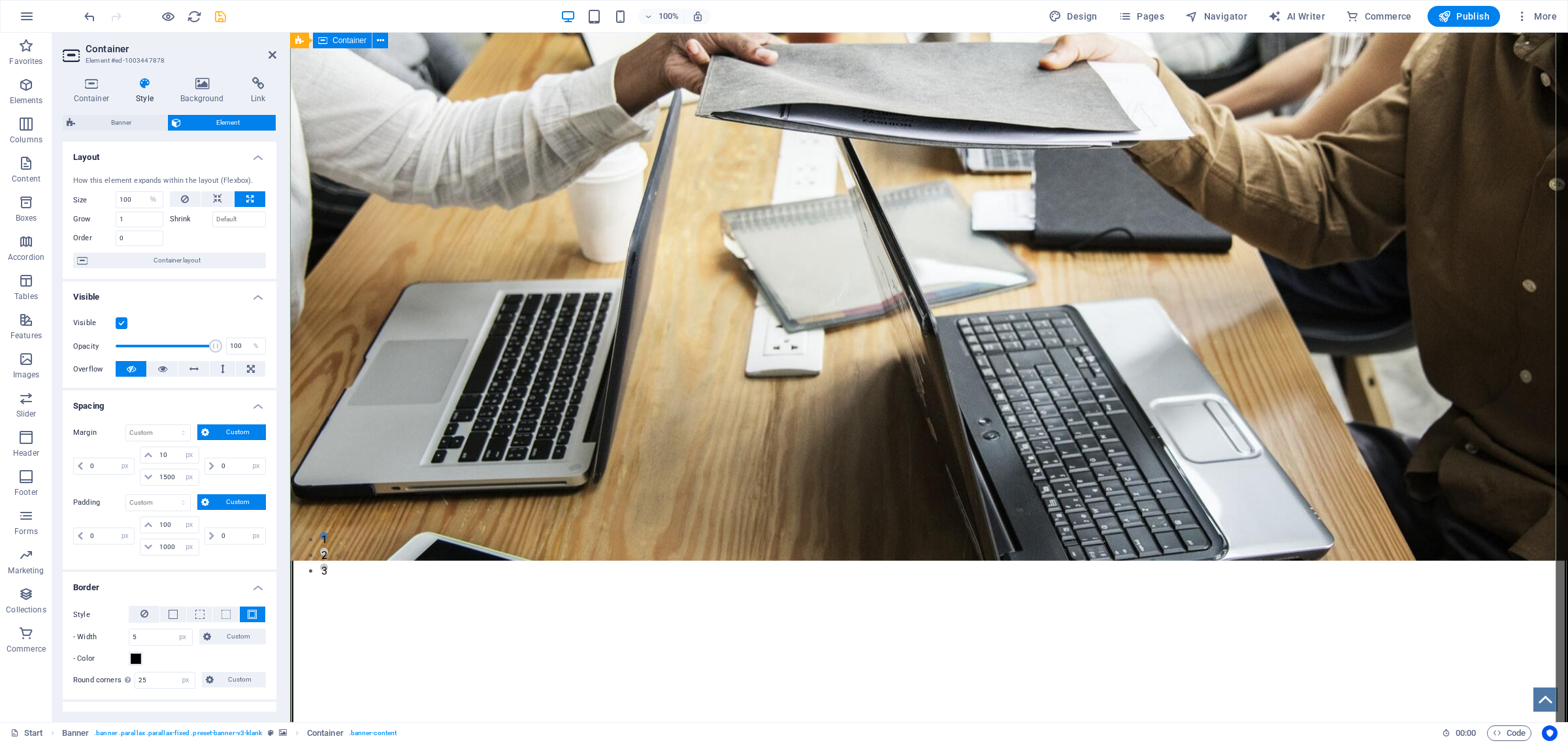
scroll to position [0, 0]
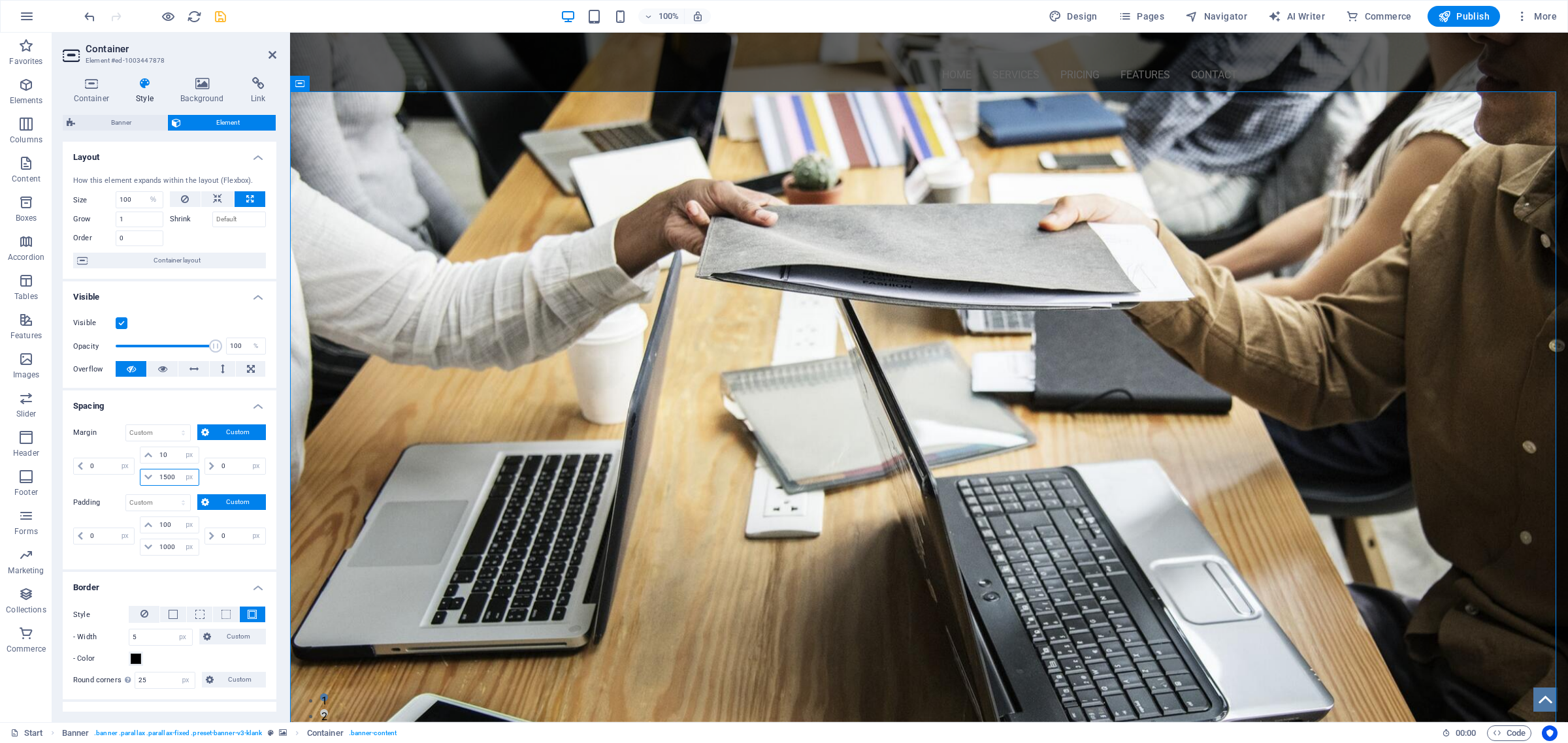
click at [159, 474] on input "1500" at bounding box center [177, 477] width 42 height 16
type input "1500"
click at [222, 17] on icon "save" at bounding box center [220, 17] width 15 height 15
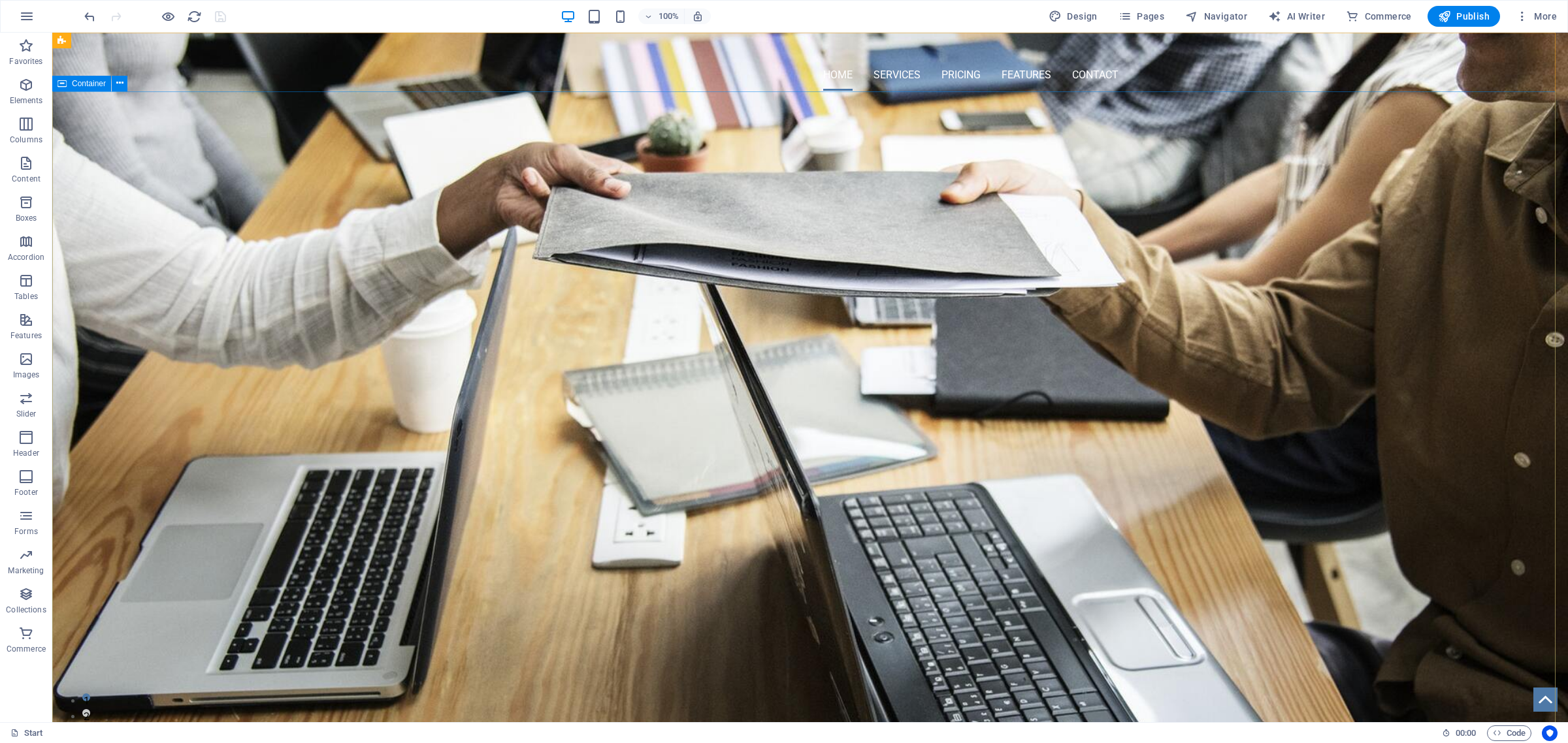
click at [90, 83] on span "Container" at bounding box center [89, 83] width 34 height 8
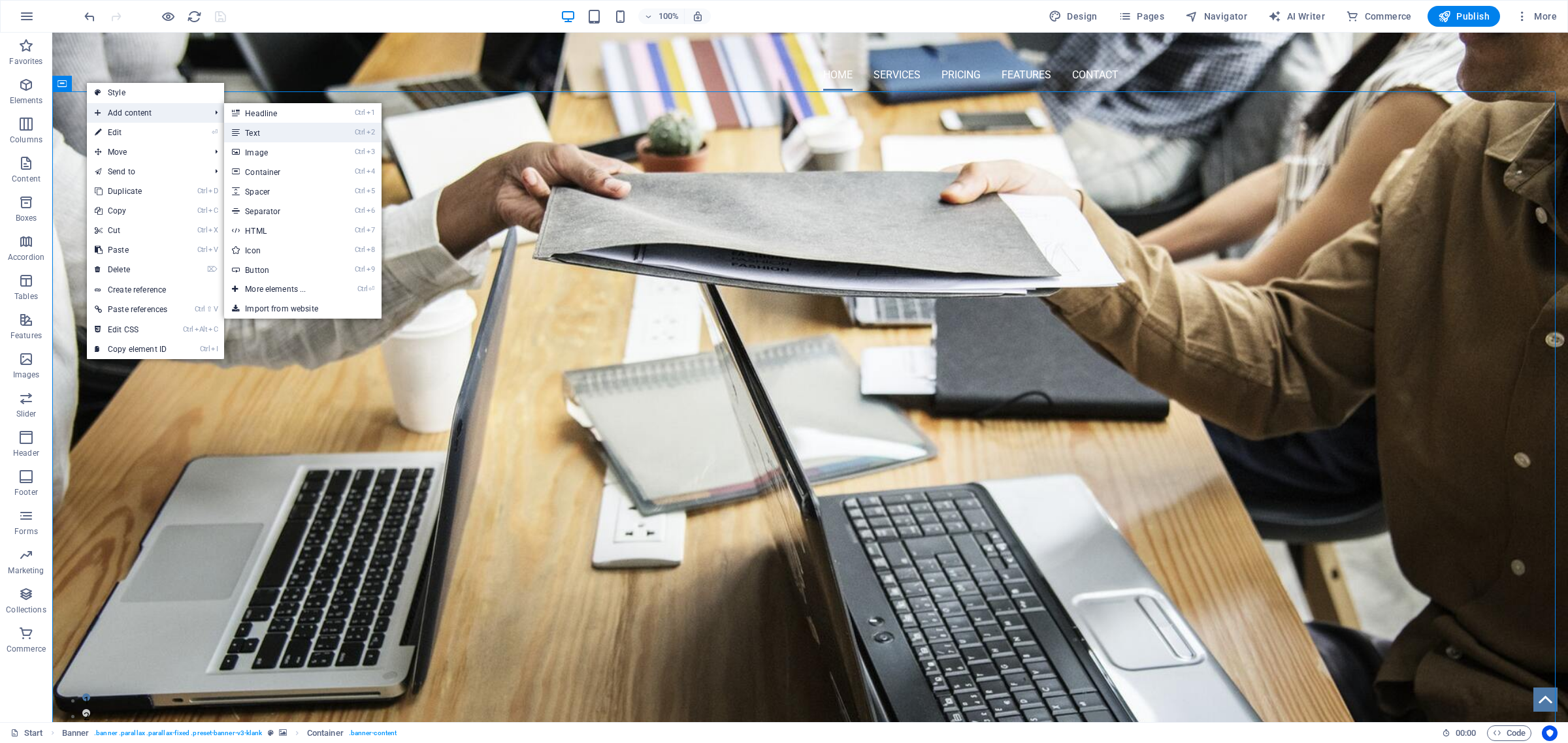
click at [265, 135] on link "Ctrl 2 Text" at bounding box center [278, 132] width 108 height 20
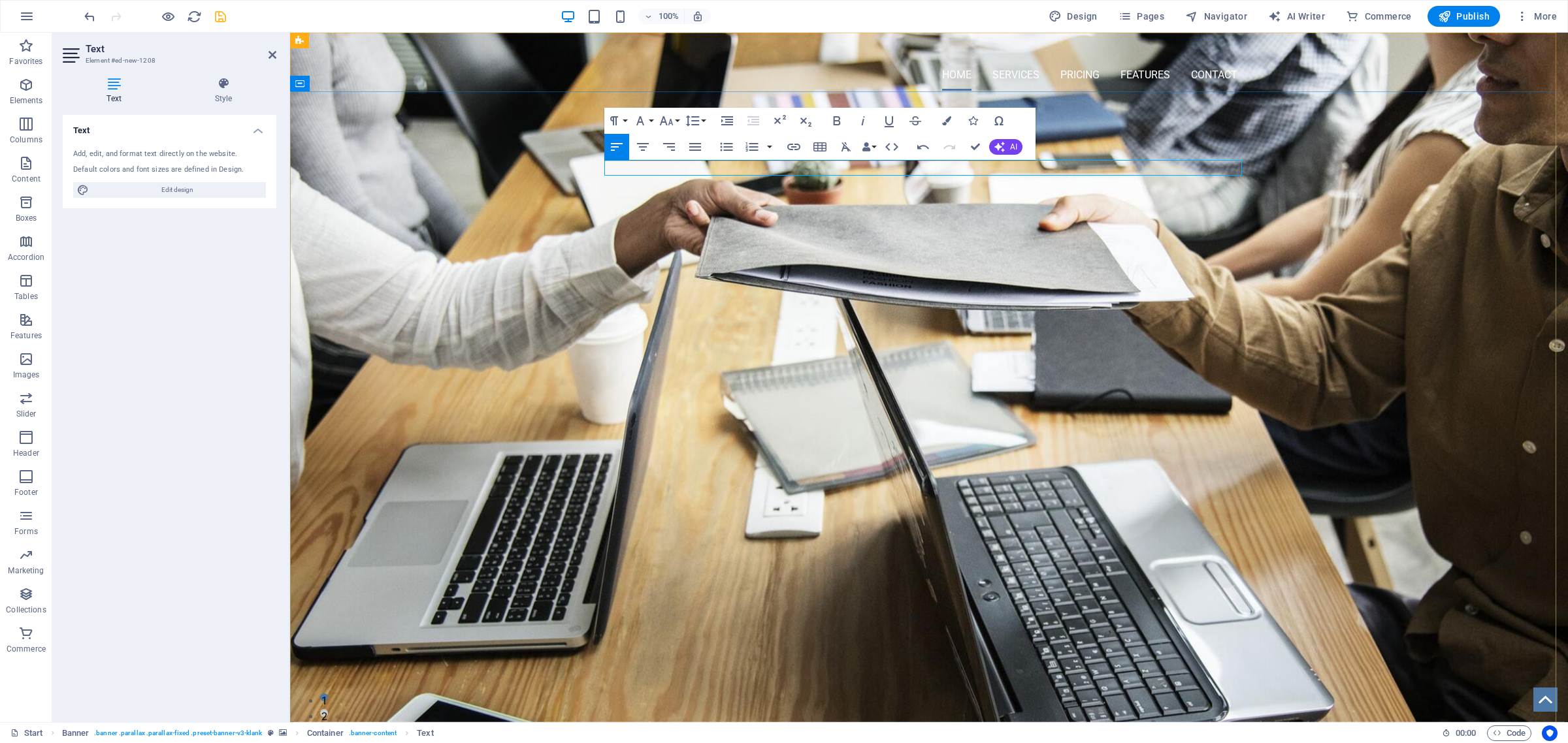
drag, startPoint x: 725, startPoint y: 164, endPoint x: 596, endPoint y: 167, distance: 129.0
click at [596, 167] on div "New text element OMNI-SERVICES GROUP Your LEAD to Business Development" at bounding box center [929, 521] width 1278 height 827
click at [640, 149] on icon "button" at bounding box center [643, 147] width 16 height 16
click at [680, 121] on button "Font Size" at bounding box center [669, 121] width 25 height 26
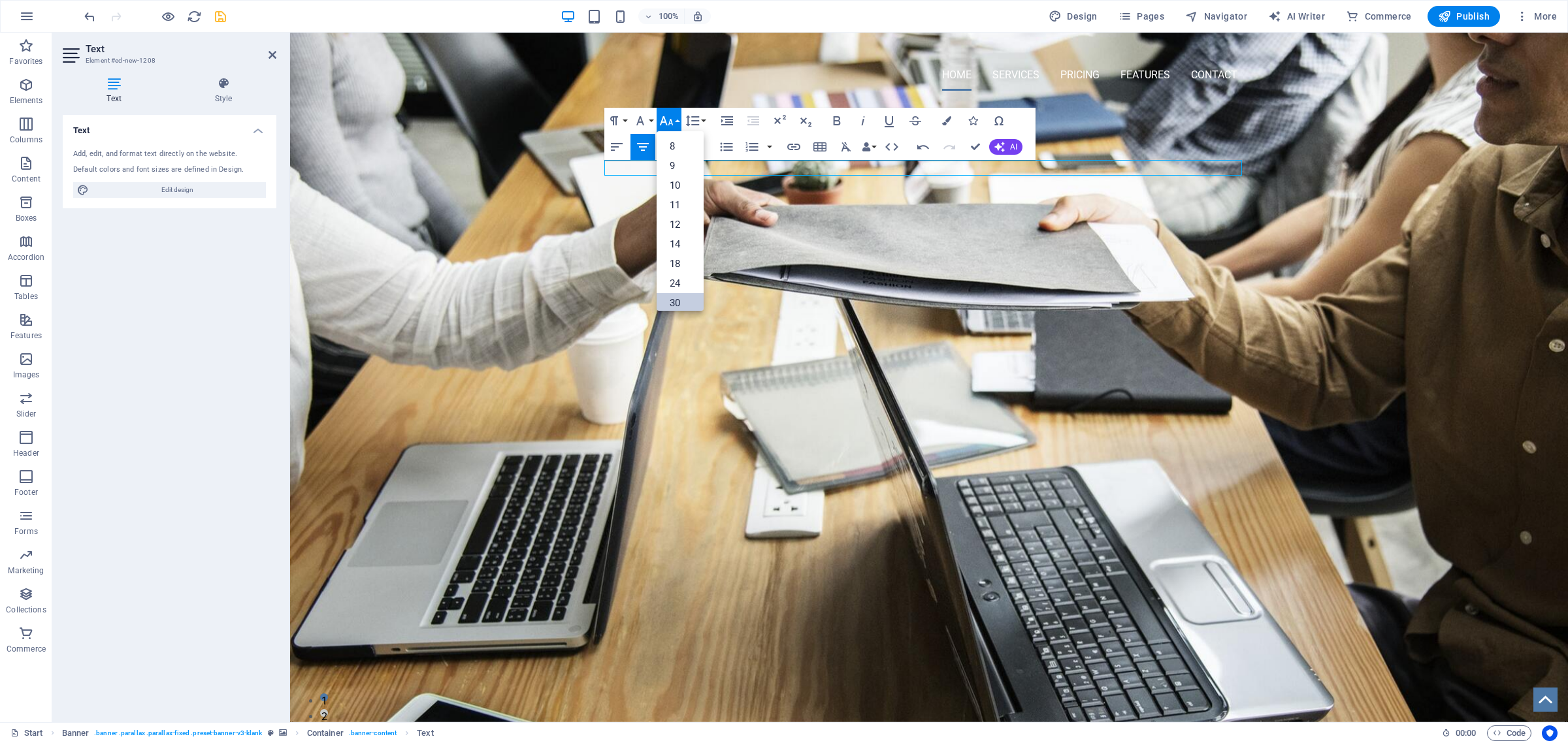
click at [683, 298] on link "30" at bounding box center [680, 303] width 47 height 20
click at [673, 122] on icon "button" at bounding box center [666, 121] width 16 height 16
click at [673, 216] on link "36" at bounding box center [680, 217] width 47 height 20
click at [836, 119] on icon "button" at bounding box center [837, 121] width 16 height 16
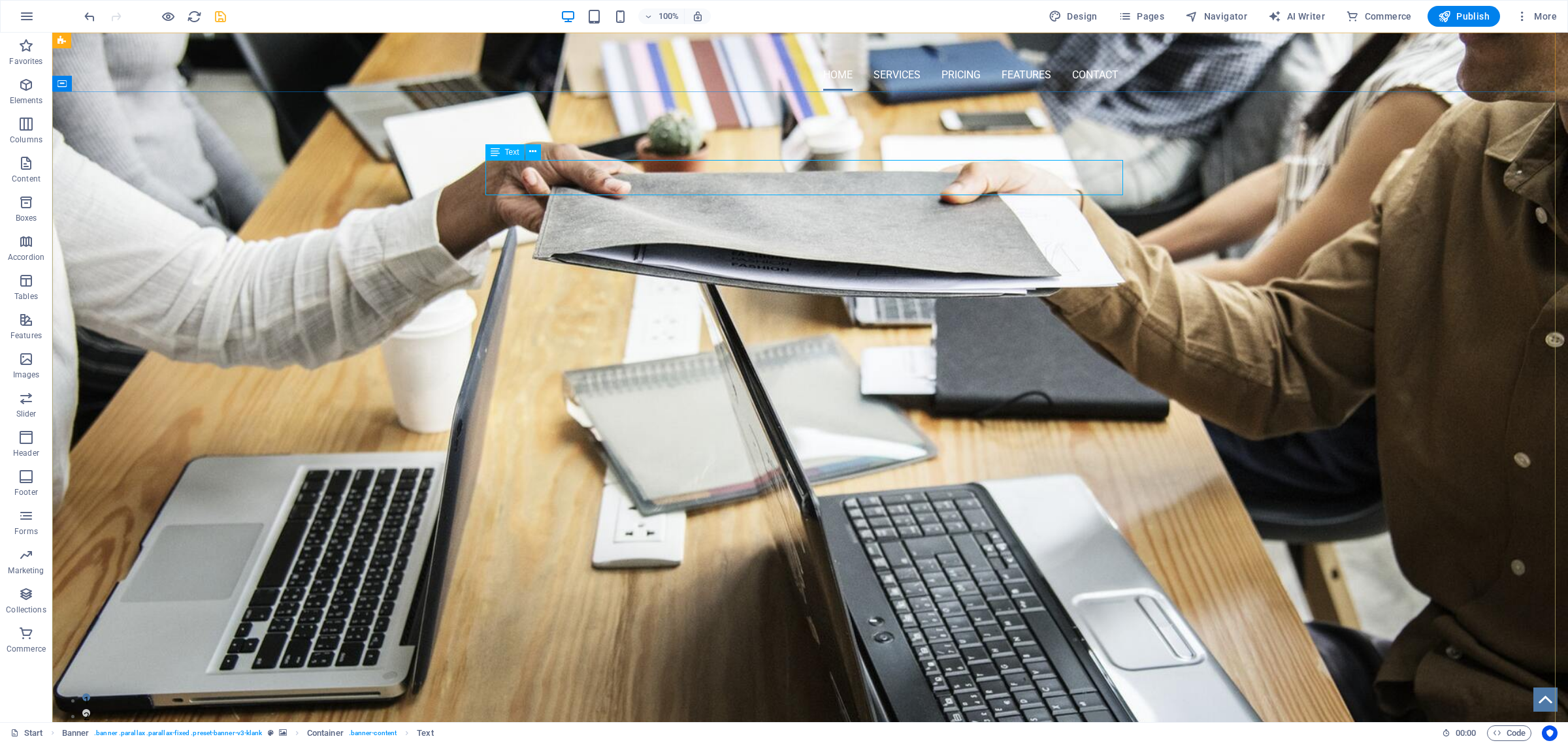
click at [504, 151] on div "Text" at bounding box center [504, 152] width 39 height 16
click at [512, 239] on span "Text" at bounding box center [512, 239] width 14 height 8
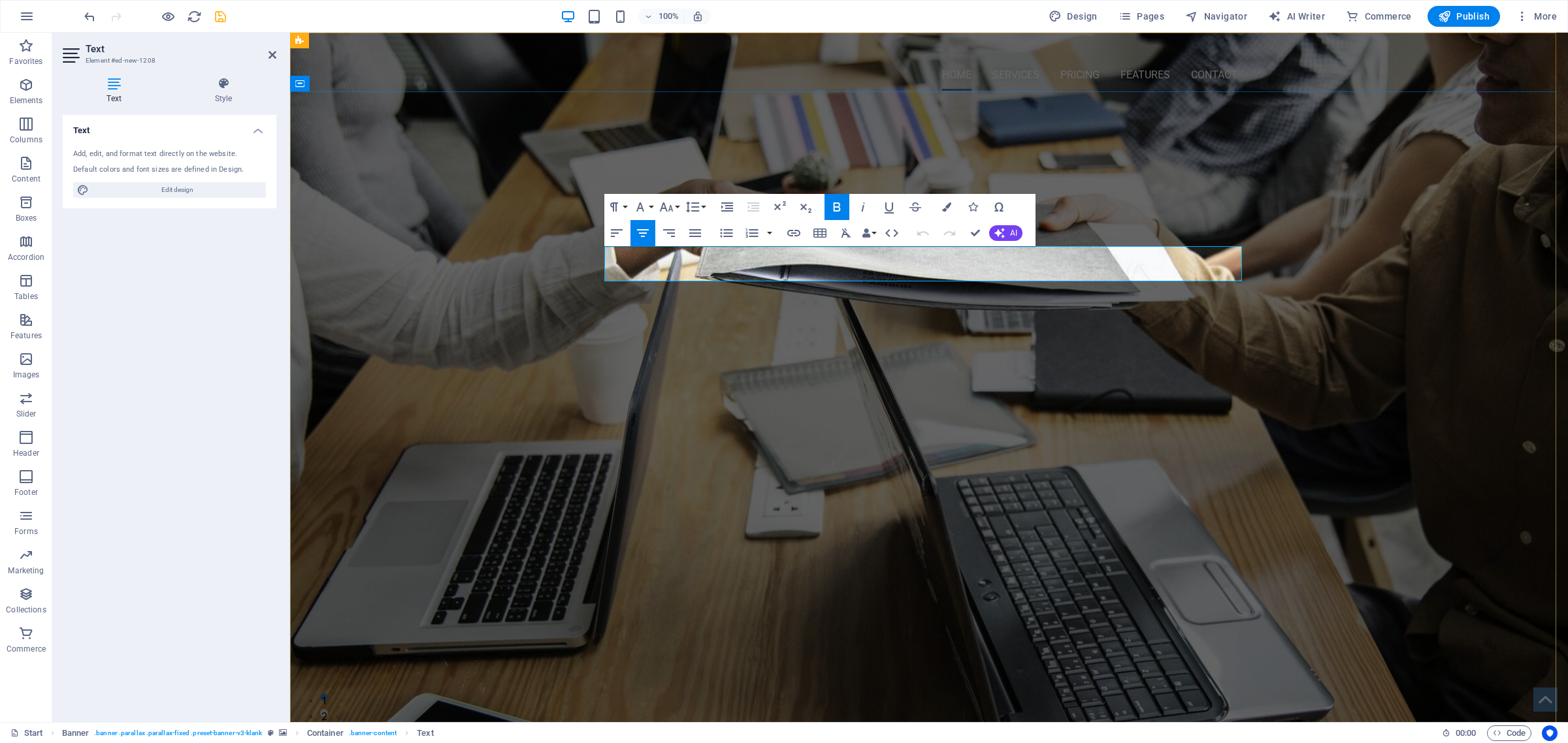
drag, startPoint x: 870, startPoint y: 266, endPoint x: 999, endPoint y: 265, distance: 129.0
click at [999, 265] on p "About US" at bounding box center [929, 280] width 638 height 35
click at [944, 205] on icon "button" at bounding box center [947, 207] width 10 height 10
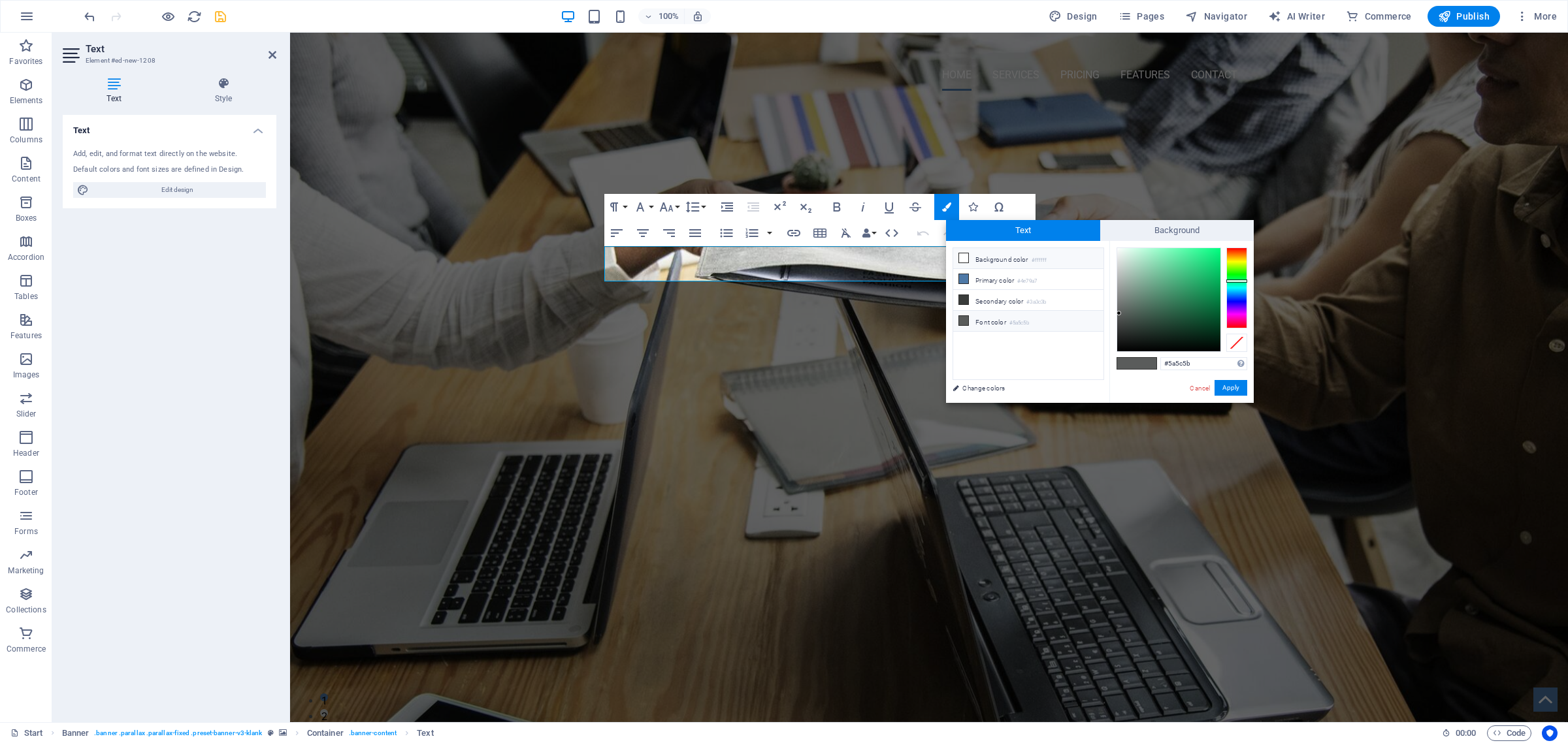
click at [964, 254] on icon at bounding box center [964, 259] width 10 height 10
type input "#ffffff"
click at [1229, 391] on button "Apply" at bounding box center [1230, 388] width 33 height 16
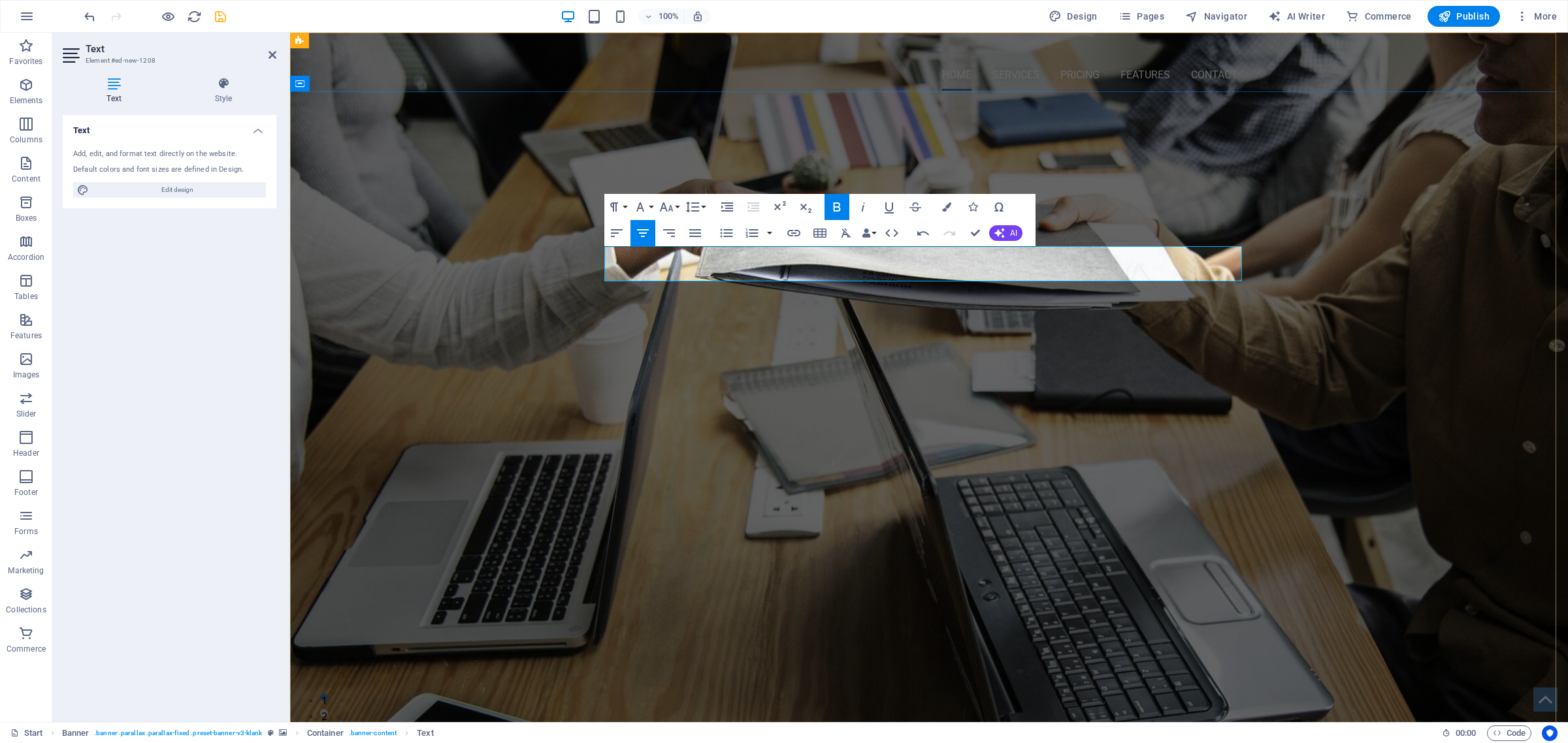
click at [1081, 271] on p "About US" at bounding box center [929, 280] width 638 height 35
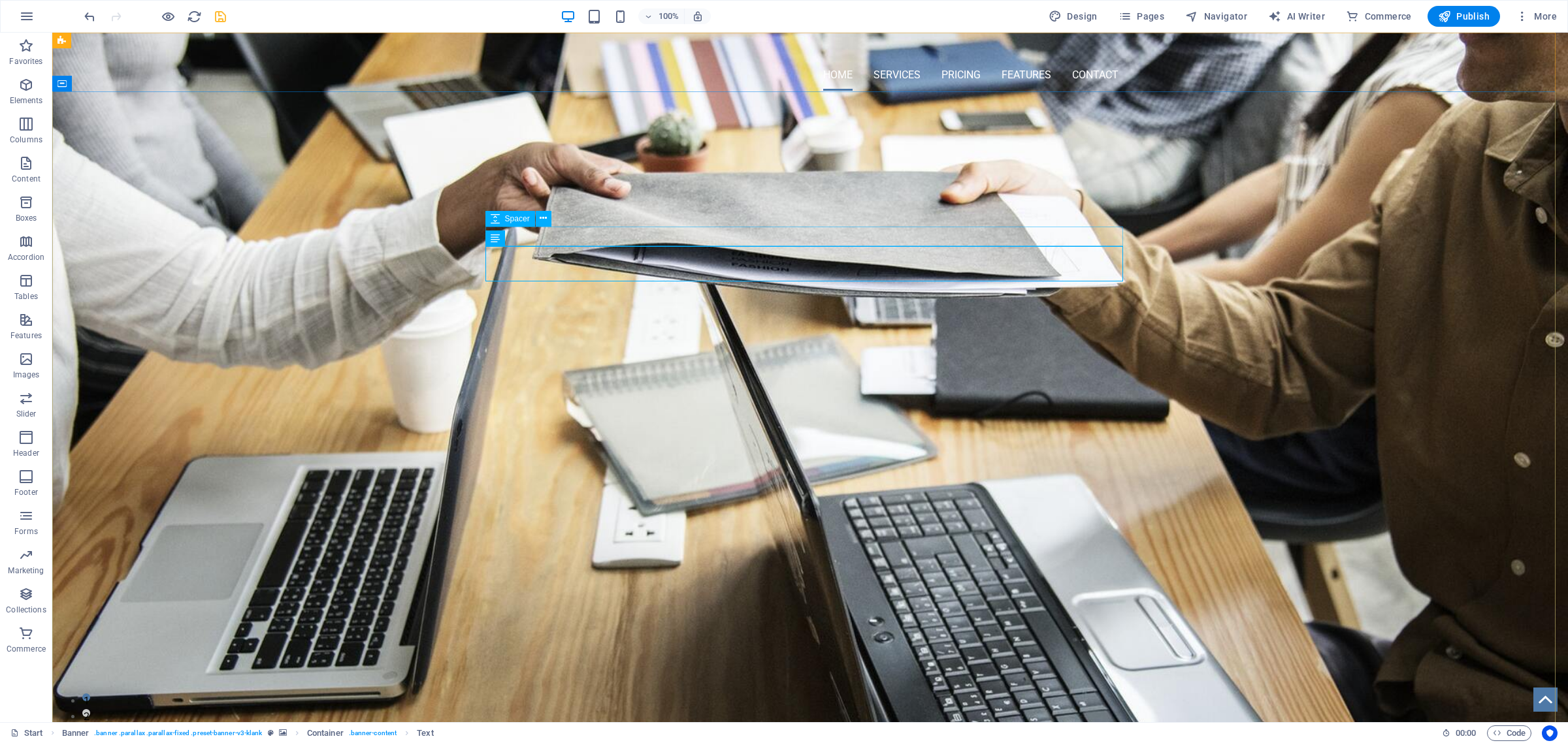
click at [513, 217] on span "Spacer" at bounding box center [517, 219] width 25 height 8
click at [539, 217] on icon at bounding box center [542, 218] width 7 height 13
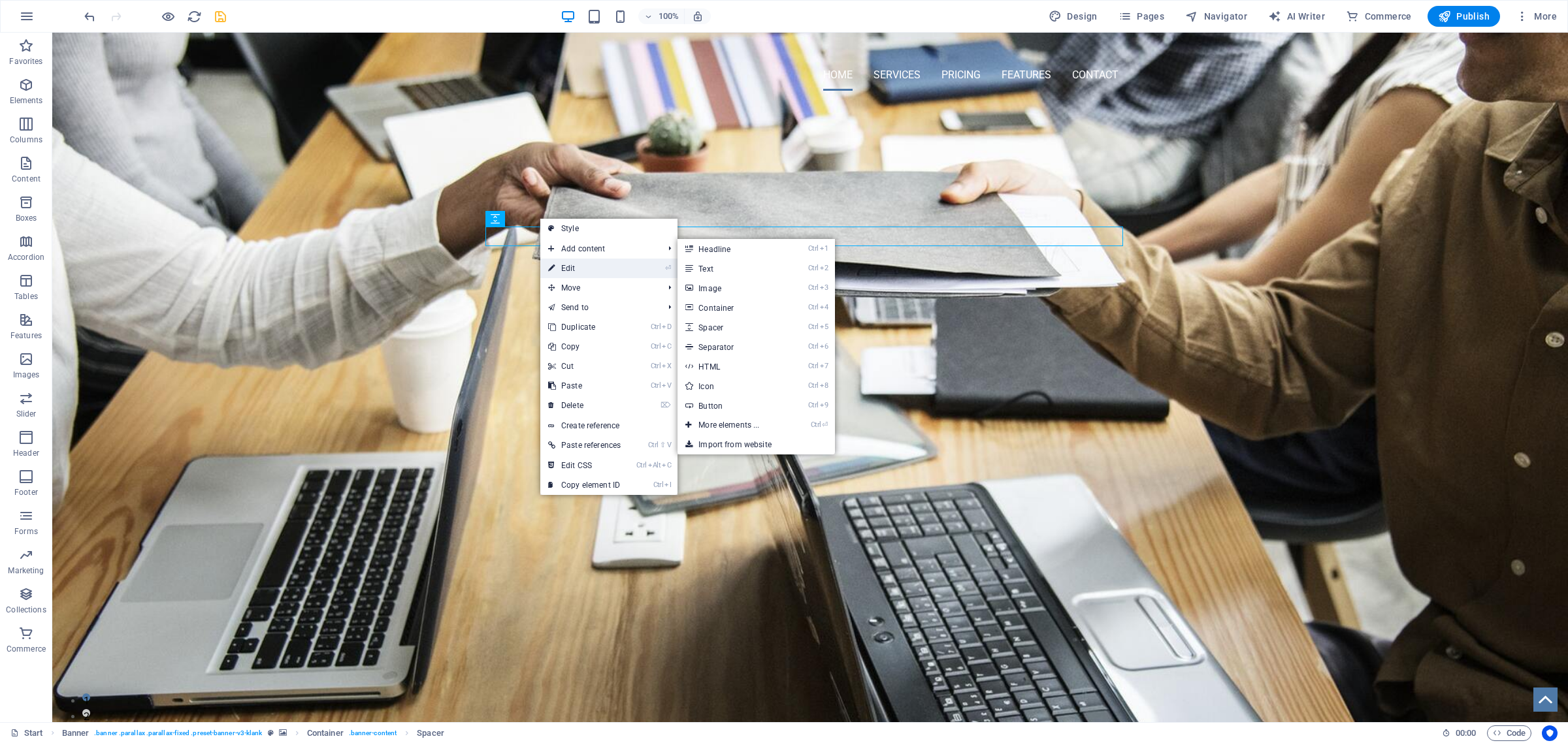
click at [565, 262] on link "⏎ Edit" at bounding box center [584, 268] width 88 height 20
select select "px"
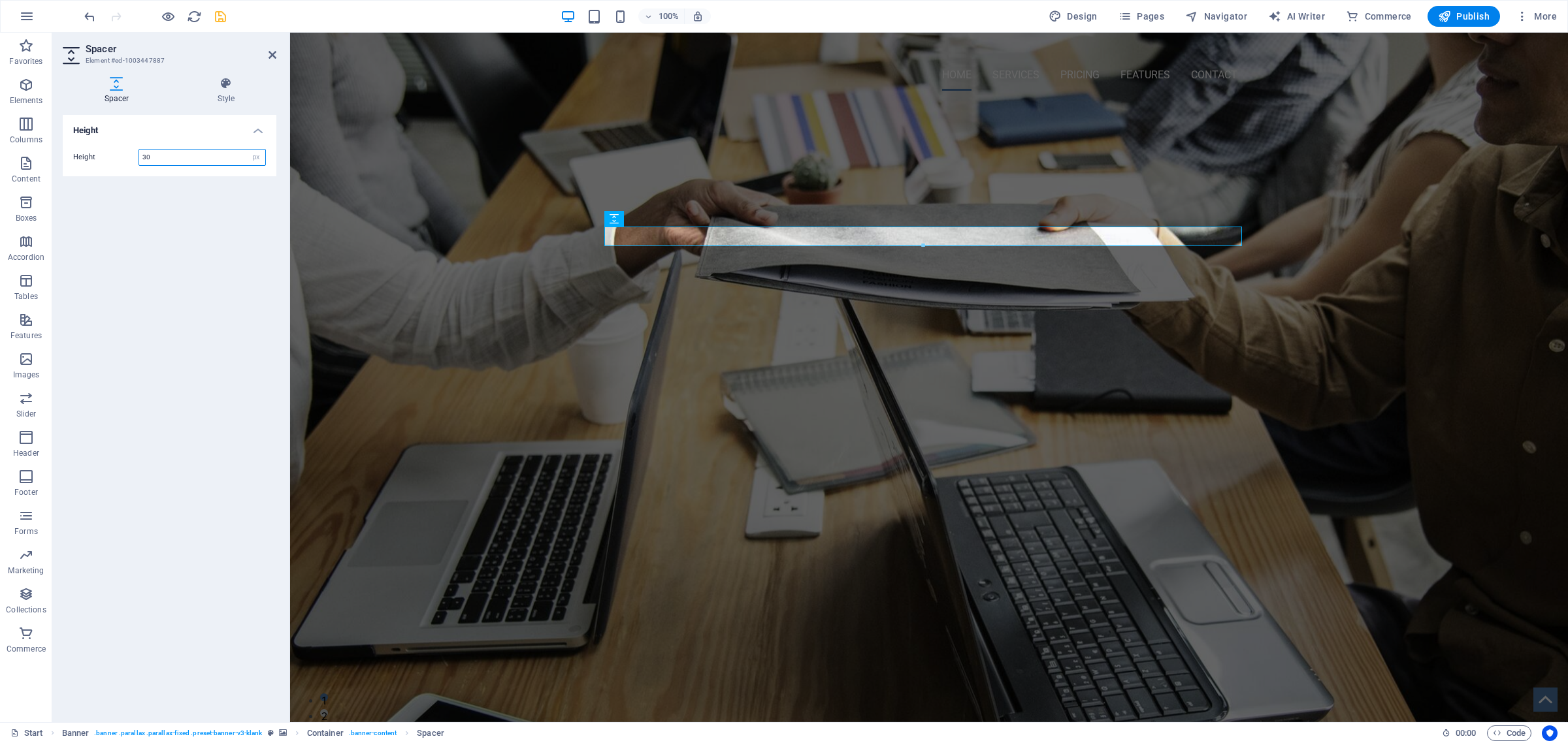
click at [146, 157] on input "30" at bounding box center [201, 158] width 126 height 16
click at [142, 154] on input "30" at bounding box center [201, 158] width 126 height 16
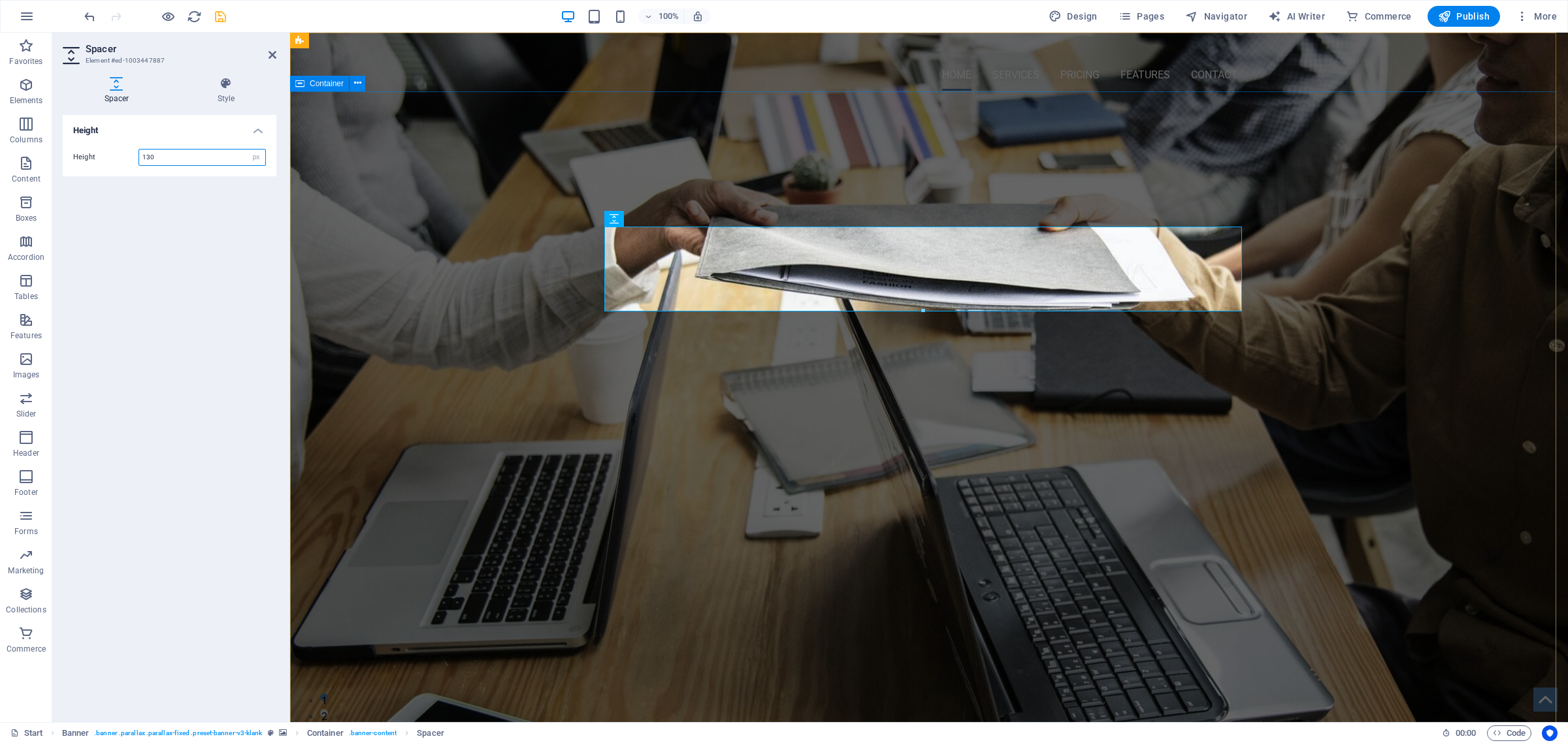
type input "130"
click at [555, 393] on div "OMNI-SERVICES GROUP Your LEAD to Business Development About US" at bounding box center [929, 564] width 1278 height 912
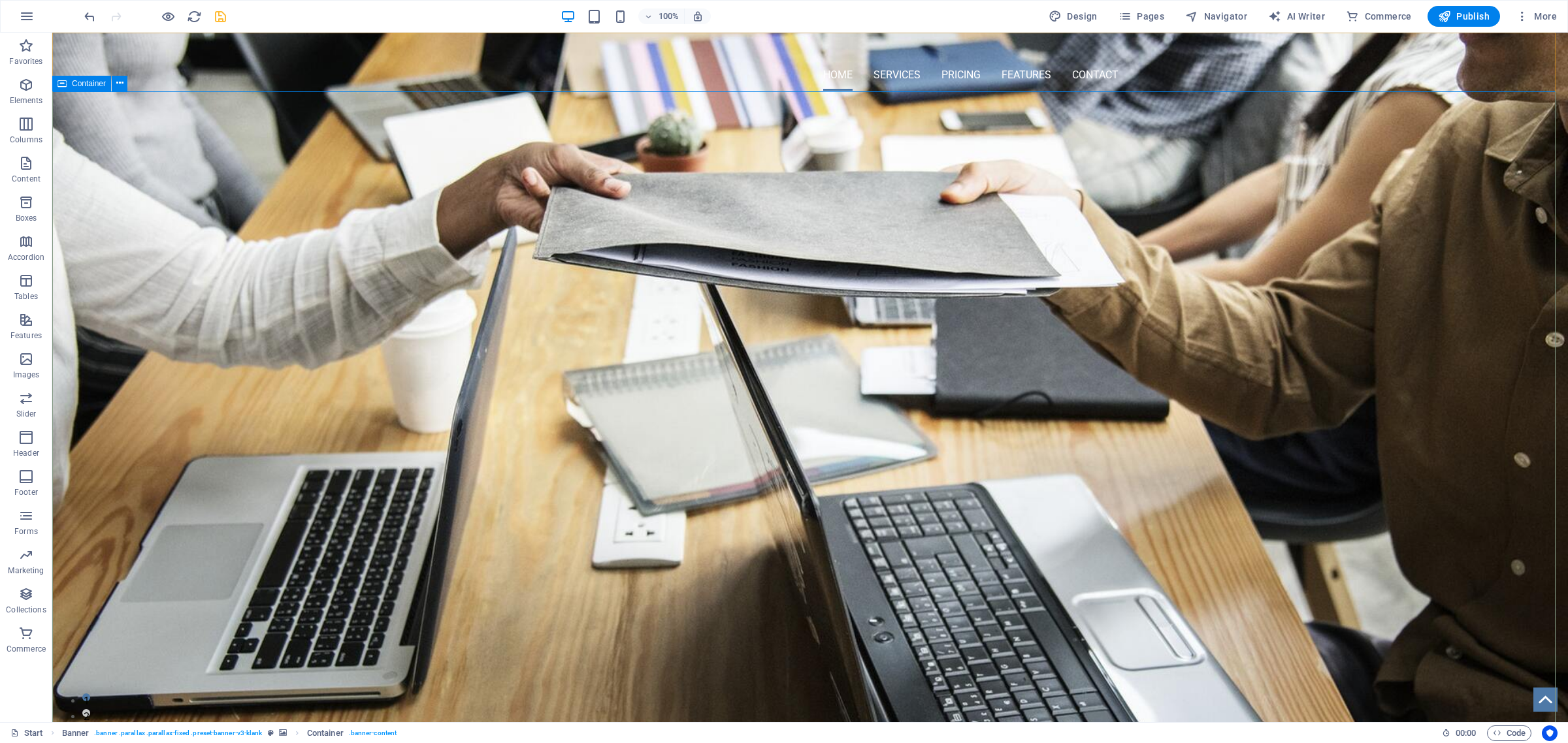
click at [85, 85] on span "Container" at bounding box center [89, 83] width 34 height 8
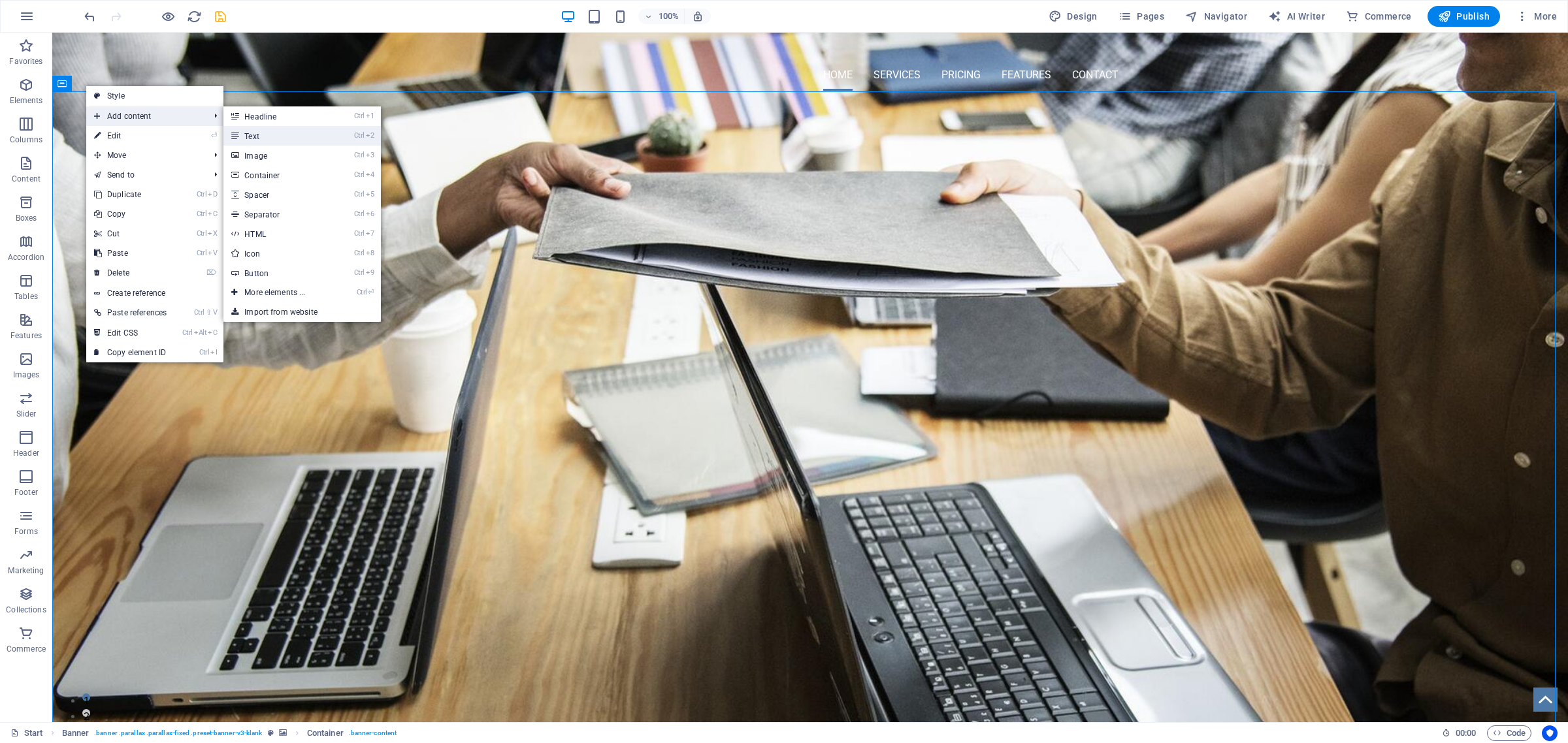
click at [282, 134] on link "Ctrl 2 Text" at bounding box center [278, 136] width 108 height 20
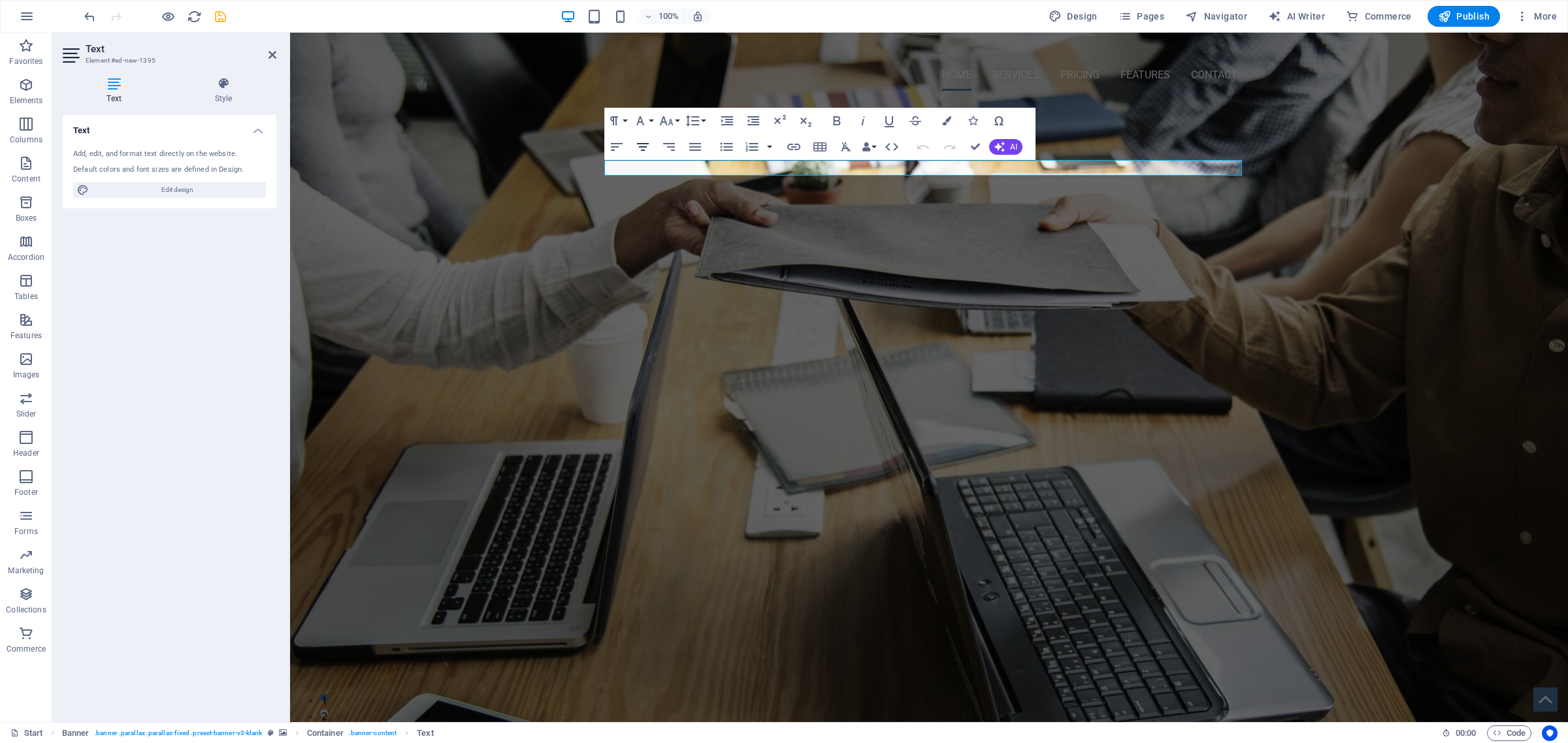
click at [643, 145] on icon "button" at bounding box center [643, 147] width 16 height 16
click at [945, 121] on icon "button" at bounding box center [947, 121] width 10 height 10
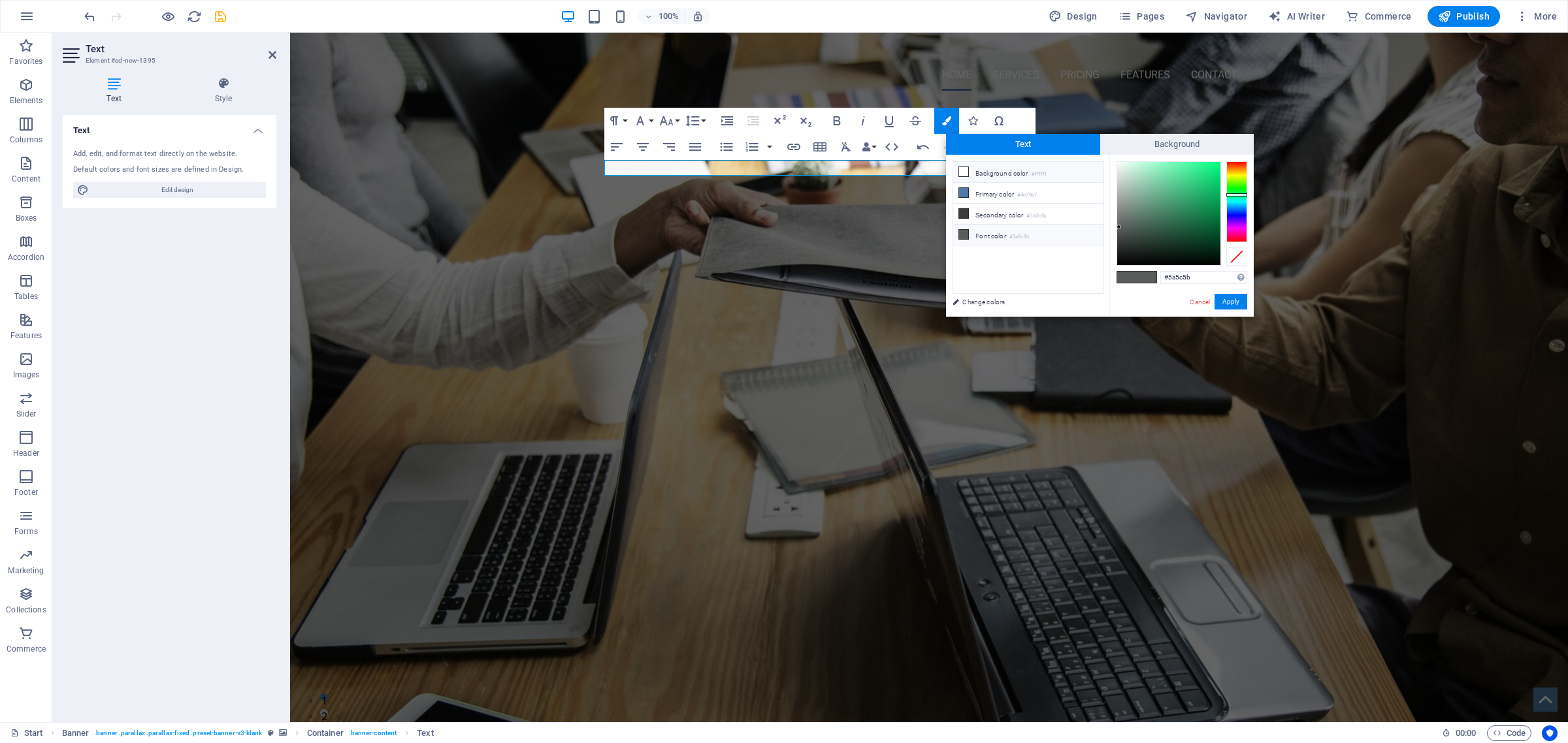
click at [964, 172] on icon at bounding box center [964, 172] width 10 height 10
type input "#ffffff"
click at [1232, 304] on button "Apply" at bounding box center [1230, 302] width 33 height 16
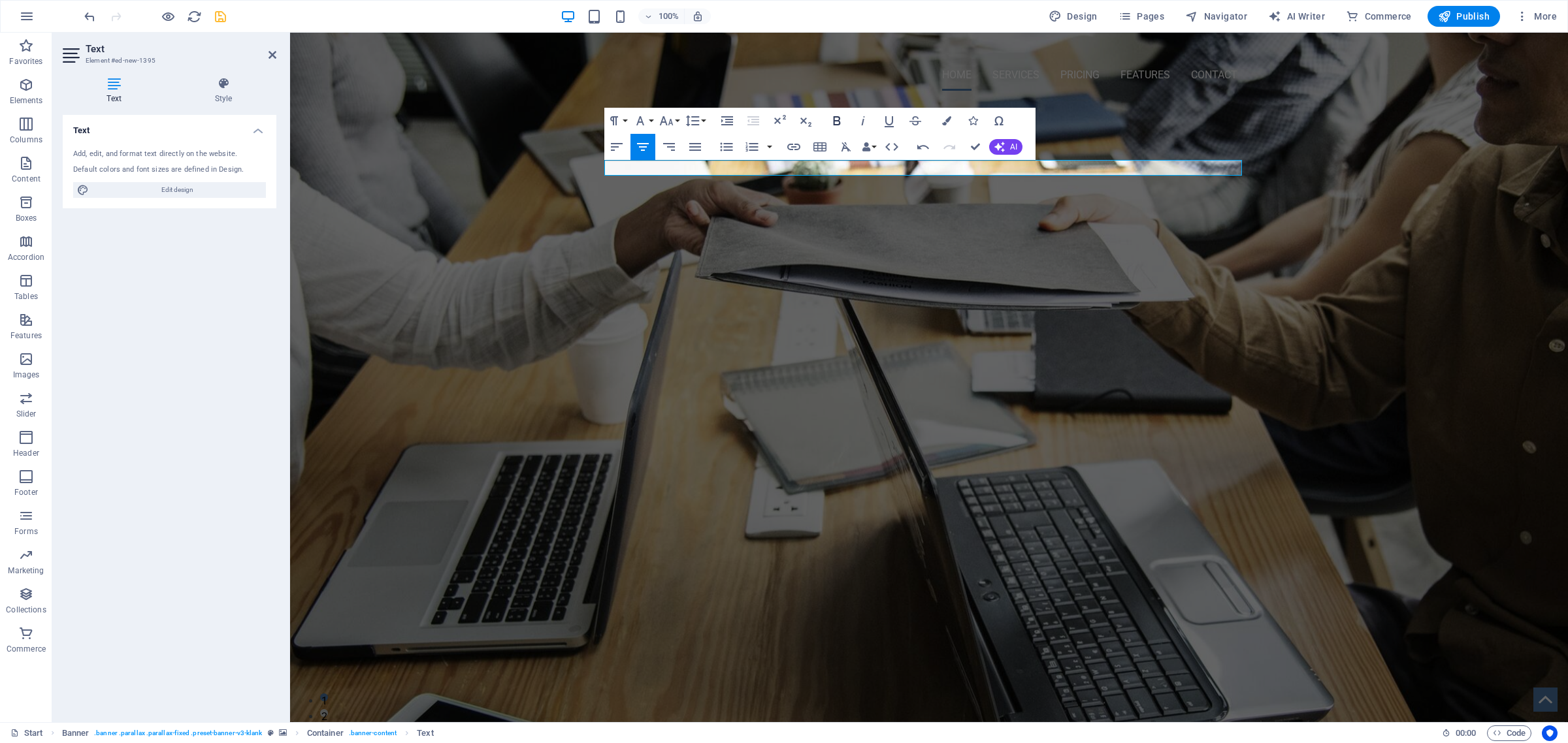
click at [834, 118] on icon "button" at bounding box center [837, 121] width 16 height 16
click at [677, 119] on button "Font Size" at bounding box center [669, 121] width 25 height 26
click at [677, 276] on link "24" at bounding box center [680, 283] width 47 height 20
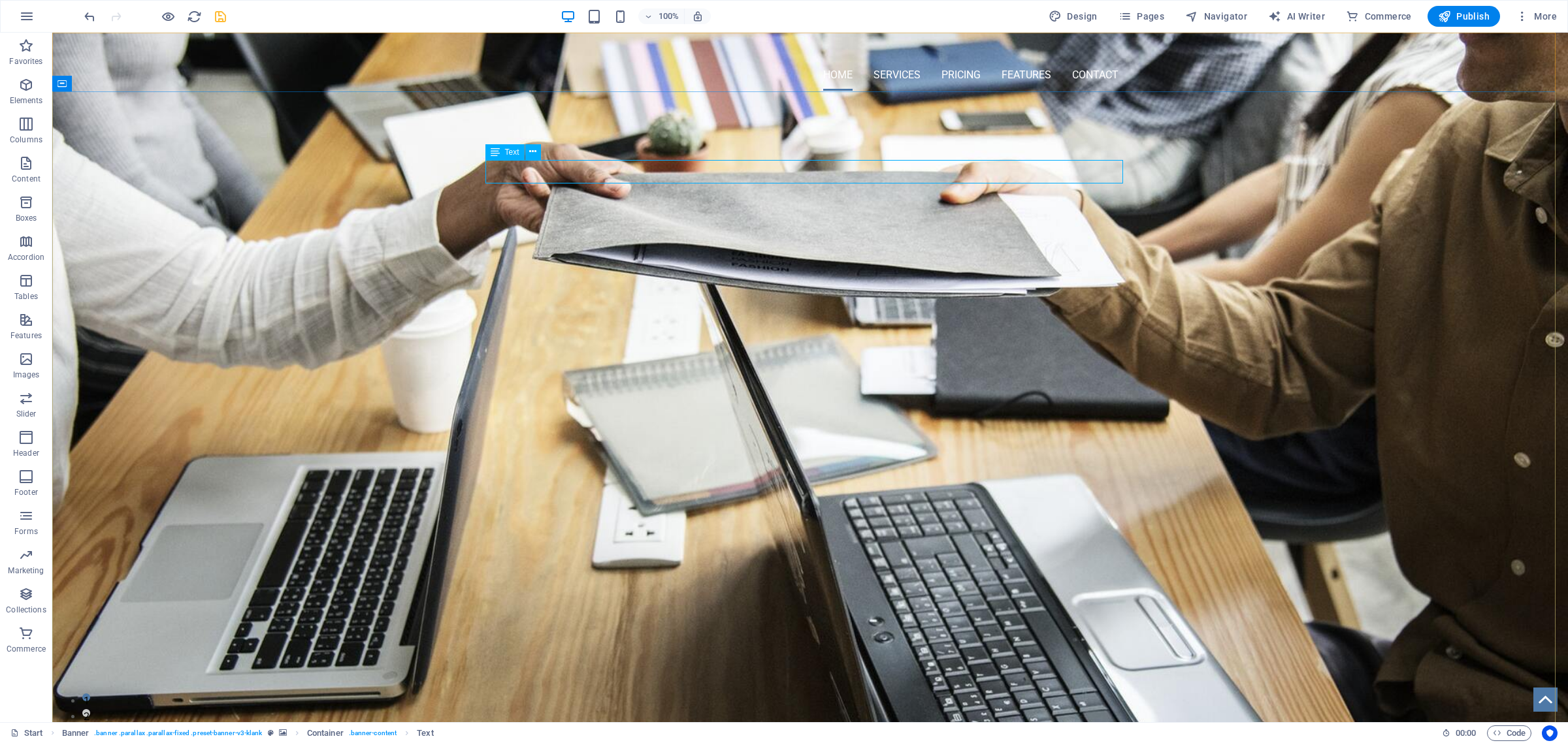
click at [512, 154] on span "Text" at bounding box center [512, 152] width 14 height 8
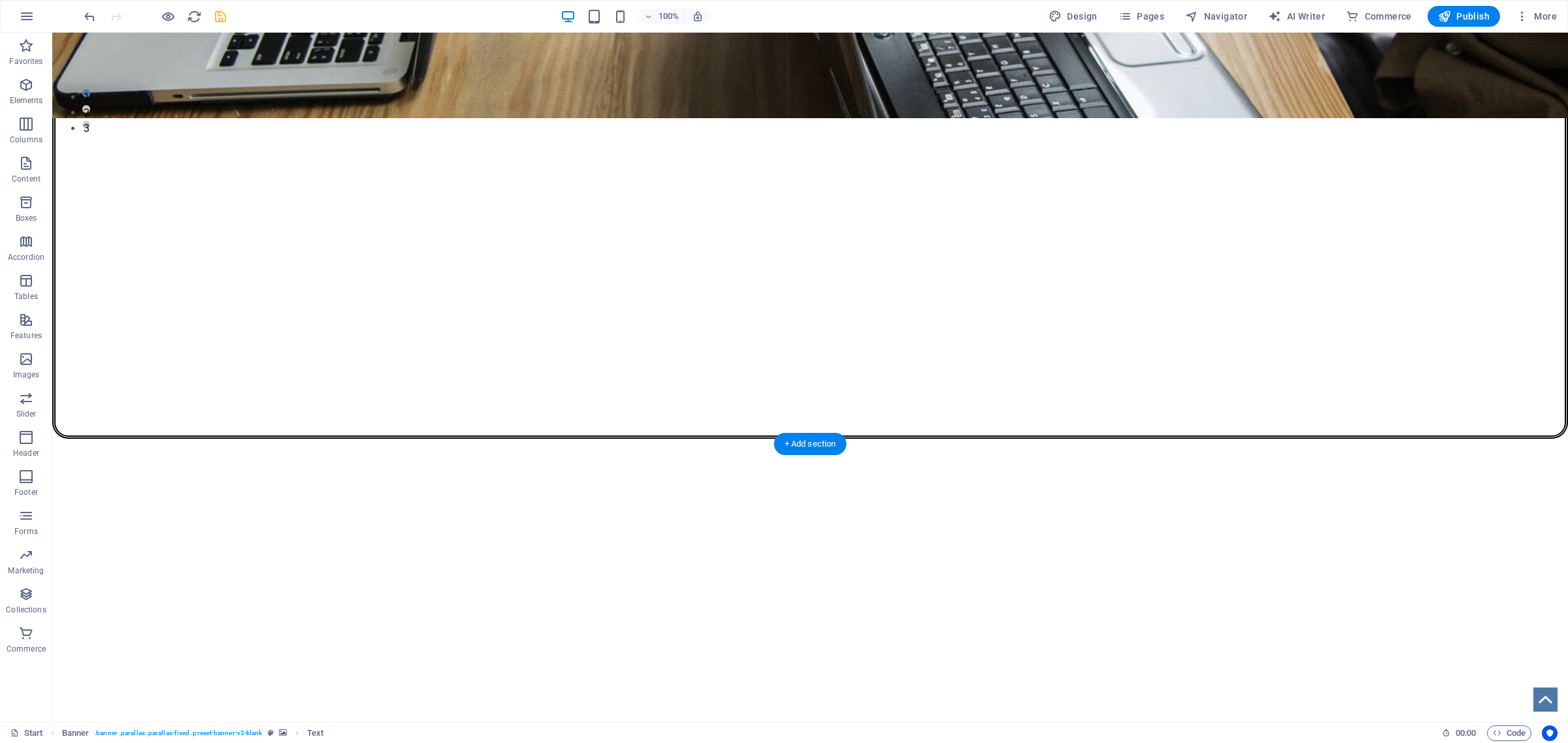
scroll to position [0, 0]
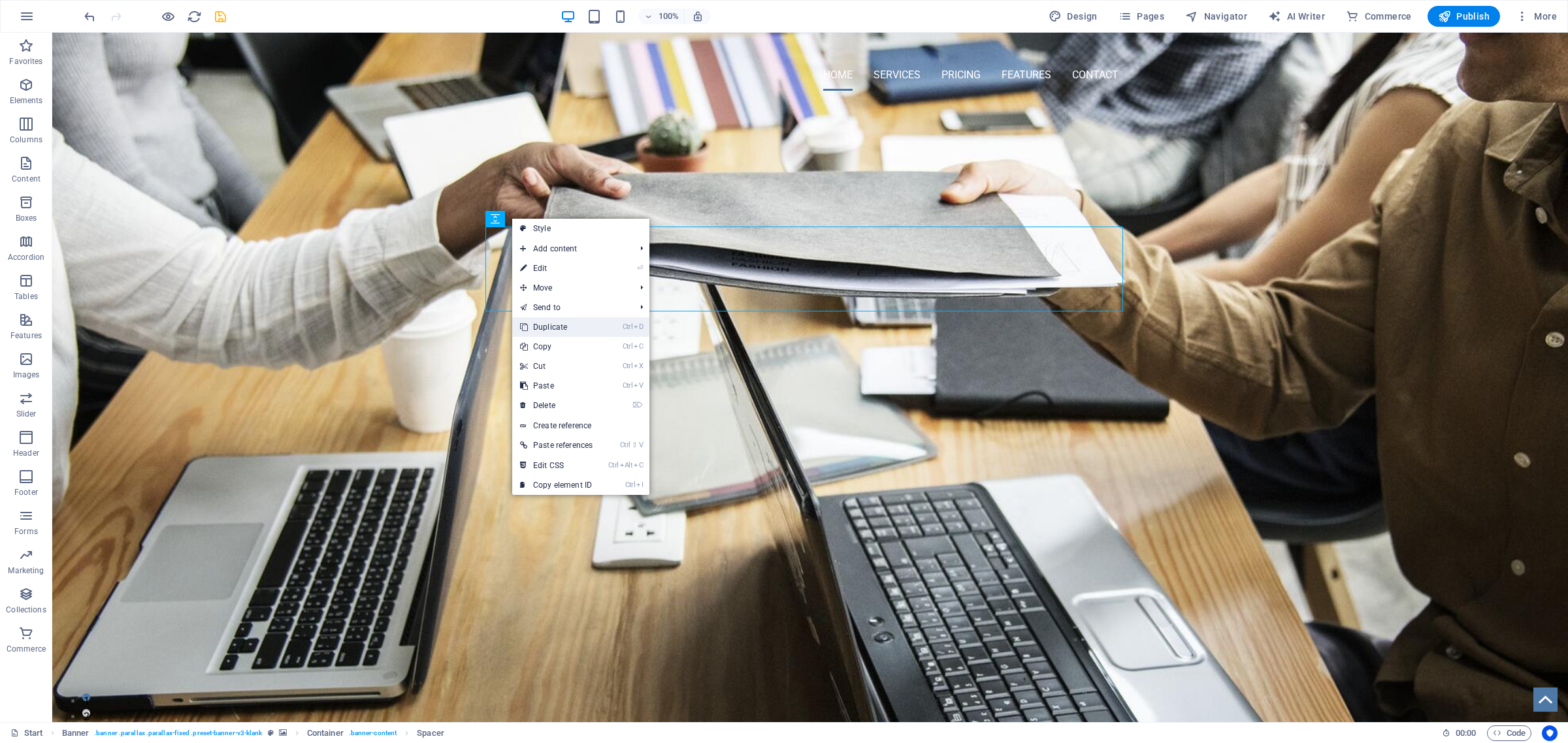
click at [562, 331] on link "Ctrl D Duplicate" at bounding box center [556, 327] width 88 height 20
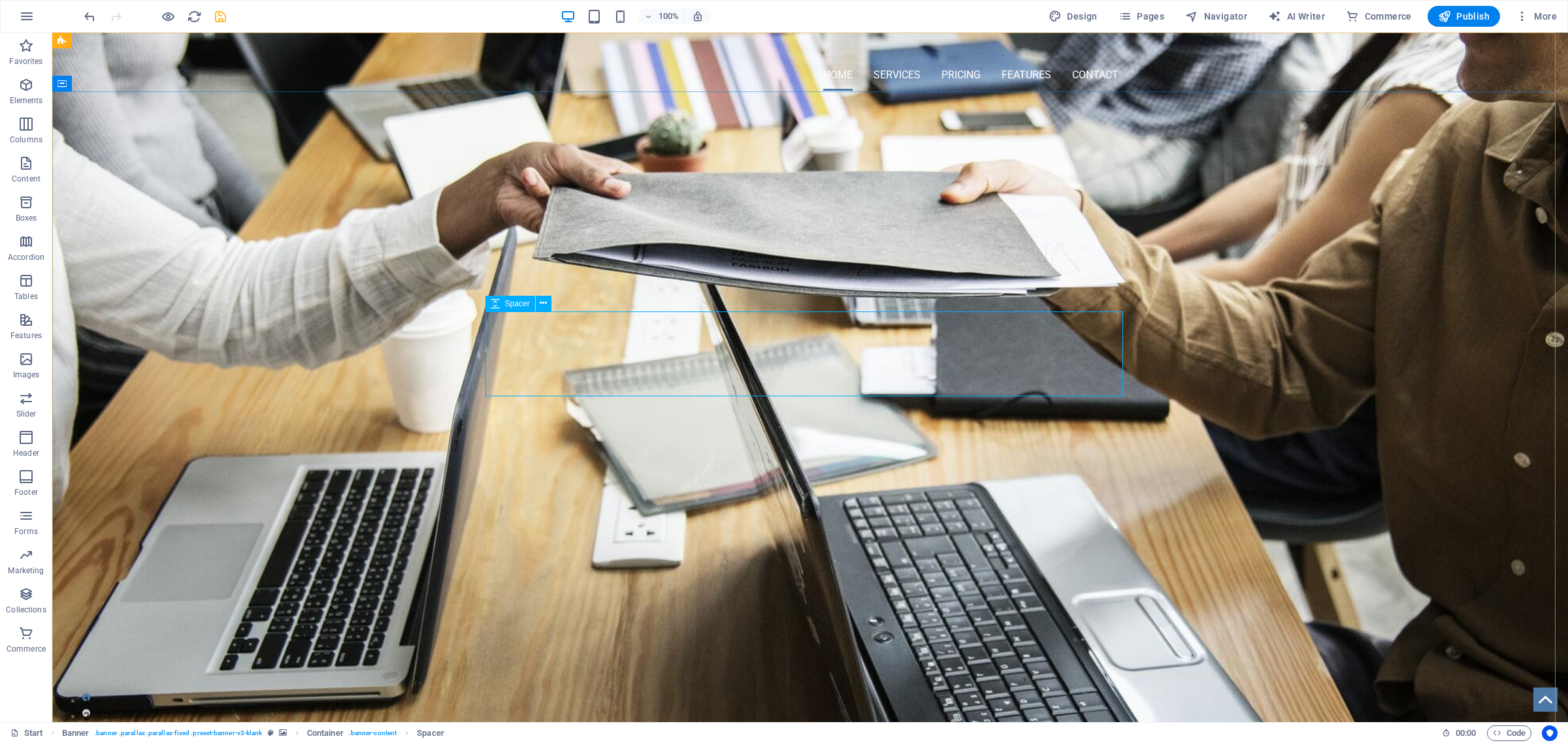
click at [501, 302] on div "Spacer" at bounding box center [510, 304] width 50 height 16
click at [506, 336] on span "Spacer" at bounding box center [517, 339] width 25 height 8
select select "px"
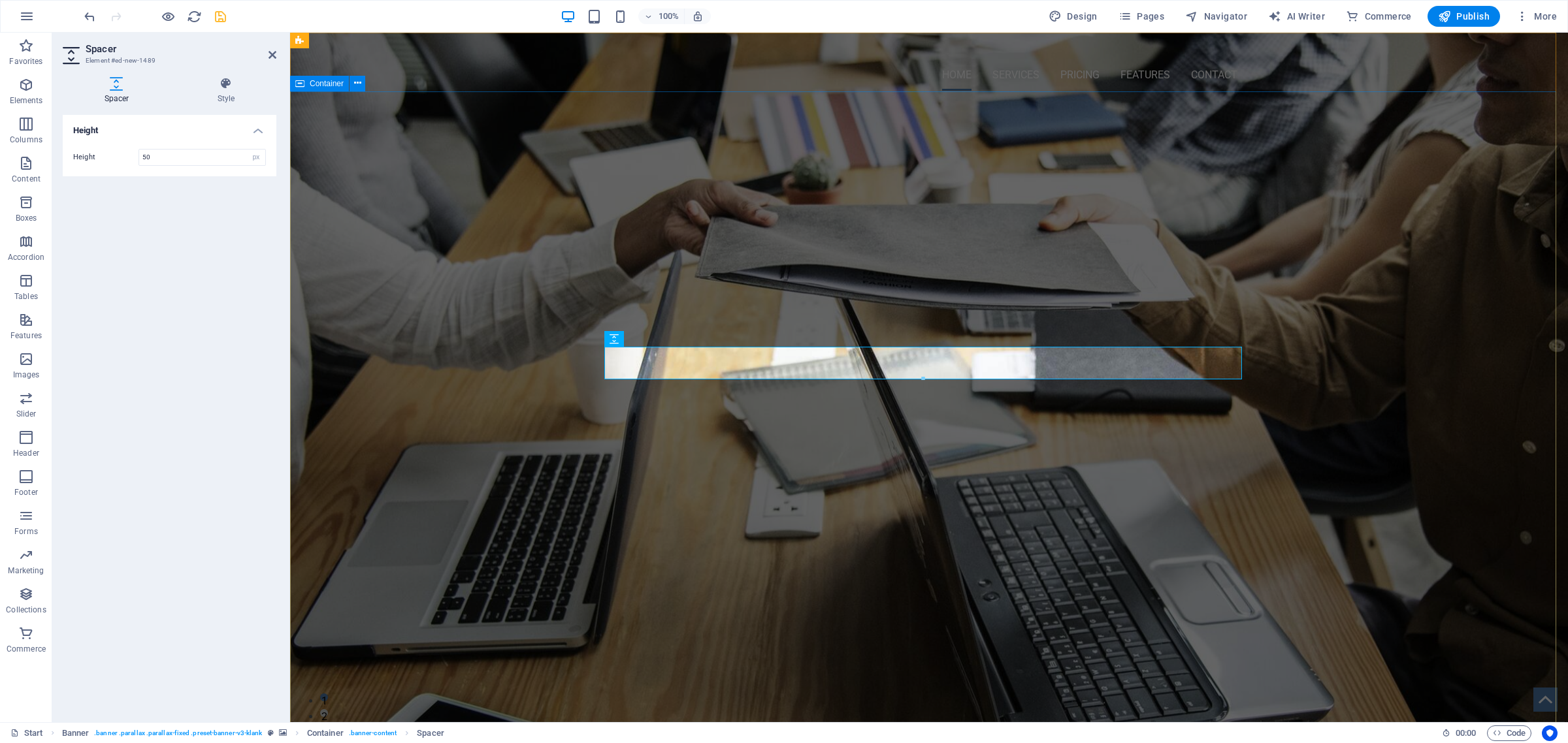
type input "50"
click at [720, 445] on div "OMNI-SERVICES GROUP Your LEAD to Business Development About US New text element" at bounding box center [929, 592] width 1278 height 968
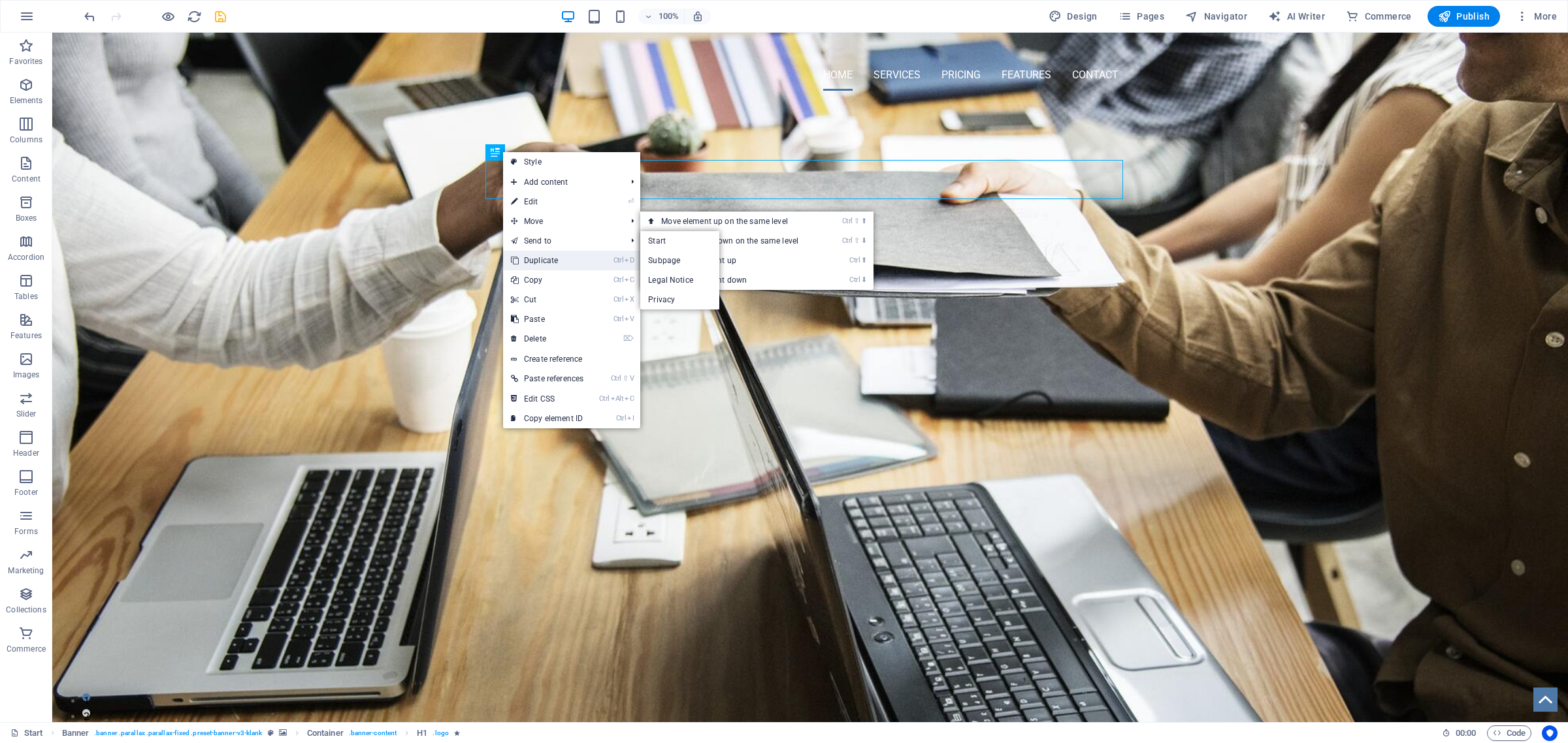
click at [547, 258] on link "Ctrl D Duplicate" at bounding box center [546, 260] width 88 height 20
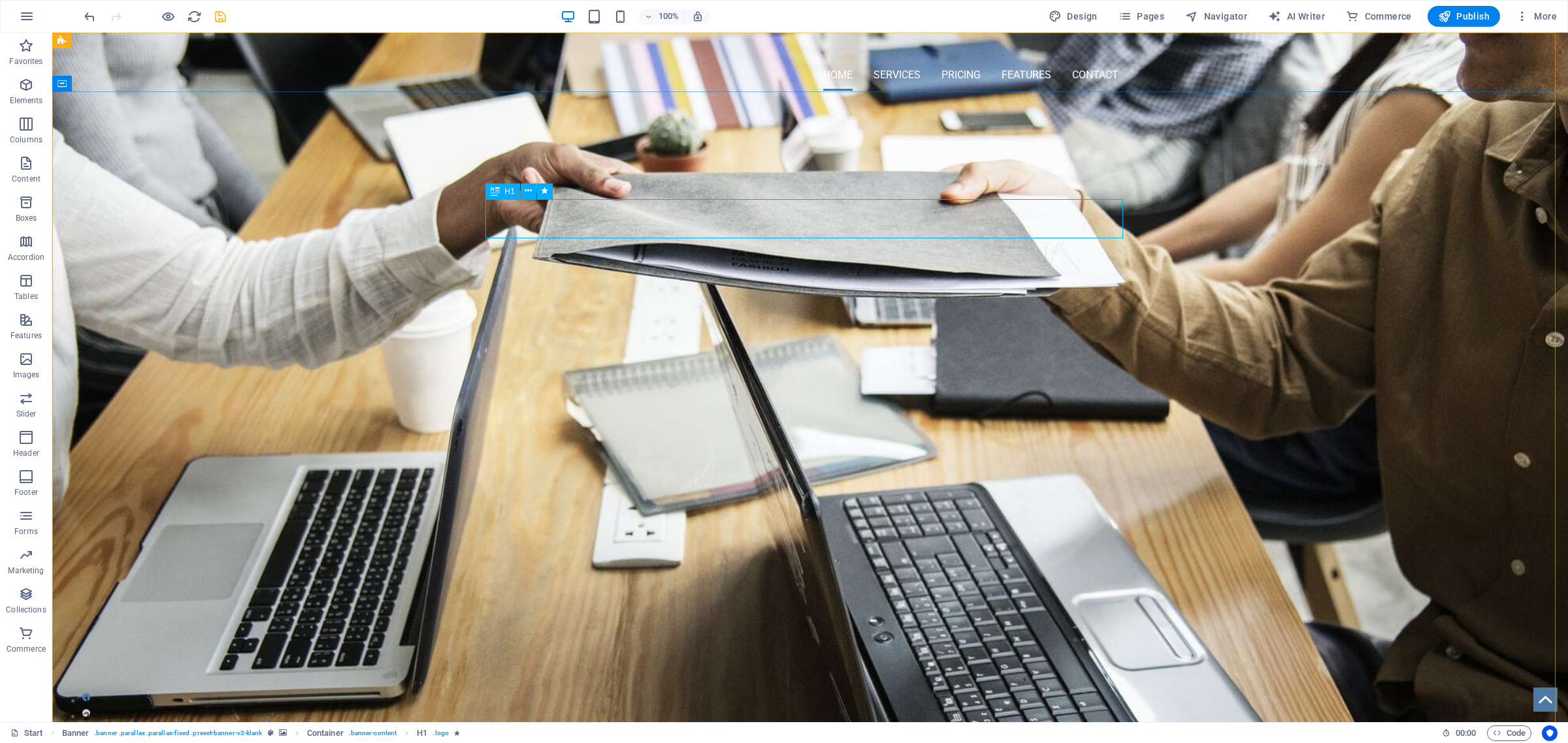
click at [503, 193] on div "H1" at bounding box center [503, 191] width 35 height 16
click at [788, 367] on div "About US" at bounding box center [810, 385] width 638 height 35
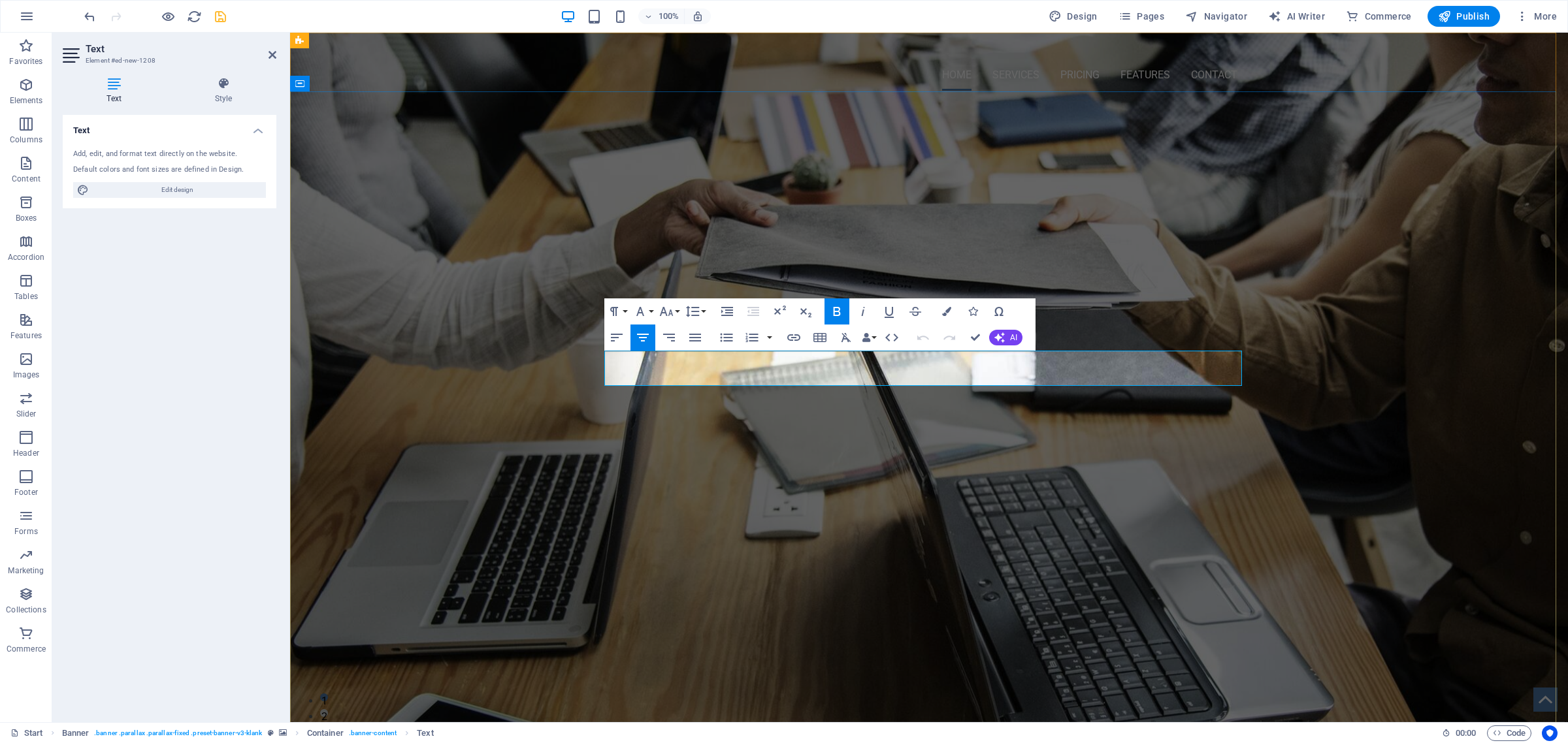
drag, startPoint x: 995, startPoint y: 370, endPoint x: 861, endPoint y: 382, distance: 134.5
click at [861, 382] on p "About US" at bounding box center [929, 385] width 638 height 35
copy strong "About US"
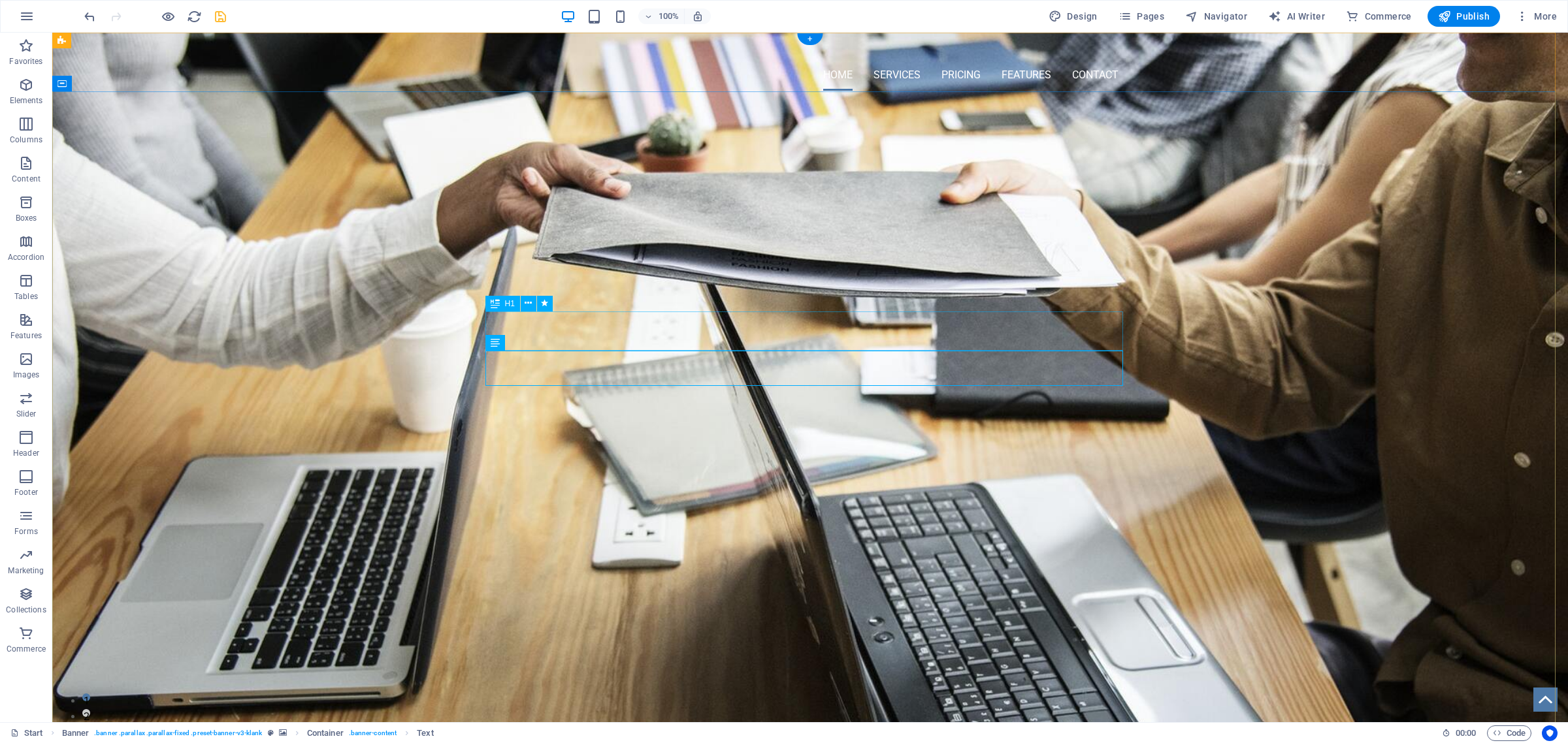
click at [865, 331] on div "OMNI-SERVICES GROUP" at bounding box center [810, 347] width 638 height 39
click at [865, 328] on div "OMNI-SERVICES GROUP" at bounding box center [810, 347] width 638 height 39
click at [507, 344] on span "Text" at bounding box center [512, 343] width 14 height 8
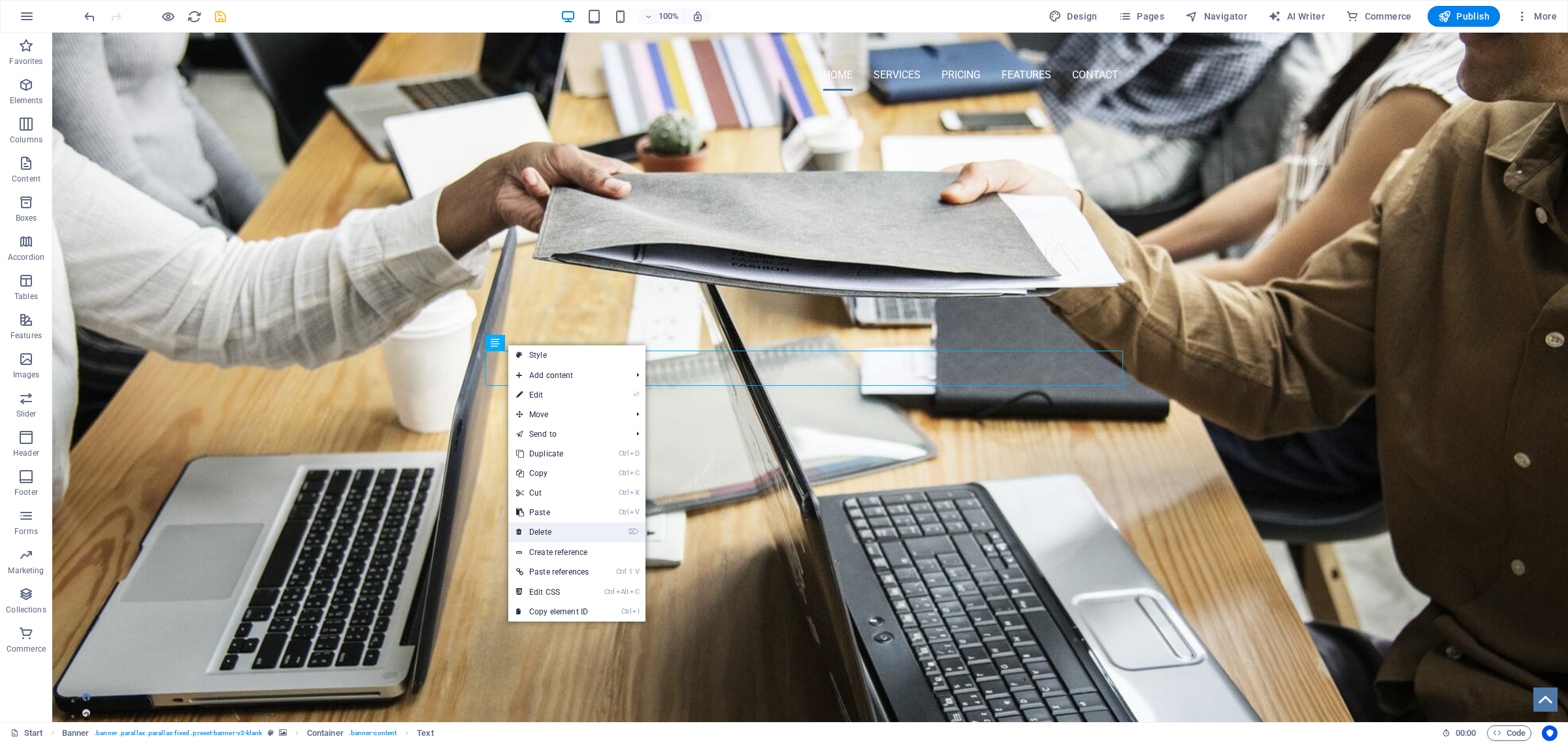
click at [554, 530] on link "⌦ Delete" at bounding box center [552, 532] width 88 height 20
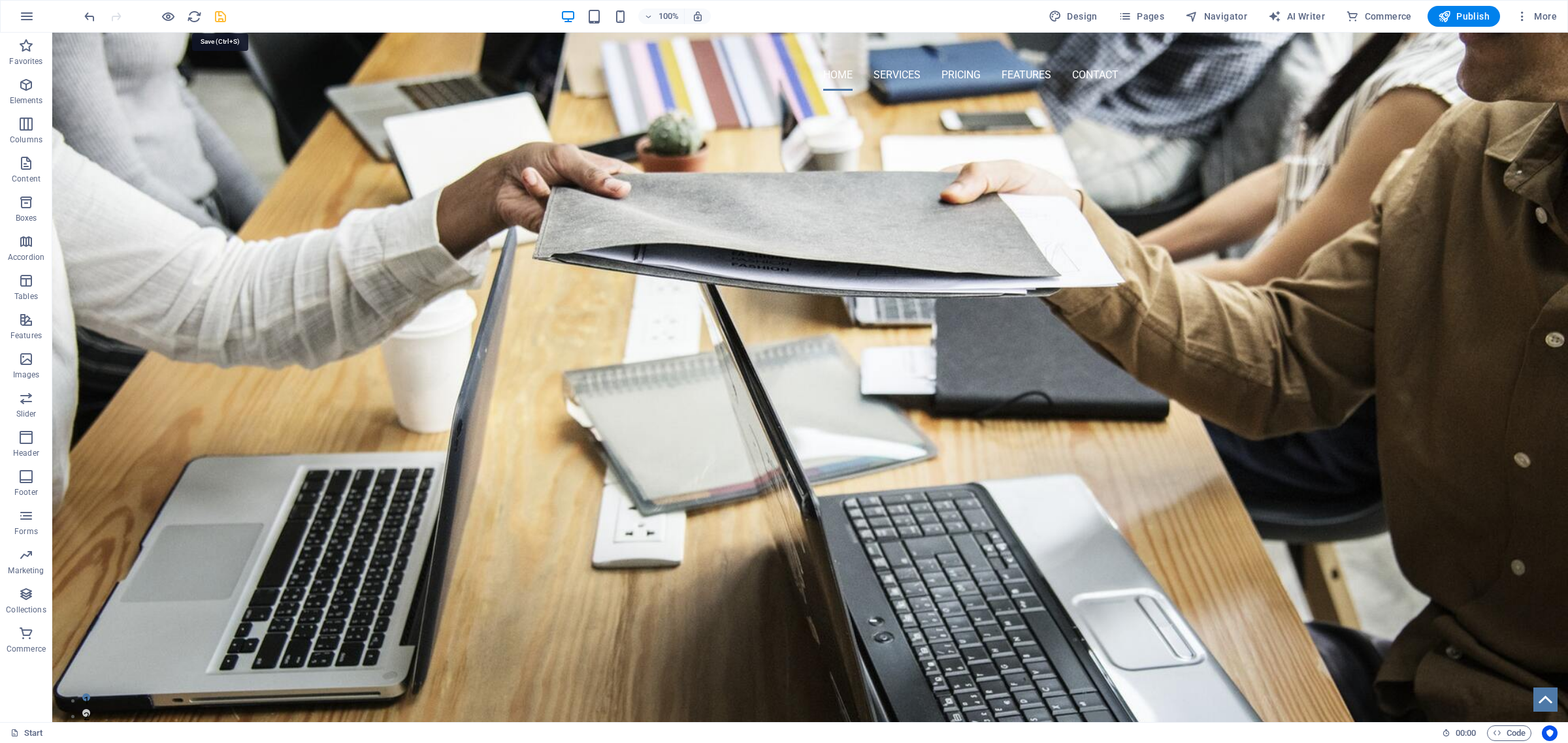
click at [220, 20] on icon "save" at bounding box center [220, 17] width 15 height 15
click at [538, 59] on div at bounding box center [811, 51] width 617 height 17
select select "px"
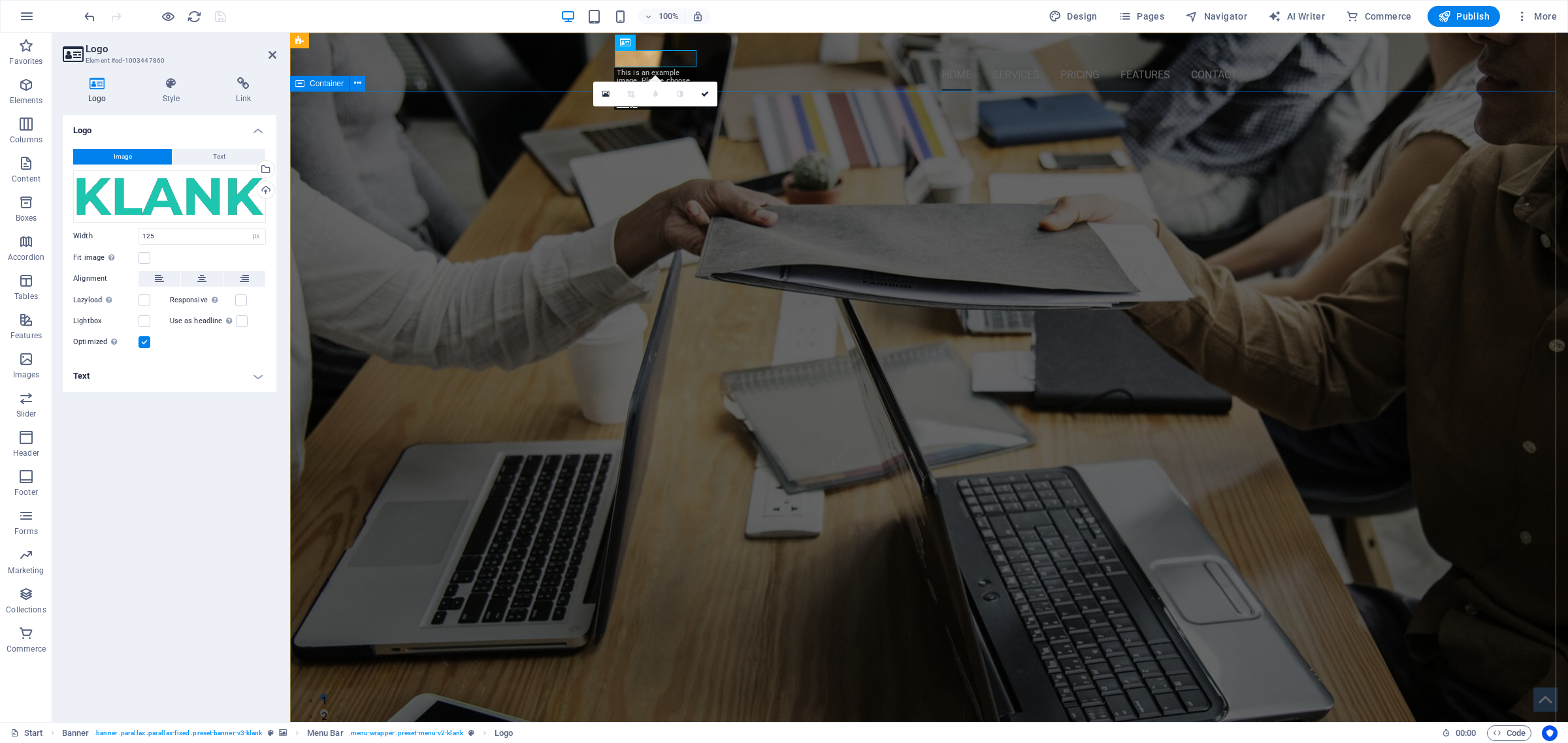
click at [580, 200] on div "OMNI-SERVICES GROUP Your LEAD to Business Development About US New text element" at bounding box center [929, 594] width 1278 height 972
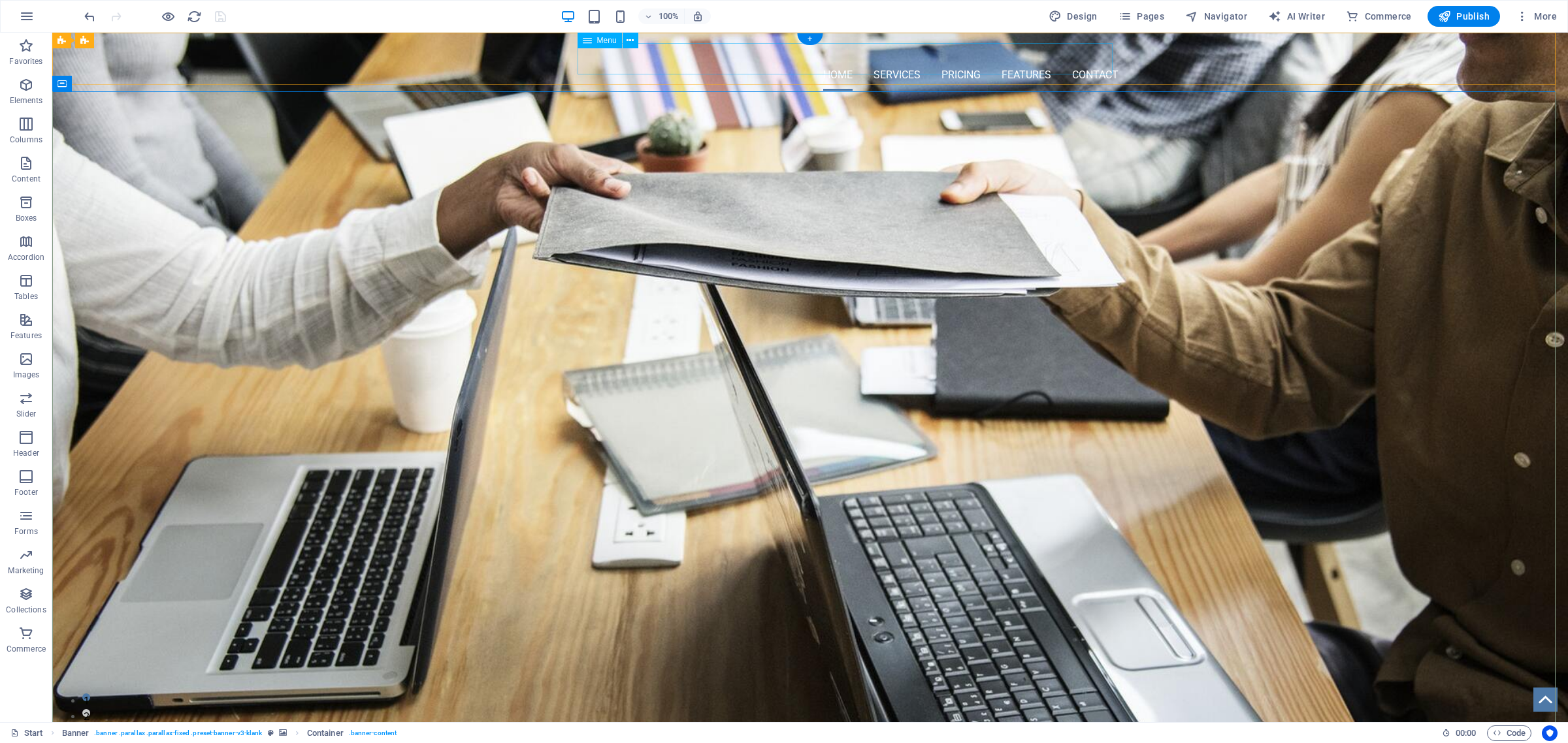
click at [814, 59] on nav "Home Services Pricing Features Contact" at bounding box center [811, 75] width 617 height 32
select select
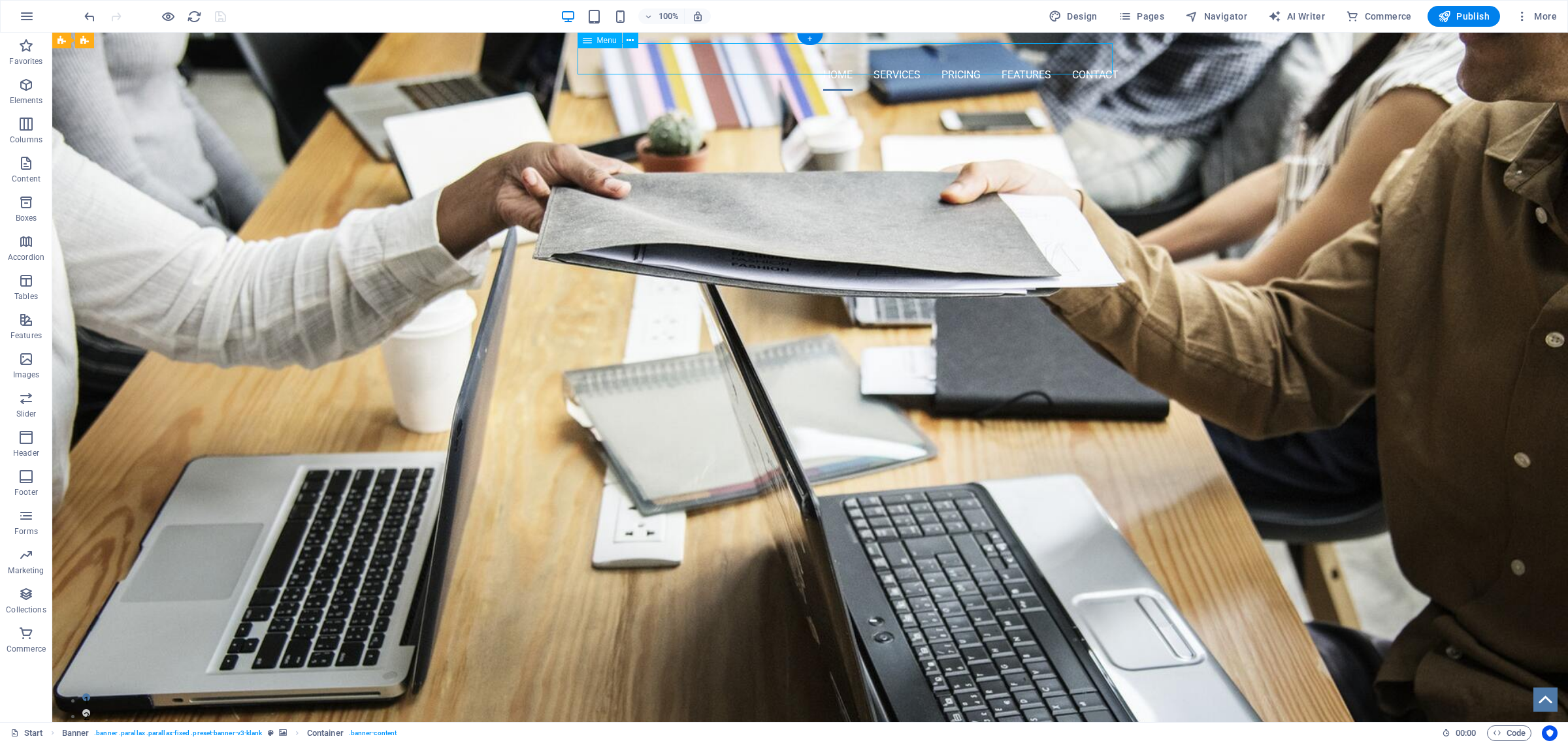
select select
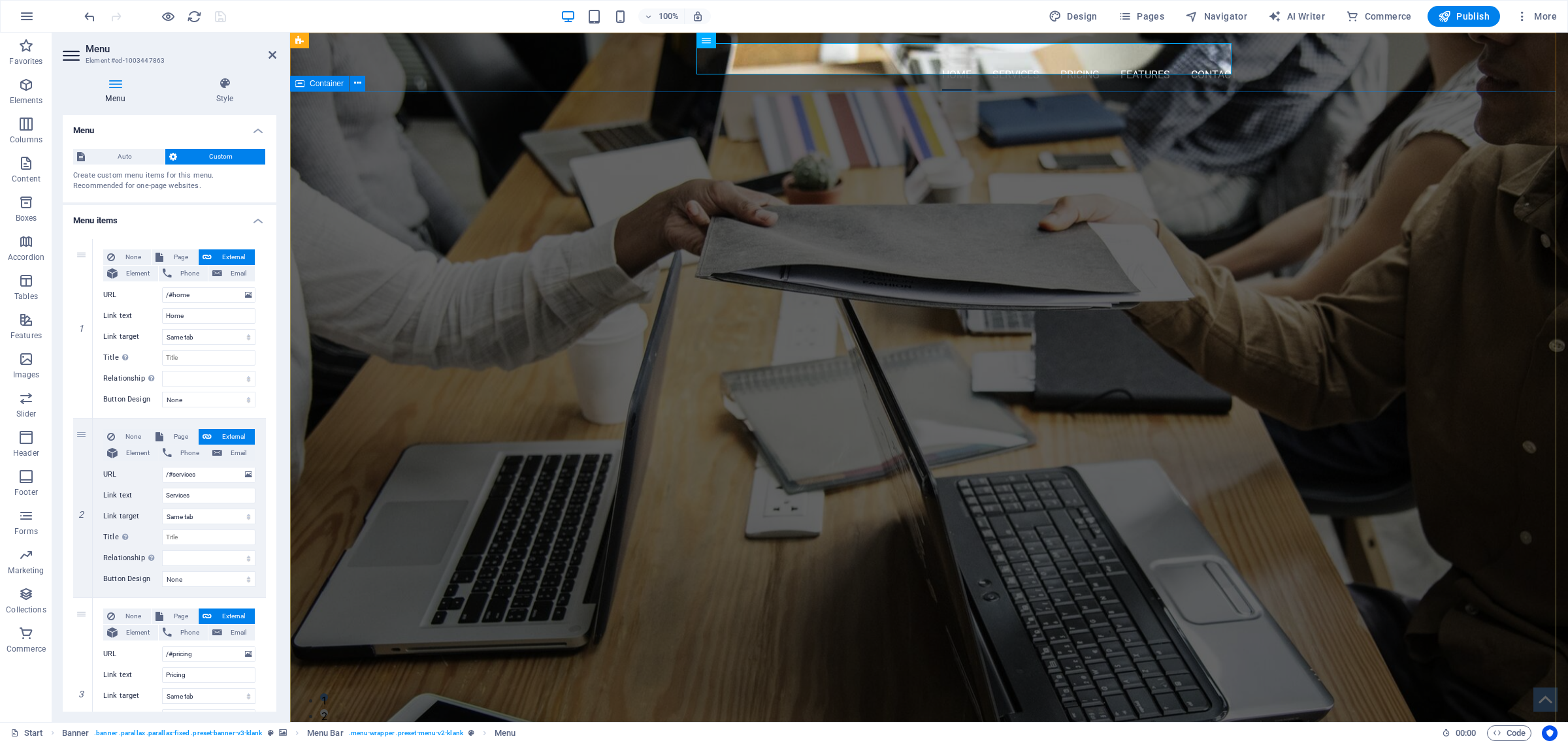
drag, startPoint x: 370, startPoint y: 266, endPoint x: 409, endPoint y: 263, distance: 39.1
click at [409, 263] on div "OMNI-SERVICES GROUP Your LEAD to Business Development About US New text element" at bounding box center [929, 594] width 1278 height 972
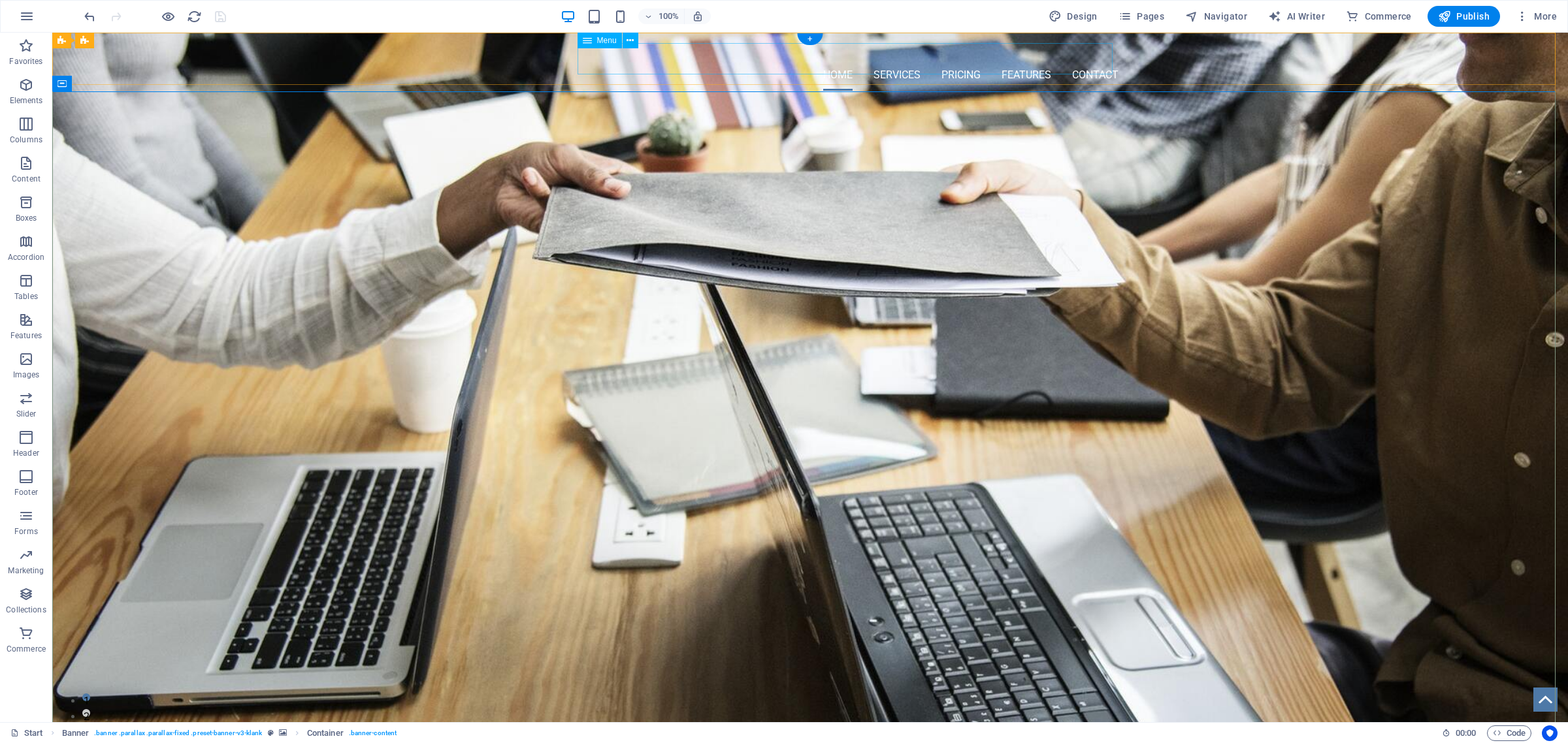
click at [799, 59] on nav "Home Services Pricing Features Contact" at bounding box center [811, 75] width 617 height 32
select select
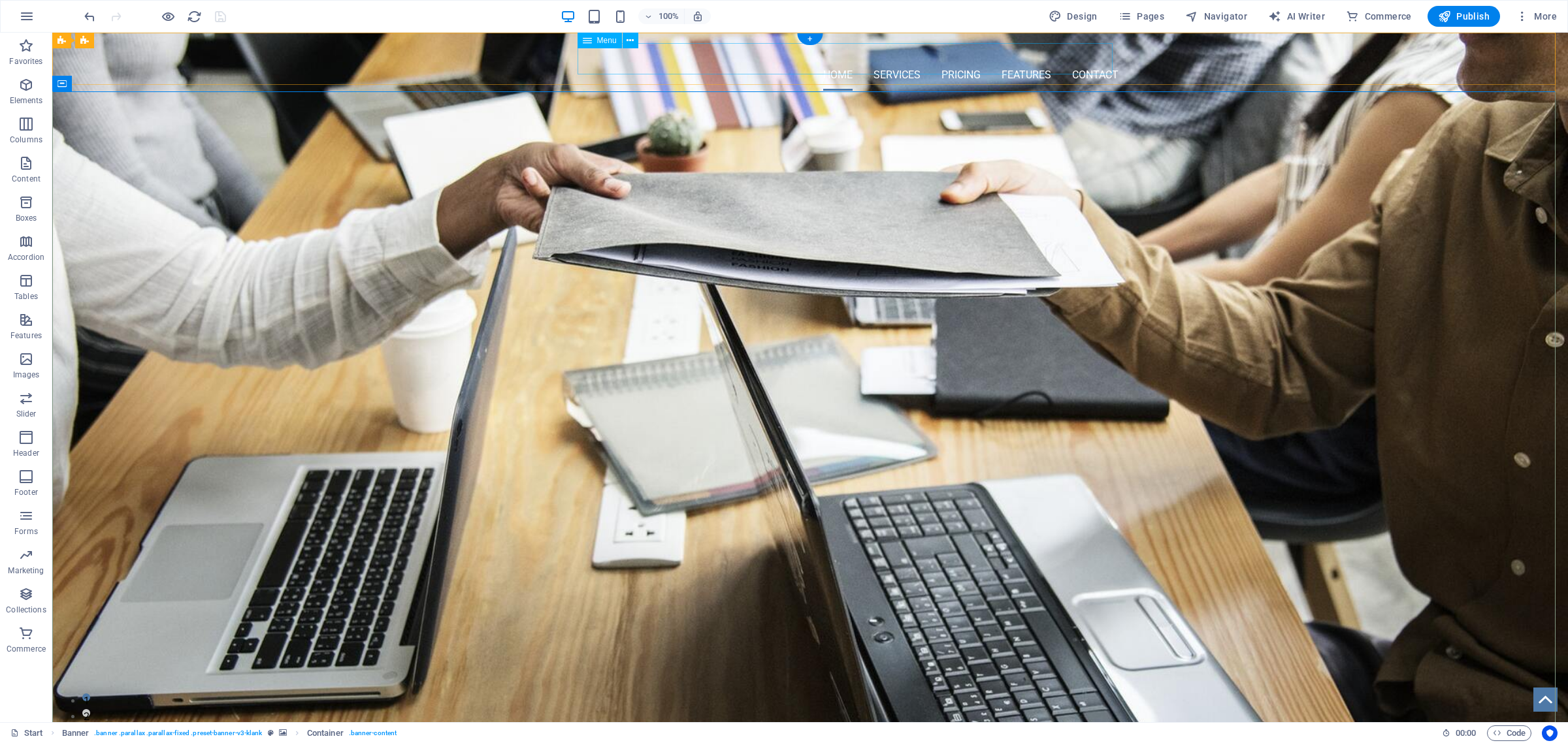
select select
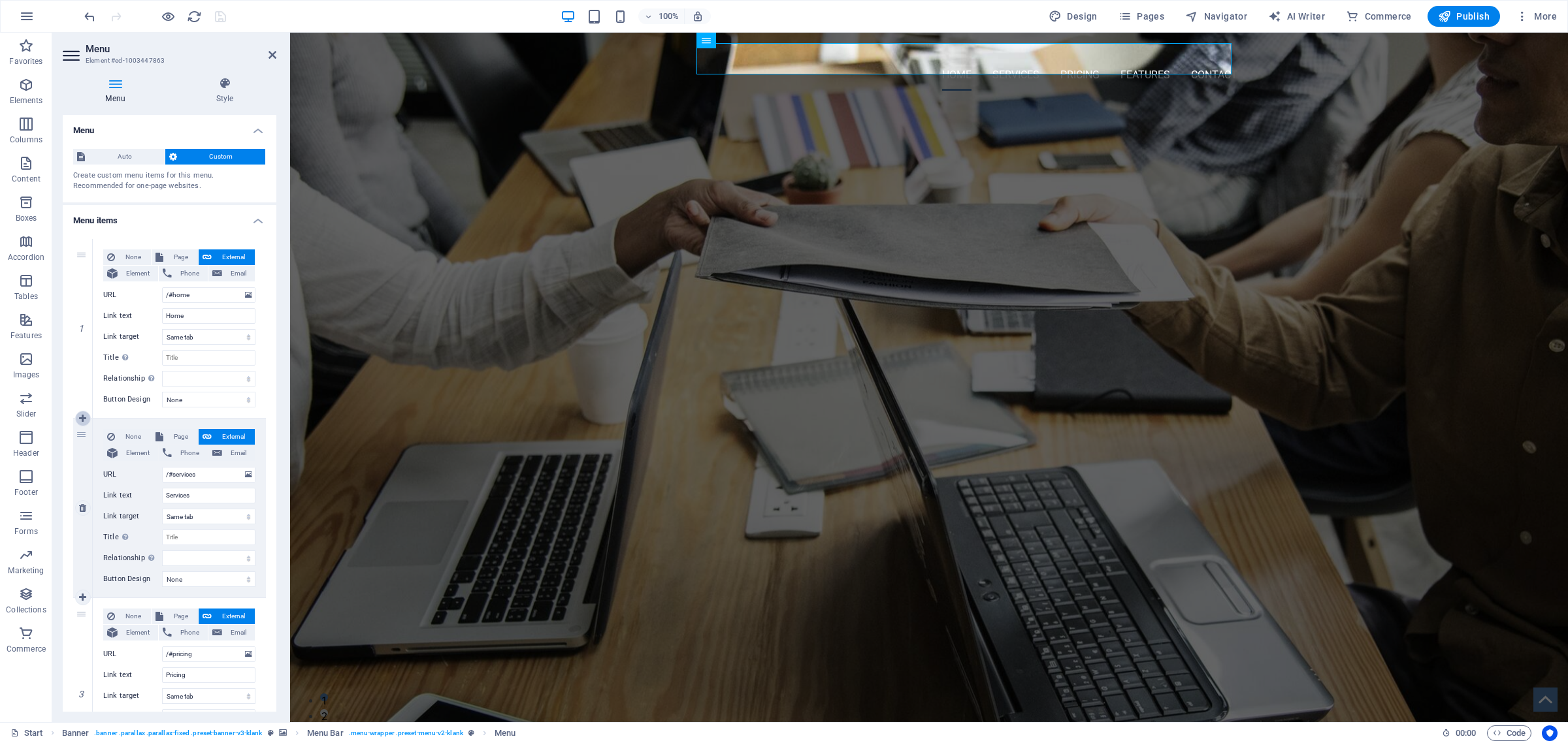
click at [82, 418] on icon at bounding box center [82, 419] width 7 height 10
select select
type input "/#services"
type input "Services"
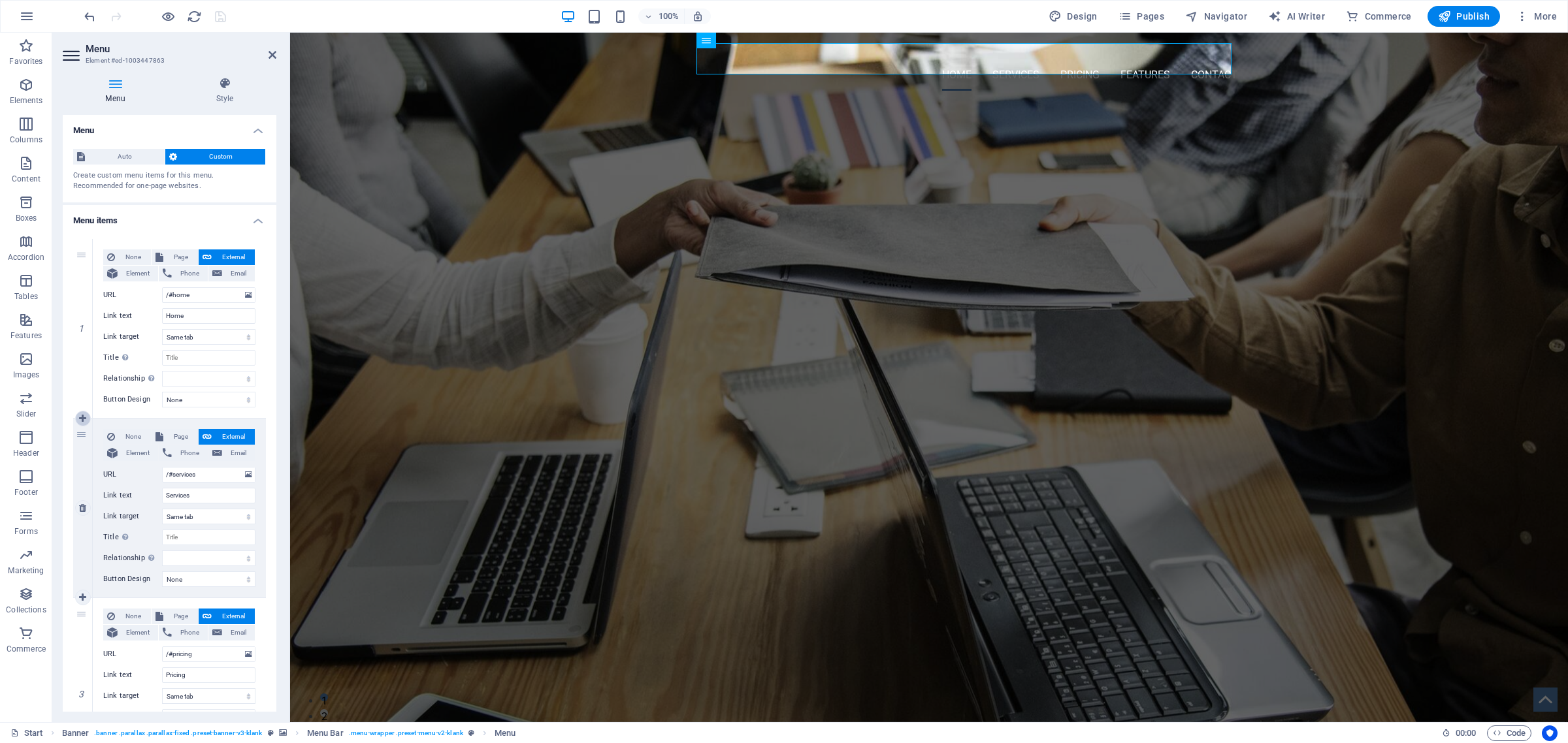
select select
type input "/#pricing"
type input "Pricing"
select select
type input "/#features"
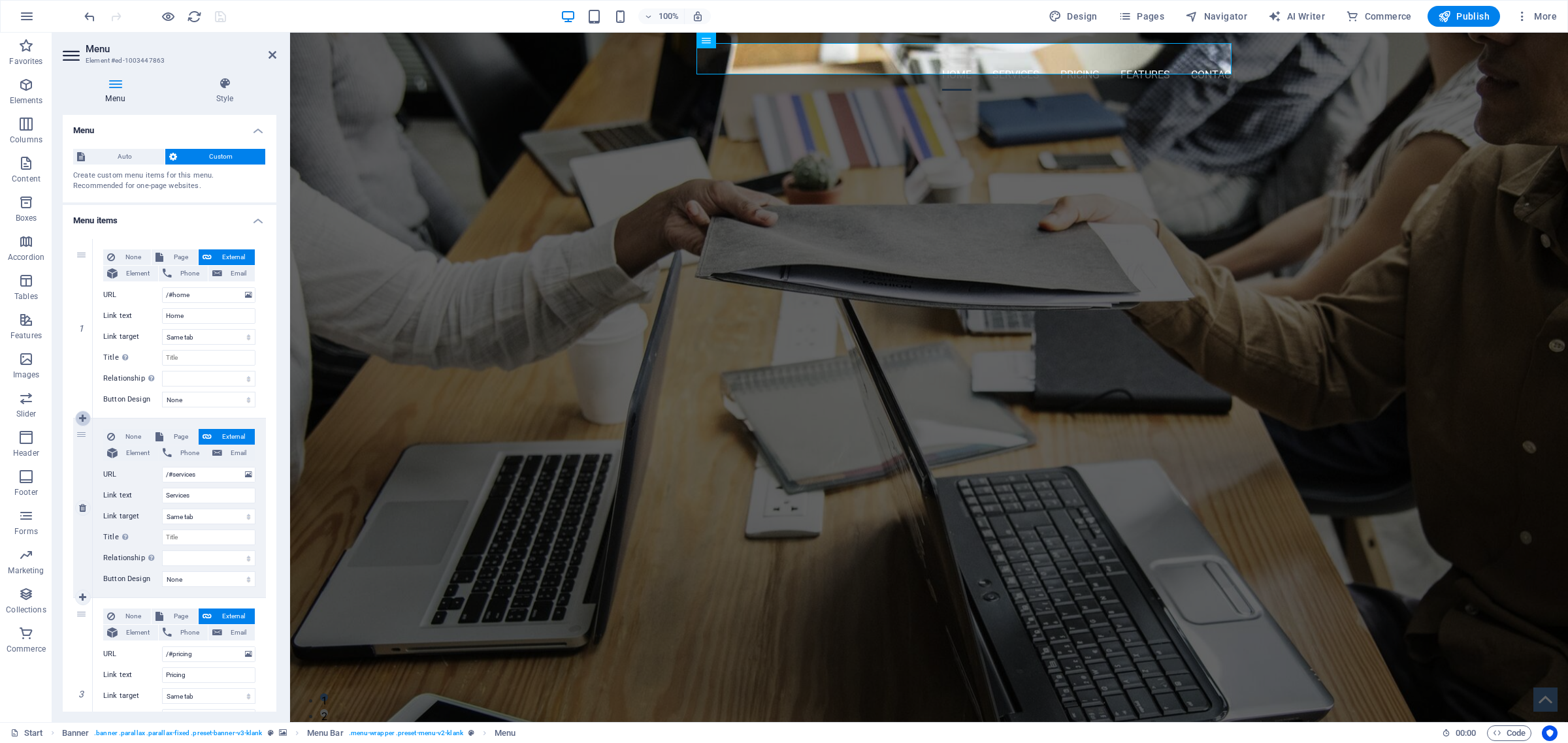
type input "Features"
select select
click at [231, 439] on span "External" at bounding box center [233, 437] width 35 height 16
select select
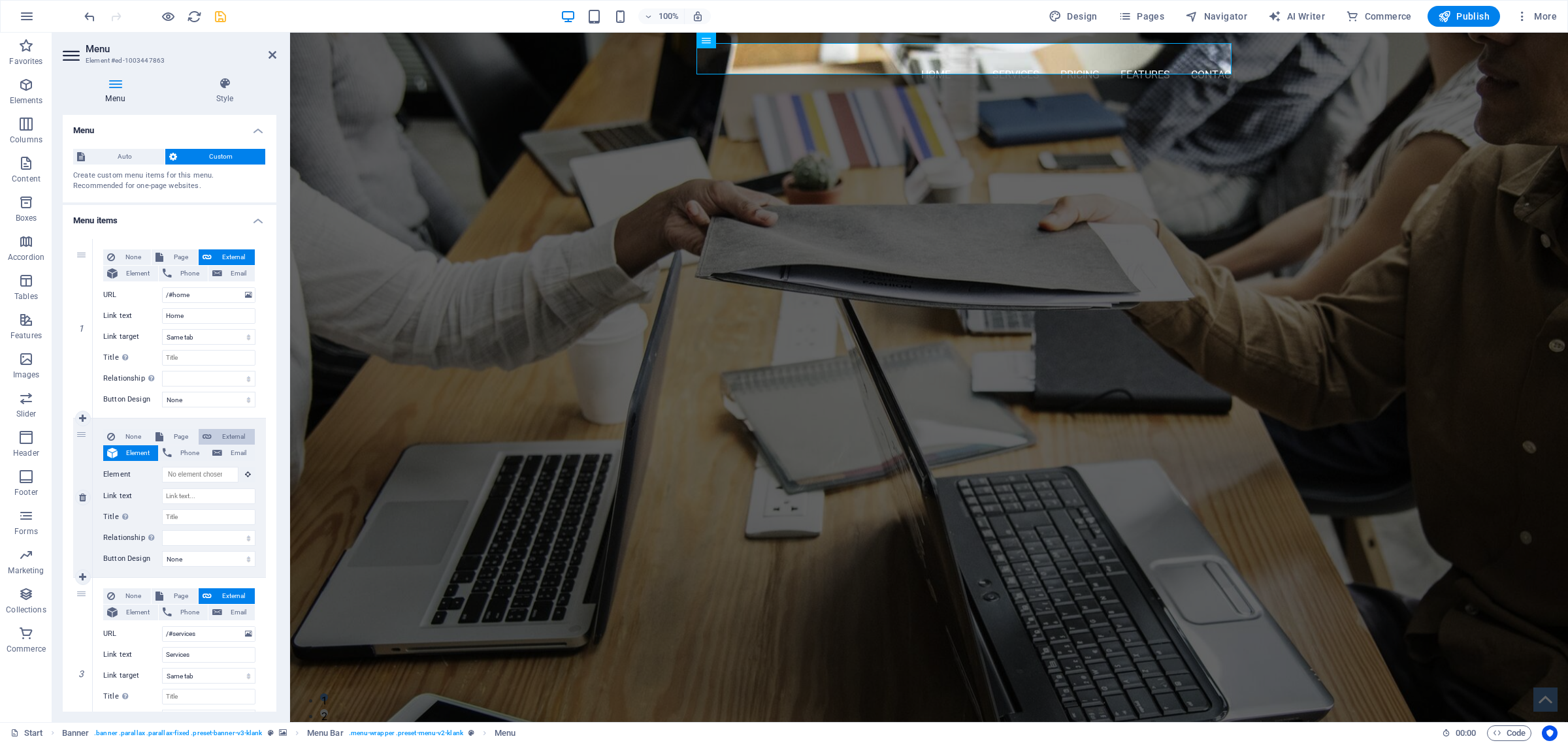
select select "blank"
select select
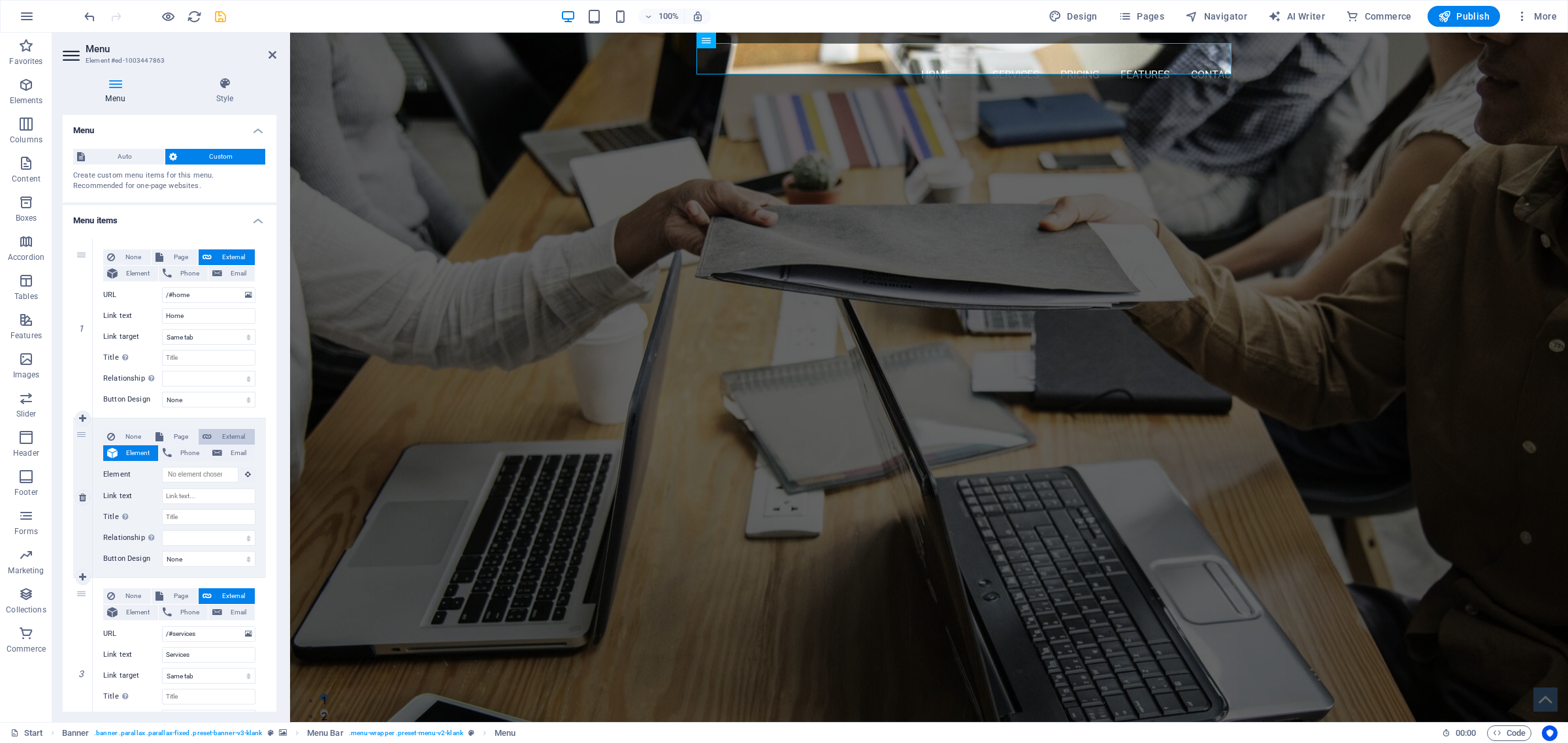
select select
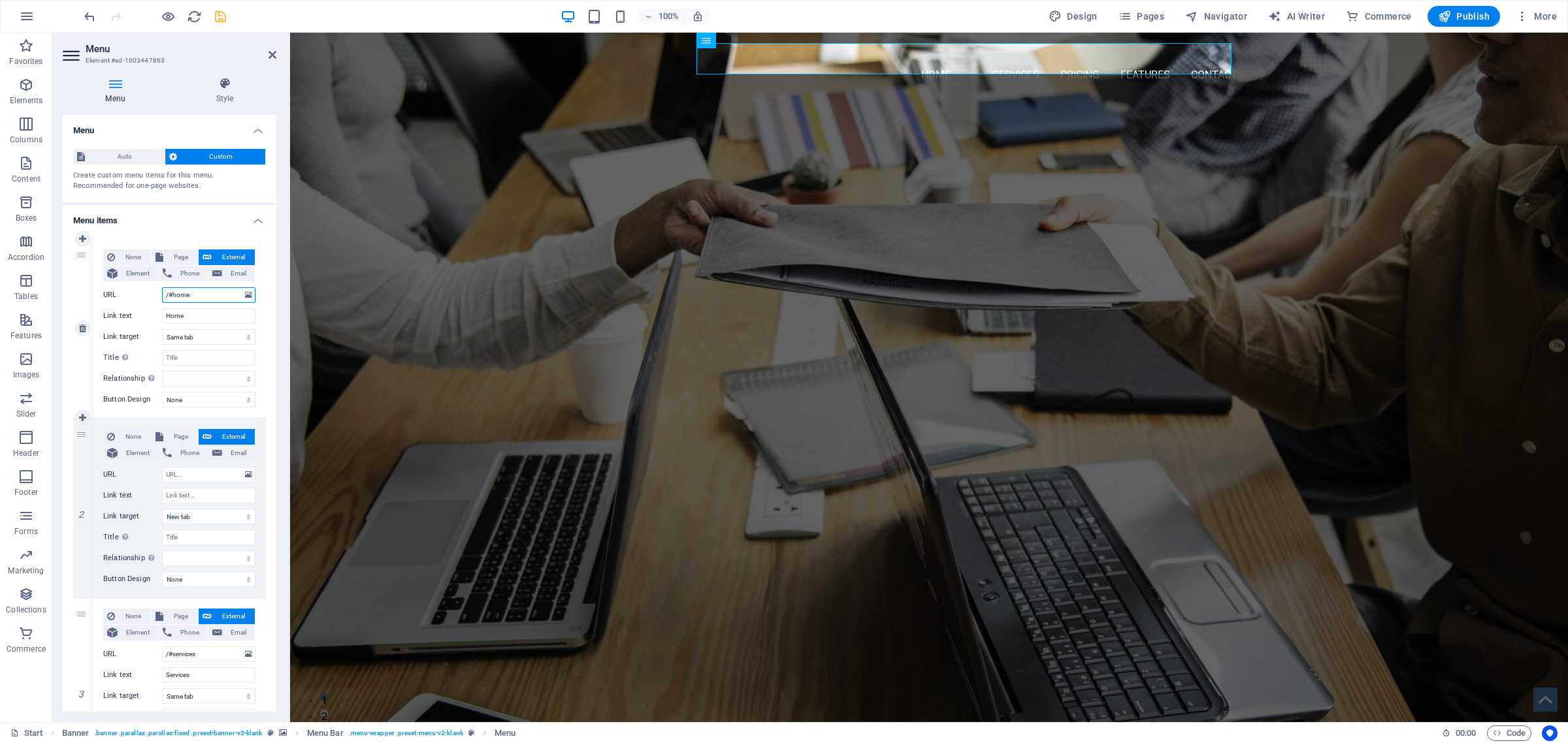
drag, startPoint x: 200, startPoint y: 295, endPoint x: 150, endPoint y: 292, distance: 50.1
click at [150, 292] on div "URL /#home" at bounding box center [179, 295] width 152 height 16
click at [186, 474] on input "URL" at bounding box center [209, 475] width 94 height 16
paste input "/#home"
type input "/#home"
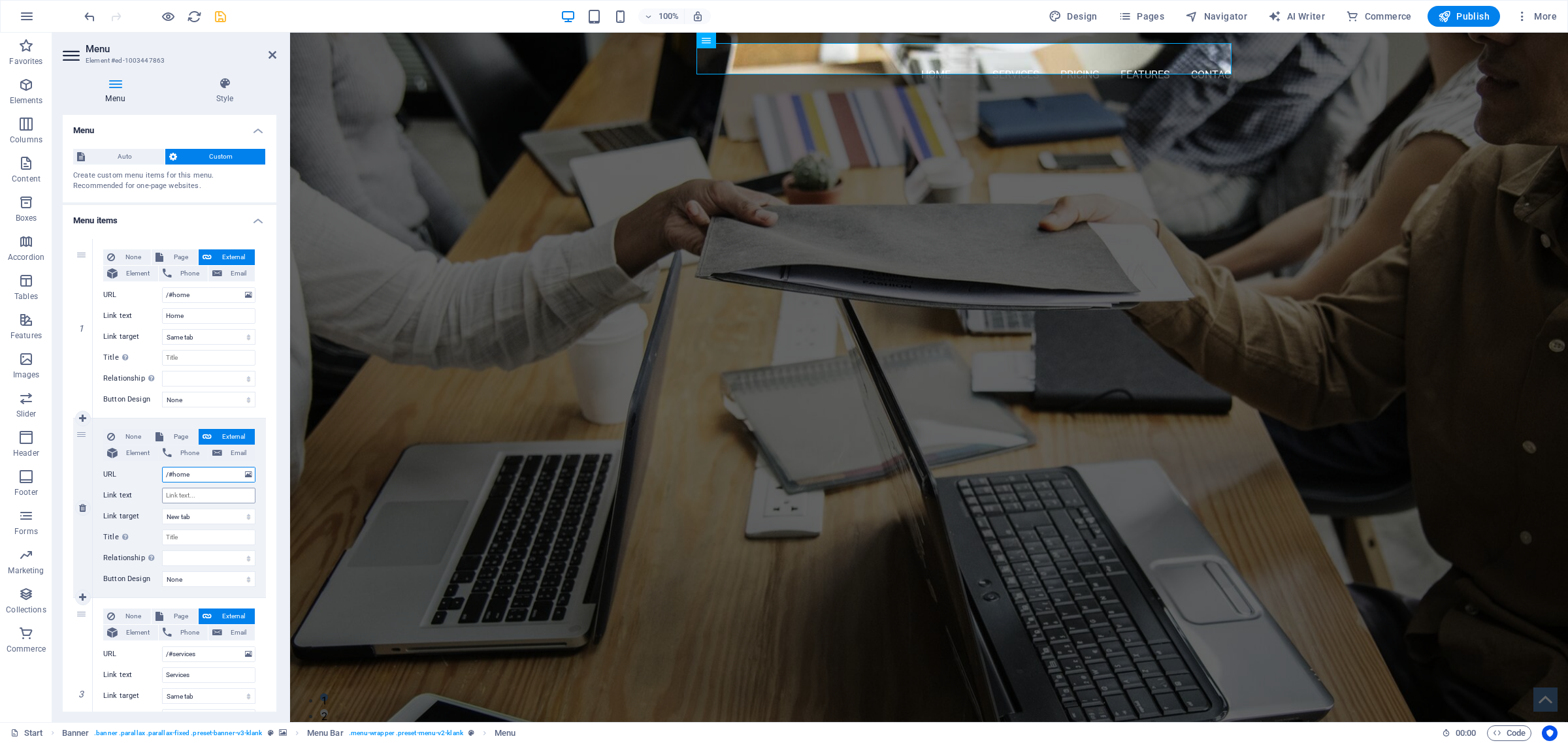
select select
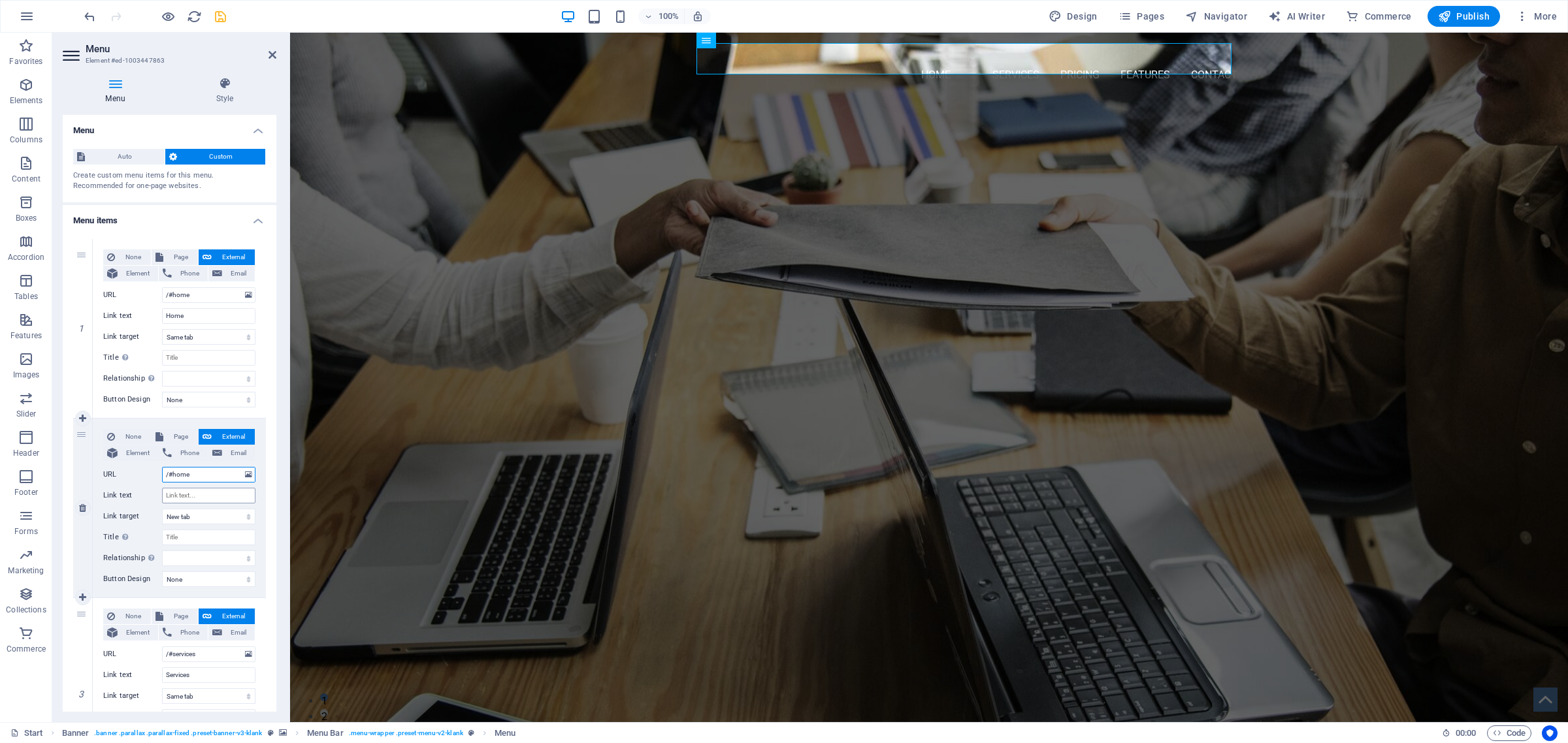
select select
type input "/#"
select select
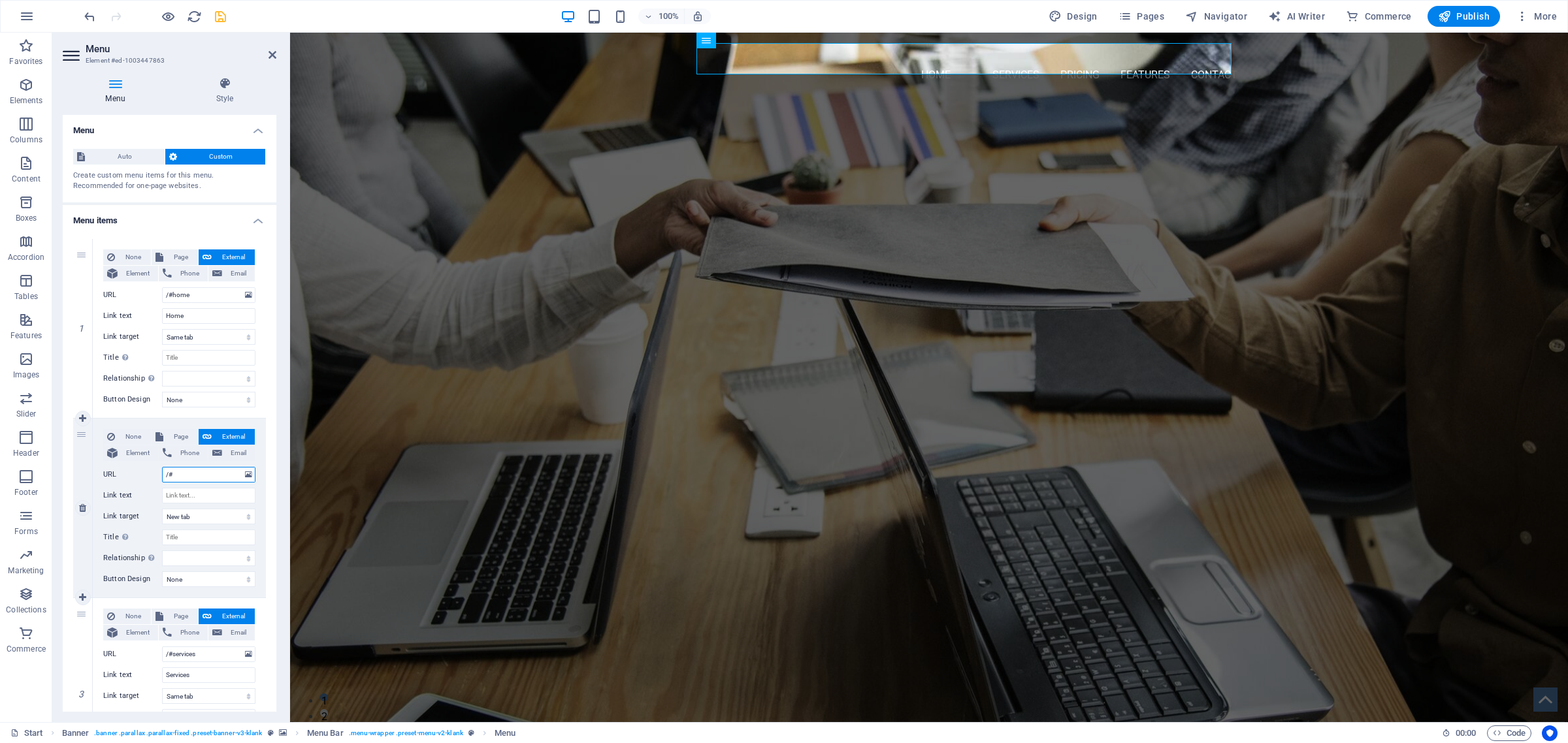
select select
type input "/#A"
select select
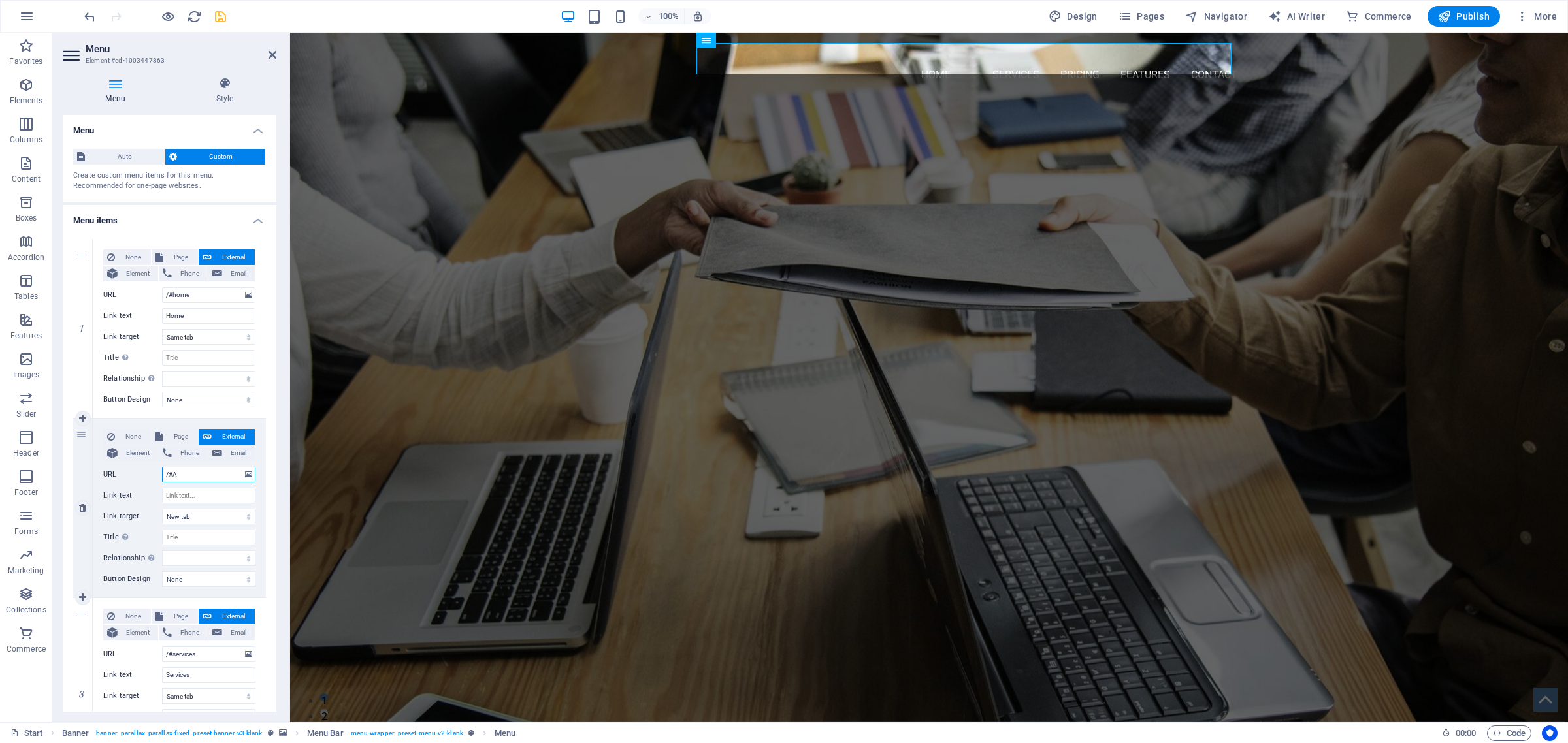
select select
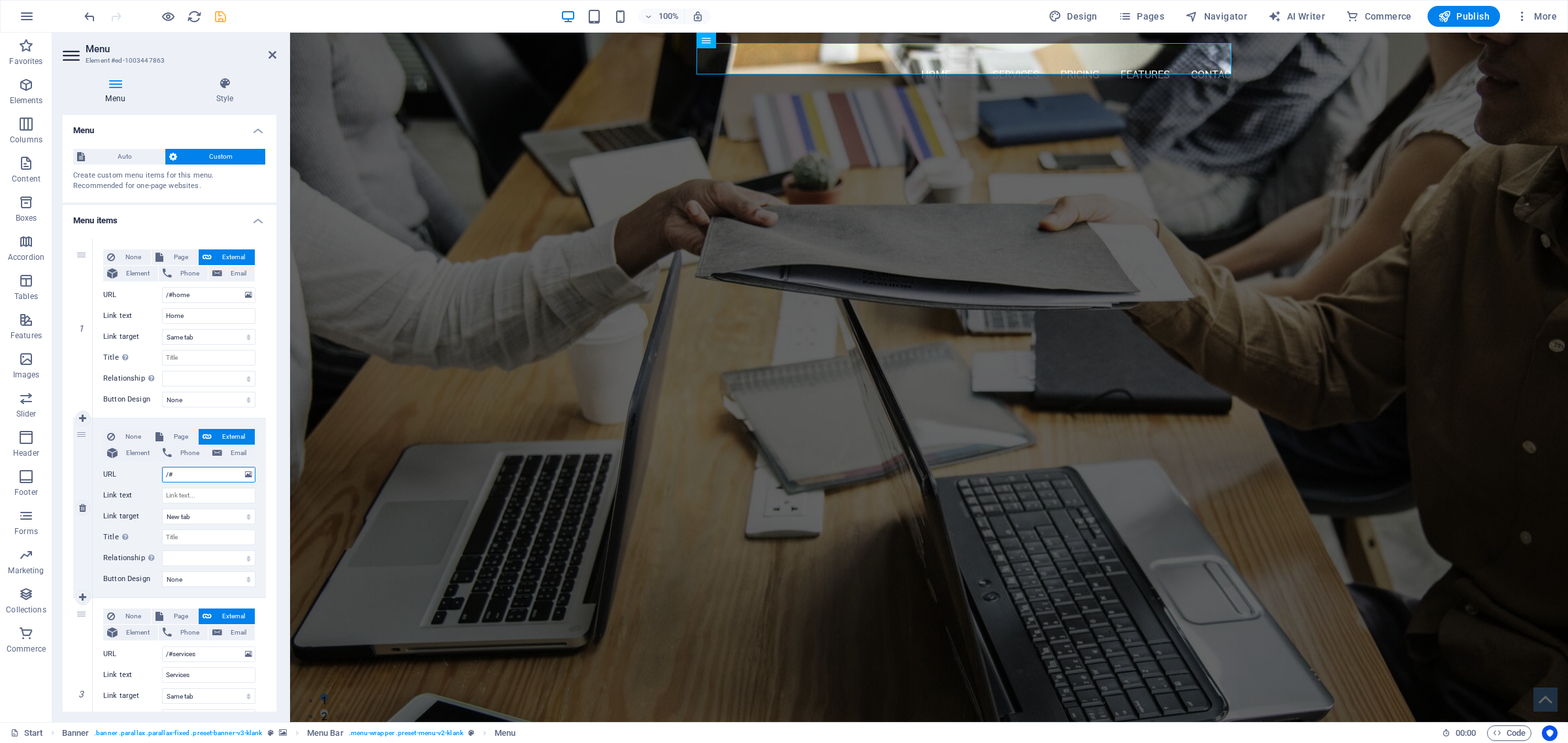
type input "/#a"
select select
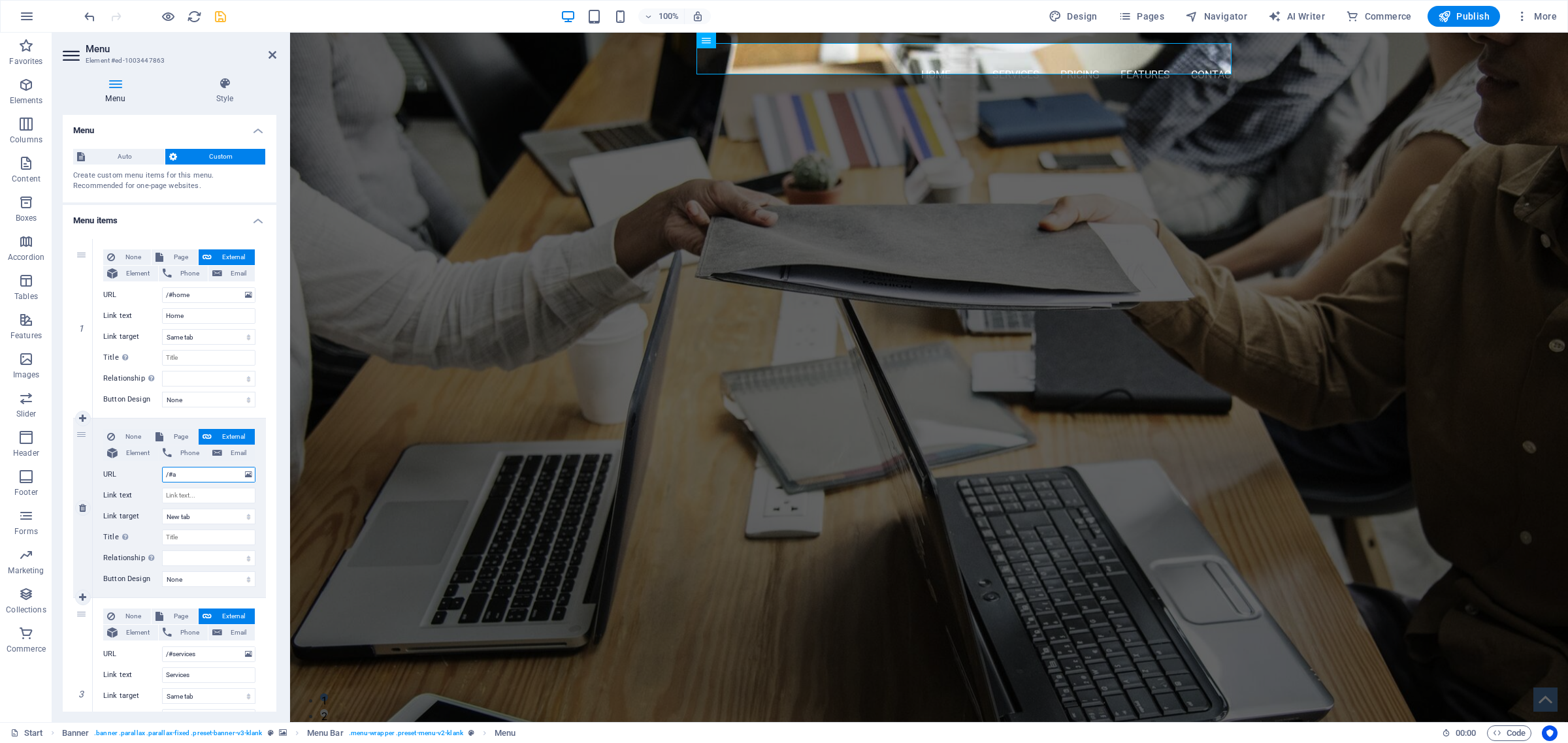
select select
type input "/#about"
select select
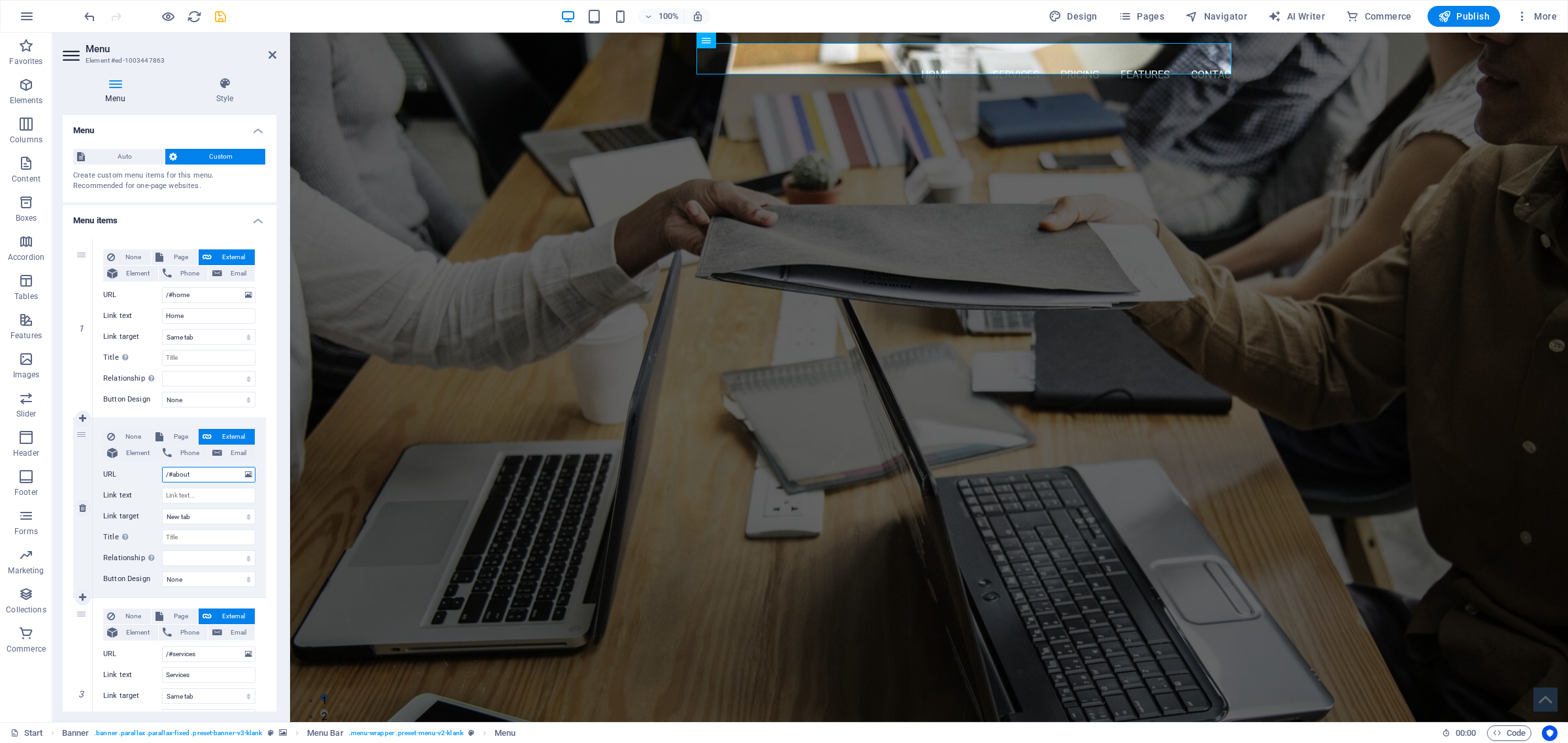
select select
type input "/#aboutUs"
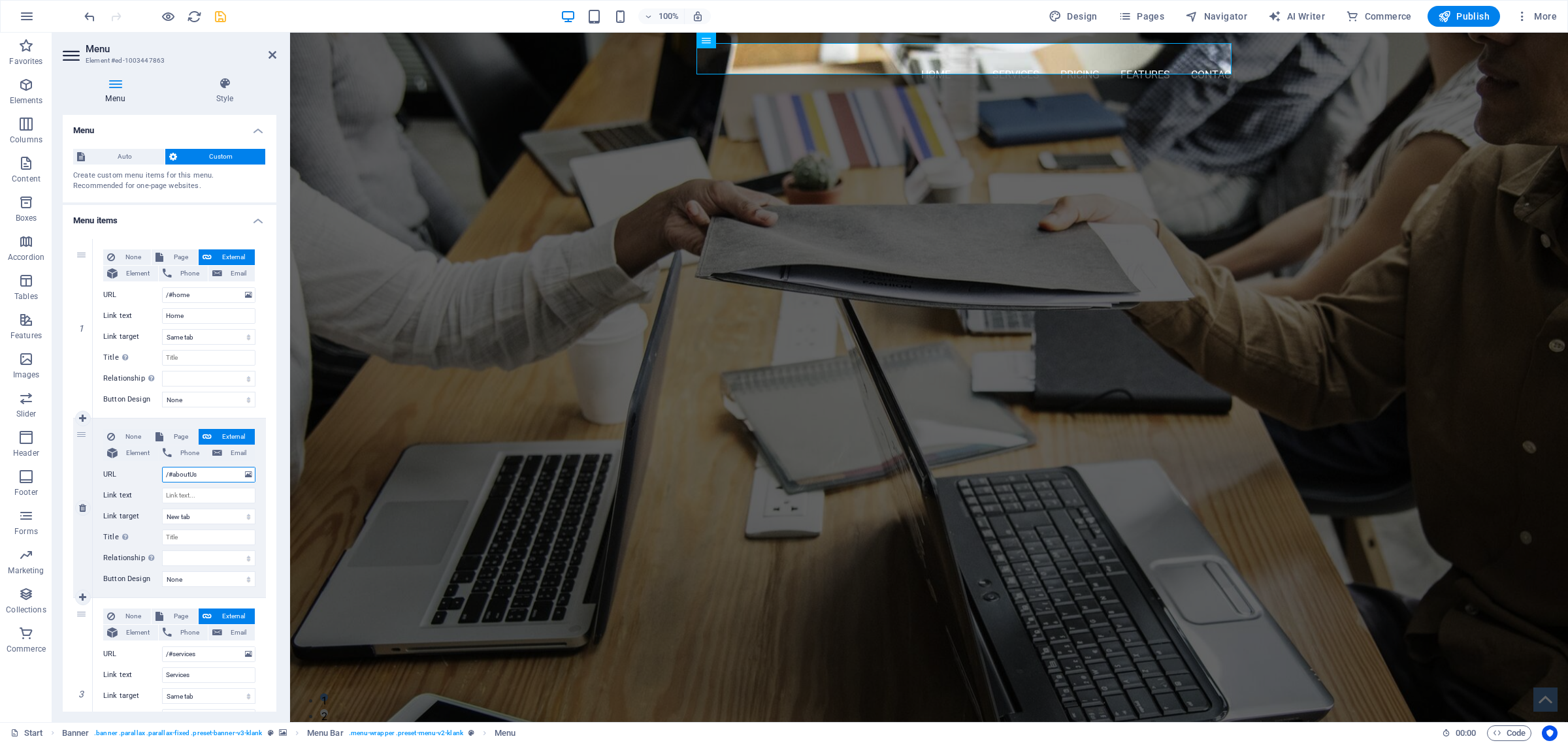
select select
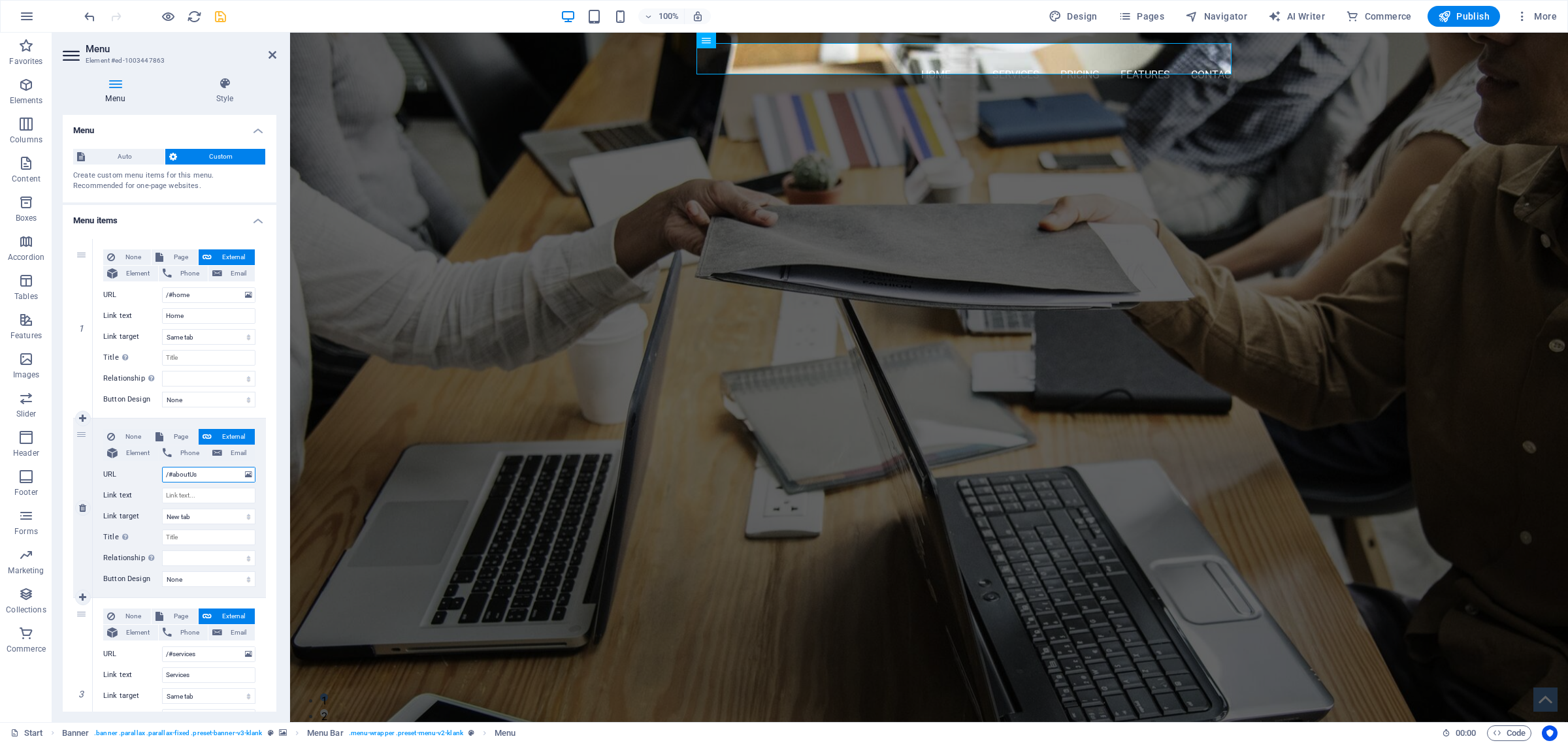
select select
type input "/#aboutUs"
click at [193, 495] on input "Link text" at bounding box center [209, 496] width 94 height 16
type input "About"
select select
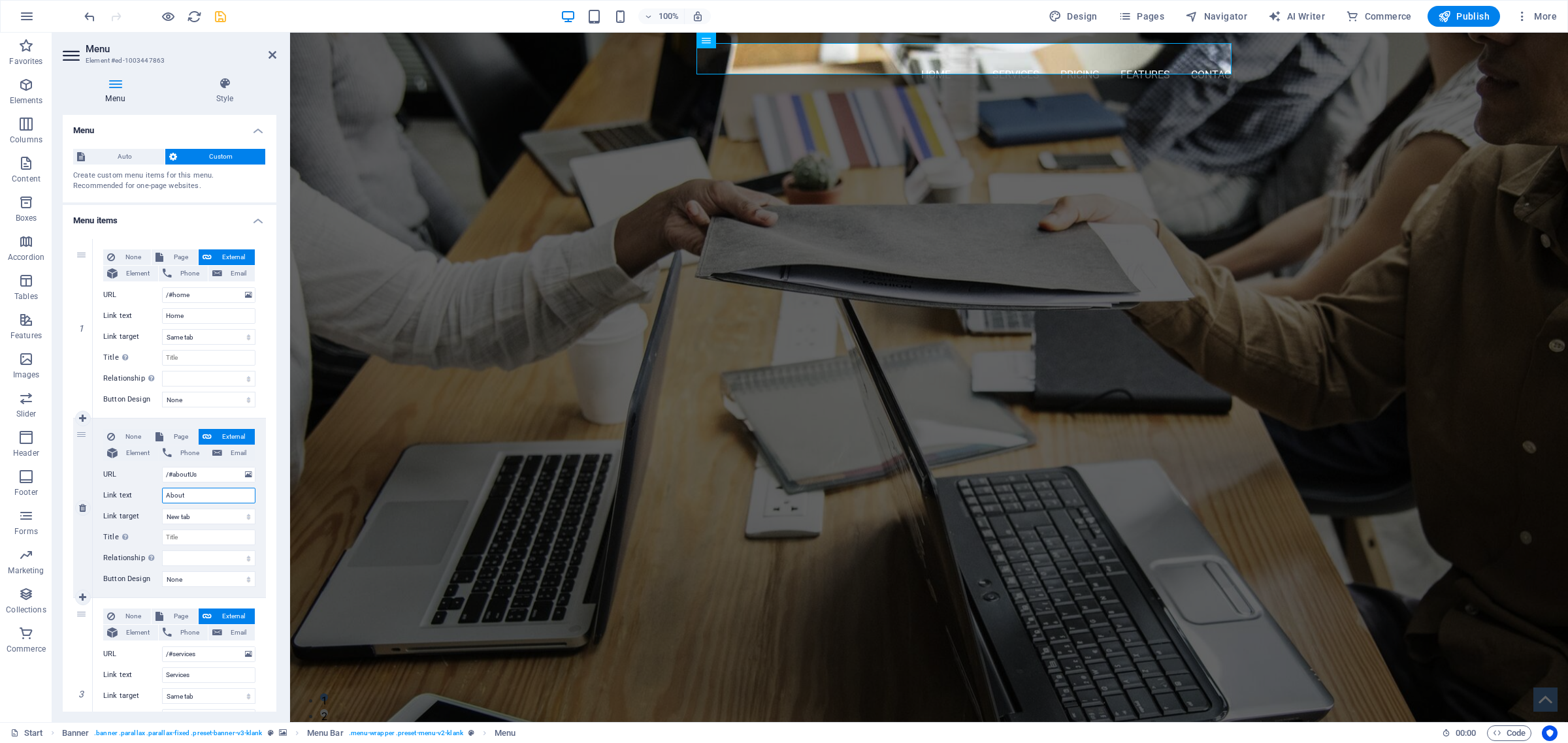
select select
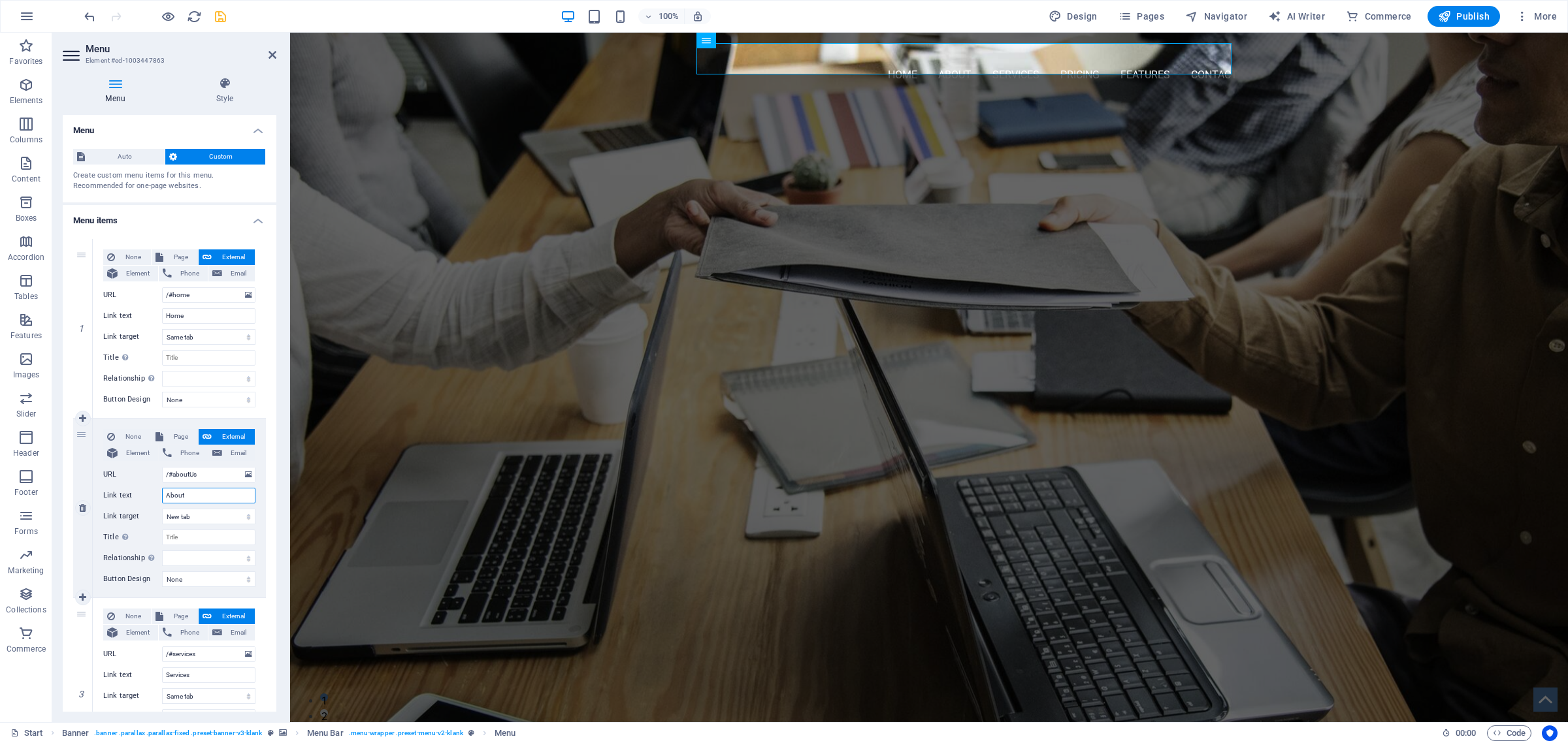
type input "About U"
select select
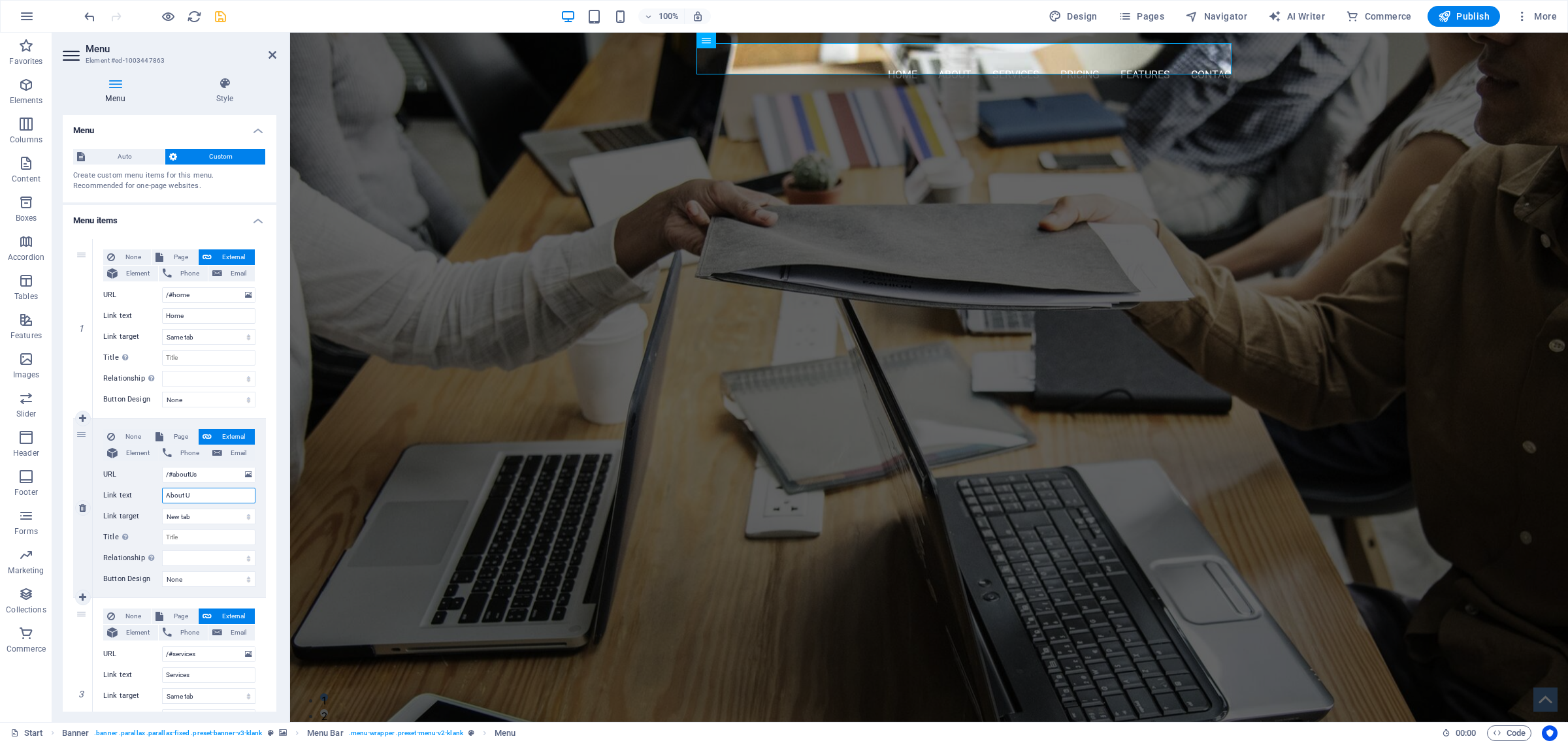
select select
type input "About Us"
select select
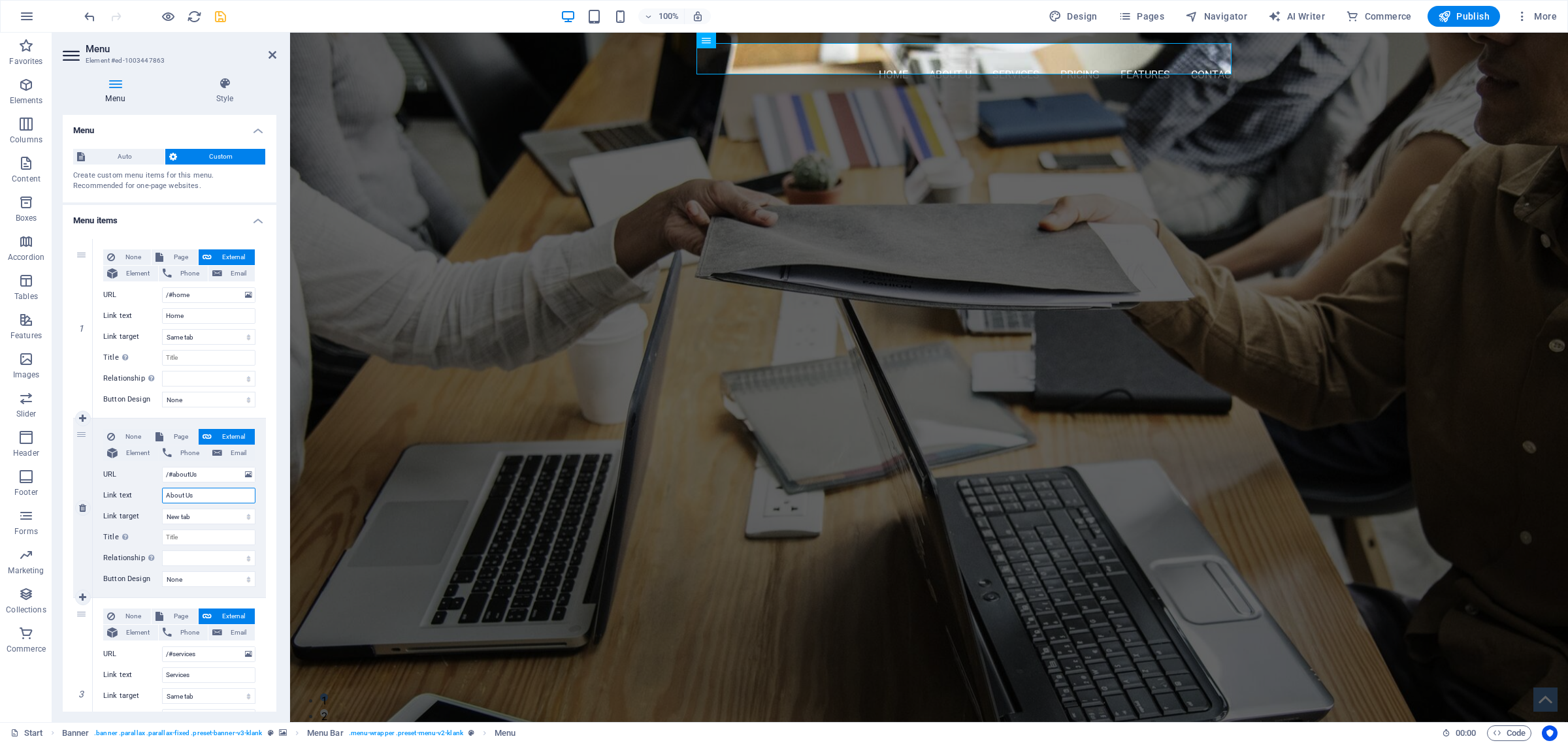
select select
click at [200, 517] on select "New tab Same tab Overlay" at bounding box center [209, 517] width 94 height 16
click at [162, 509] on select "New tab Same tab Overlay" at bounding box center [209, 517] width 94 height 16
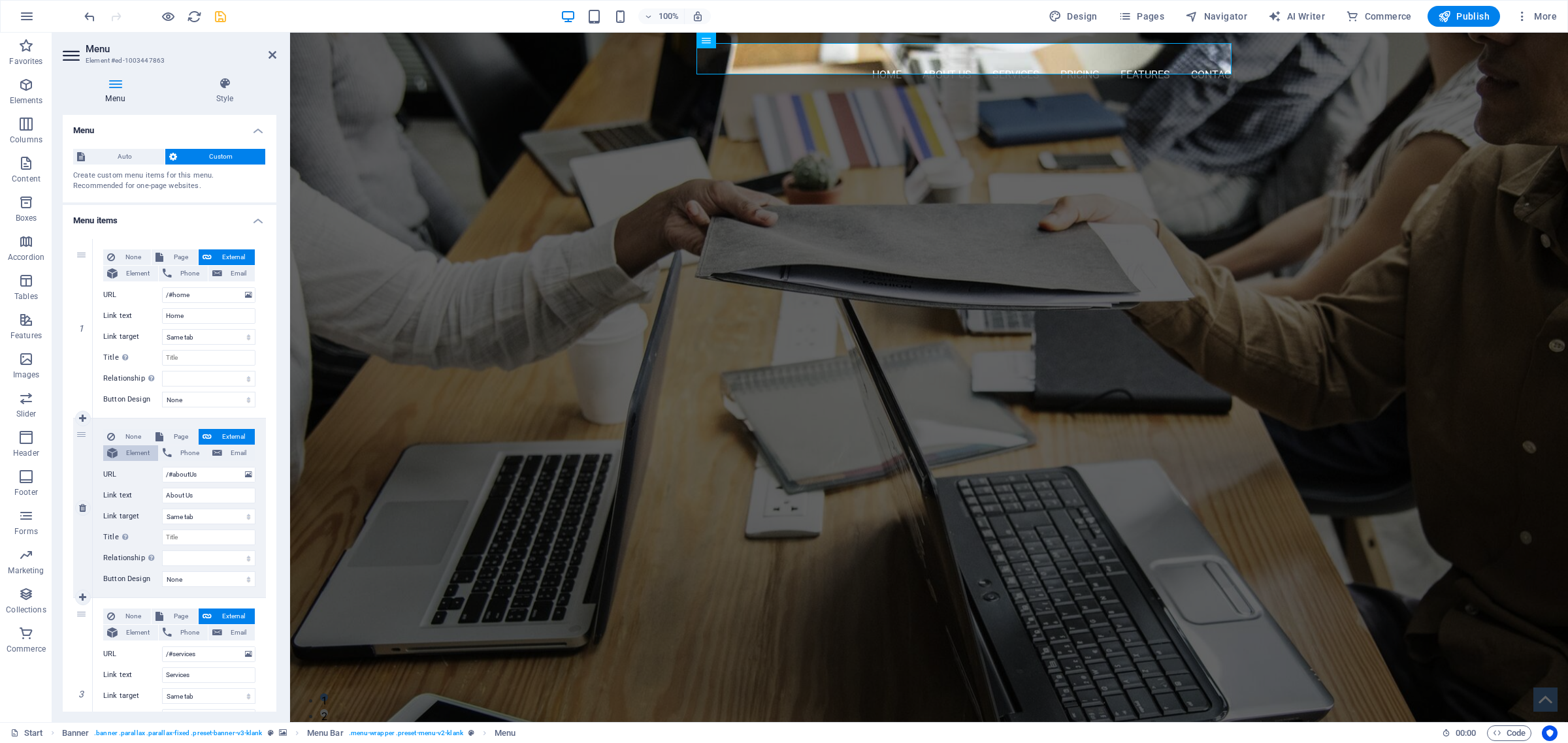
click at [125, 452] on span "Element" at bounding box center [137, 454] width 33 height 16
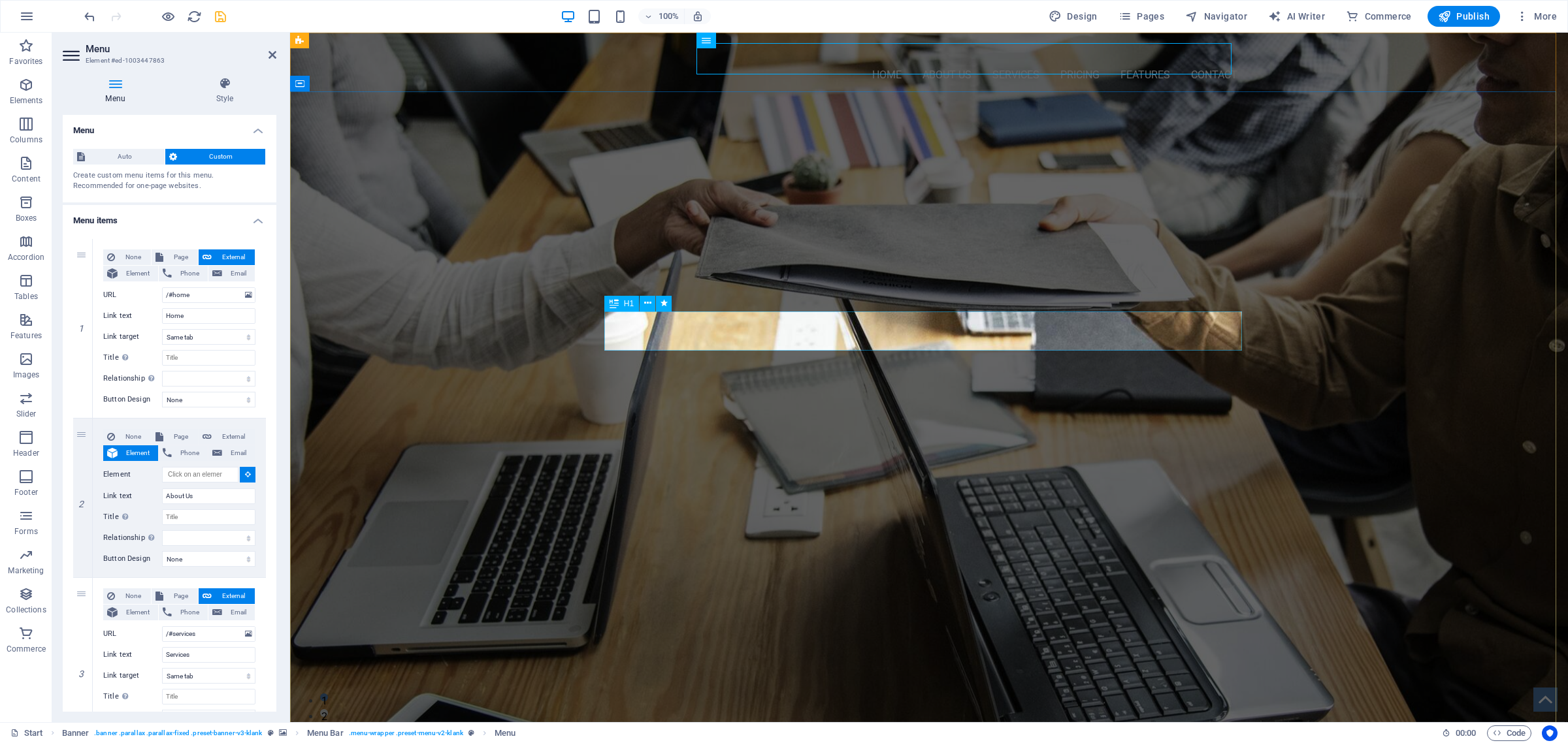
click at [906, 336] on div "About US" at bounding box center [929, 347] width 638 height 39
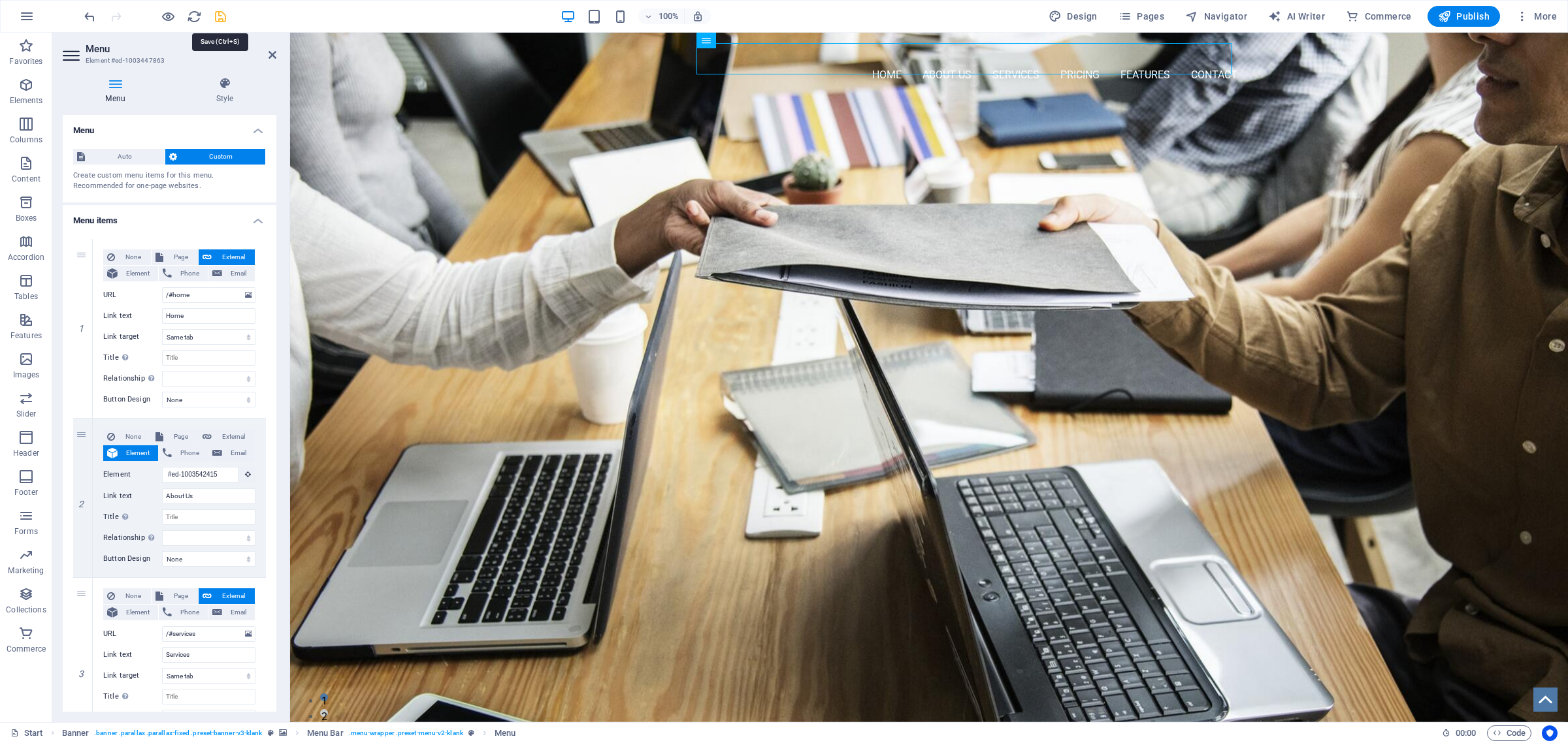
click at [220, 17] on icon "save" at bounding box center [220, 17] width 15 height 15
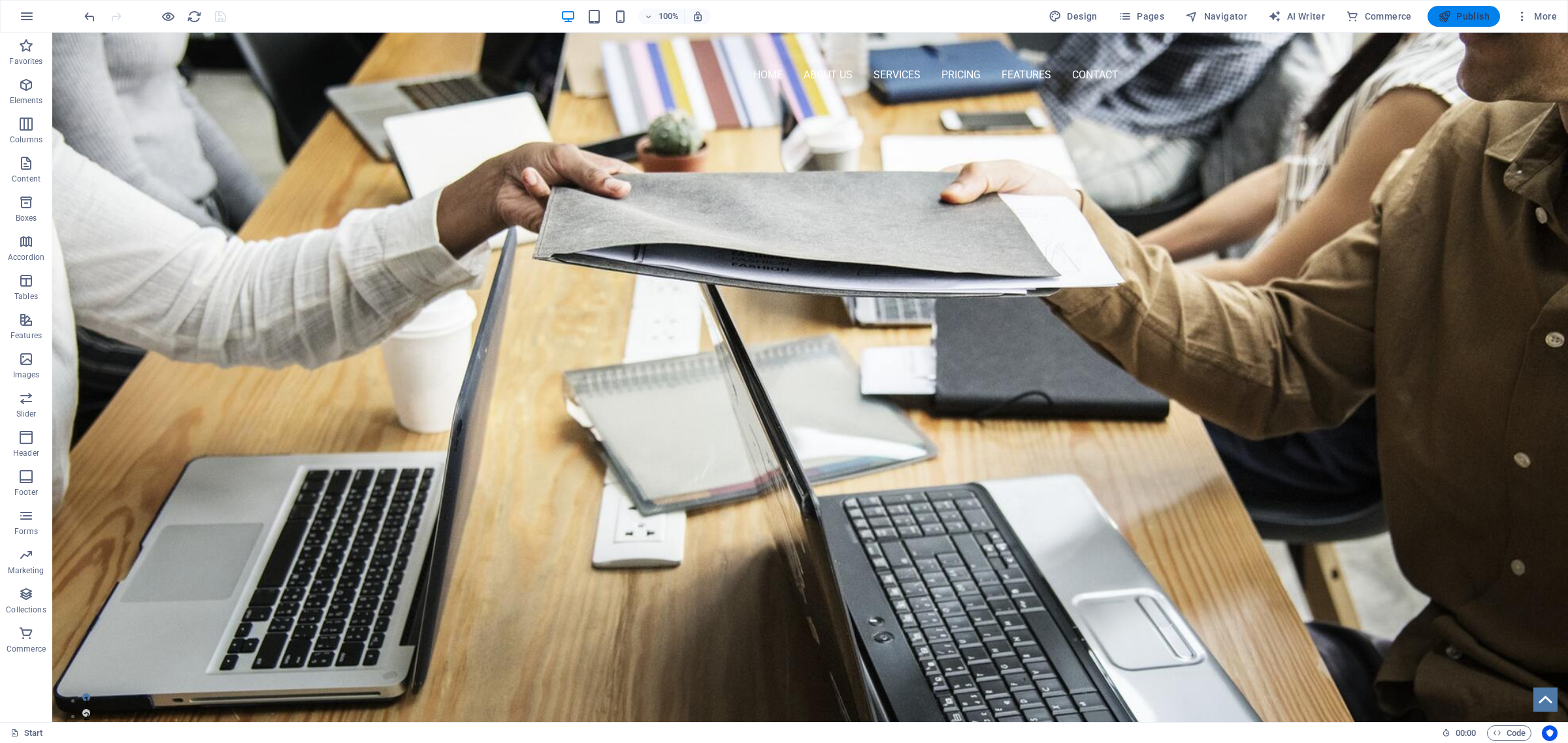
click at [1462, 15] on span "Publish" at bounding box center [1463, 16] width 52 height 13
